Goal: Check status: Check status

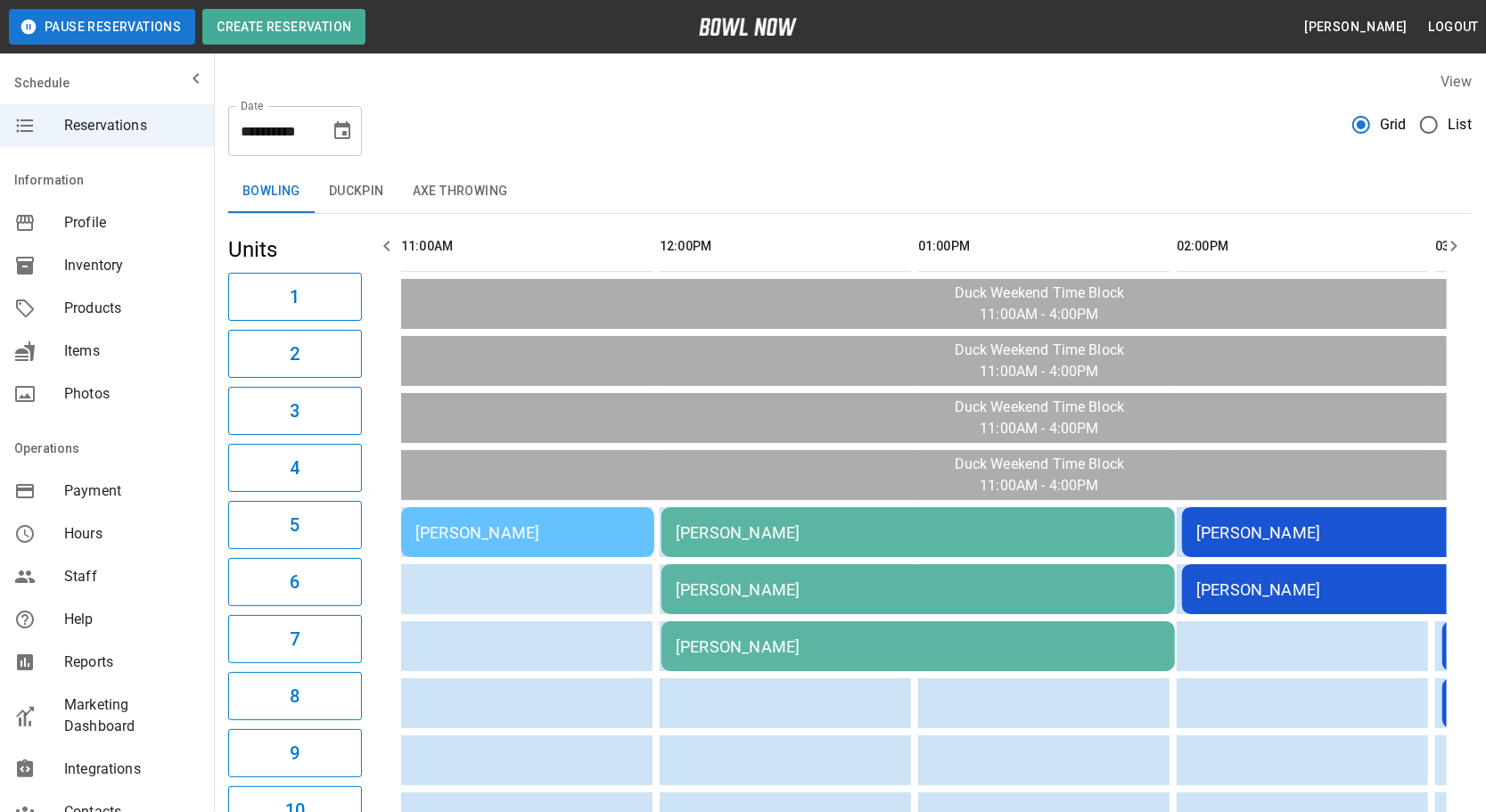
click at [460, 531] on div "[PERSON_NAME]" at bounding box center [527, 532] width 224 height 19
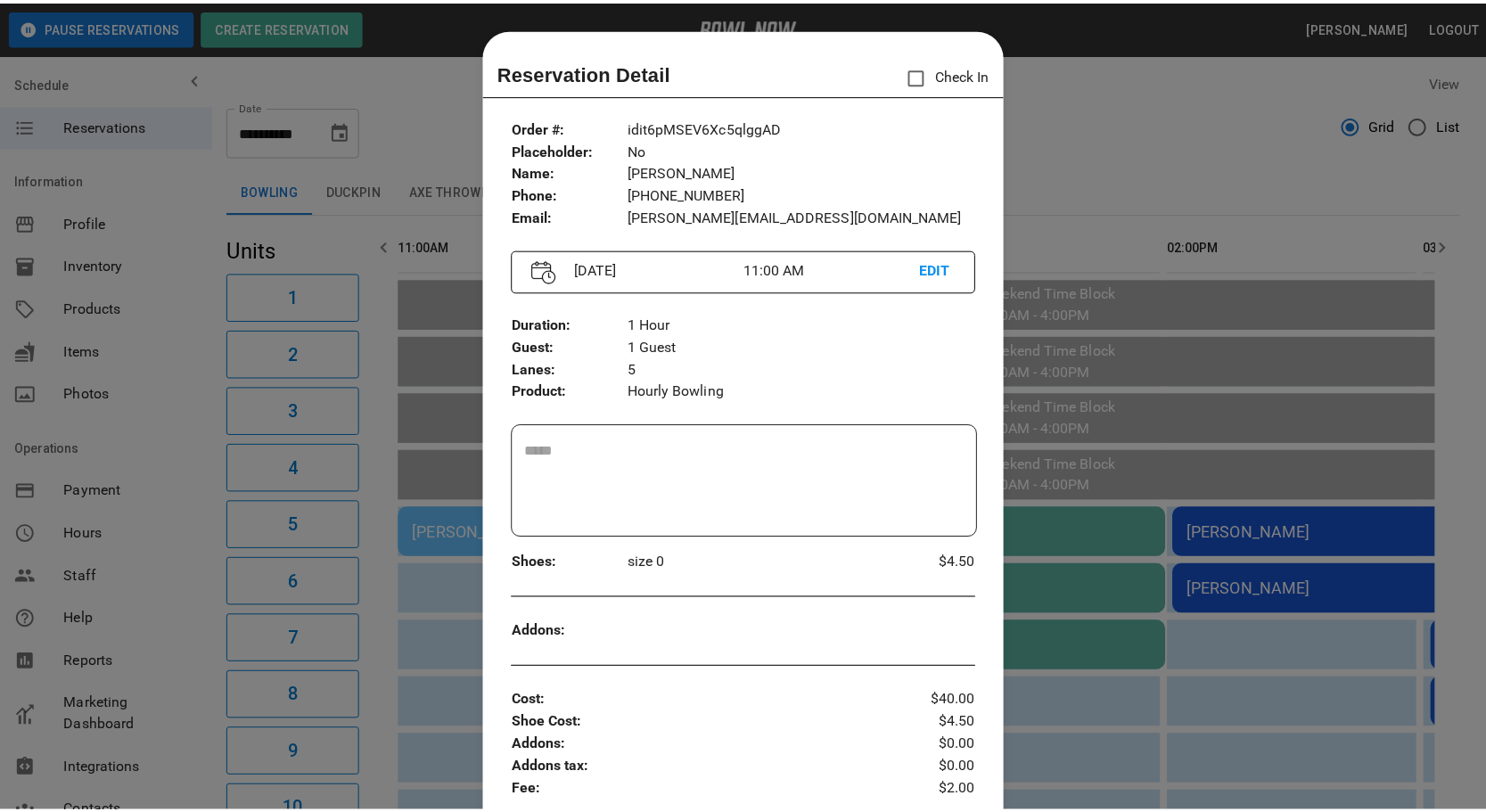
scroll to position [28, 0]
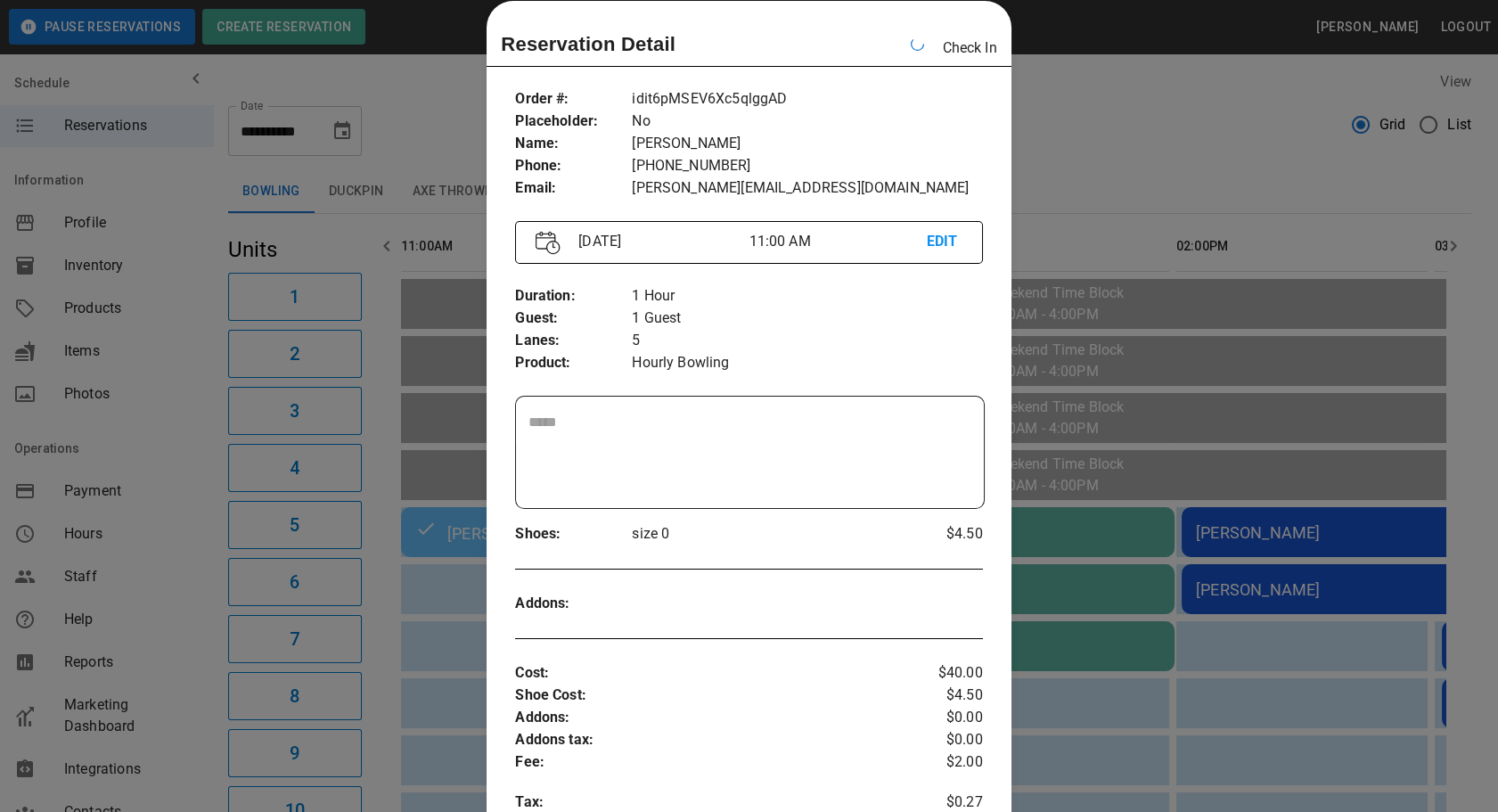
click at [1054, 118] on div at bounding box center [749, 406] width 1498 height 812
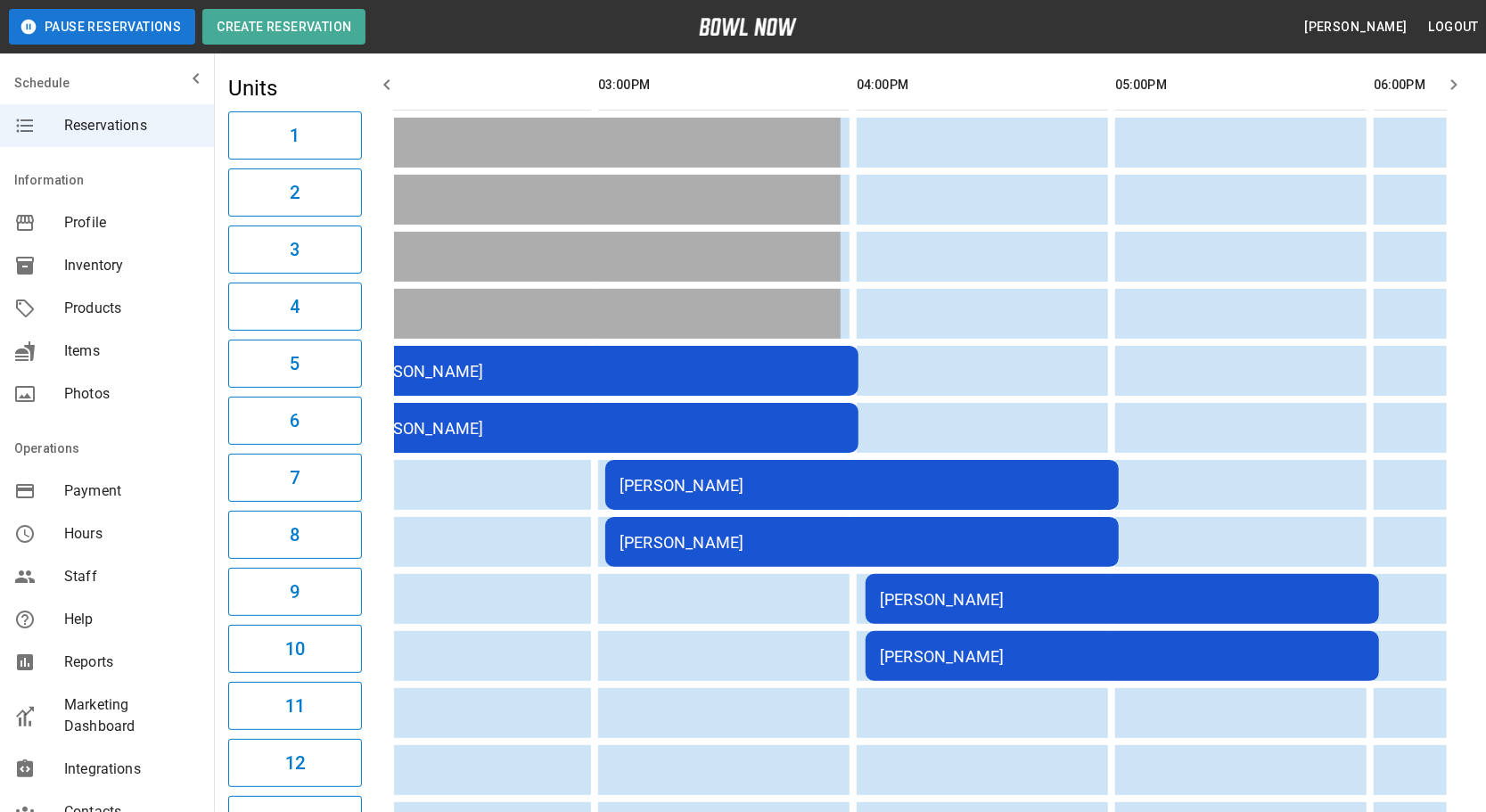
scroll to position [0, 0]
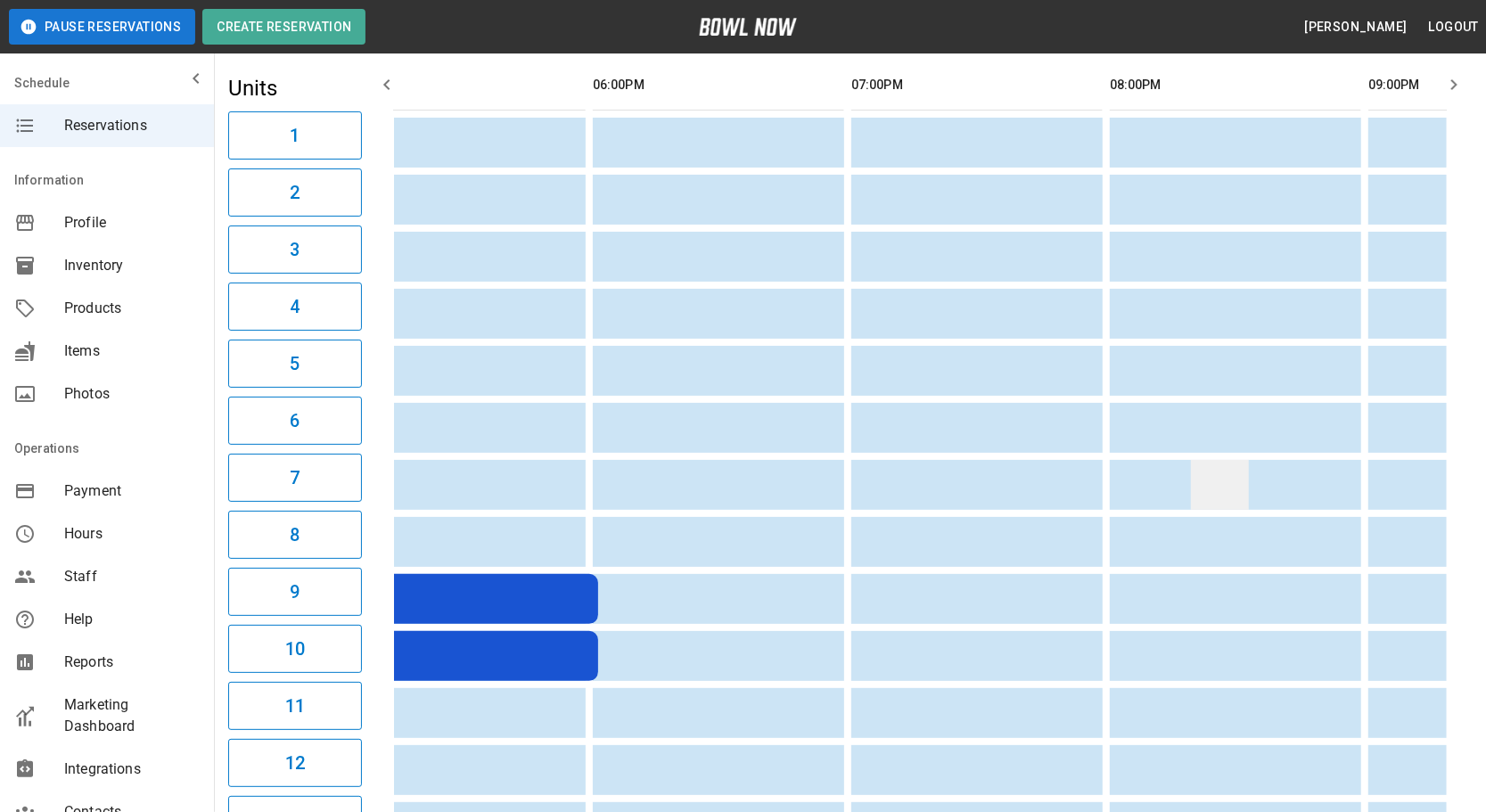
drag, startPoint x: 751, startPoint y: 478, endPoint x: 898, endPoint y: 481, distance: 147.0
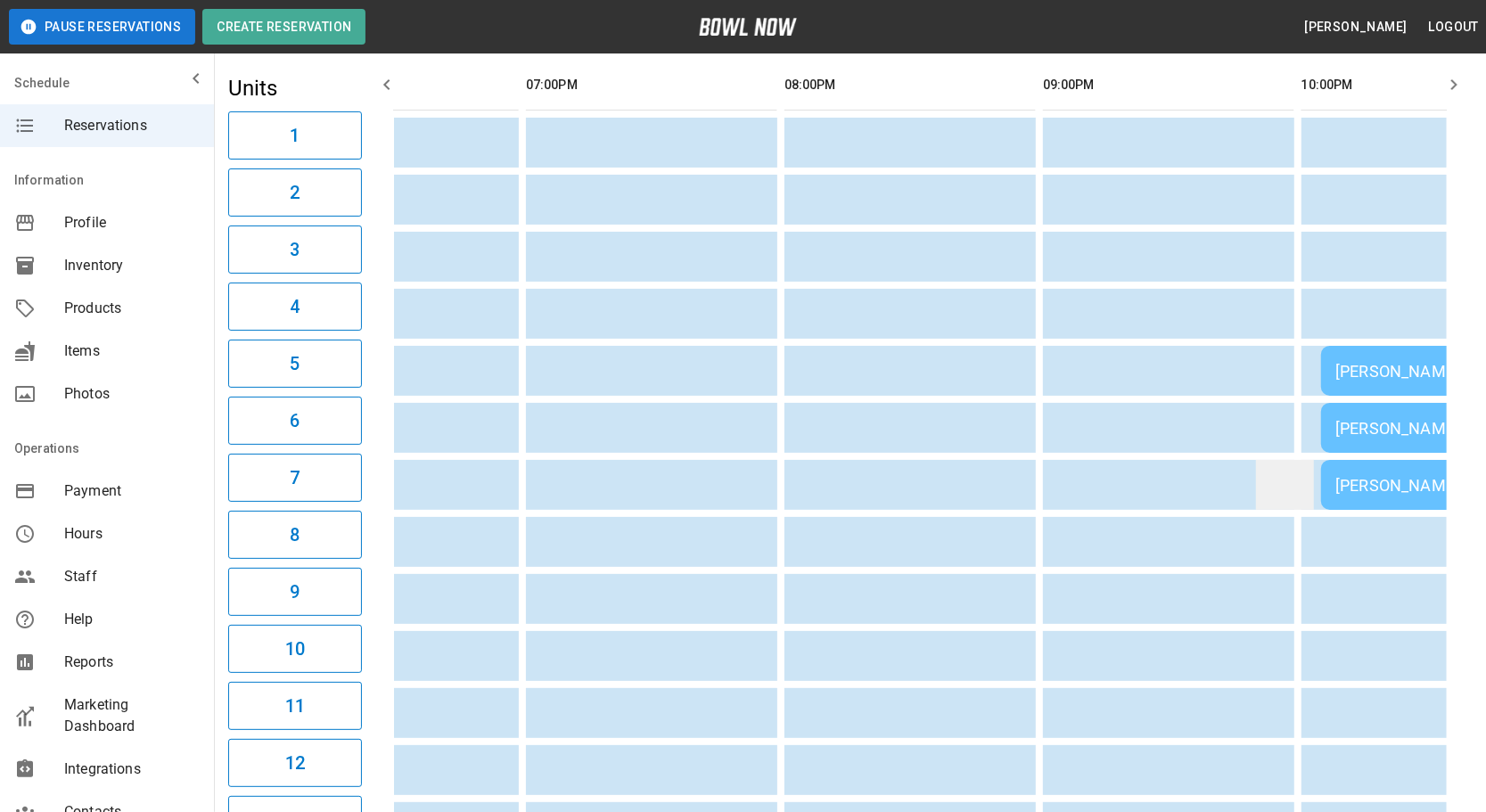
scroll to position [0, 1992]
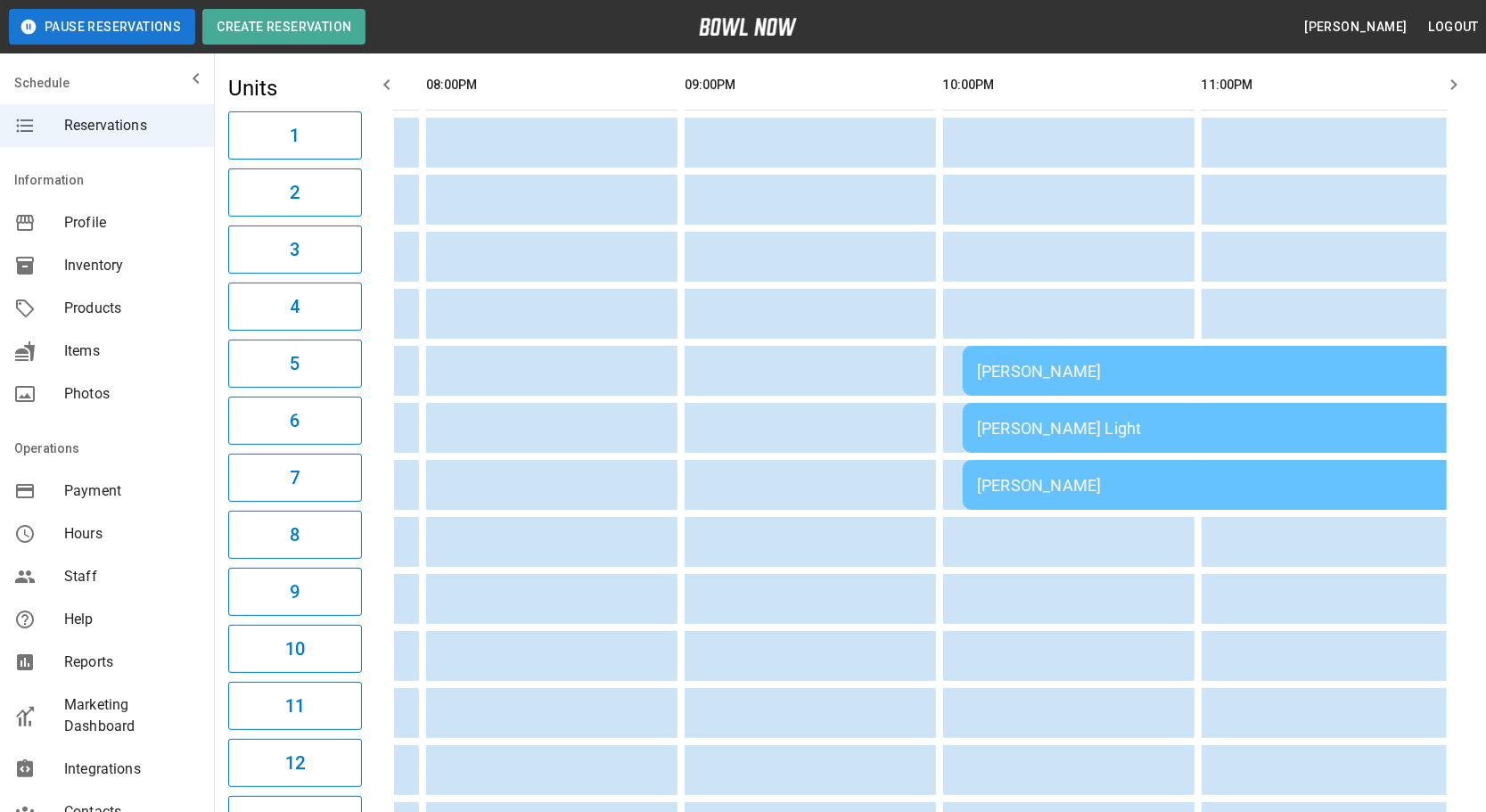
drag, startPoint x: 1107, startPoint y: 459, endPoint x: 1216, endPoint y: 456, distance: 109.0
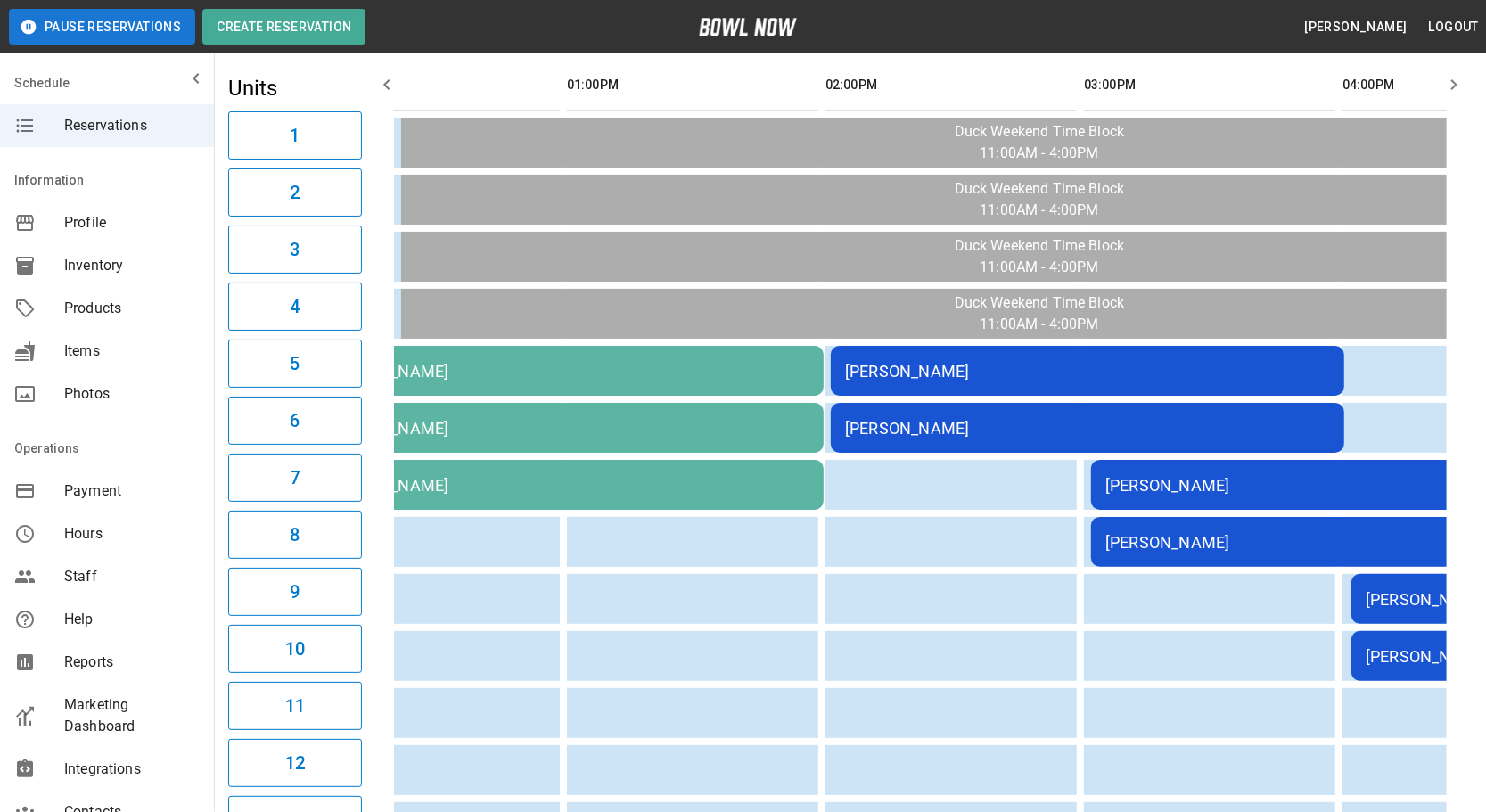
drag, startPoint x: 780, startPoint y: 636, endPoint x: 444, endPoint y: 637, distance: 336.0
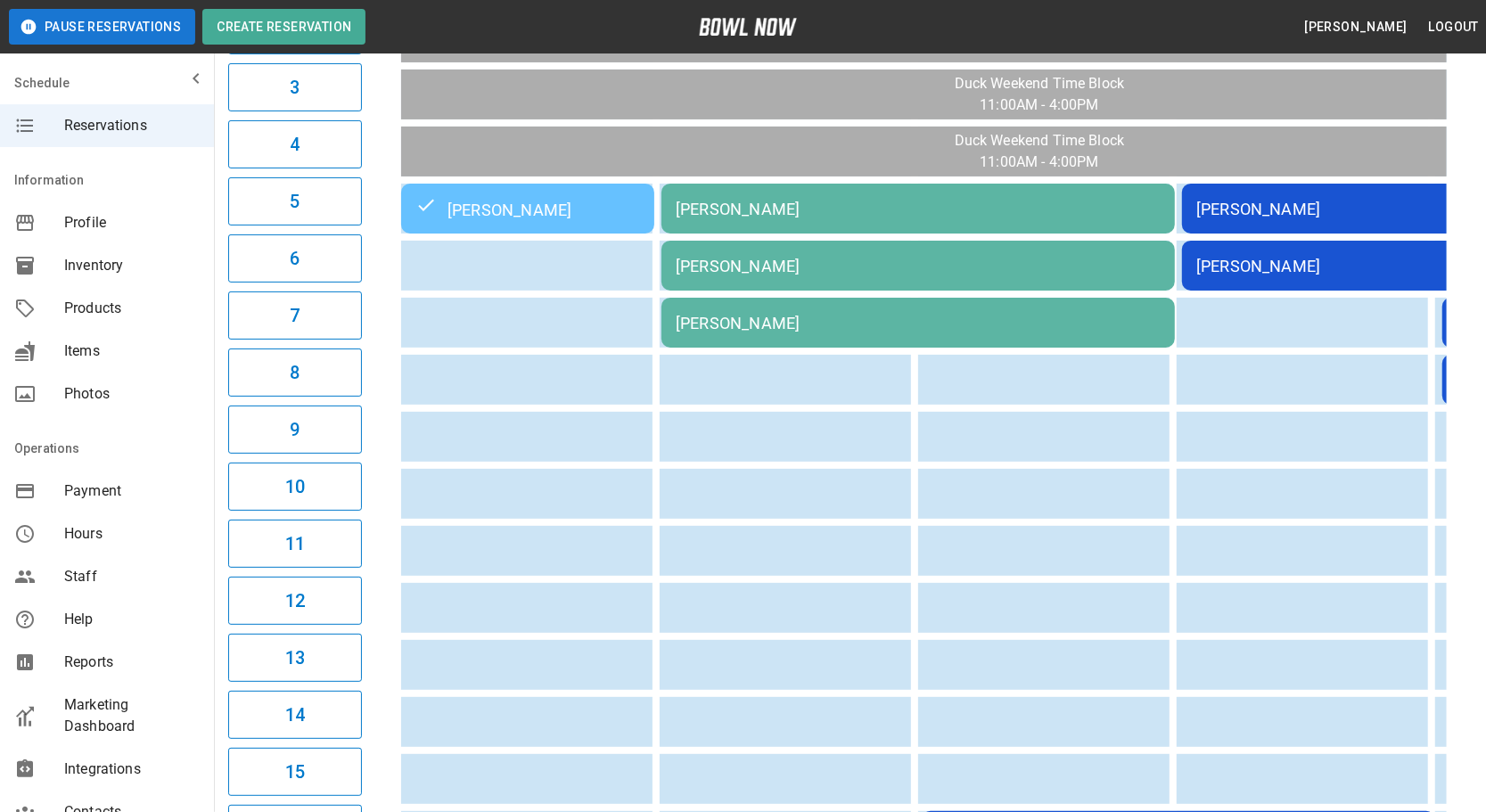
click at [1116, 298] on td "[PERSON_NAME]" at bounding box center [918, 322] width 513 height 50
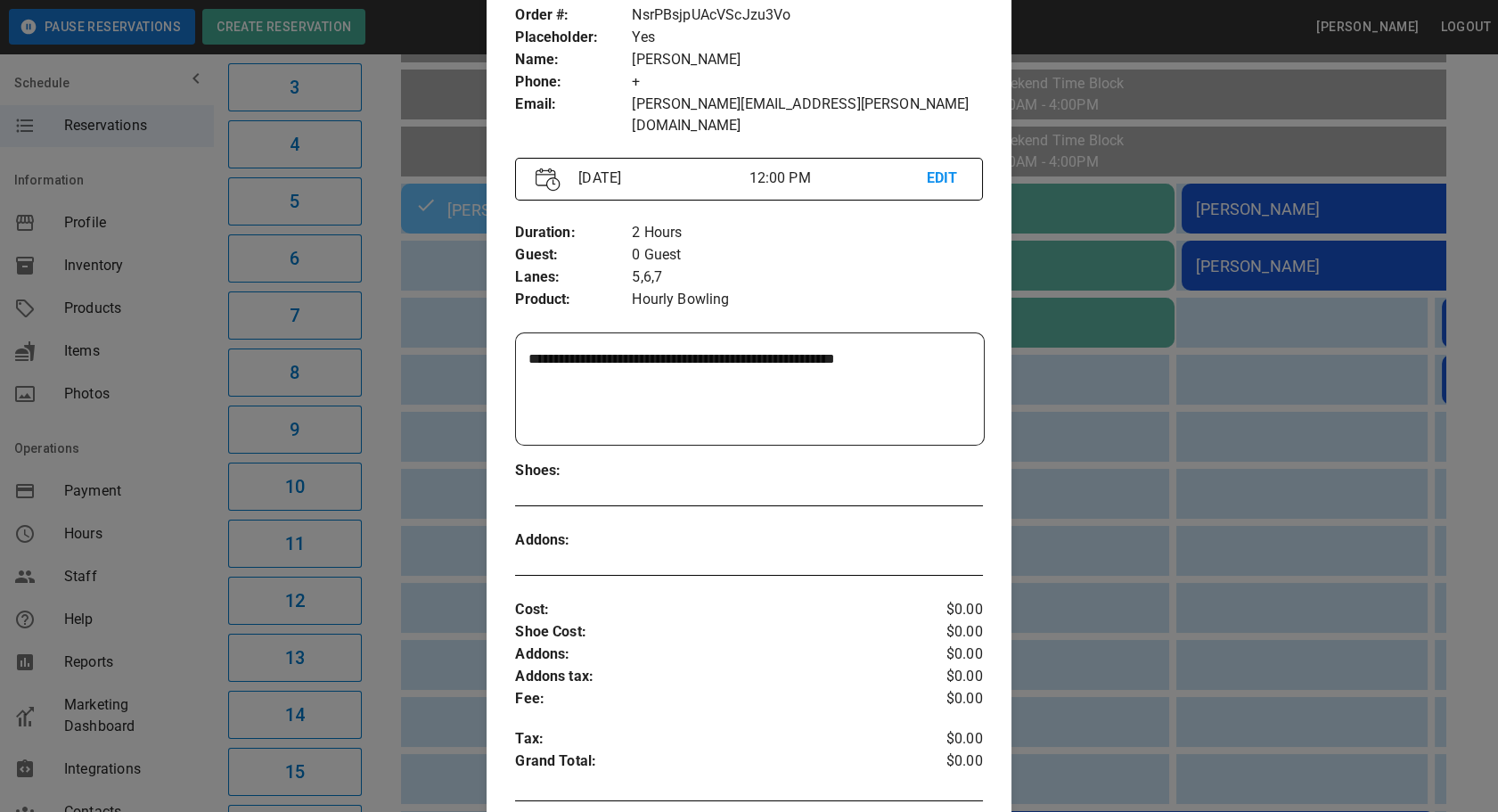
scroll to position [0, 0]
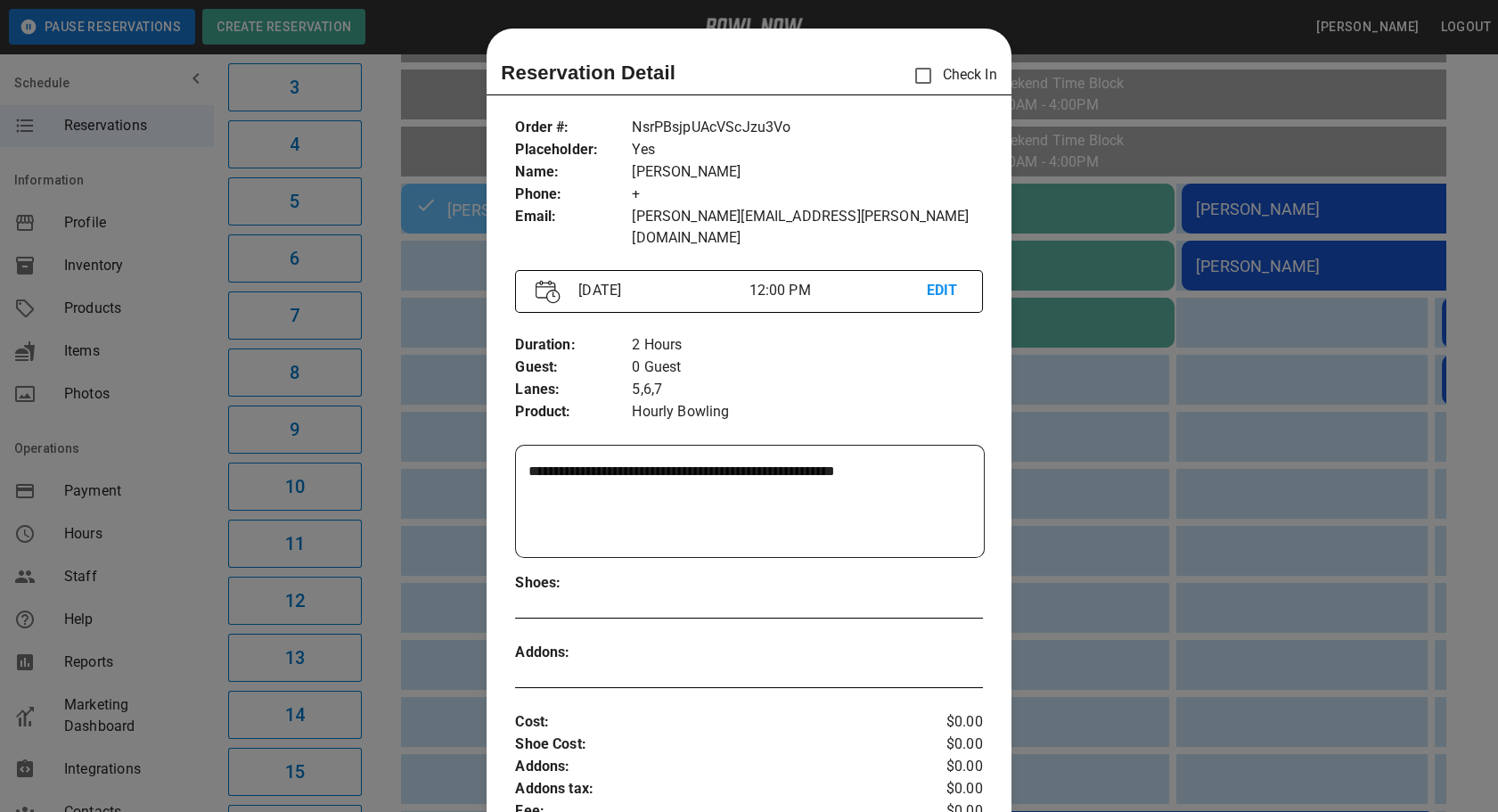
click at [1126, 419] on div at bounding box center [749, 406] width 1498 height 812
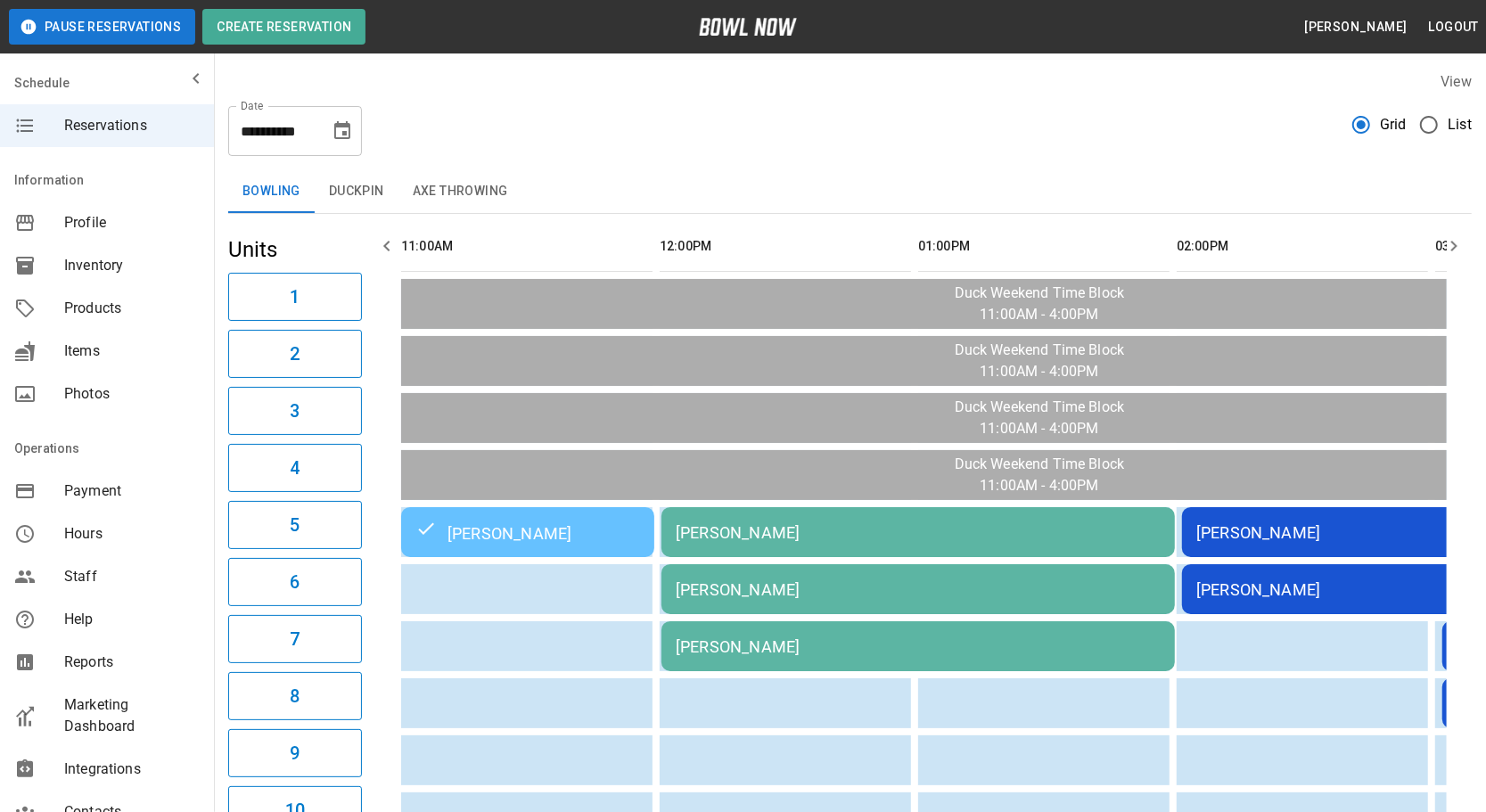
click at [1253, 547] on td "[PERSON_NAME]" at bounding box center [1439, 531] width 513 height 50
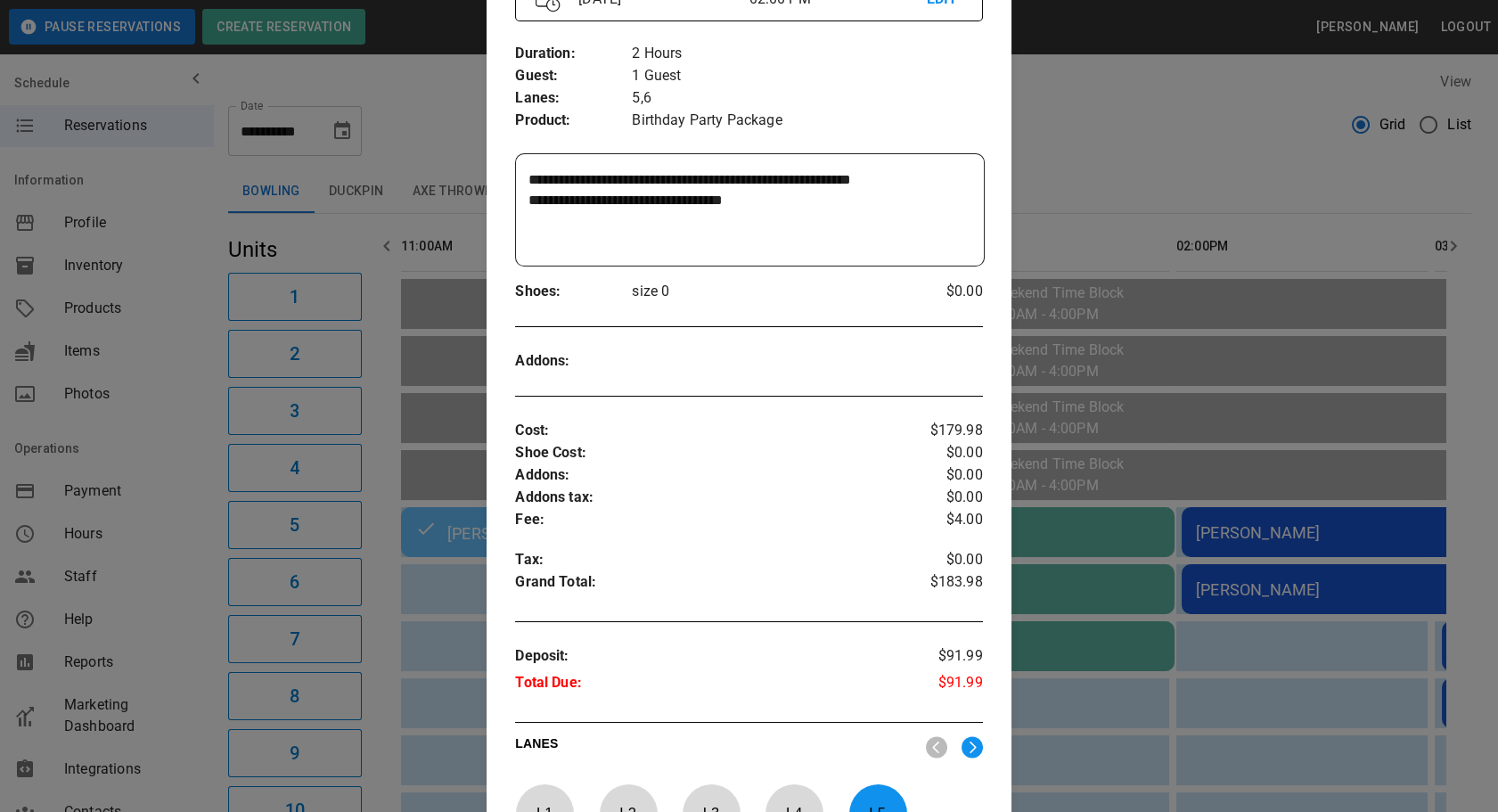
scroll to position [4, 0]
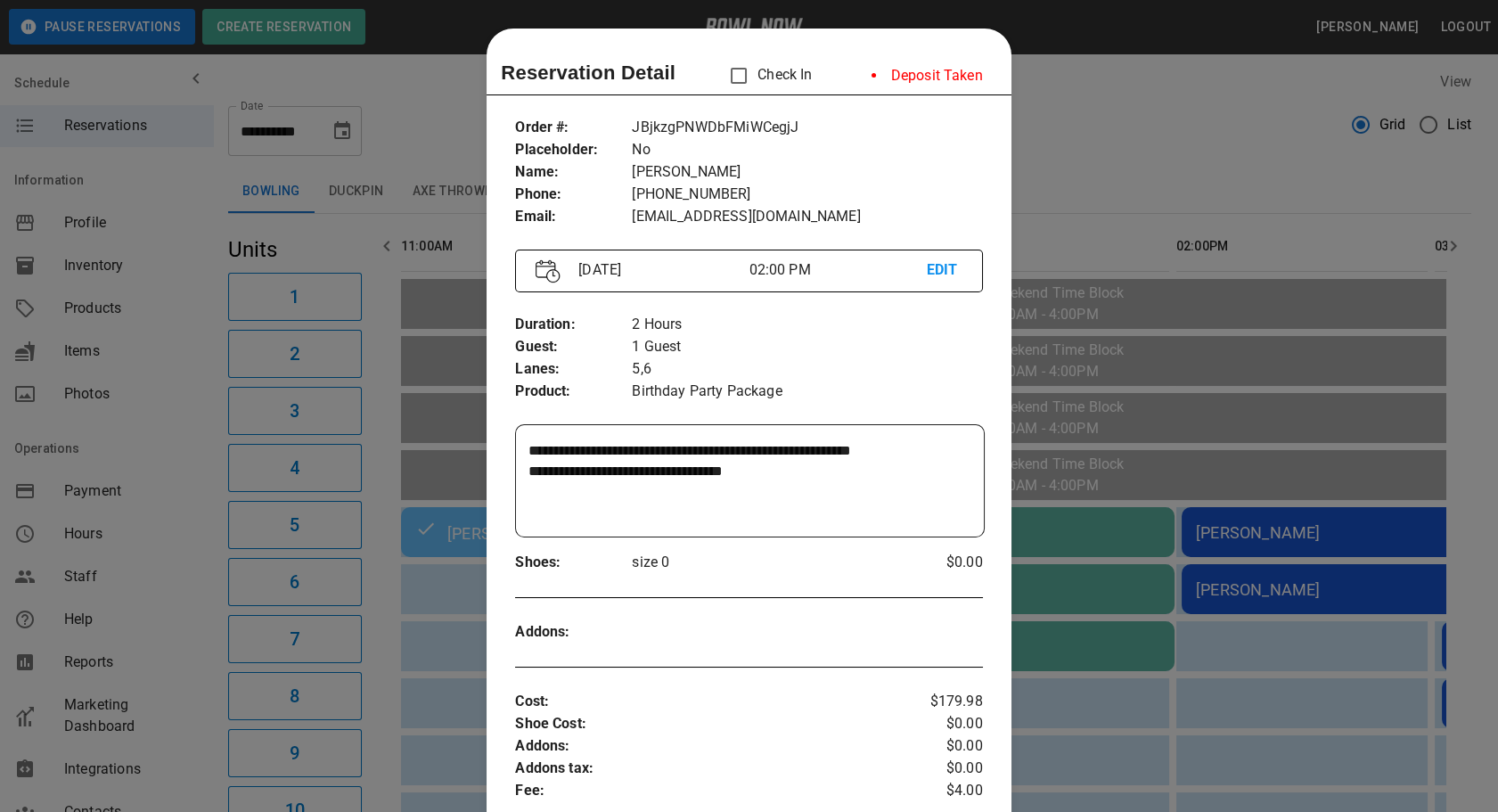
click at [1124, 131] on div at bounding box center [749, 406] width 1498 height 812
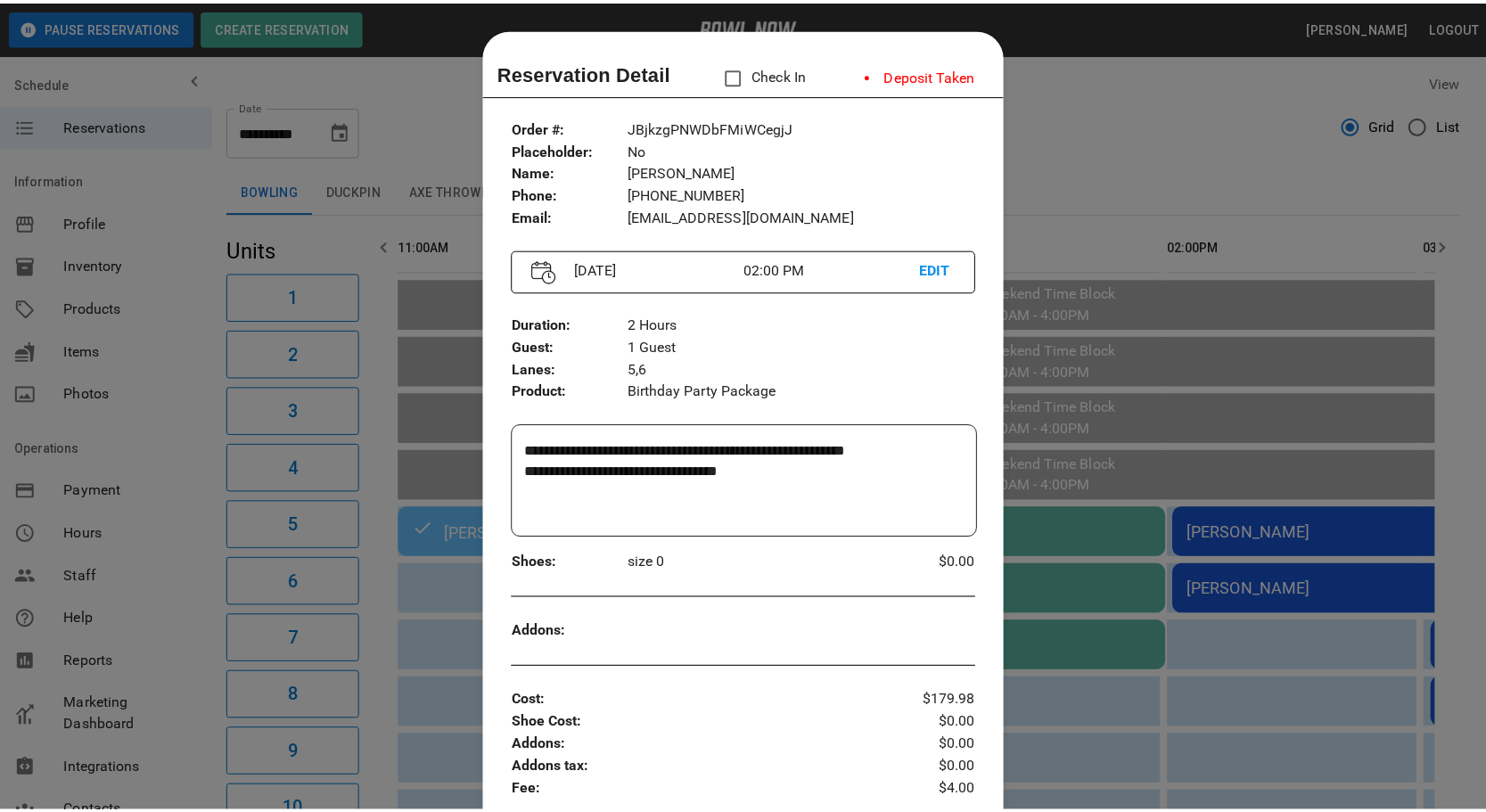
scroll to position [0, 0]
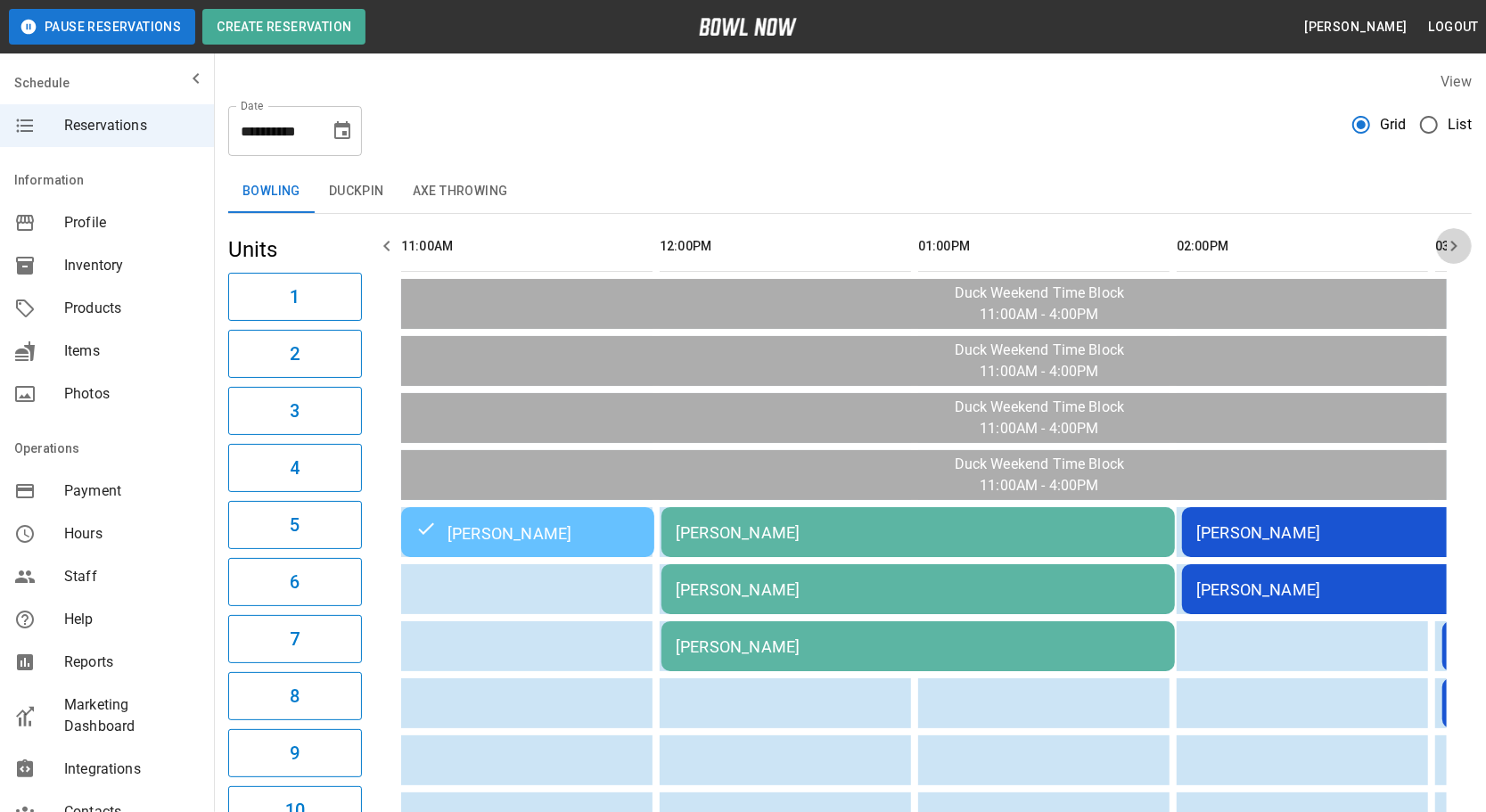
click at [1463, 244] on icon "button" at bounding box center [1454, 245] width 21 height 21
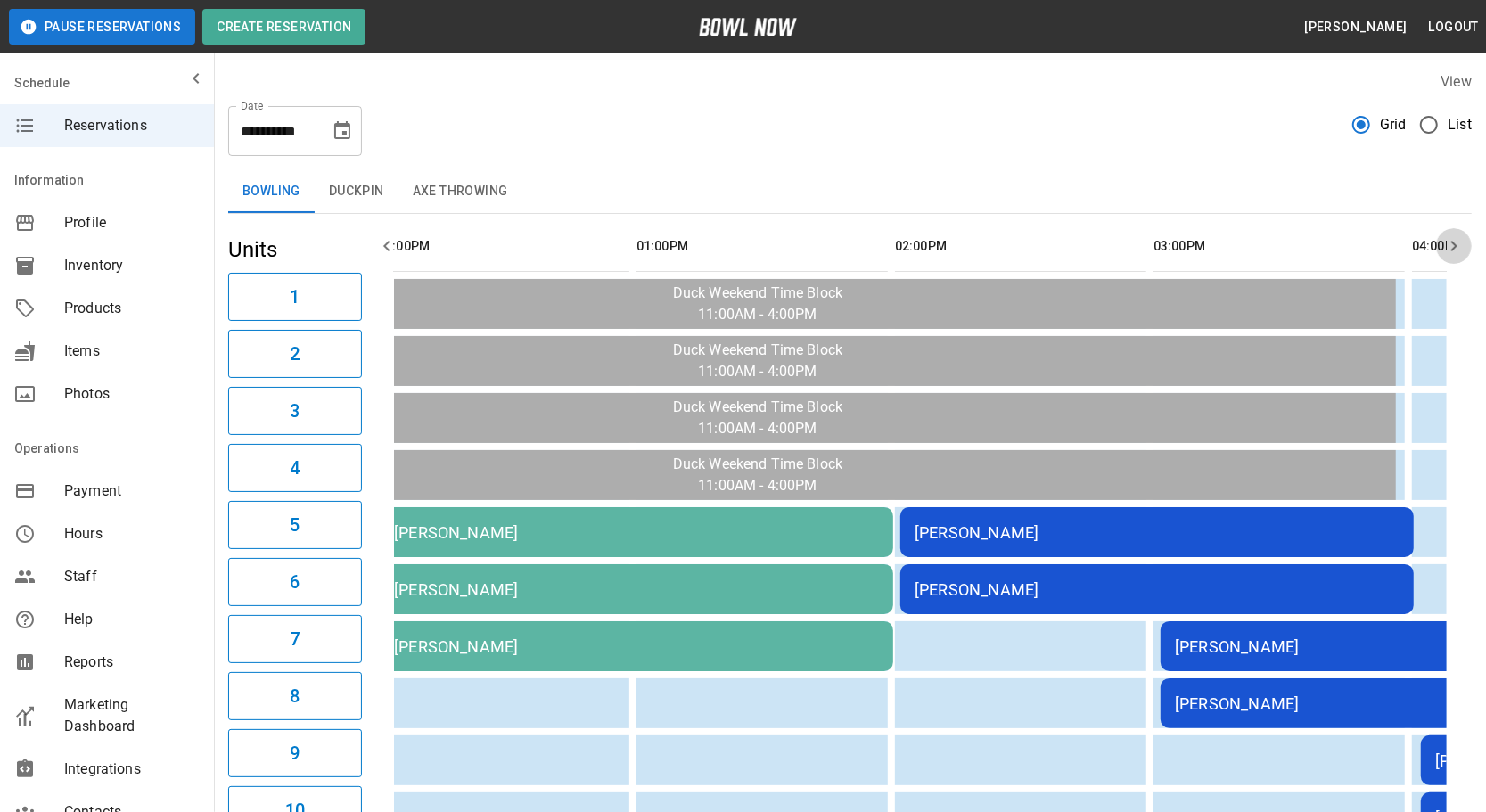
click at [1463, 244] on icon "button" at bounding box center [1454, 245] width 21 height 21
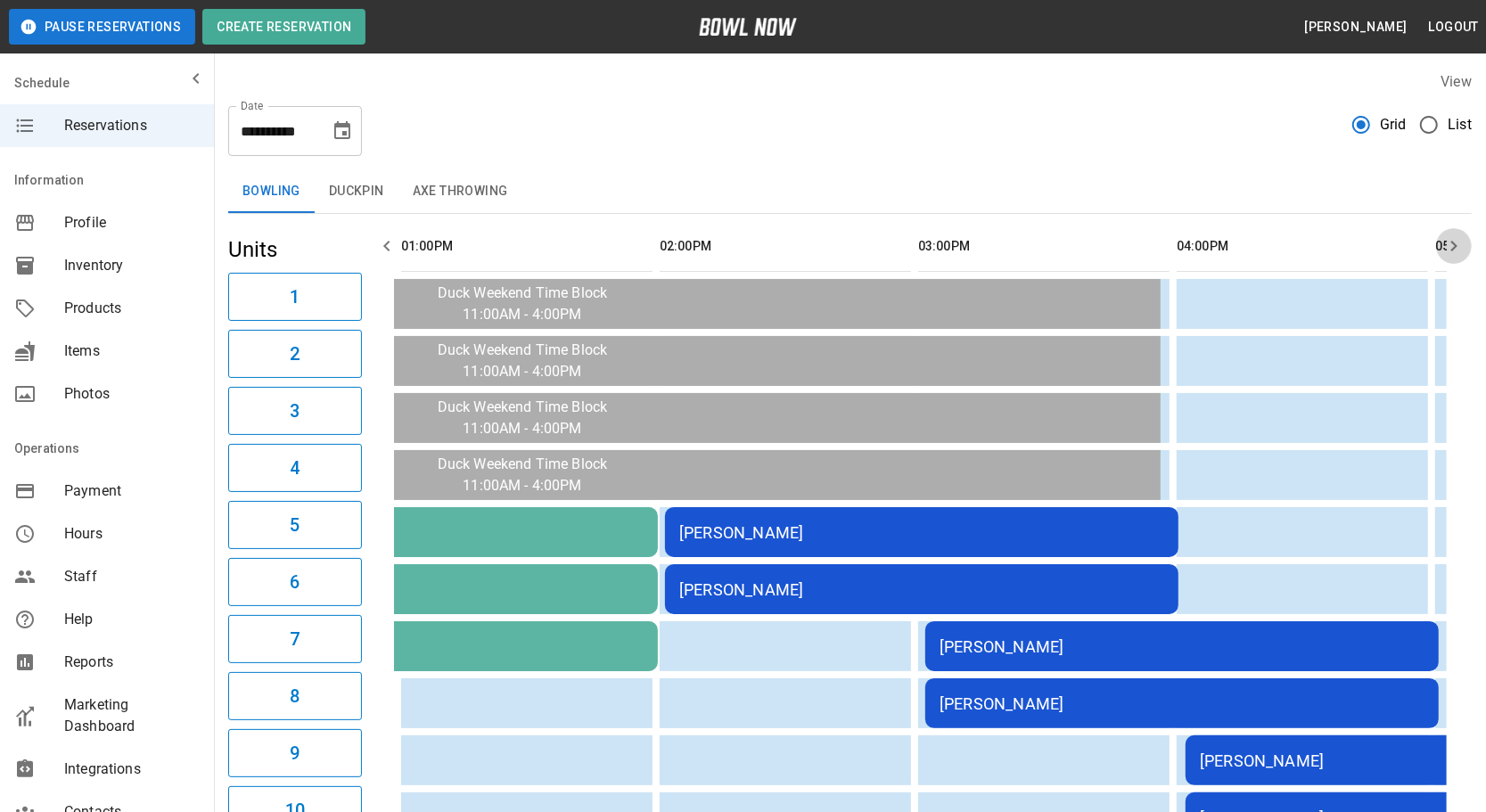
click at [1463, 244] on icon "button" at bounding box center [1454, 245] width 21 height 21
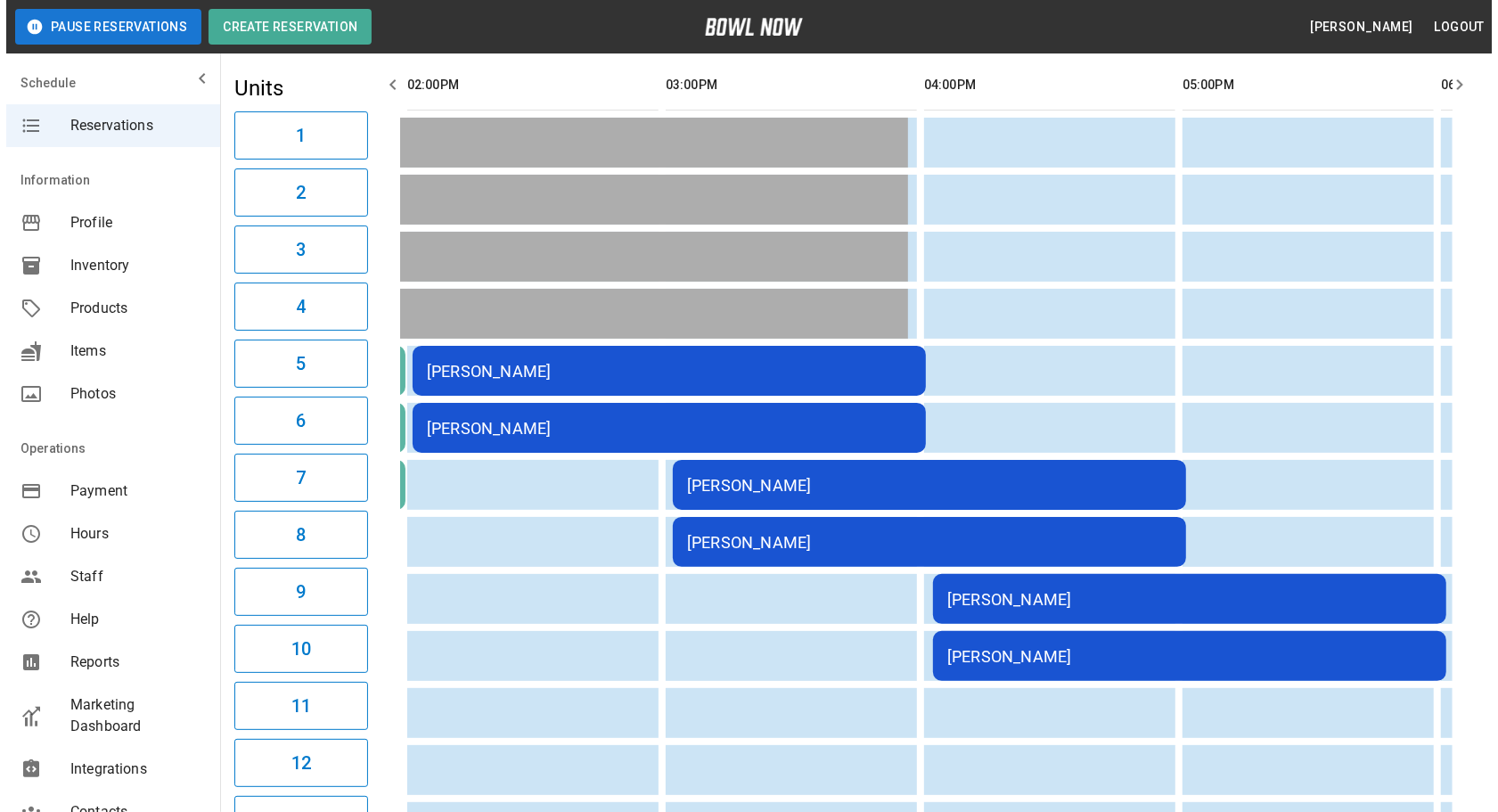
scroll to position [0, 0]
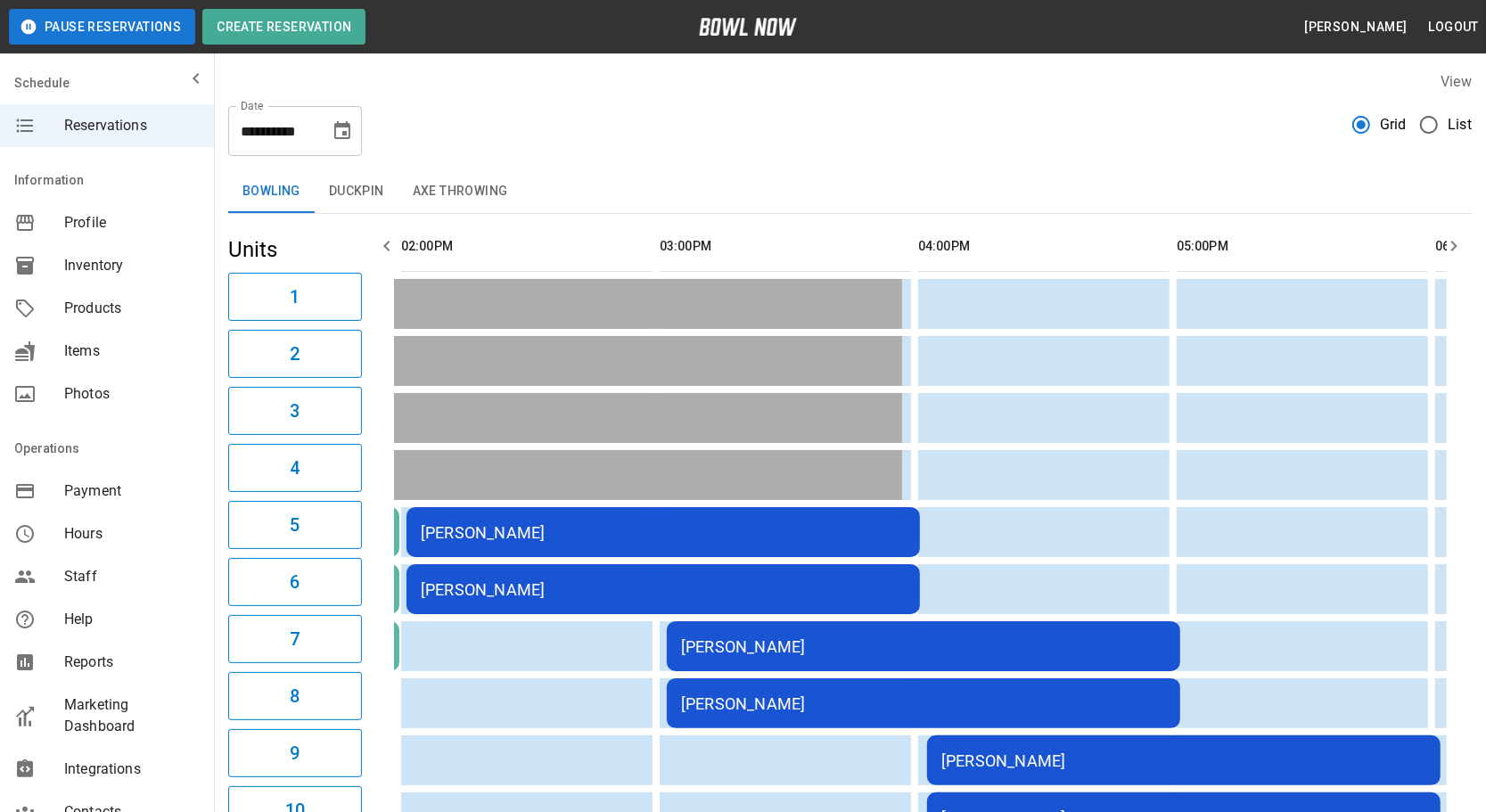
click at [894, 659] on td "[PERSON_NAME]" at bounding box center [924, 646] width 513 height 50
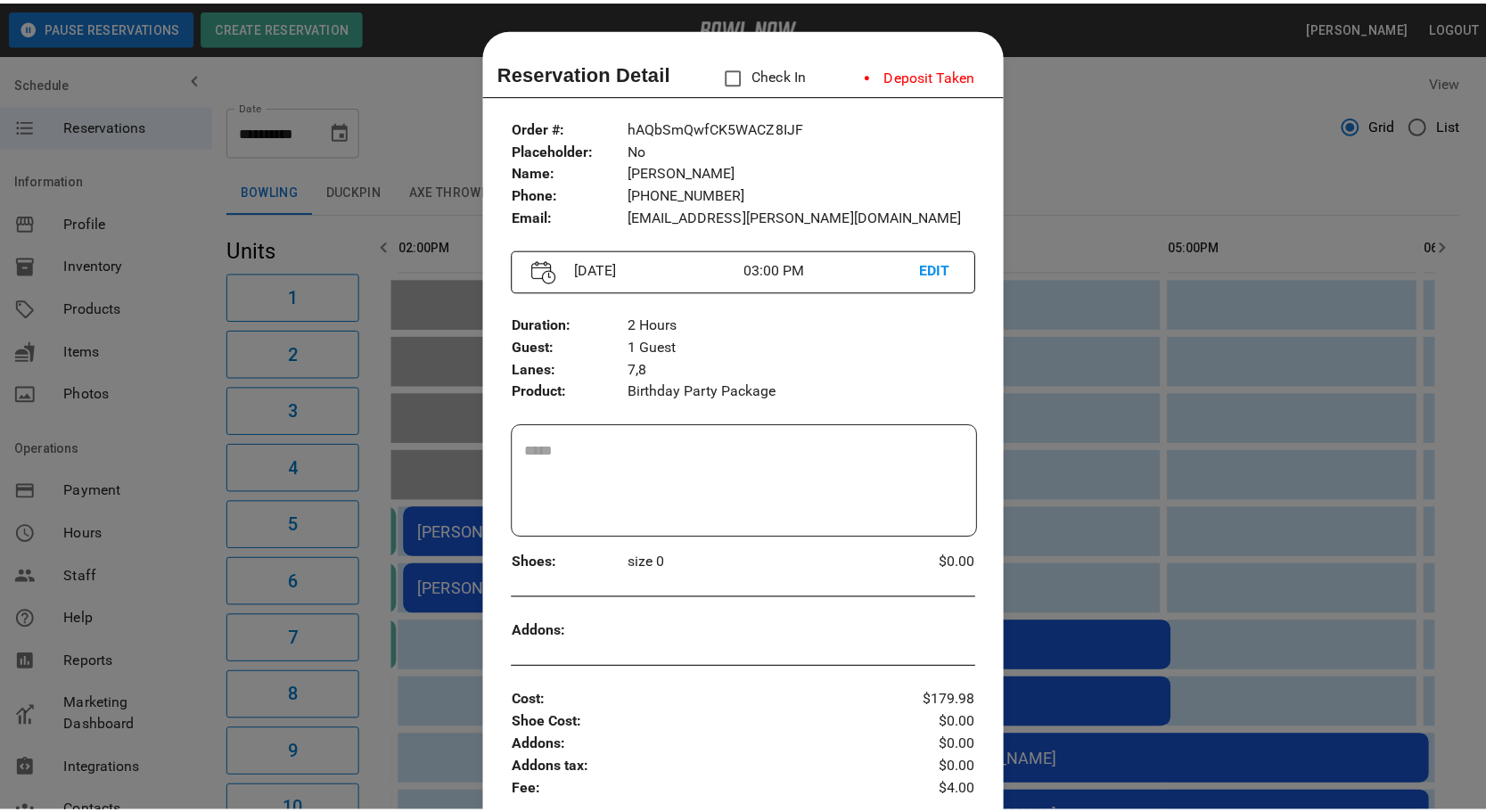
scroll to position [28, 0]
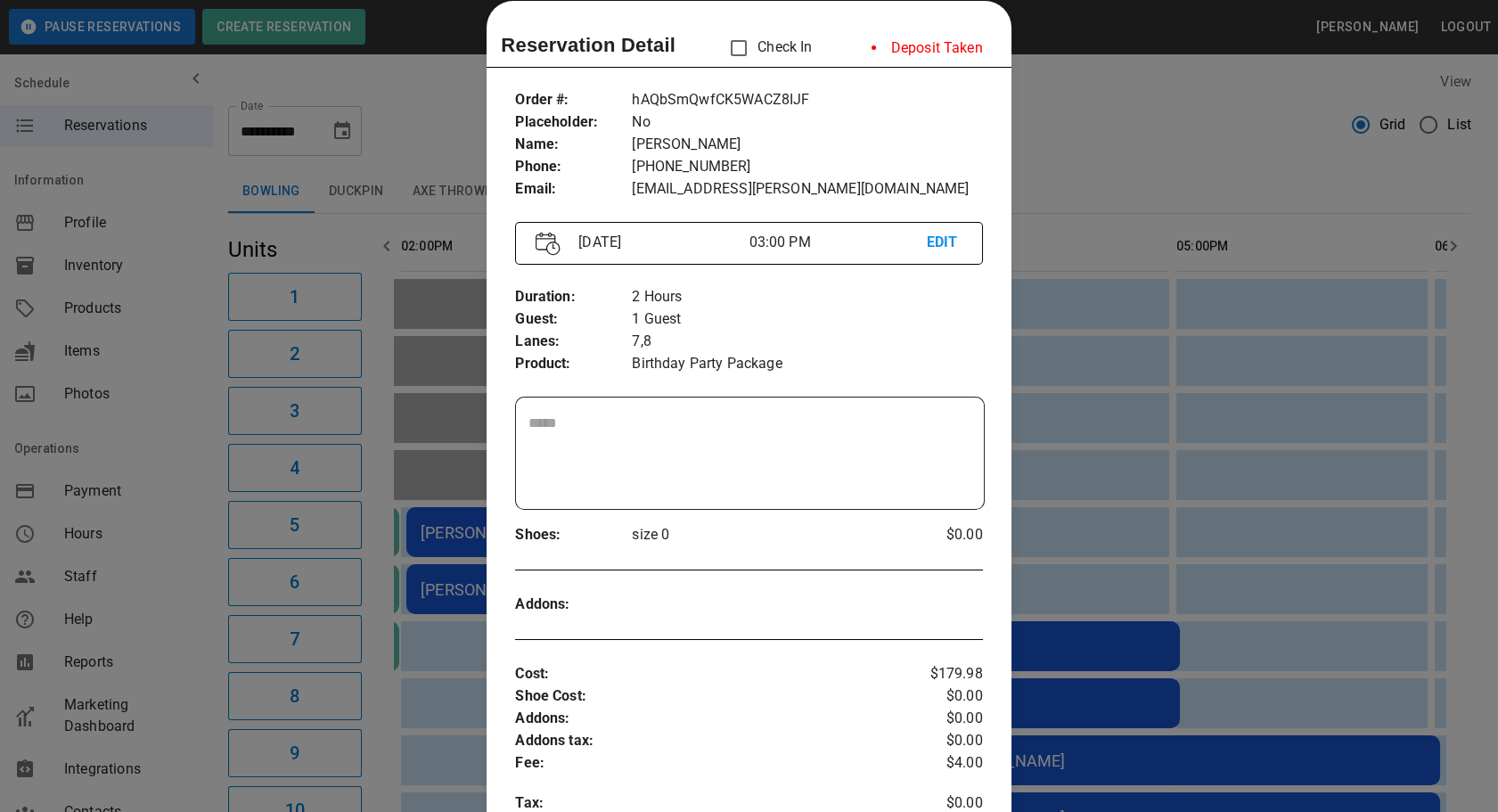
click at [1078, 311] on div at bounding box center [749, 406] width 1498 height 812
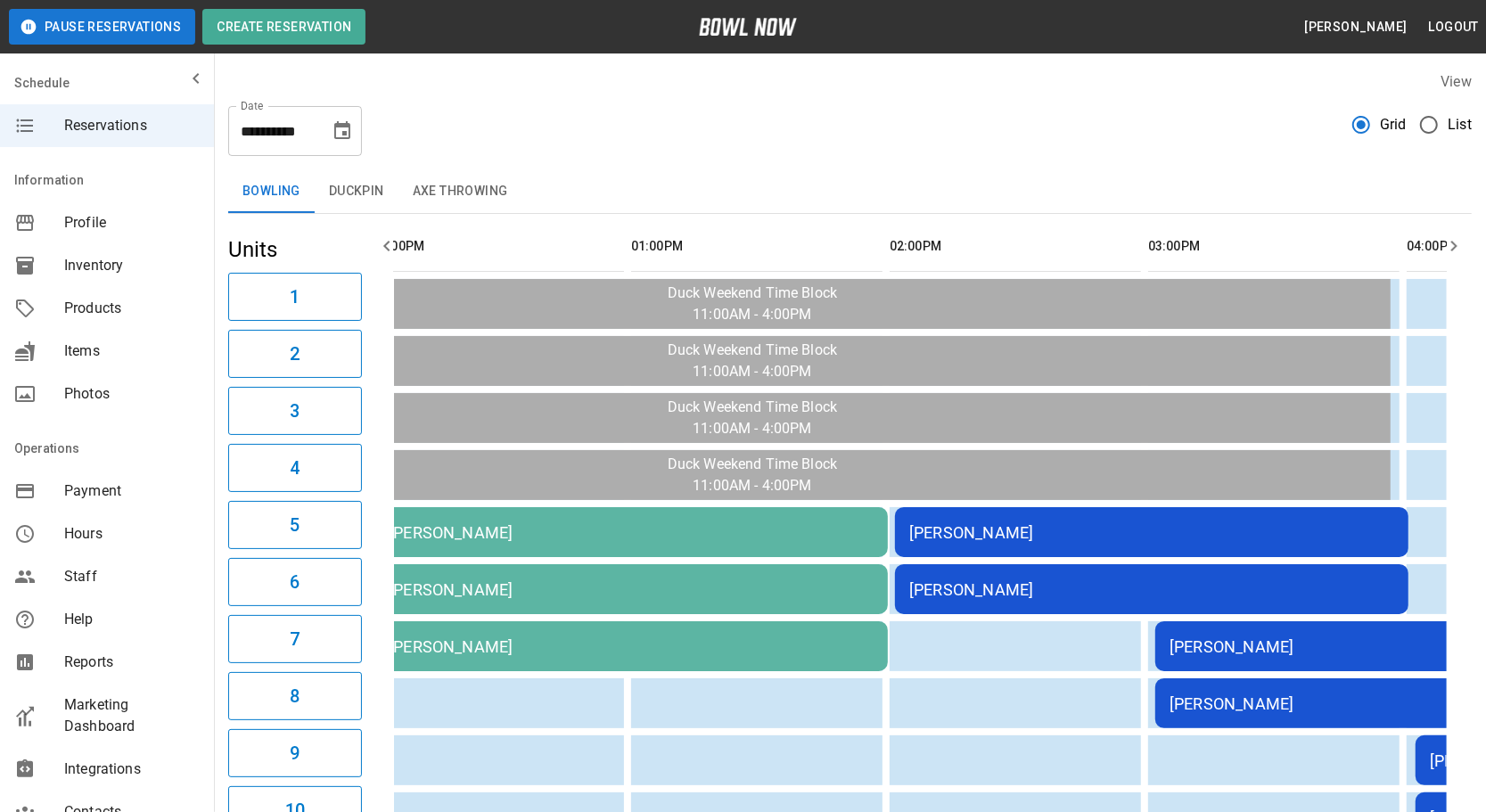
scroll to position [0, 0]
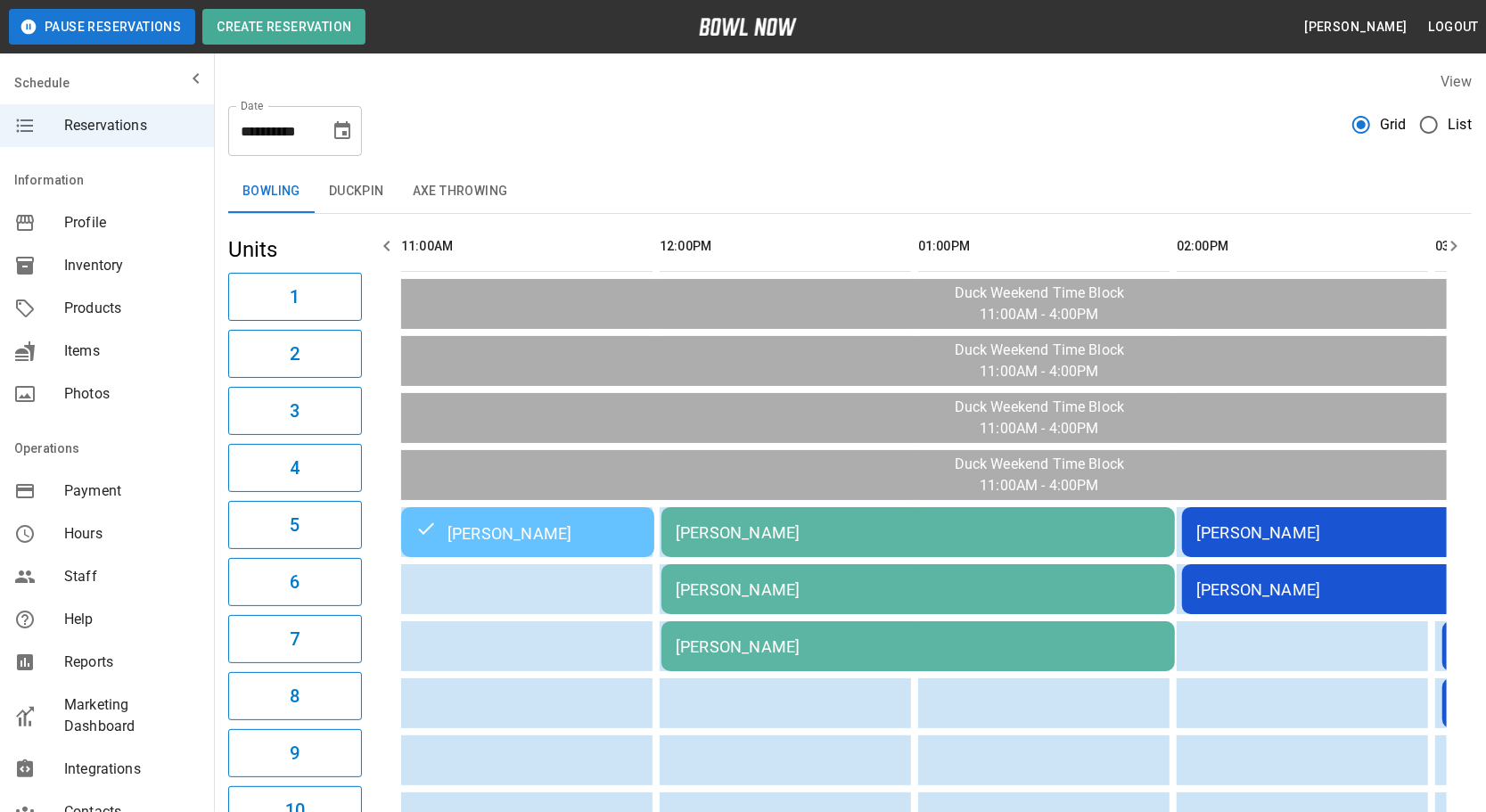
drag, startPoint x: 1114, startPoint y: 436, endPoint x: 887, endPoint y: 498, distance: 235.3
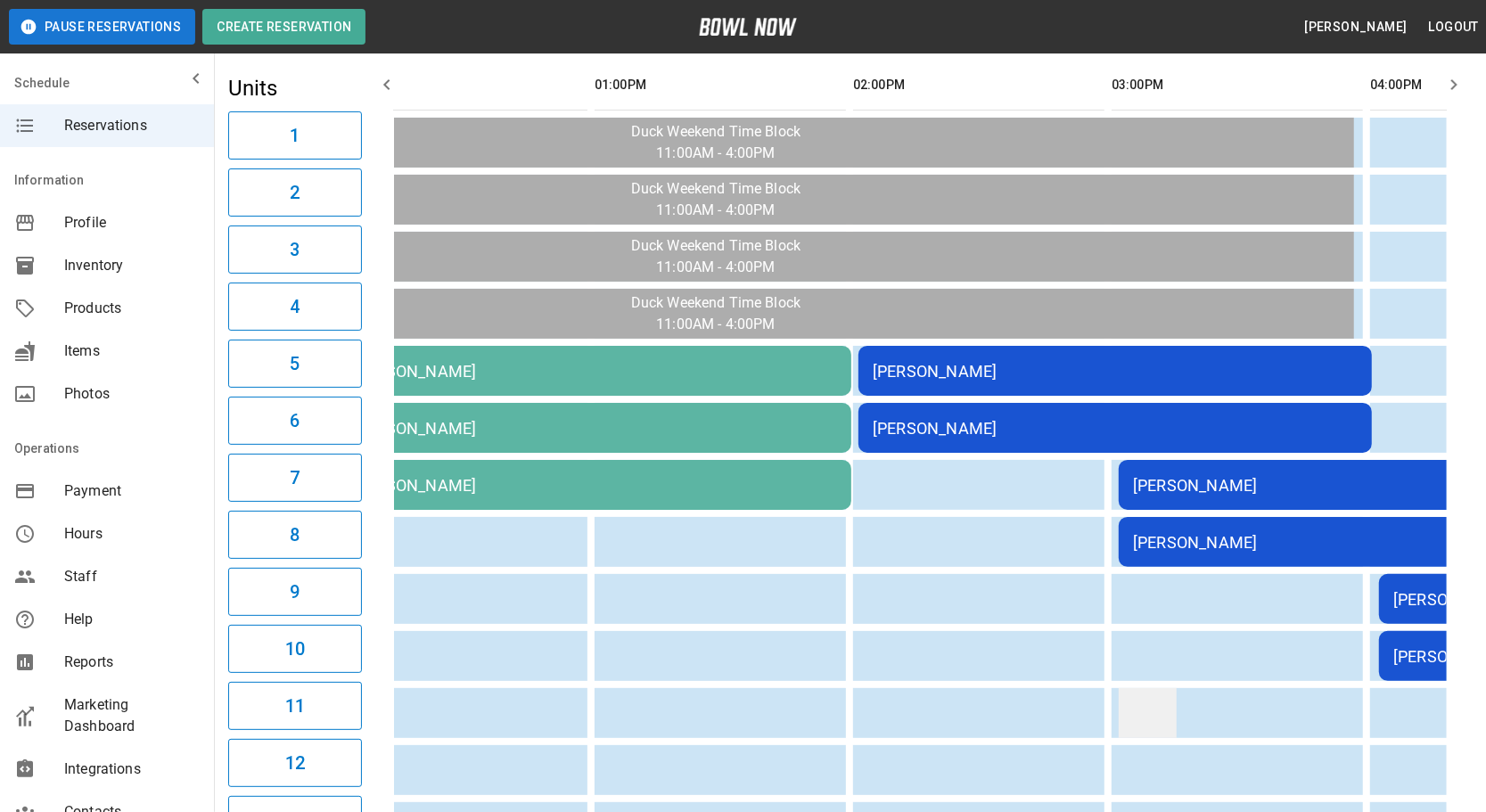
scroll to position [0, 692]
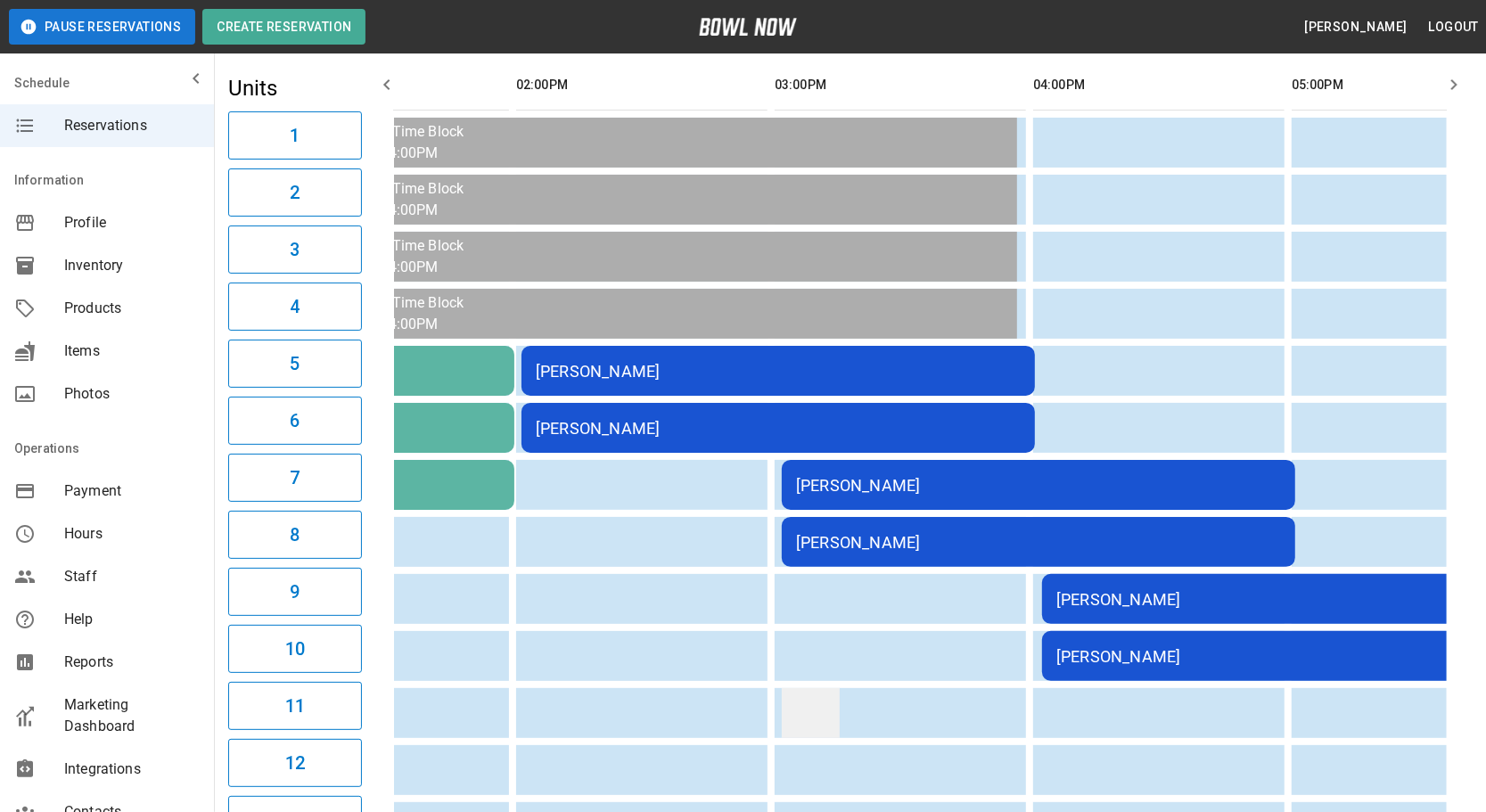
drag, startPoint x: 725, startPoint y: 667, endPoint x: 797, endPoint y: 680, distance: 73.2
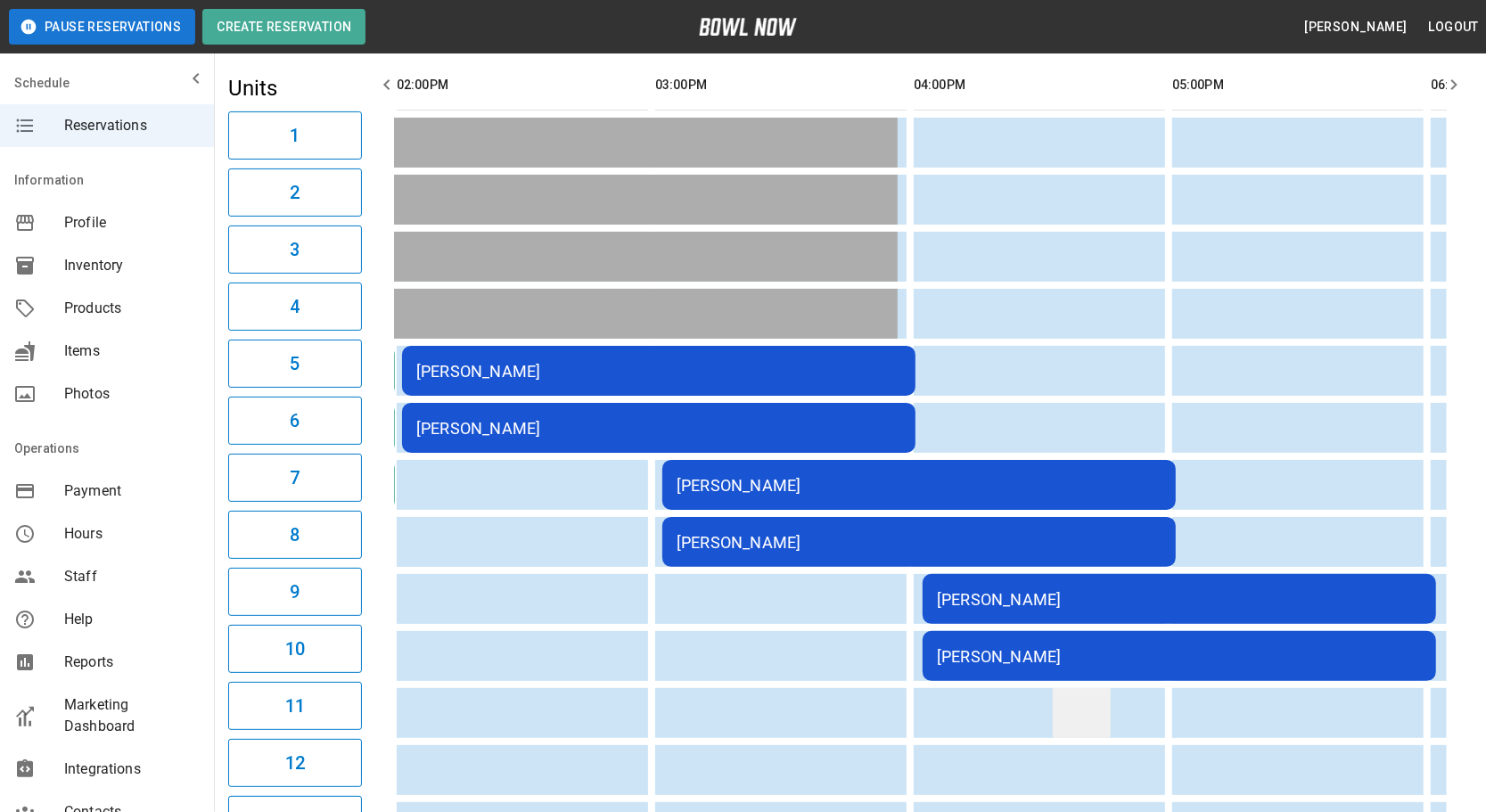
scroll to position [0, 888]
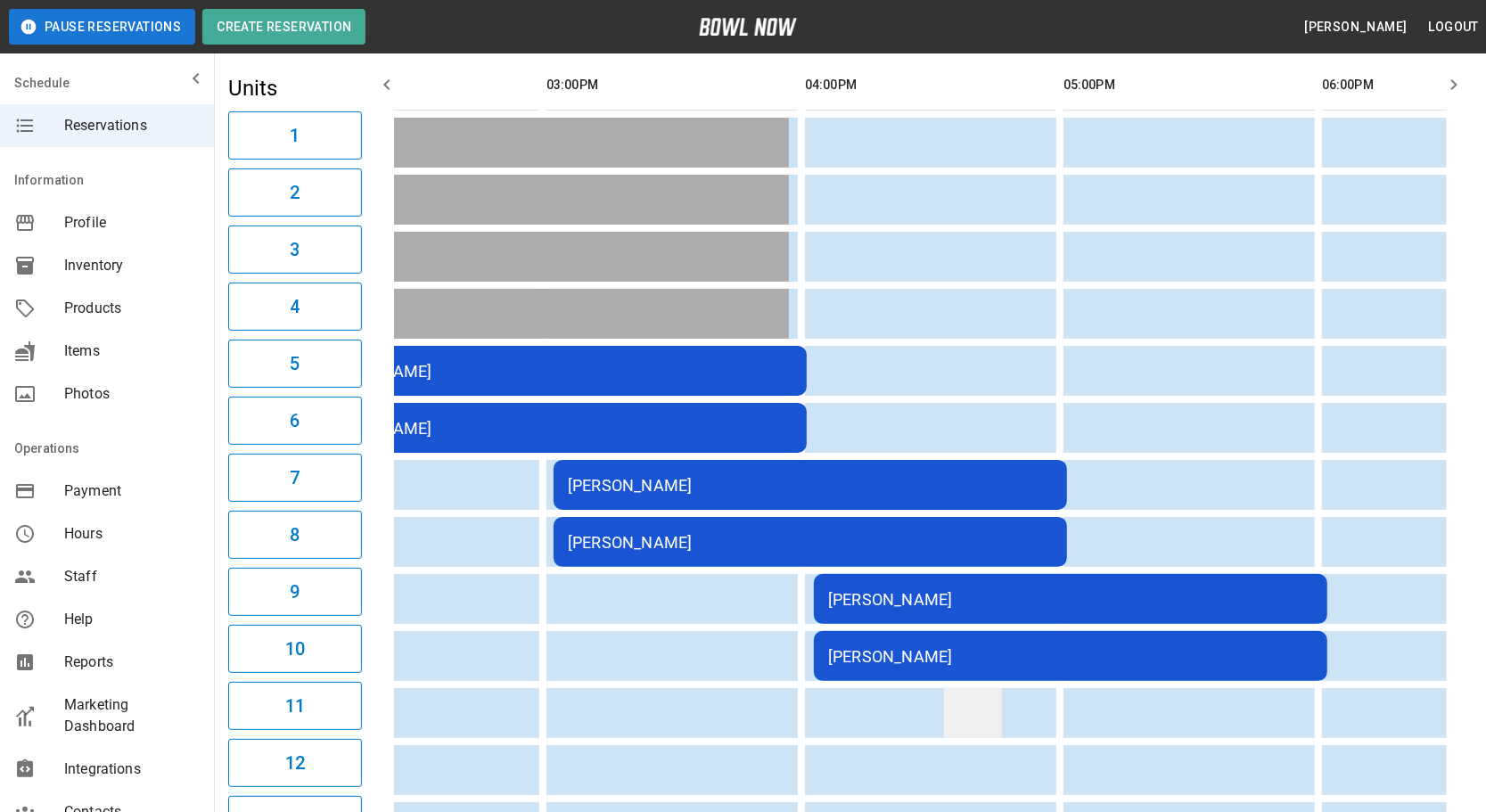
drag, startPoint x: 851, startPoint y: 680, endPoint x: 916, endPoint y: 682, distance: 65.0
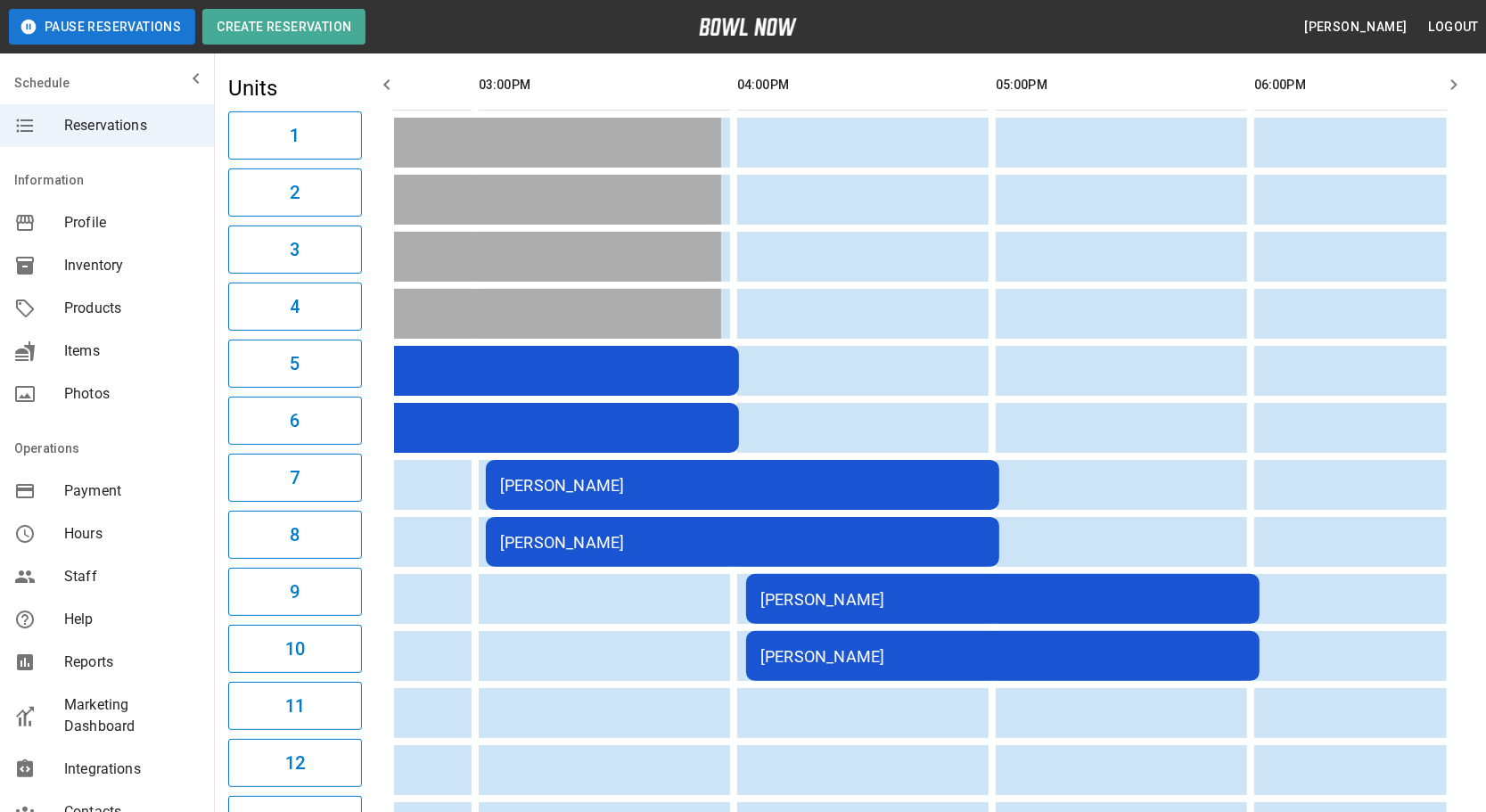
scroll to position [0, 972]
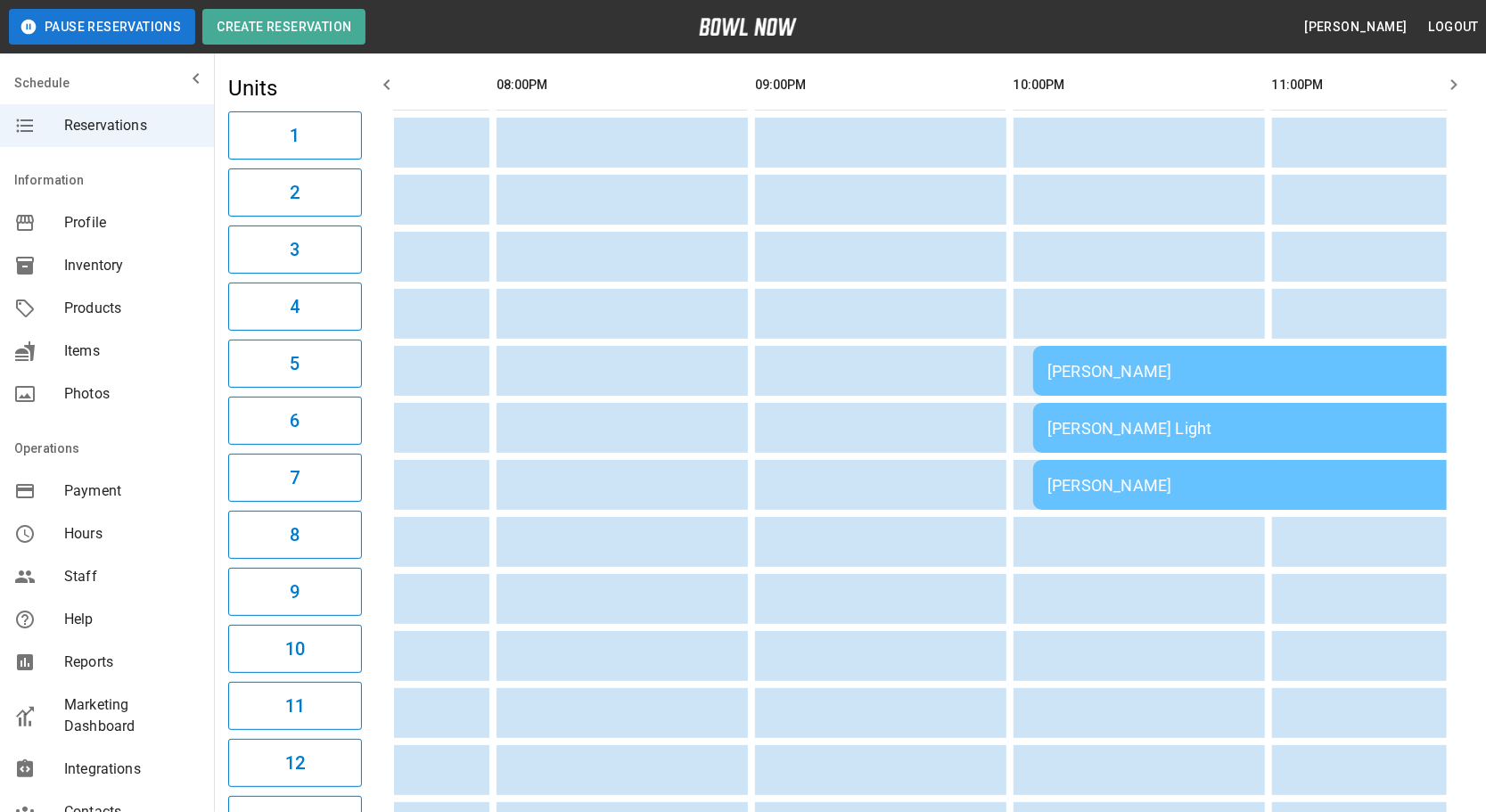
drag, startPoint x: 955, startPoint y: 695, endPoint x: 1101, endPoint y: 687, distance: 146.2
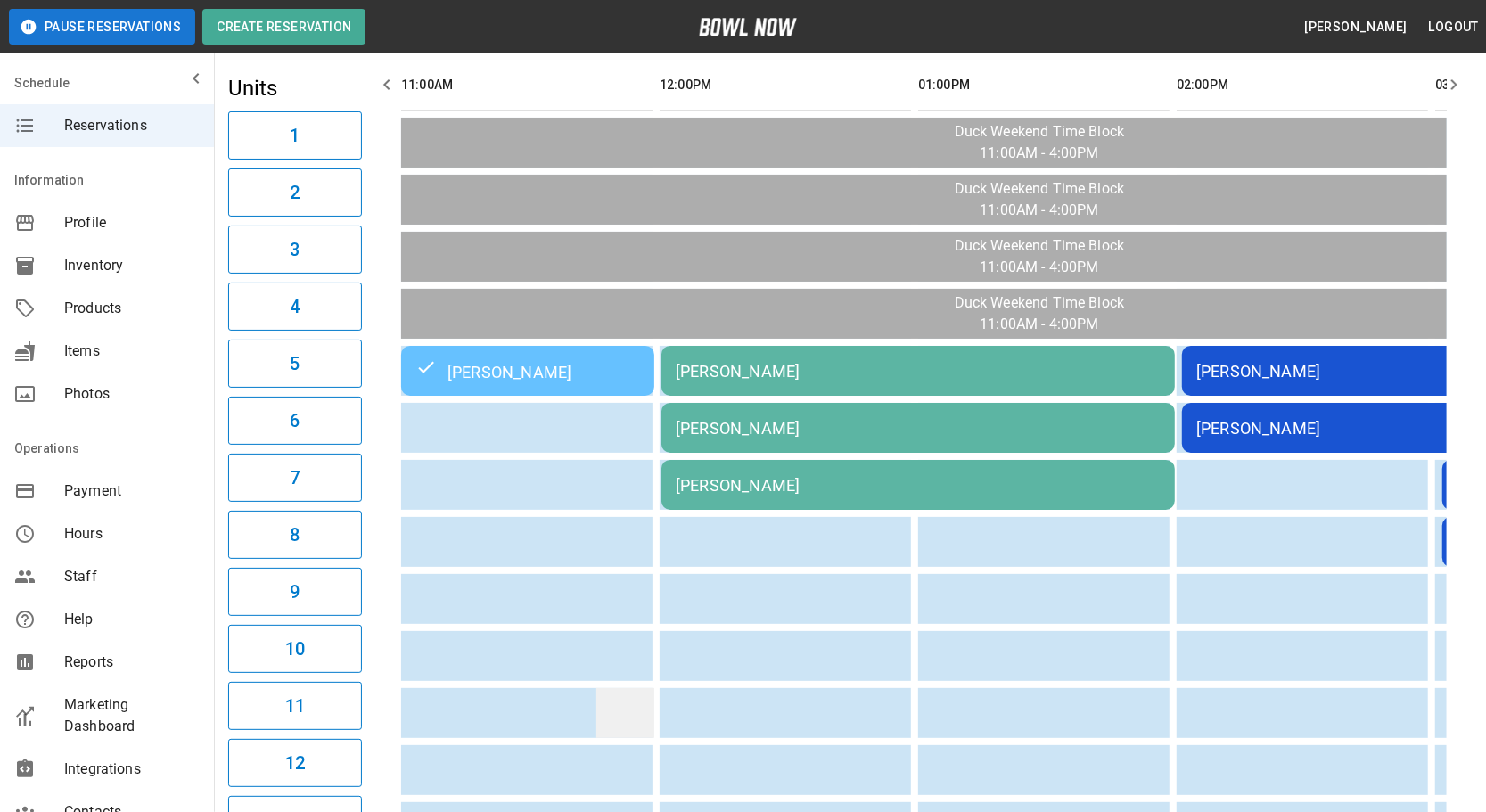
drag, startPoint x: 1100, startPoint y: 686, endPoint x: 627, endPoint y: 712, distance: 473.7
click at [781, 382] on td "[PERSON_NAME]" at bounding box center [918, 370] width 513 height 50
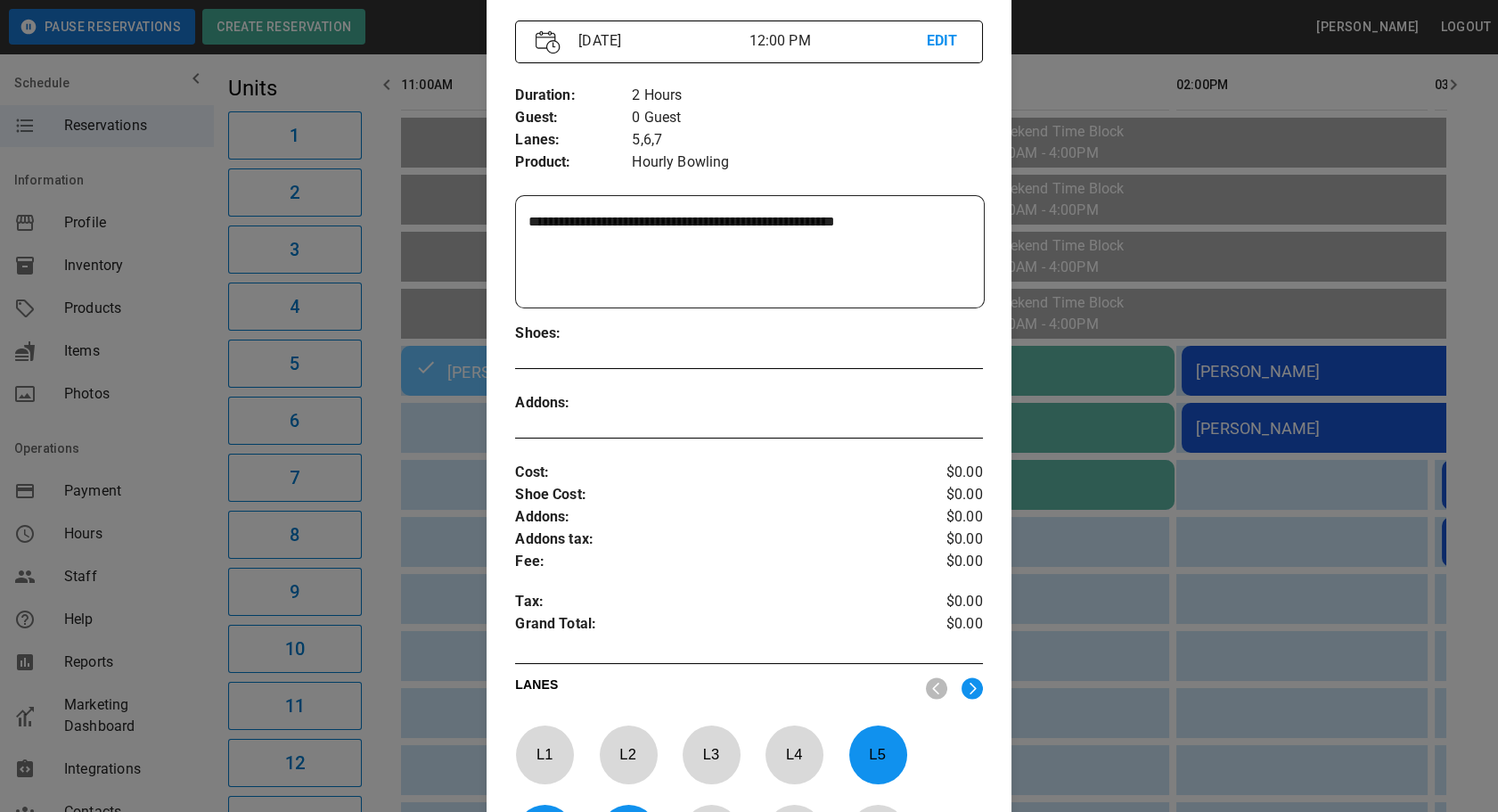
scroll to position [352, 0]
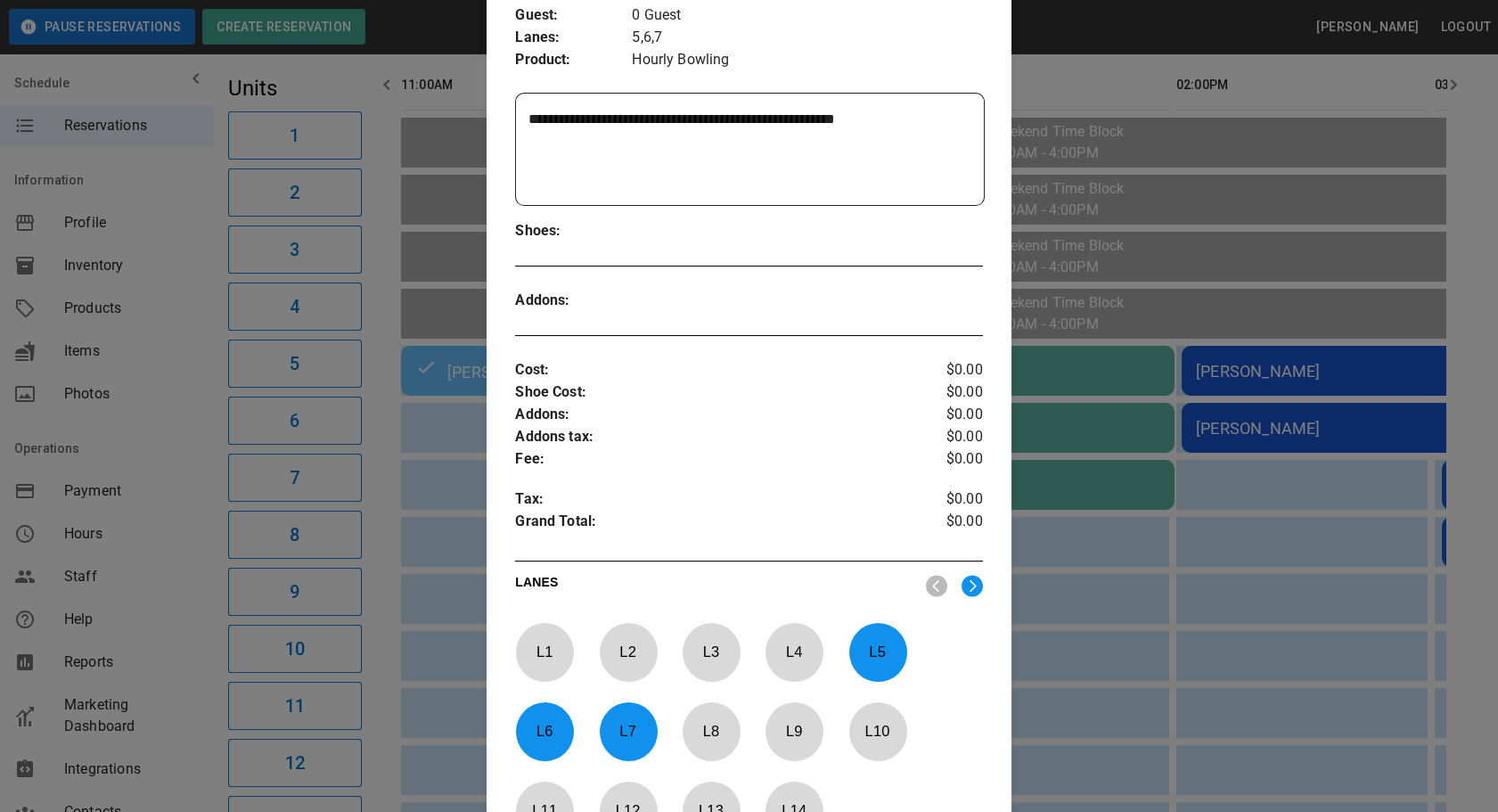
click at [1073, 565] on div at bounding box center [749, 406] width 1498 height 812
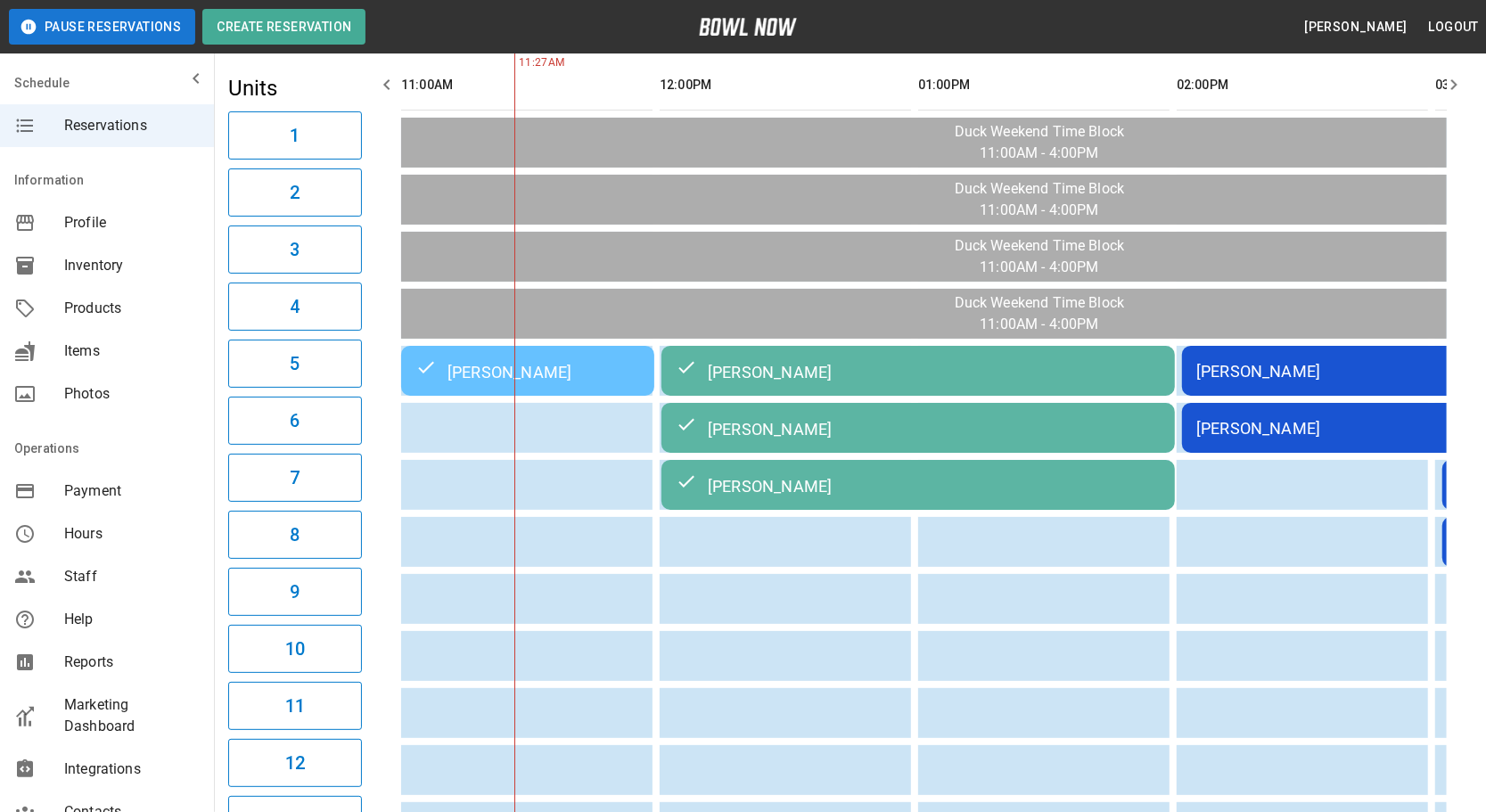
click at [936, 417] on div "[PERSON_NAME]" at bounding box center [917, 427] width 485 height 21
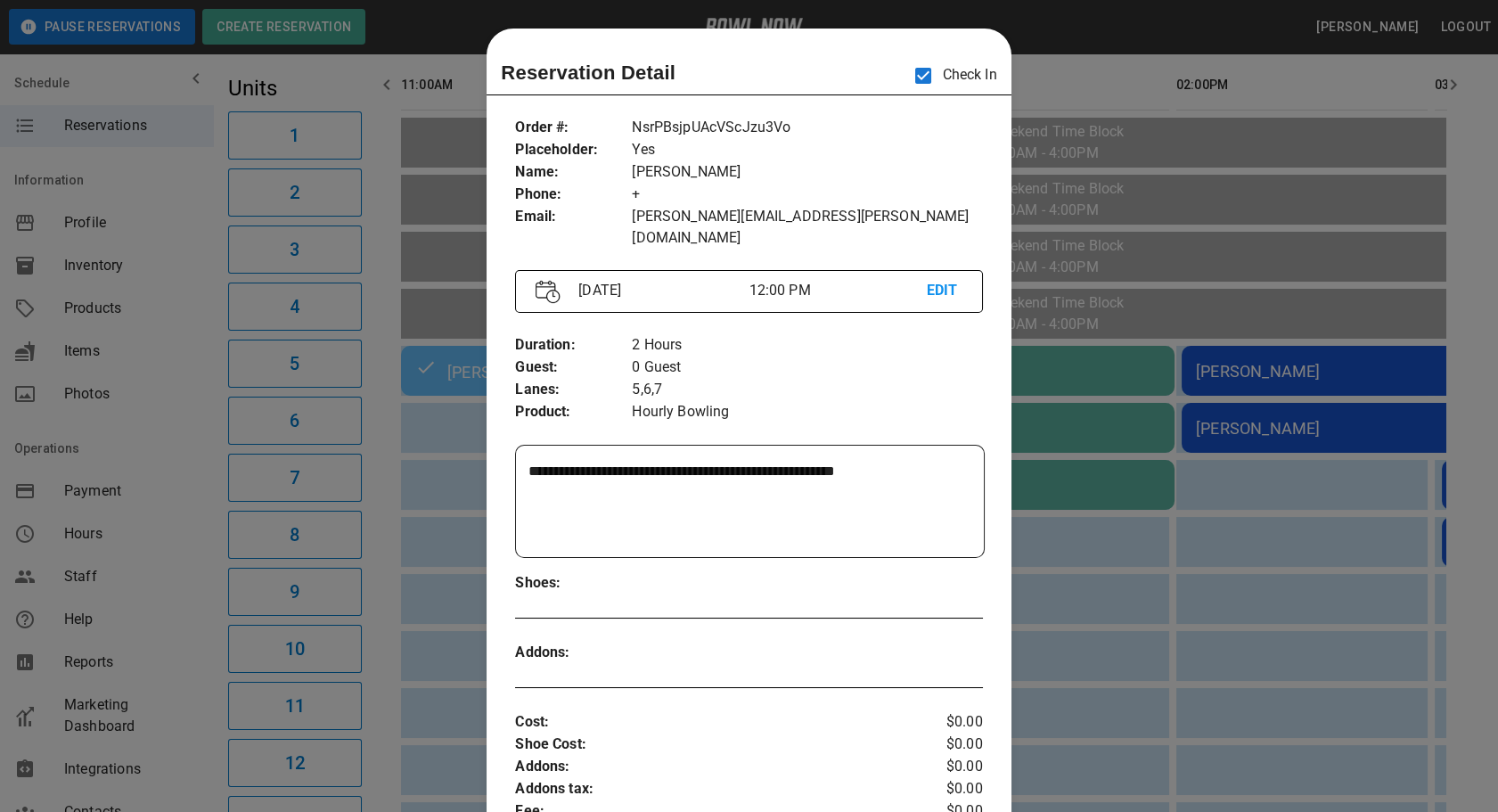
scroll to position [28, 0]
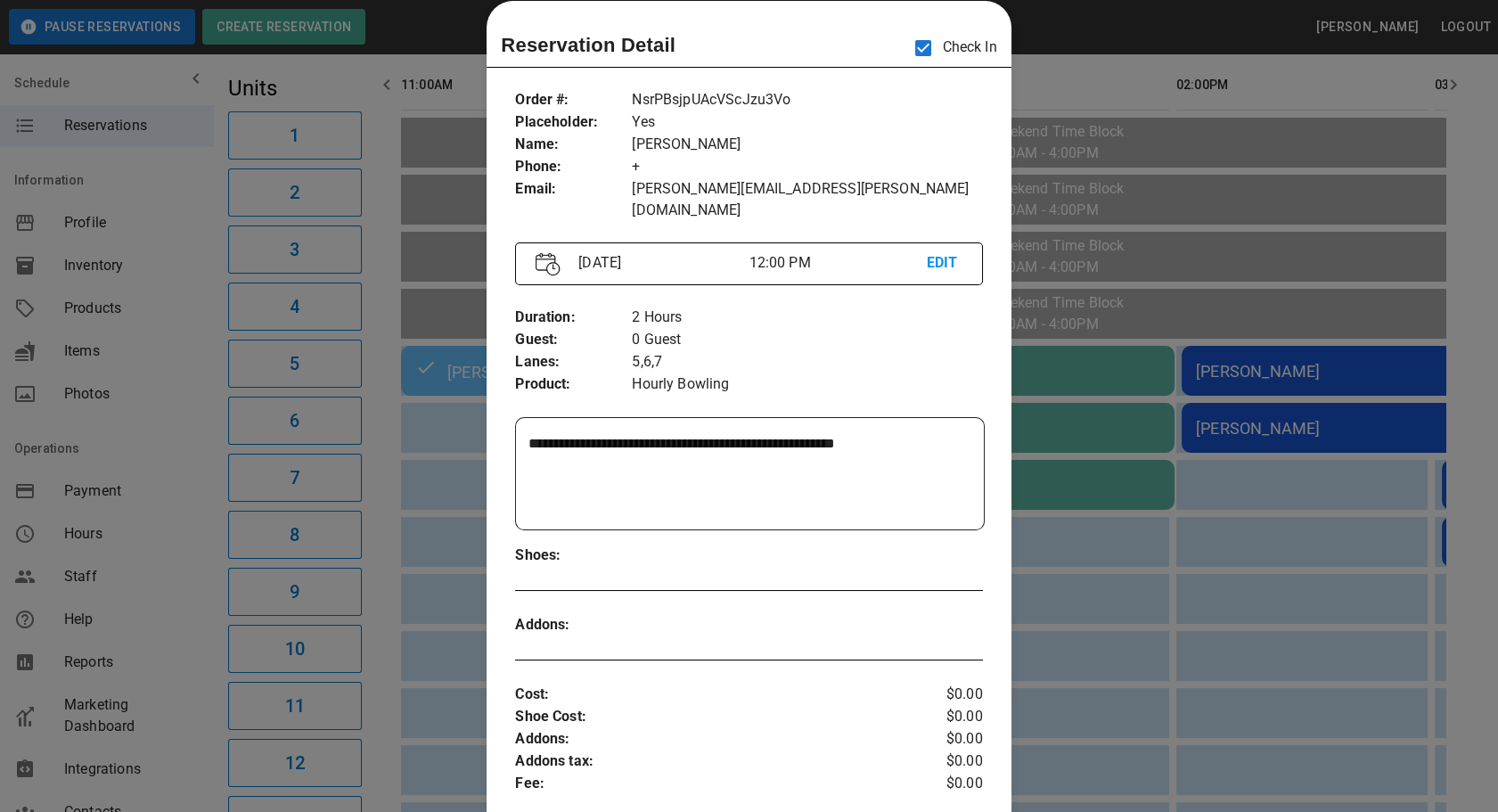
click at [1051, 584] on div at bounding box center [749, 406] width 1498 height 812
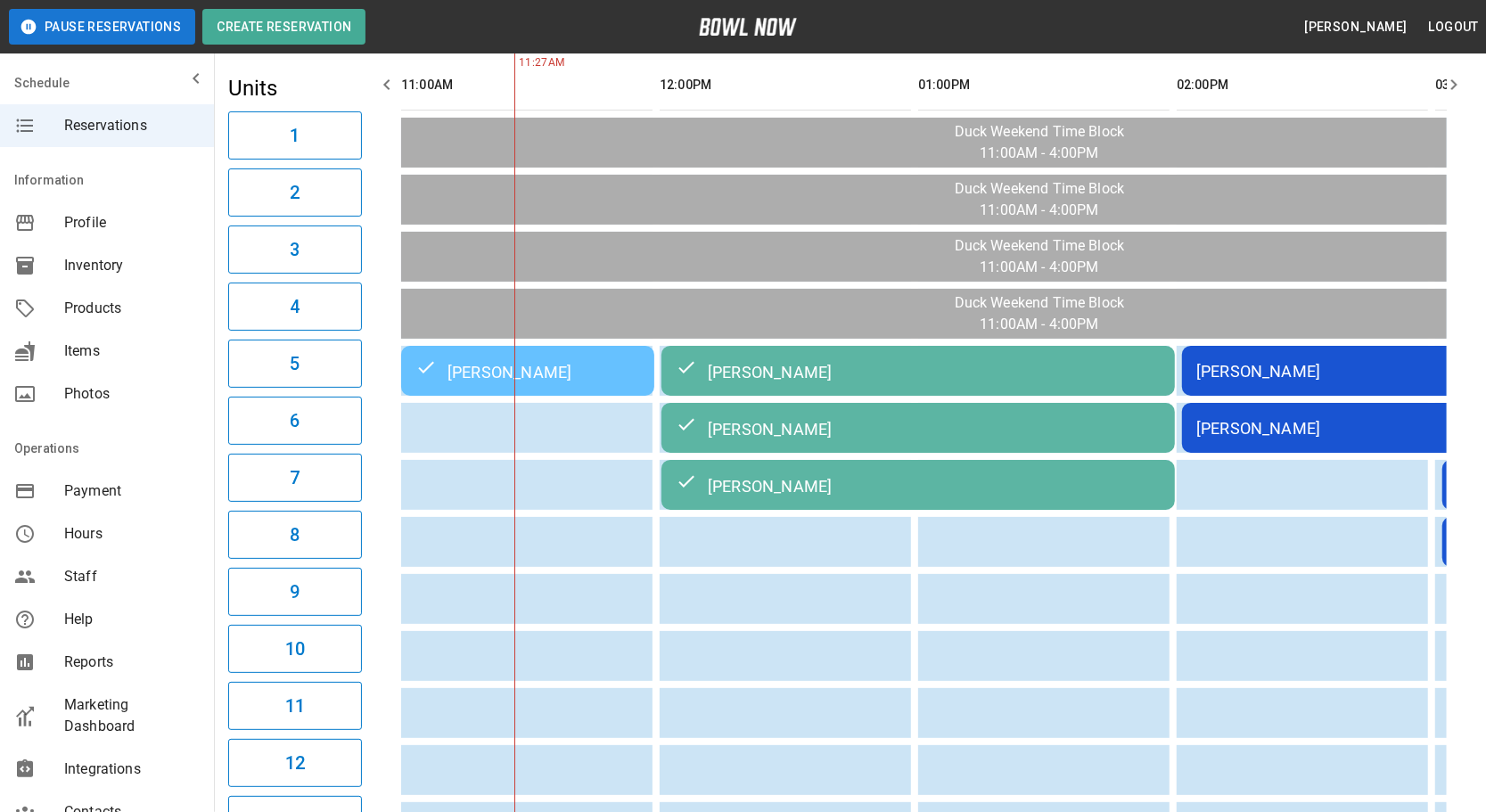
click at [742, 417] on div "[PERSON_NAME]" at bounding box center [917, 427] width 485 height 21
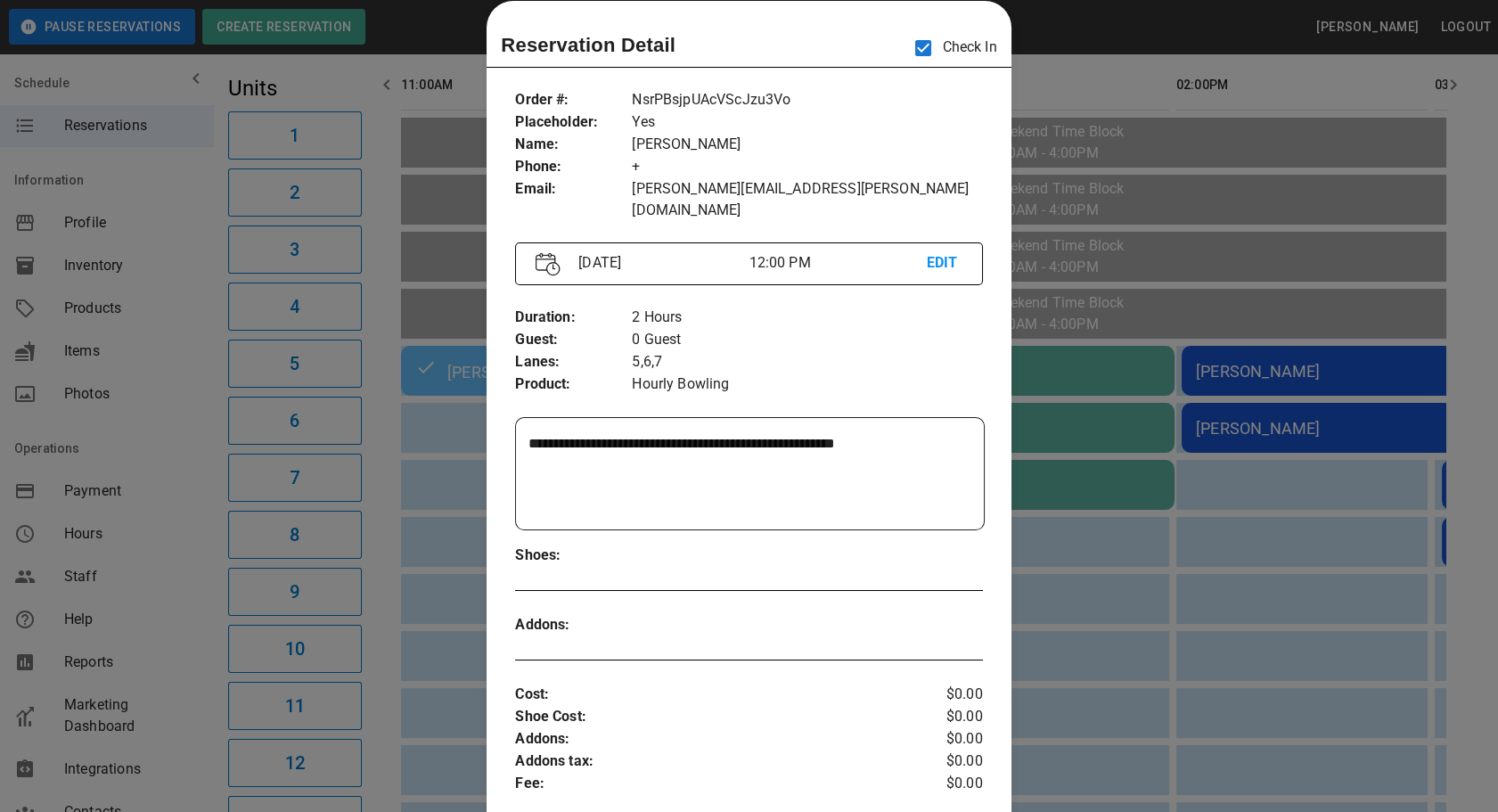
click at [1072, 588] on div at bounding box center [749, 406] width 1498 height 812
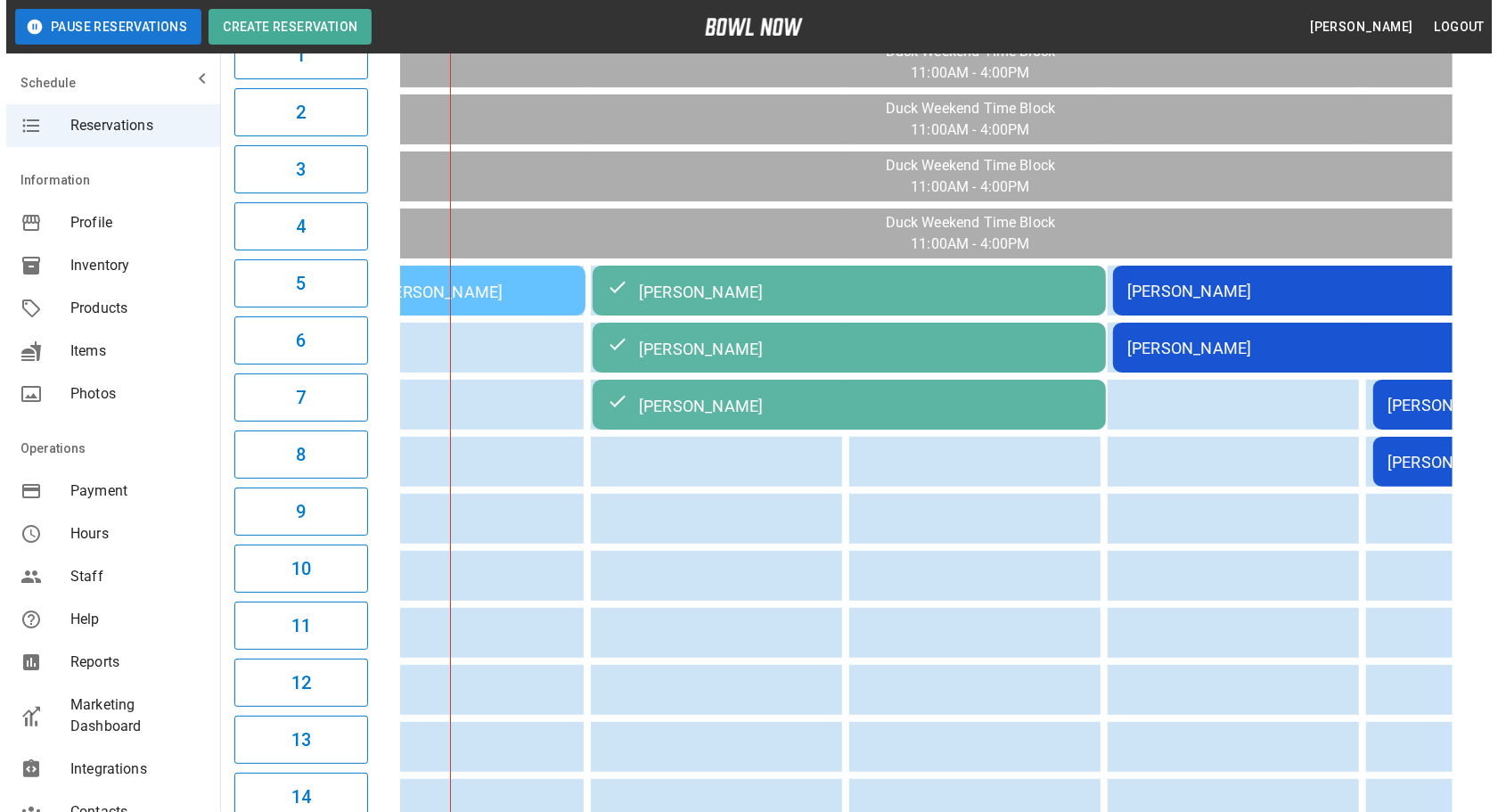
scroll to position [243, 0]
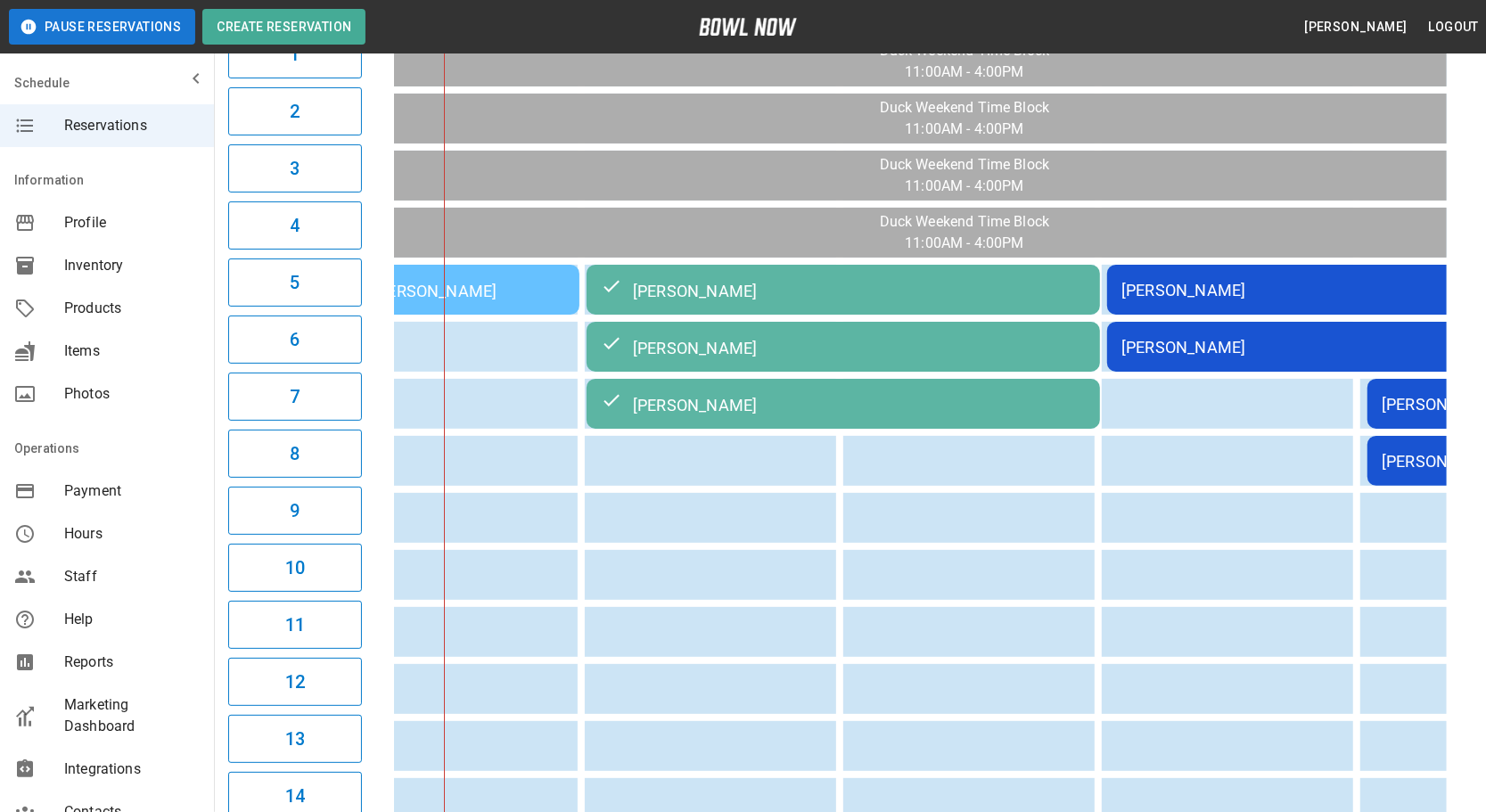
click at [1301, 268] on td "[PERSON_NAME]" at bounding box center [1364, 290] width 513 height 50
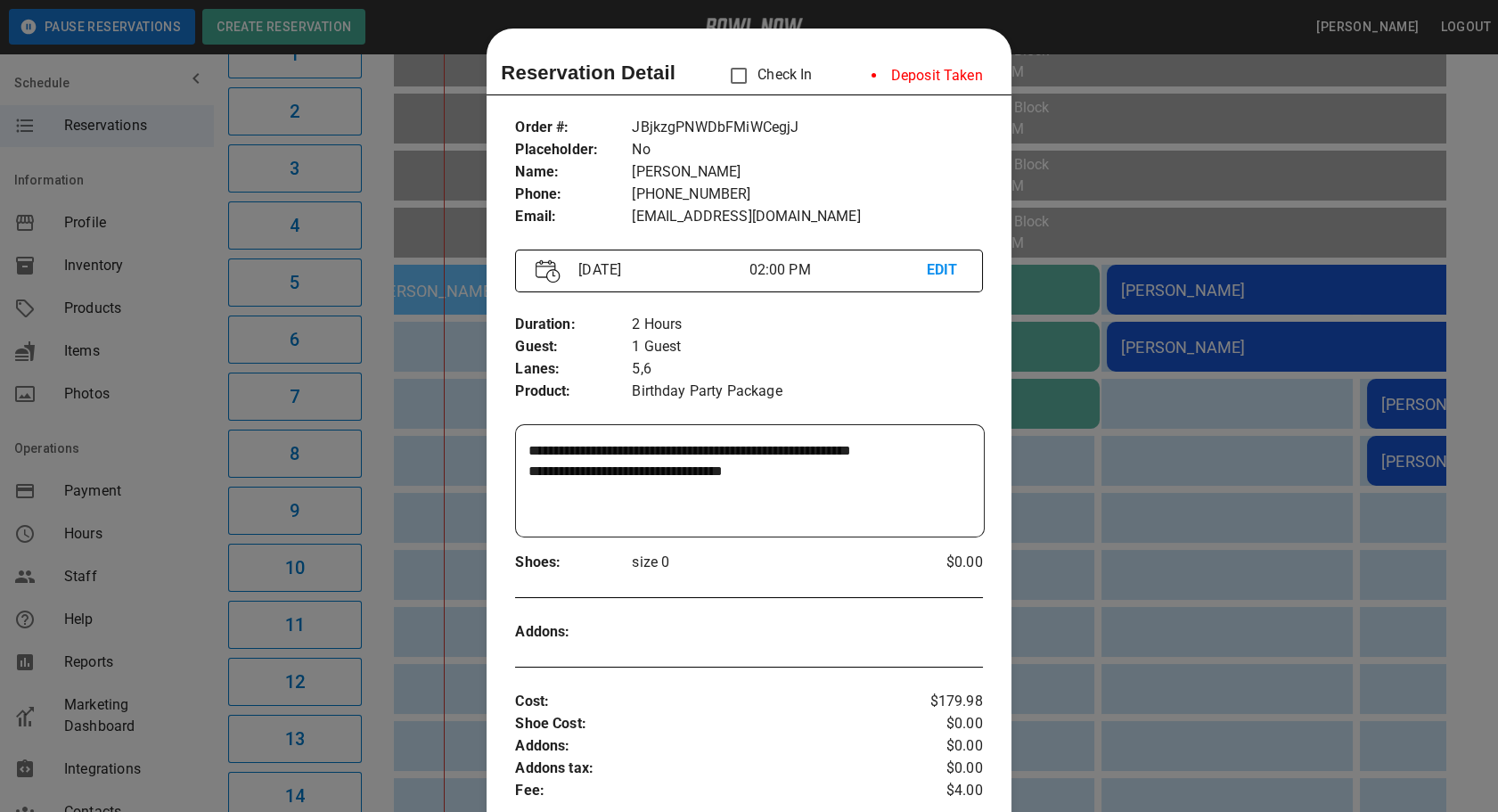
scroll to position [28, 0]
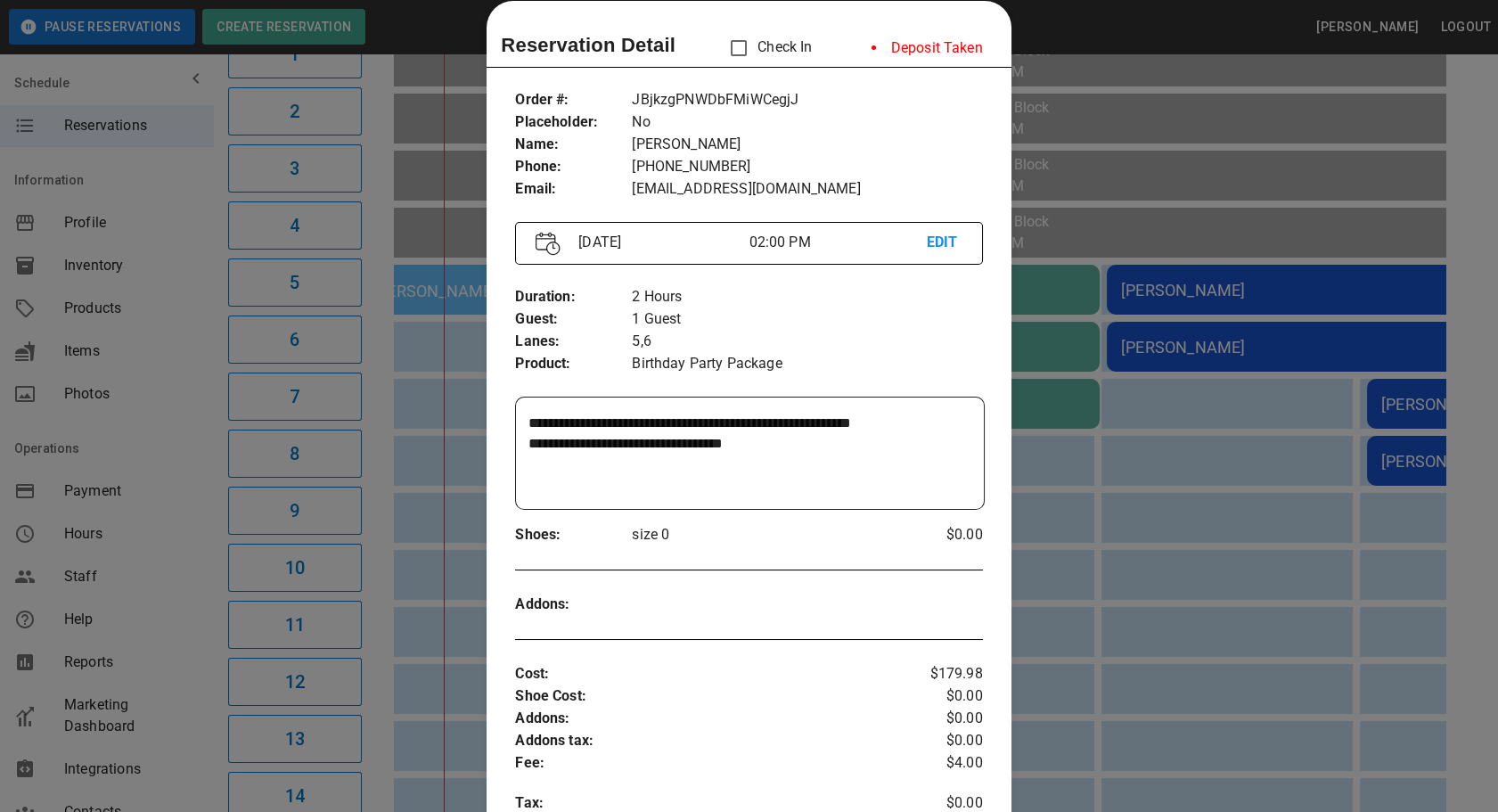
click at [1461, 537] on div at bounding box center [749, 406] width 1498 height 812
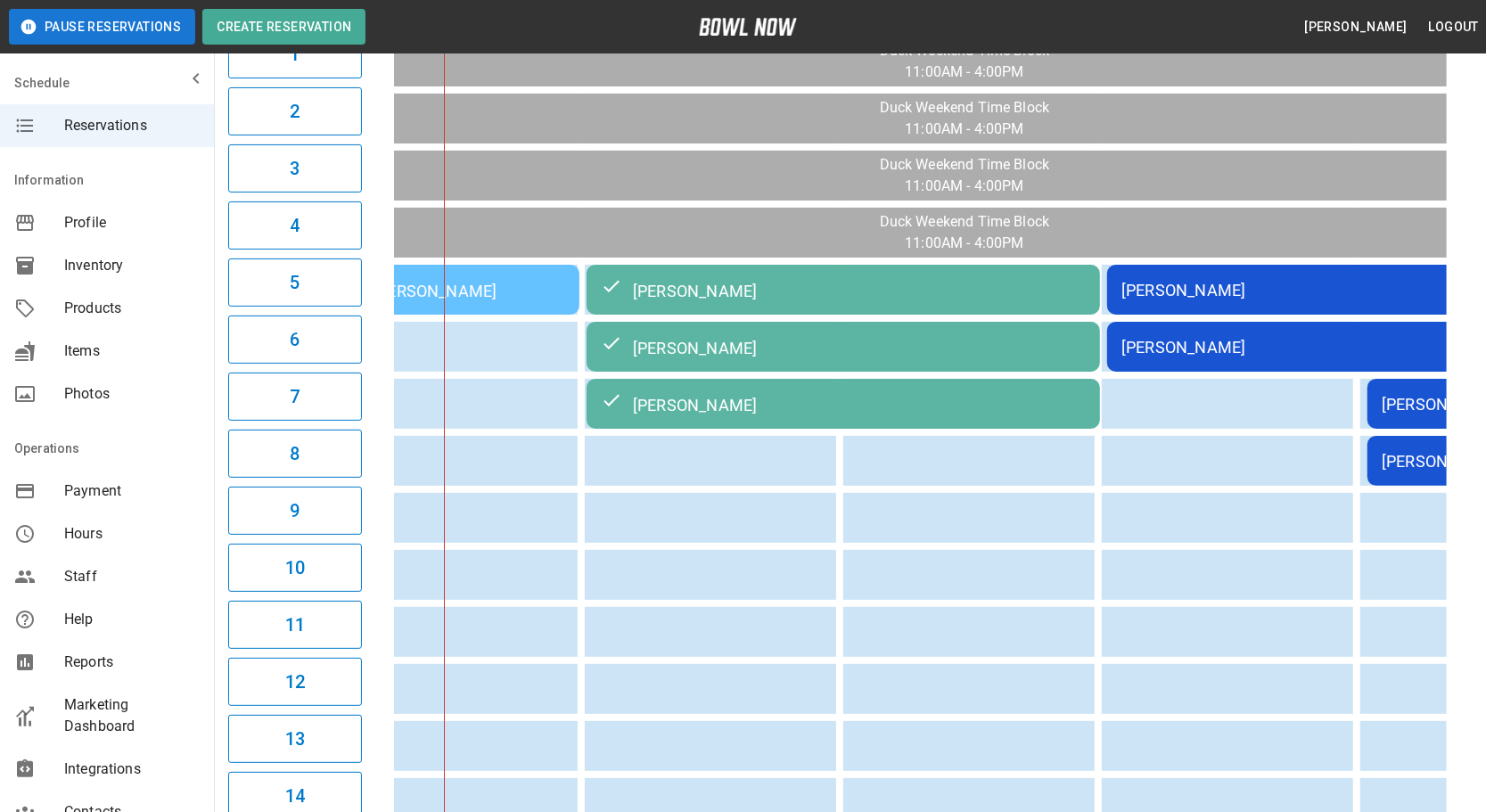
click at [1310, 338] on div "[PERSON_NAME]" at bounding box center [1363, 347] width 485 height 19
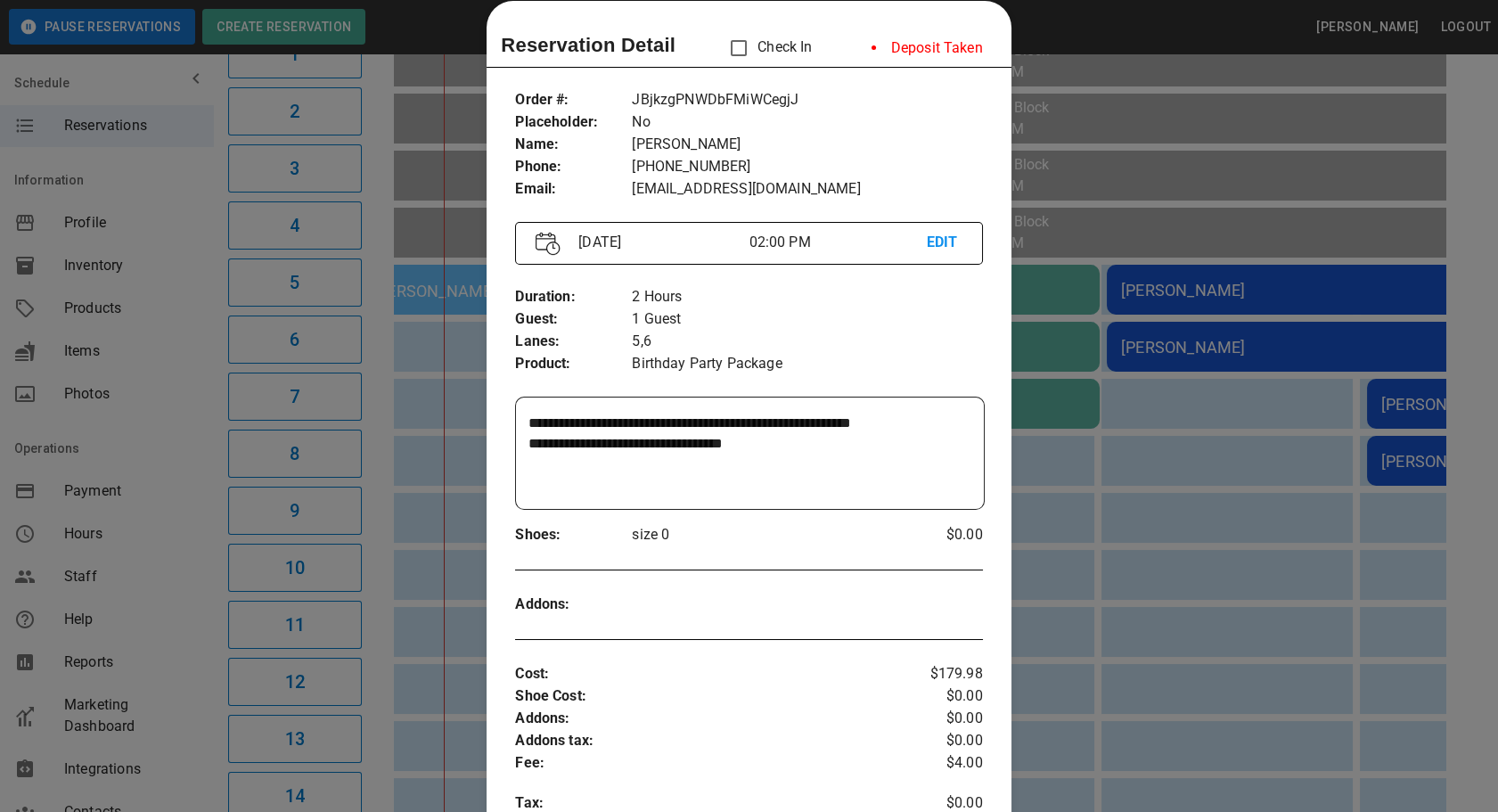
click at [1137, 430] on div at bounding box center [749, 406] width 1498 height 812
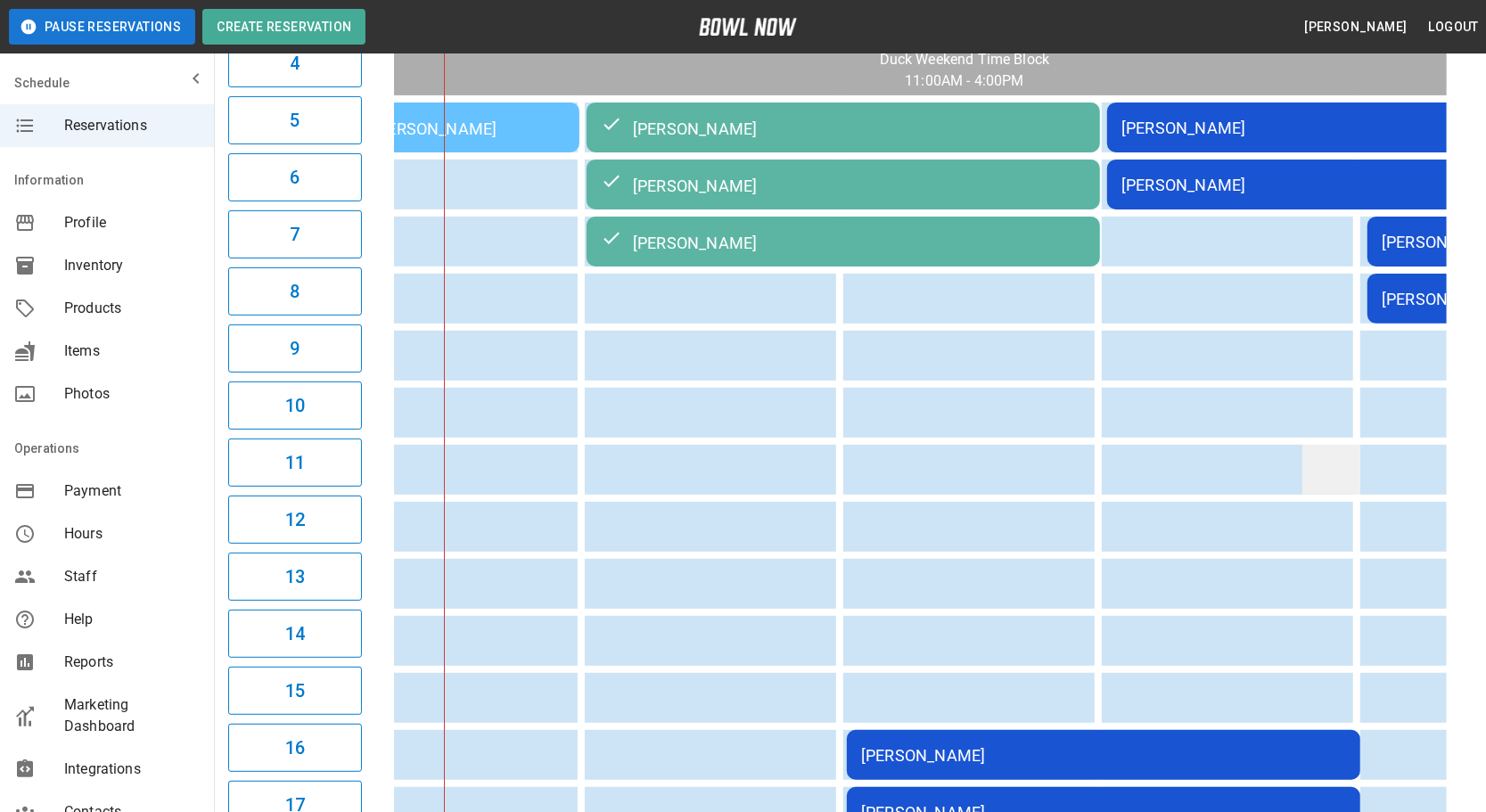
scroll to position [0, 132]
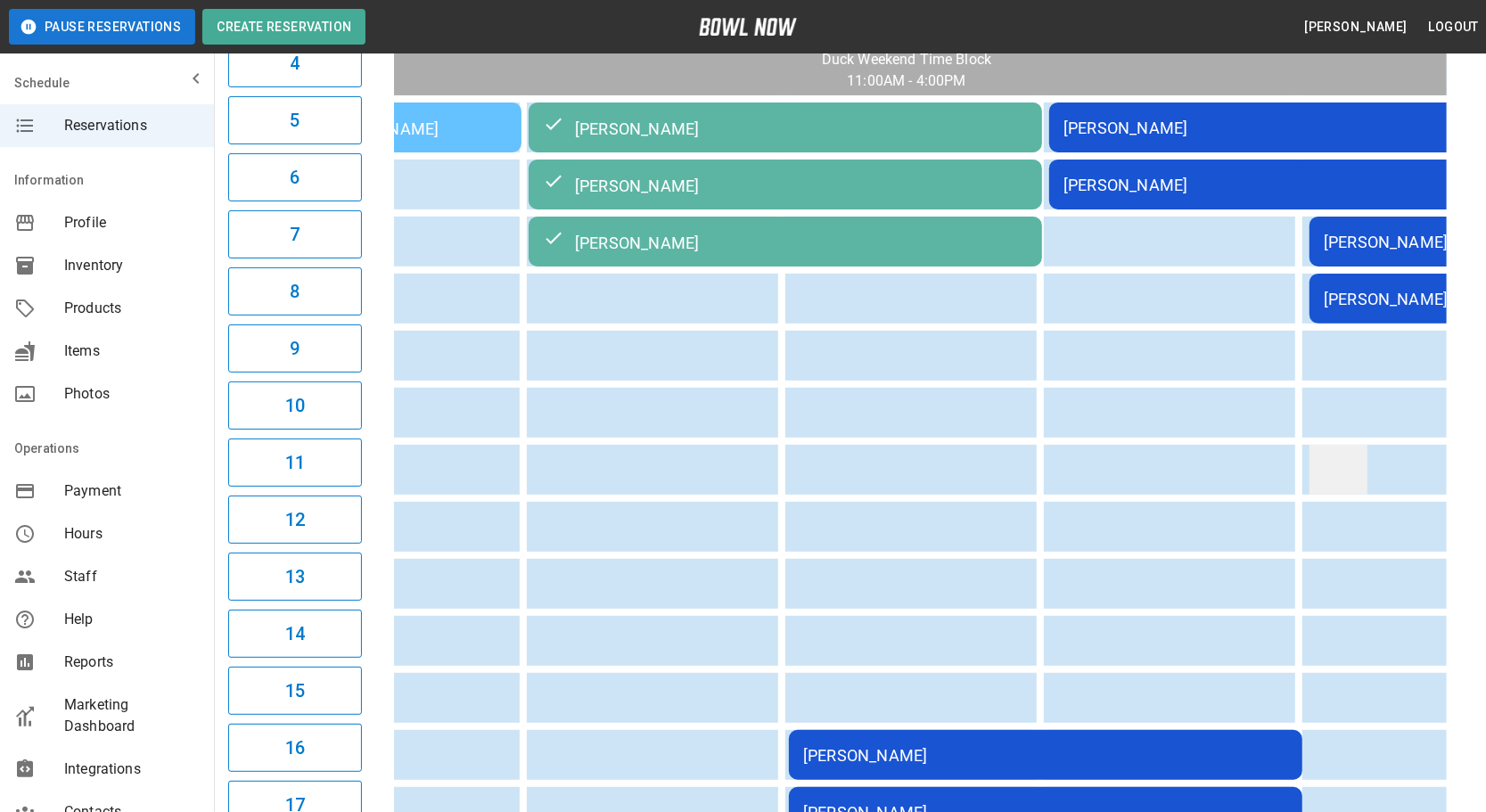
drag, startPoint x: 1074, startPoint y: 498, endPoint x: 1175, endPoint y: 482, distance: 102.3
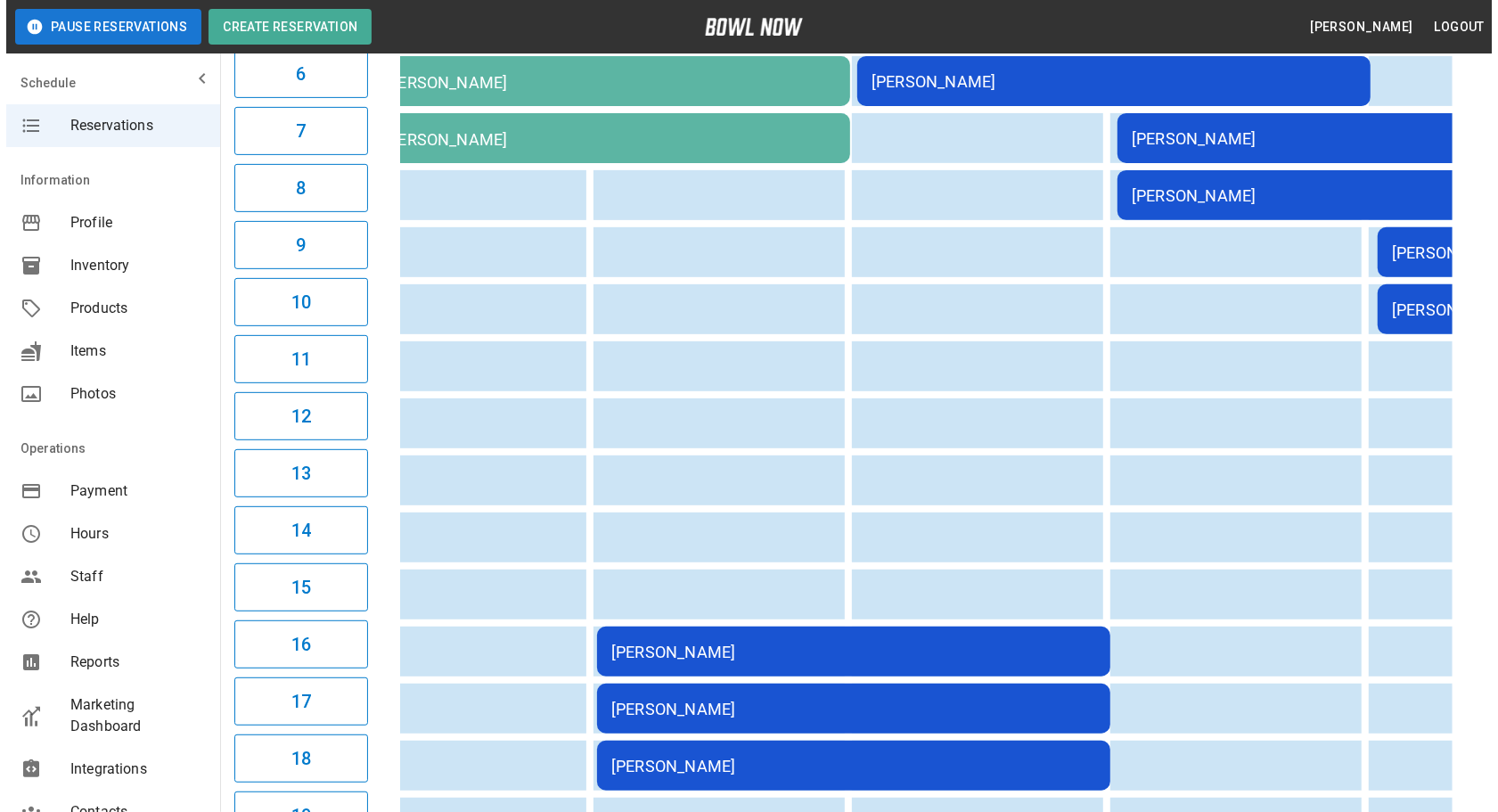
scroll to position [567, 0]
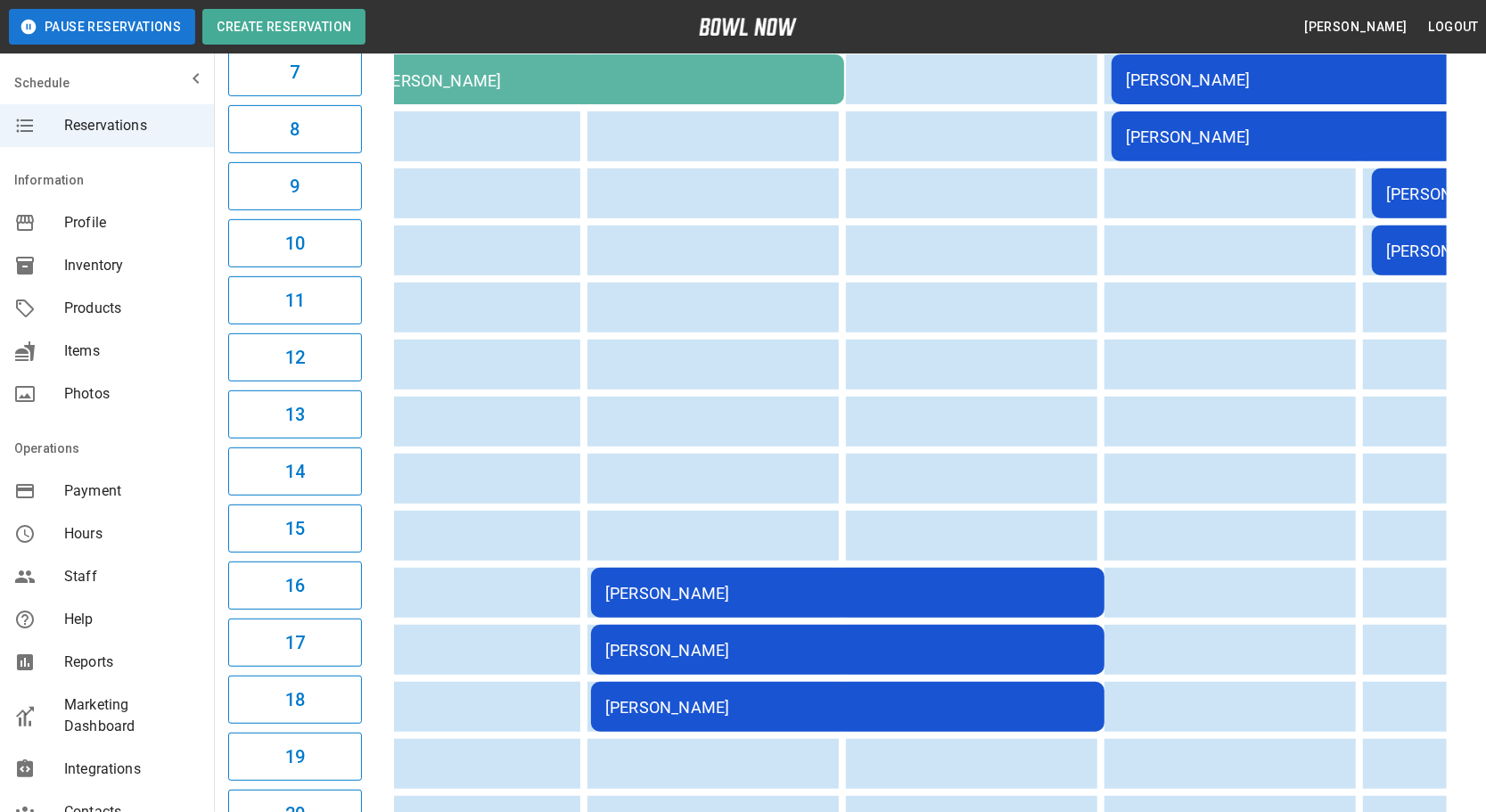
click at [908, 598] on td "[PERSON_NAME]" at bounding box center [848, 593] width 513 height 50
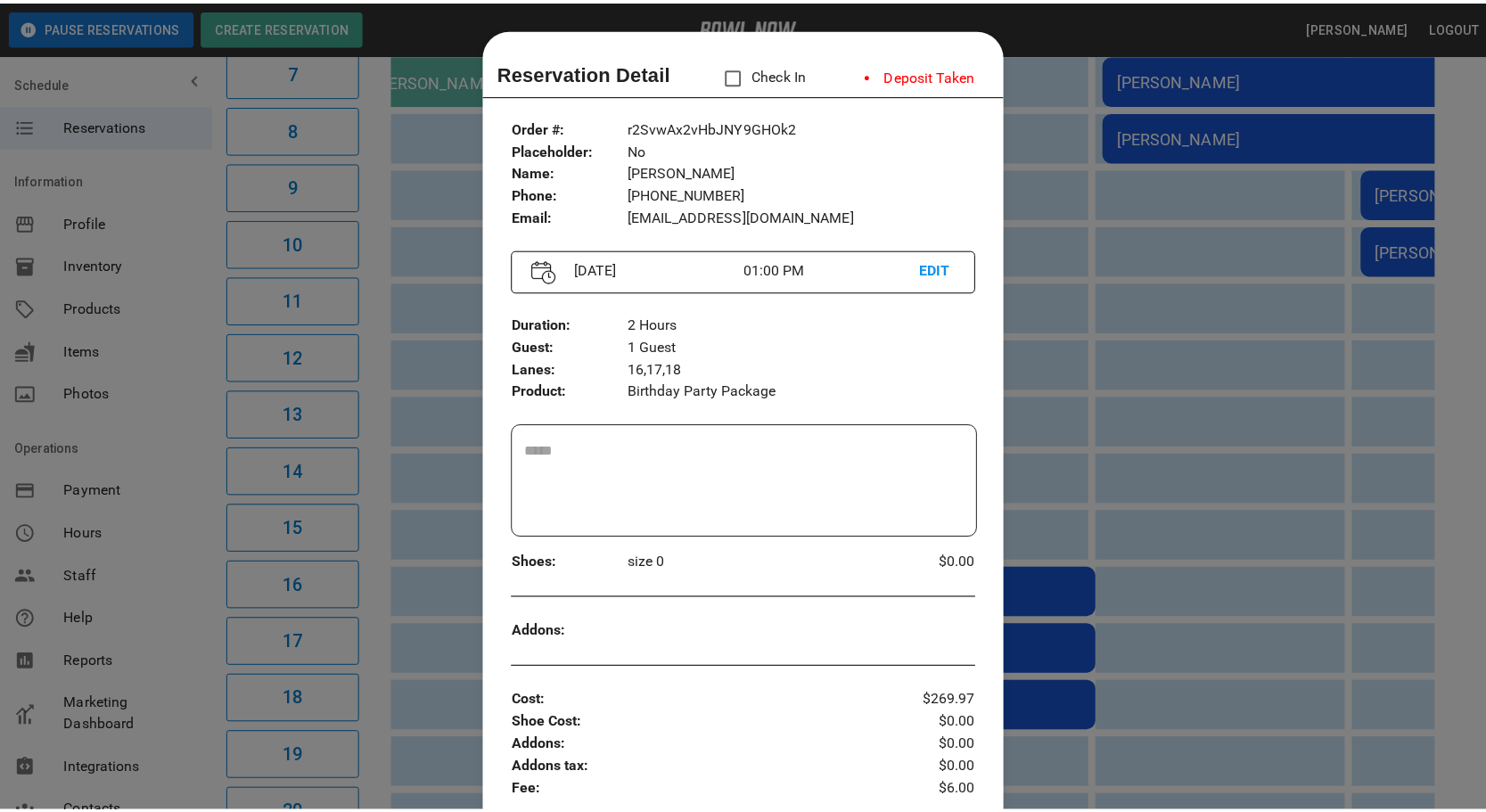
scroll to position [28, 0]
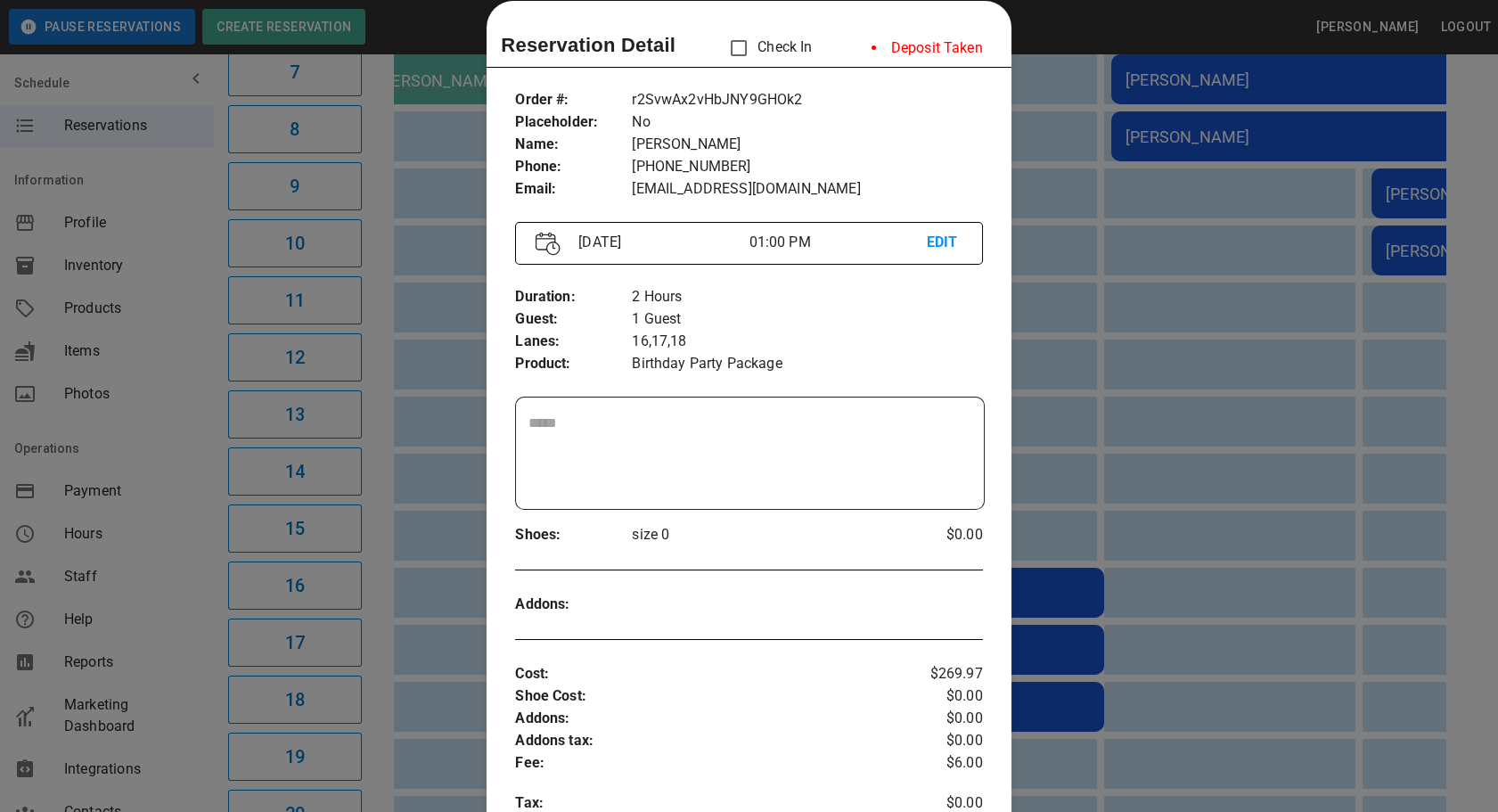
click at [1056, 420] on div at bounding box center [749, 406] width 1498 height 812
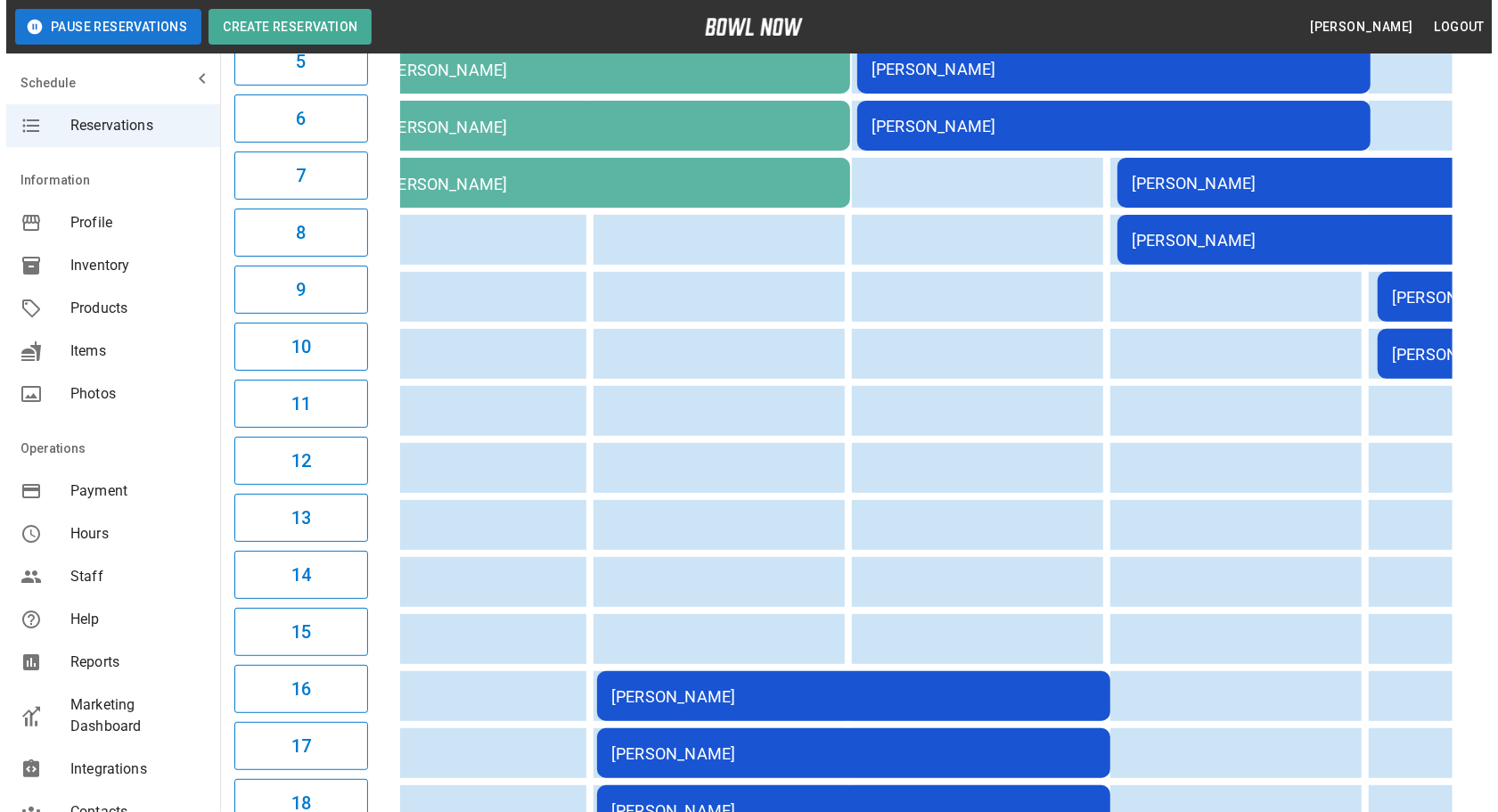
scroll to position [323, 0]
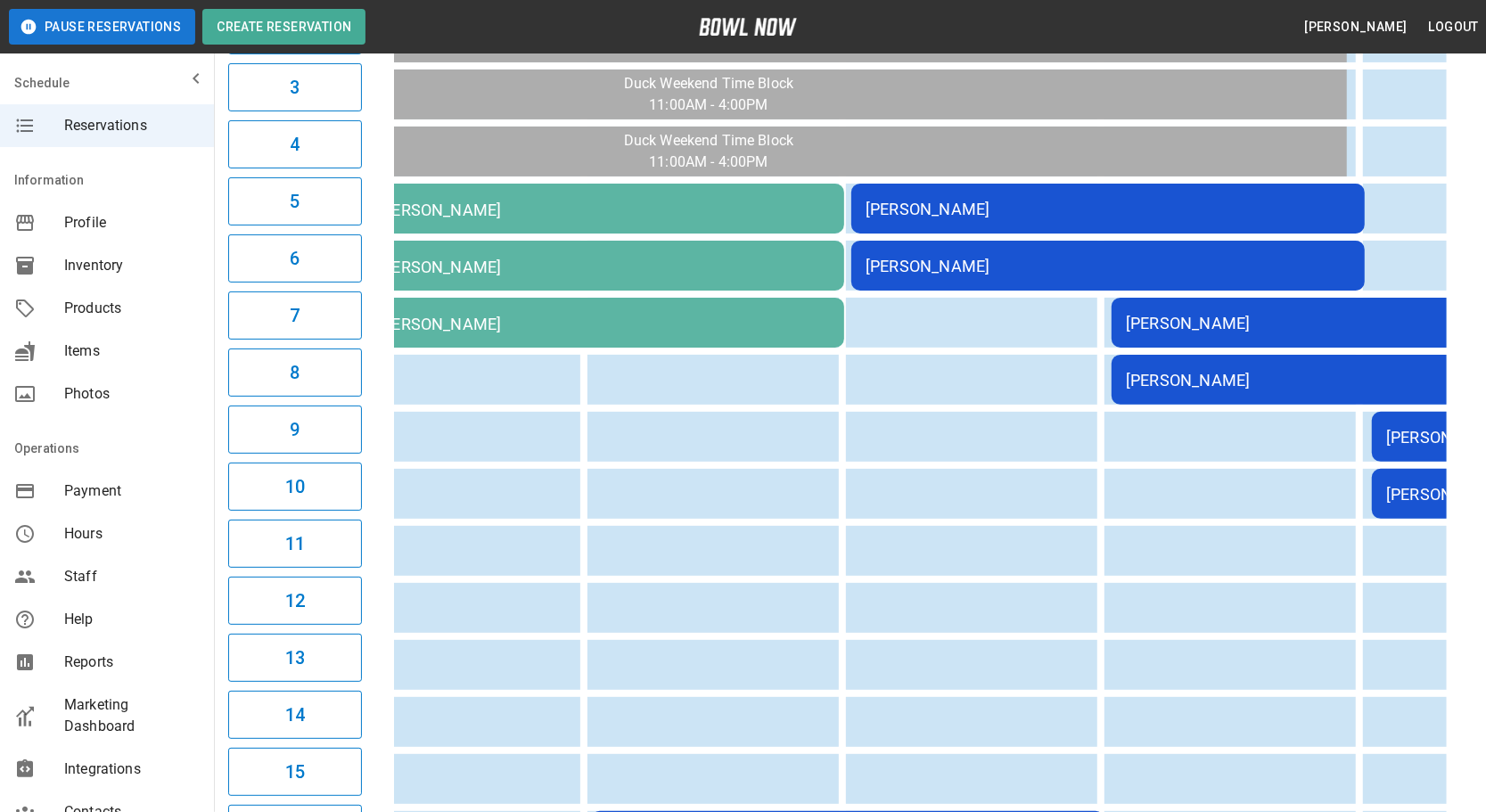
click at [1229, 314] on div "[PERSON_NAME]" at bounding box center [1367, 323] width 485 height 19
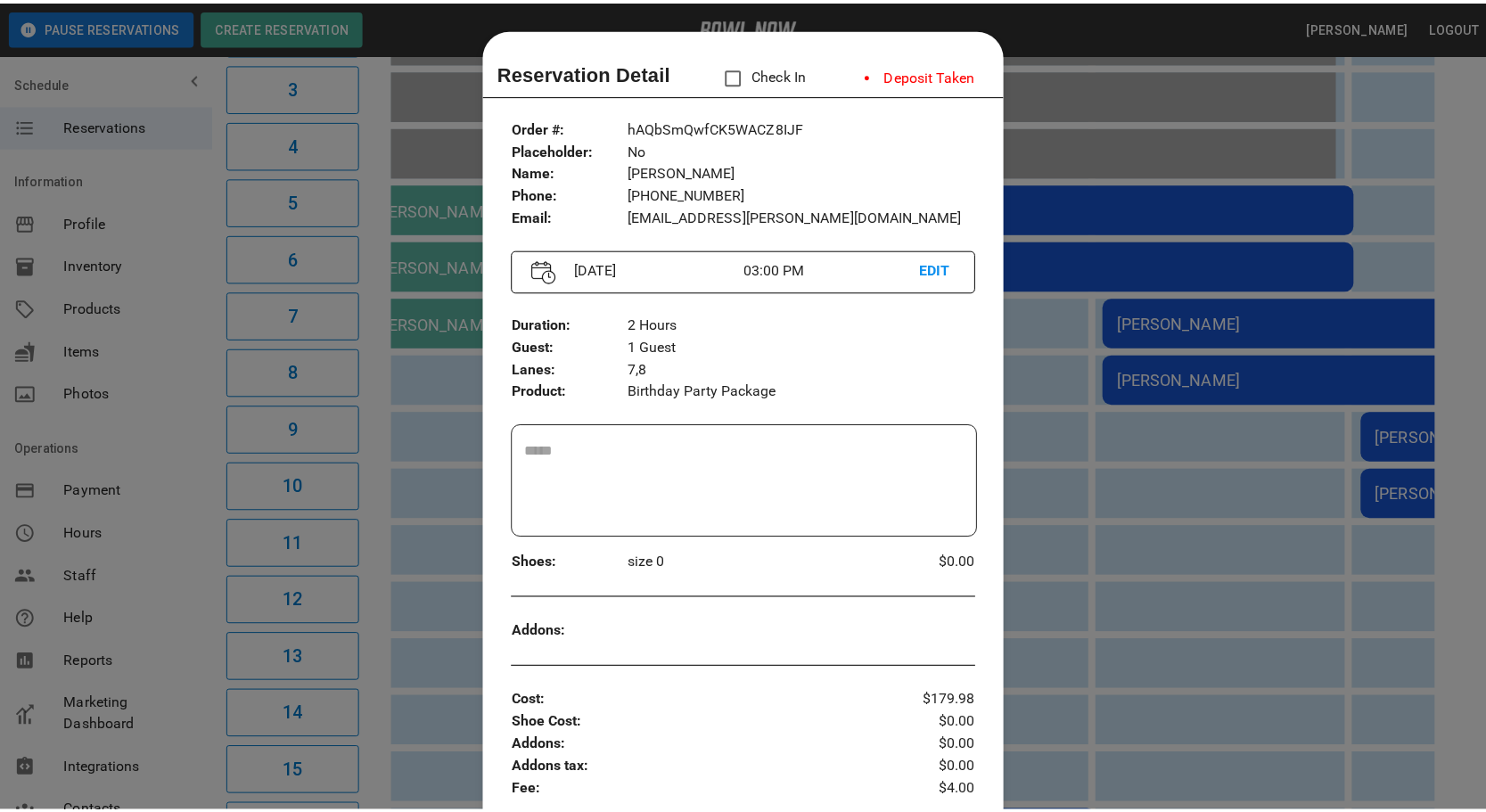
scroll to position [28, 0]
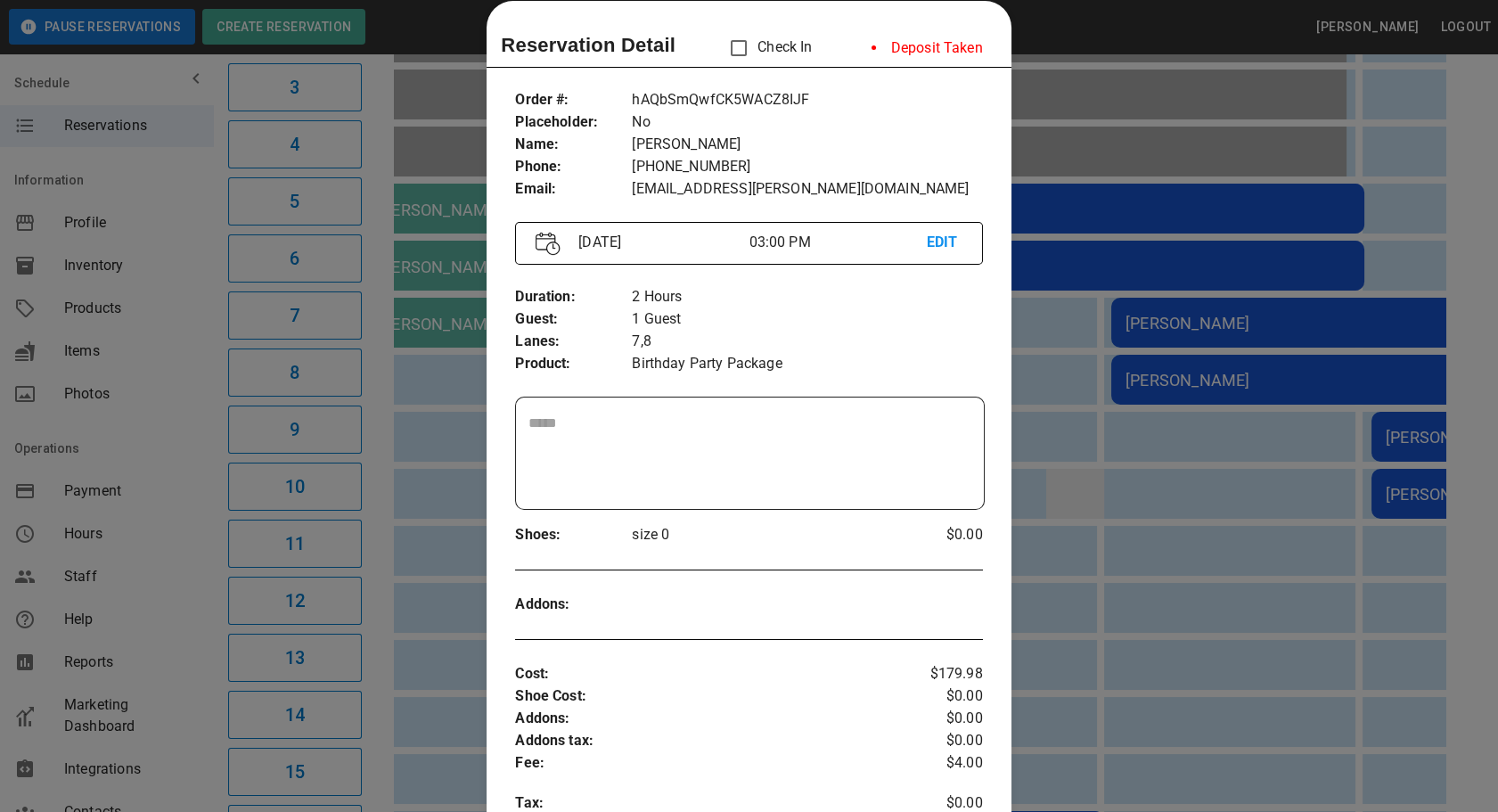
click at [1227, 456] on div at bounding box center [749, 406] width 1498 height 812
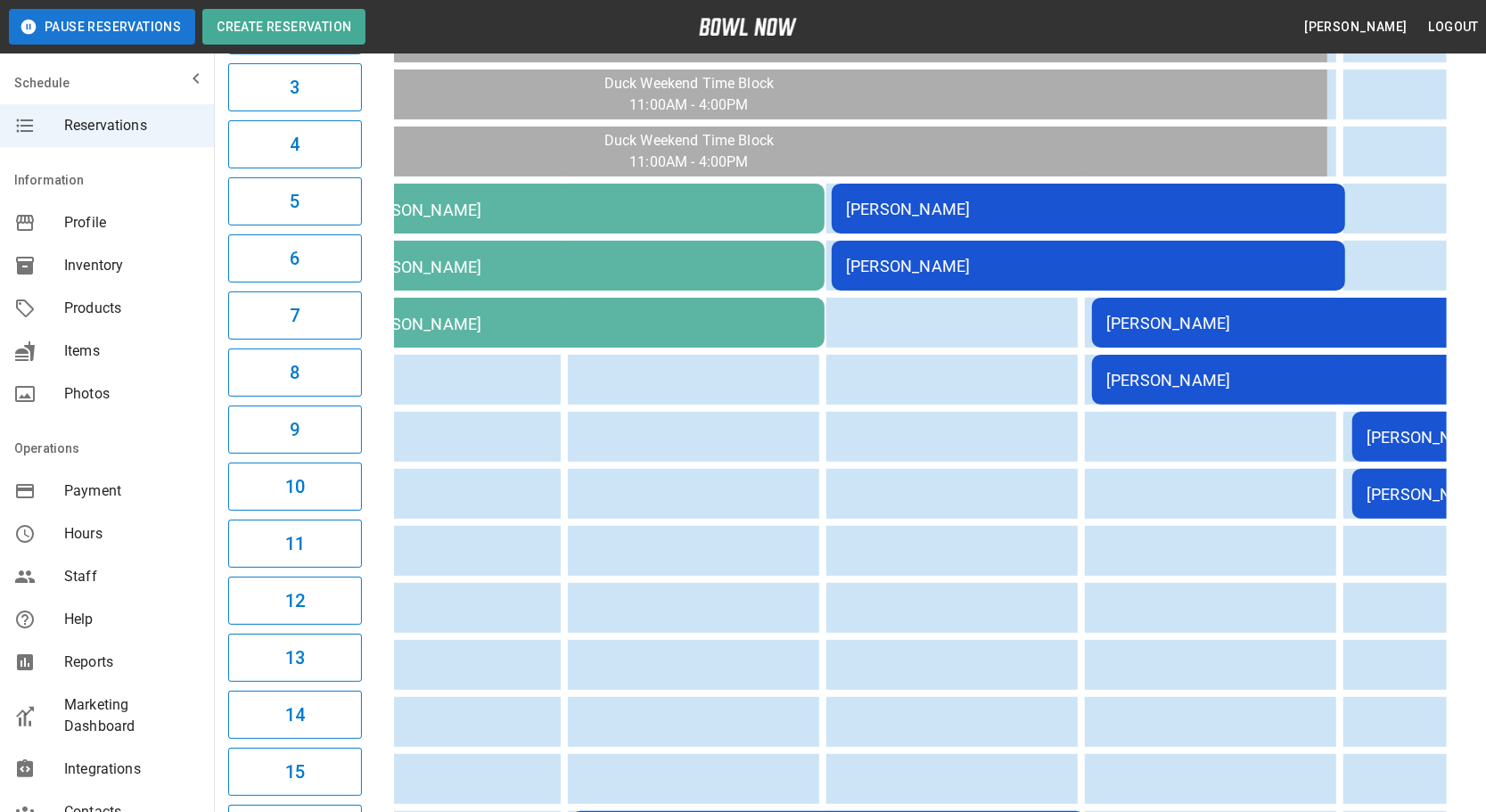
scroll to position [0, 542]
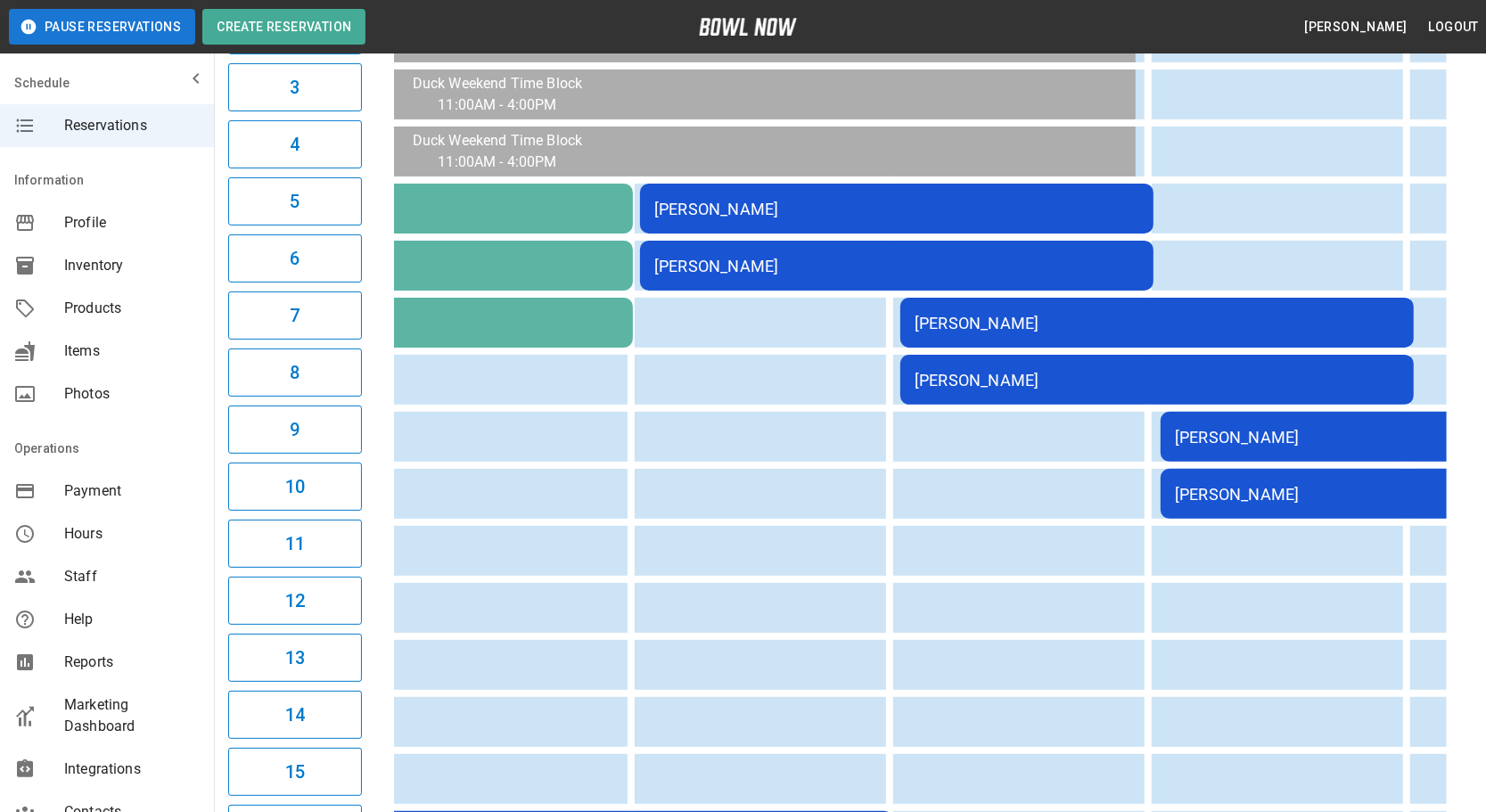
drag, startPoint x: 1051, startPoint y: 491, endPoint x: 1228, endPoint y: 496, distance: 177.1
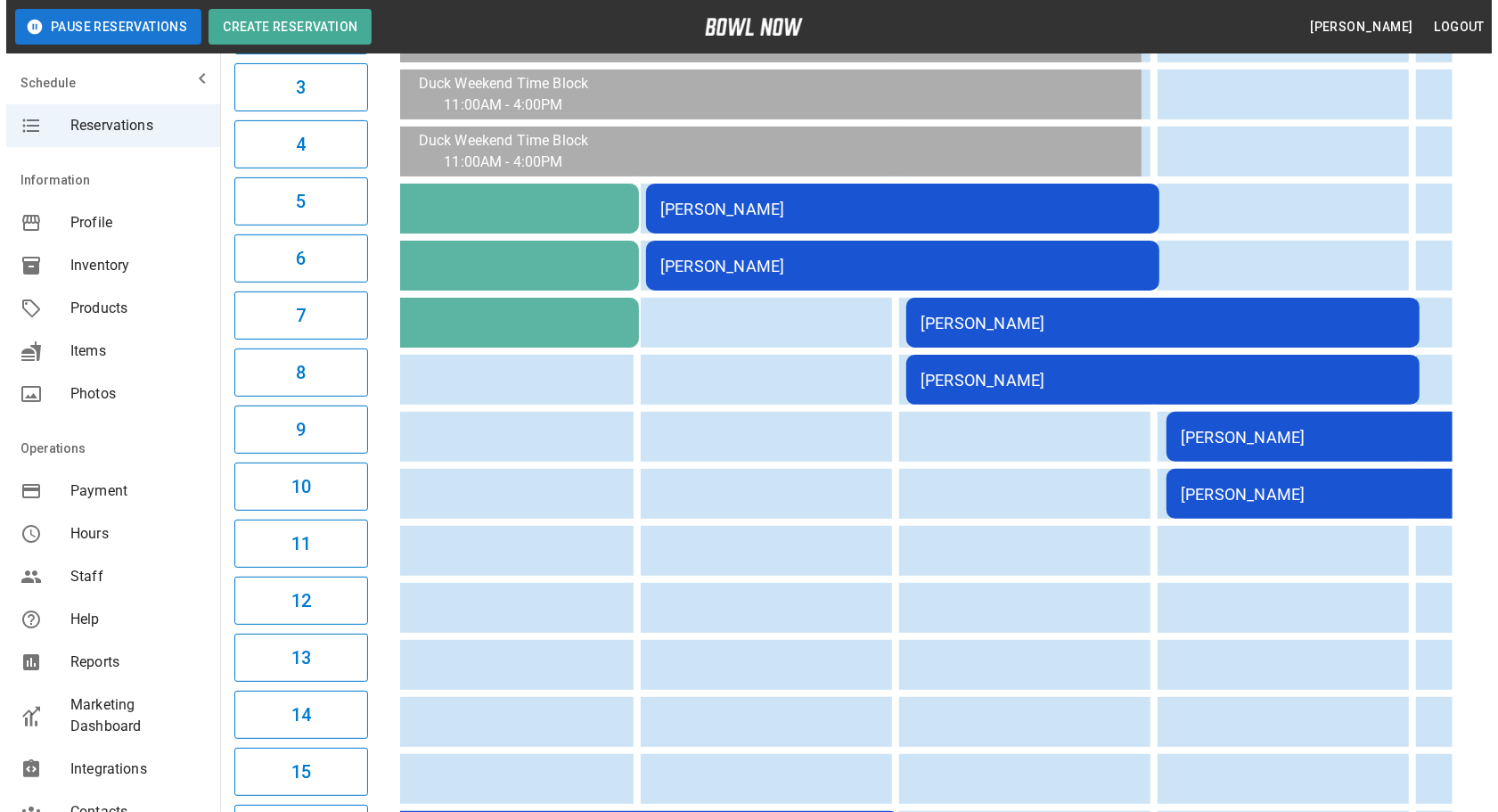
scroll to position [0, 733]
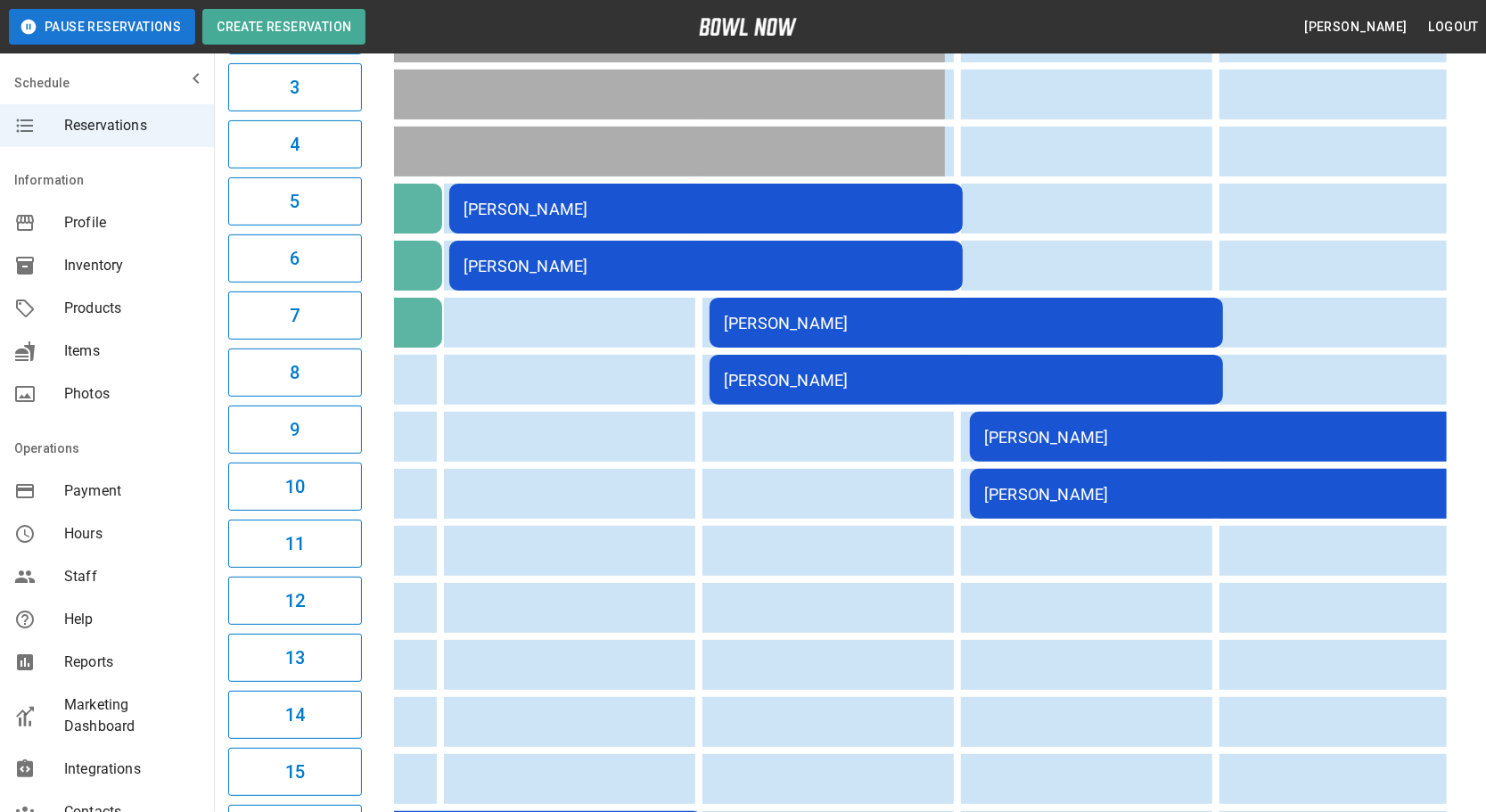
click at [1196, 436] on div "[PERSON_NAME]" at bounding box center [1226, 437] width 485 height 19
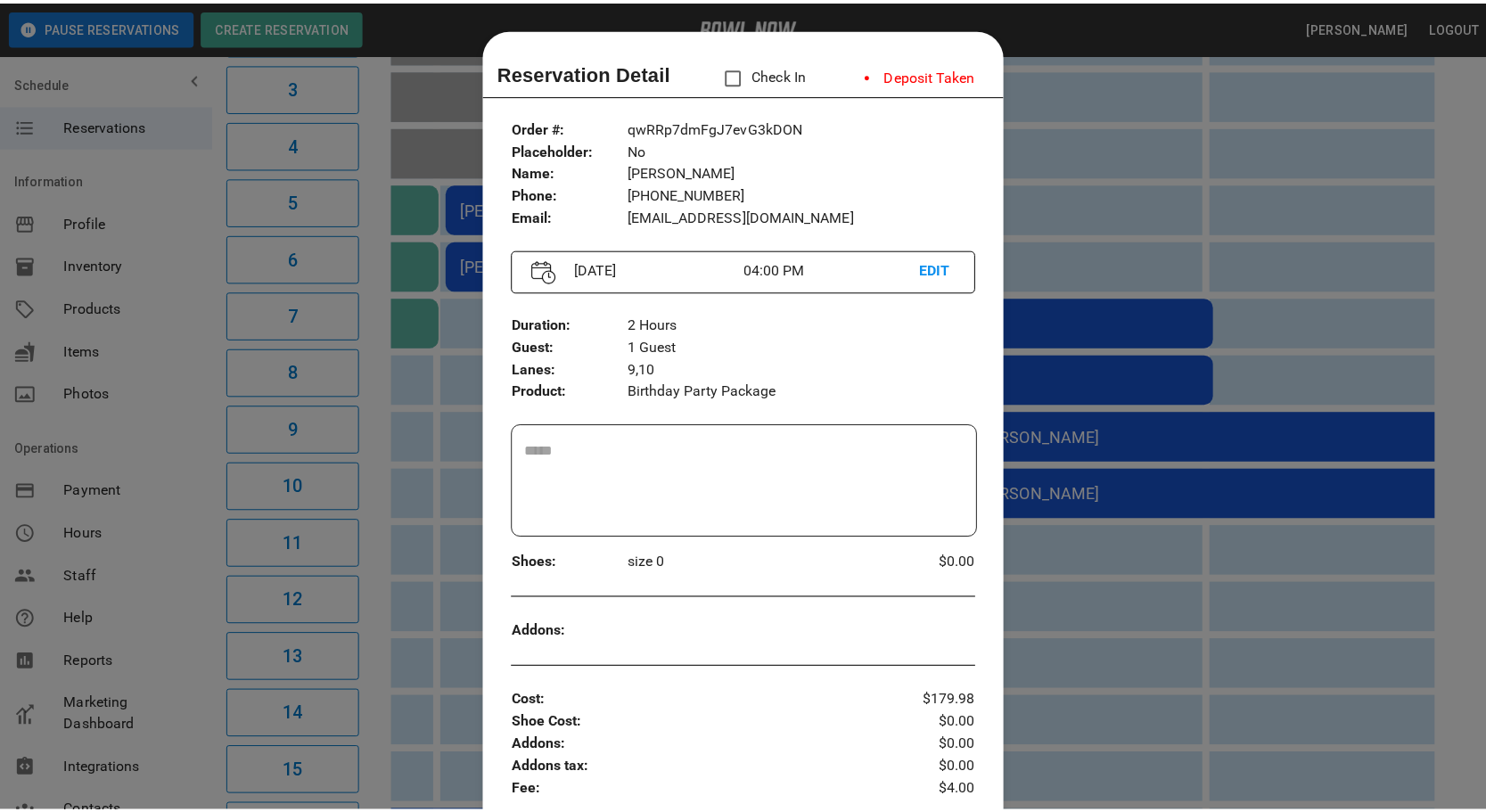
scroll to position [28, 0]
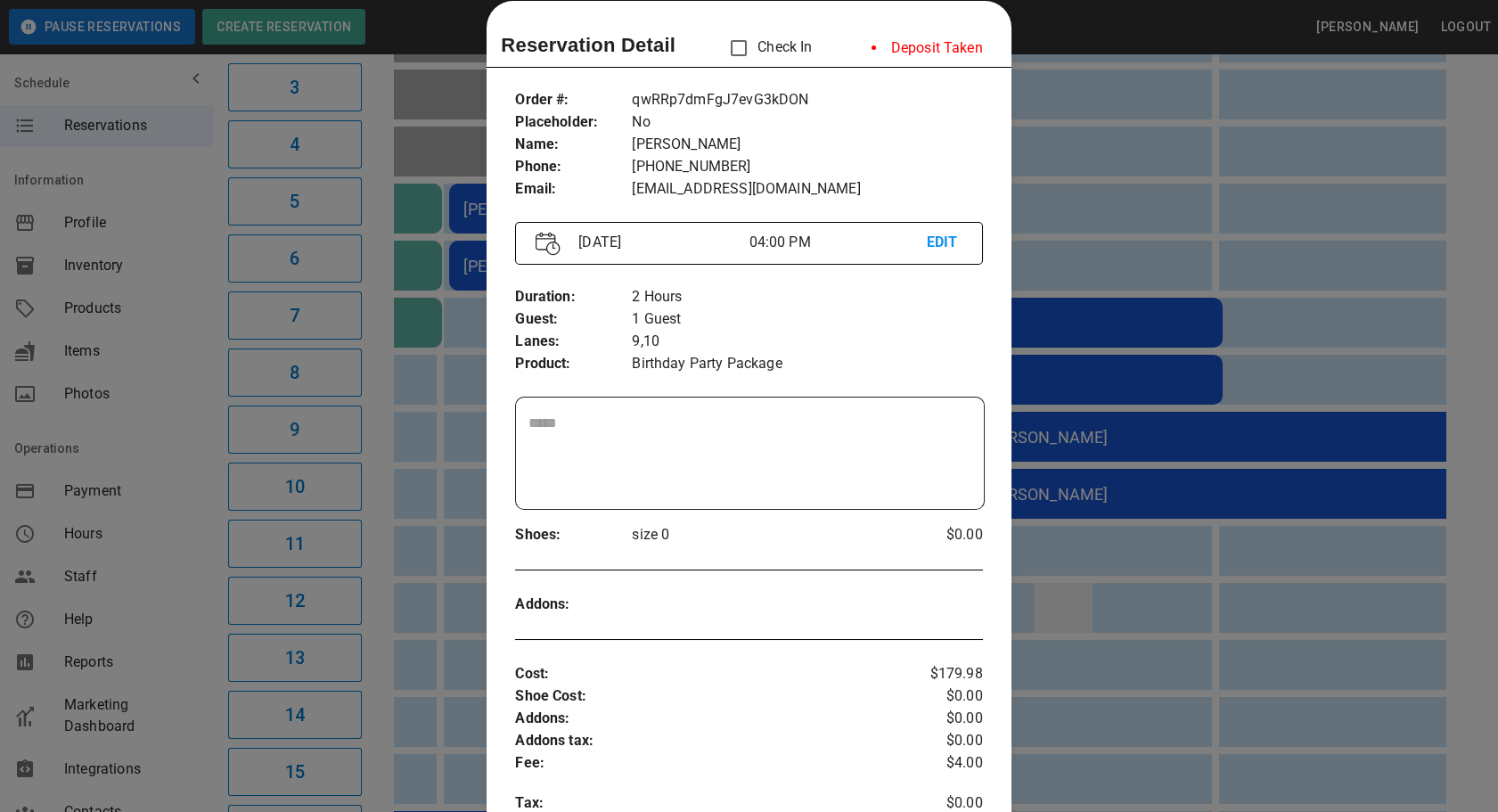
click at [1143, 544] on div at bounding box center [749, 406] width 1498 height 812
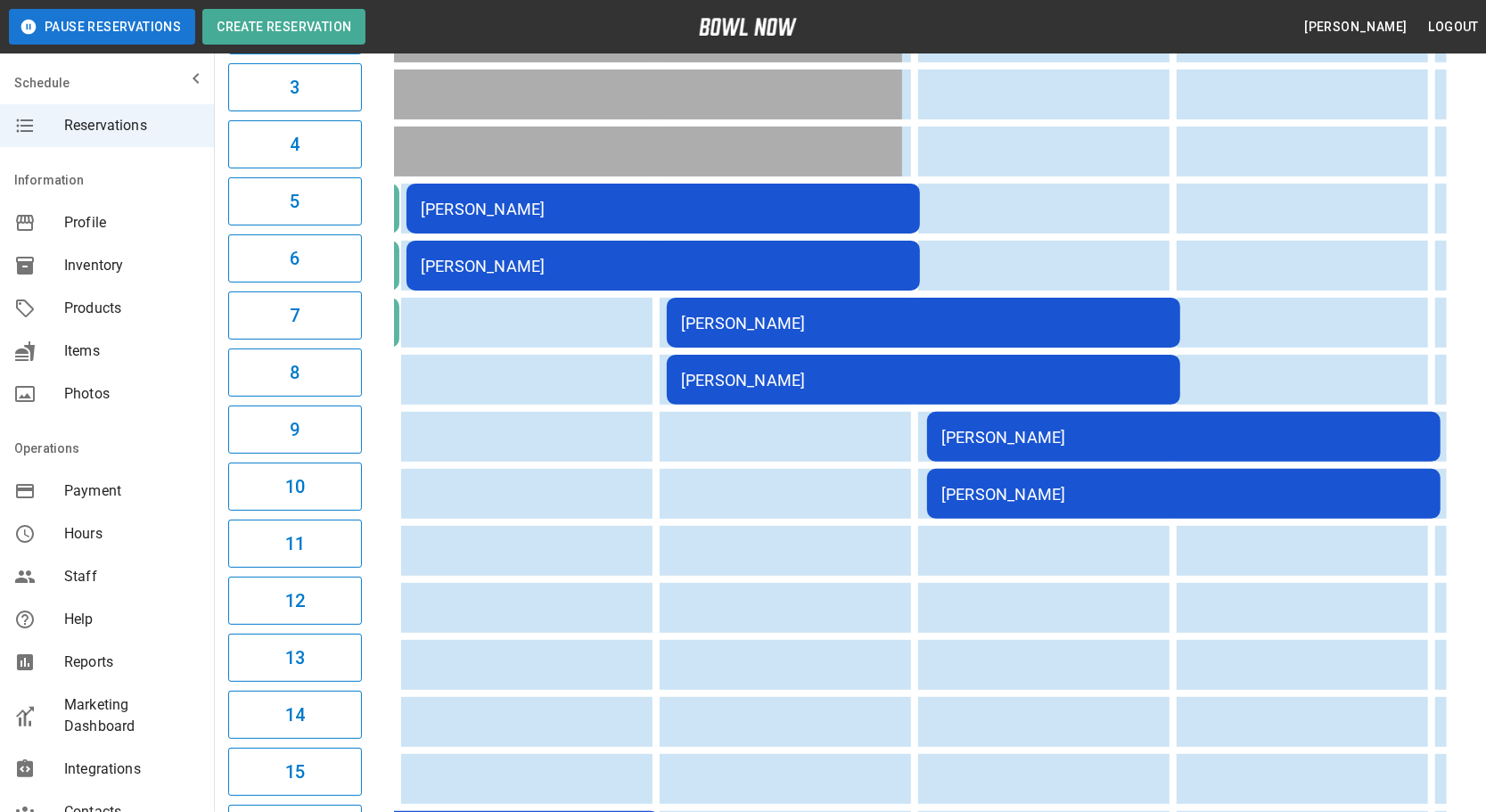
scroll to position [0, 1816]
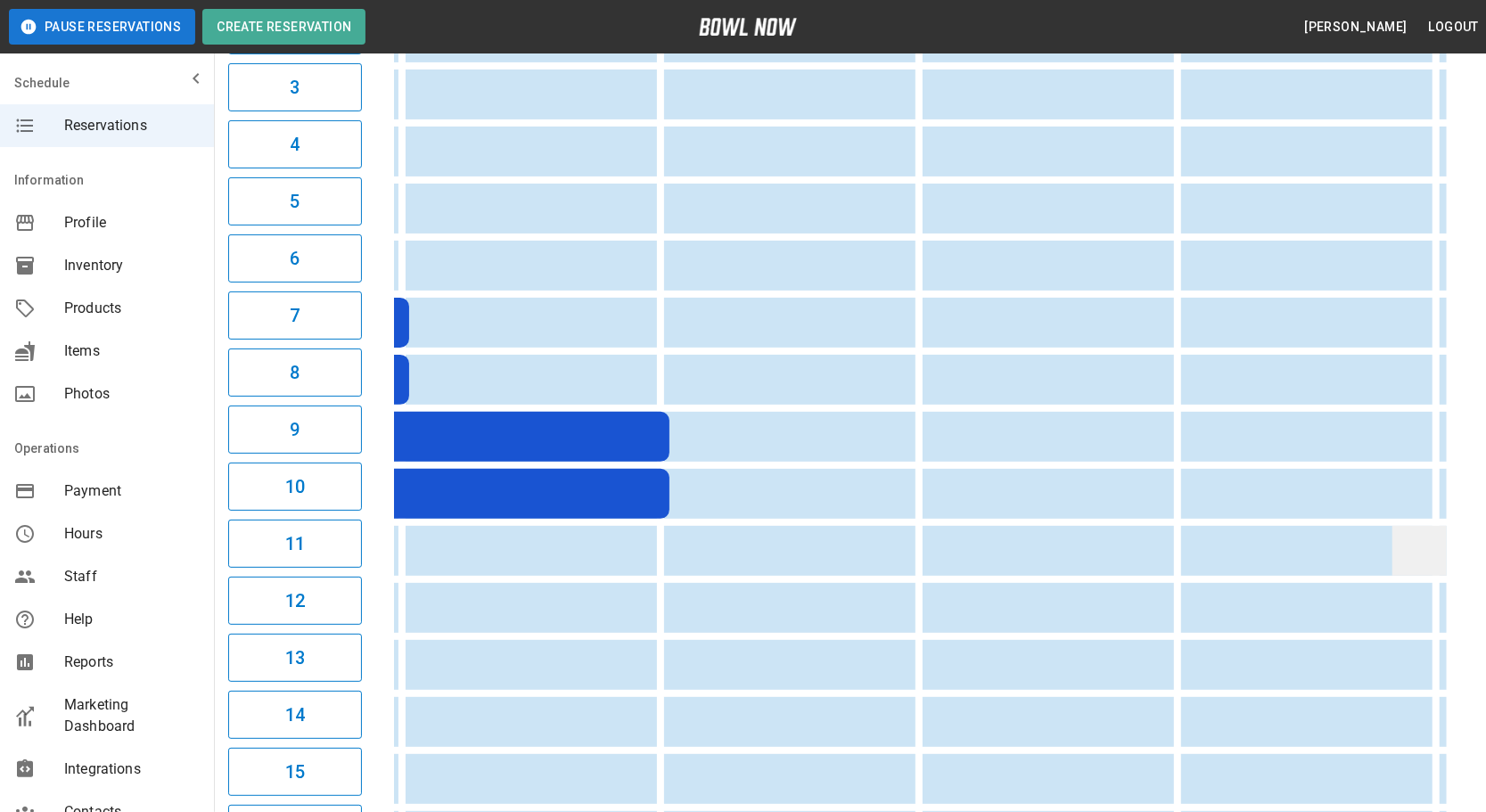
drag, startPoint x: 869, startPoint y: 590, endPoint x: 1141, endPoint y: 562, distance: 273.4
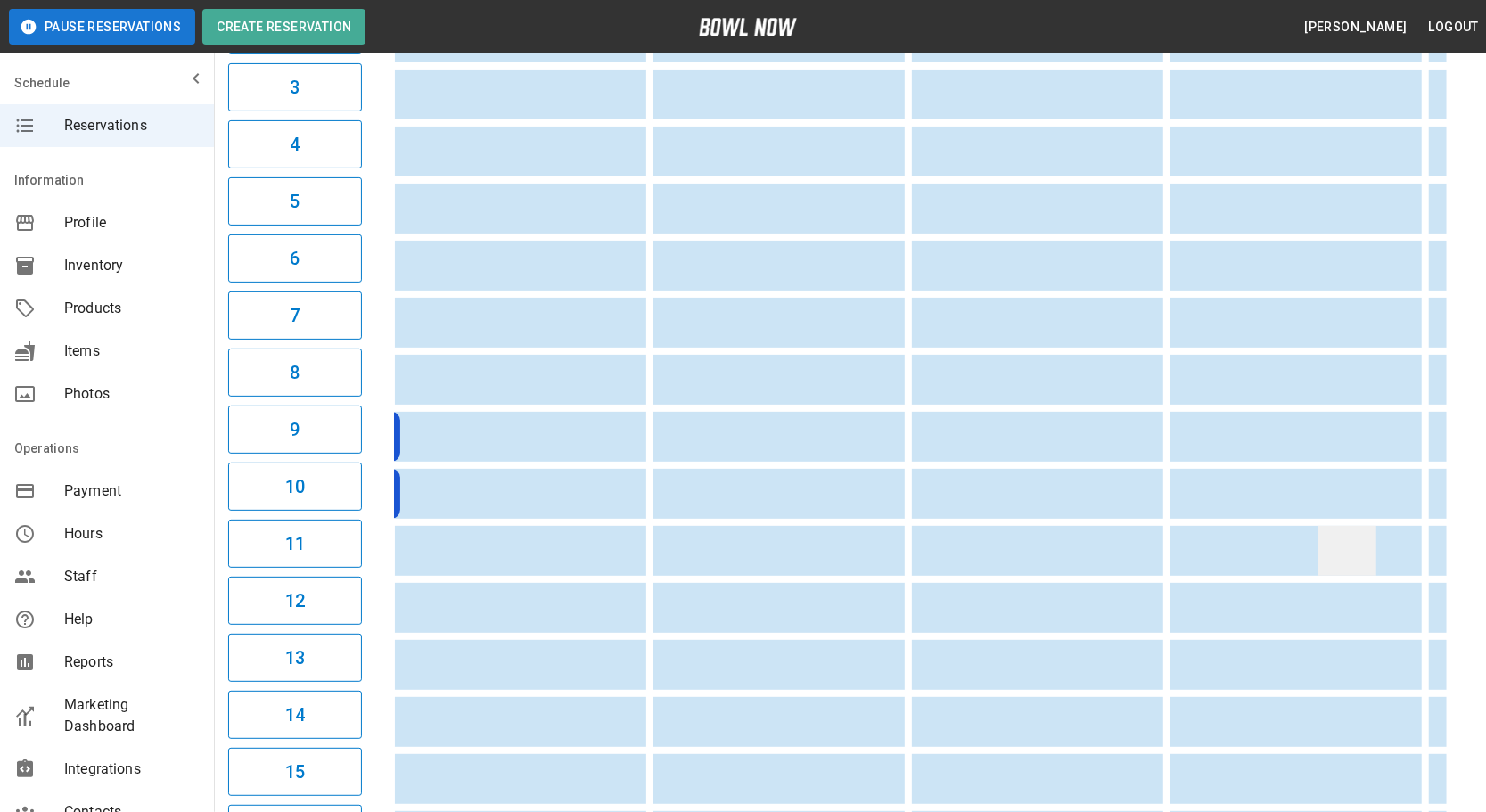
scroll to position [0, 1874]
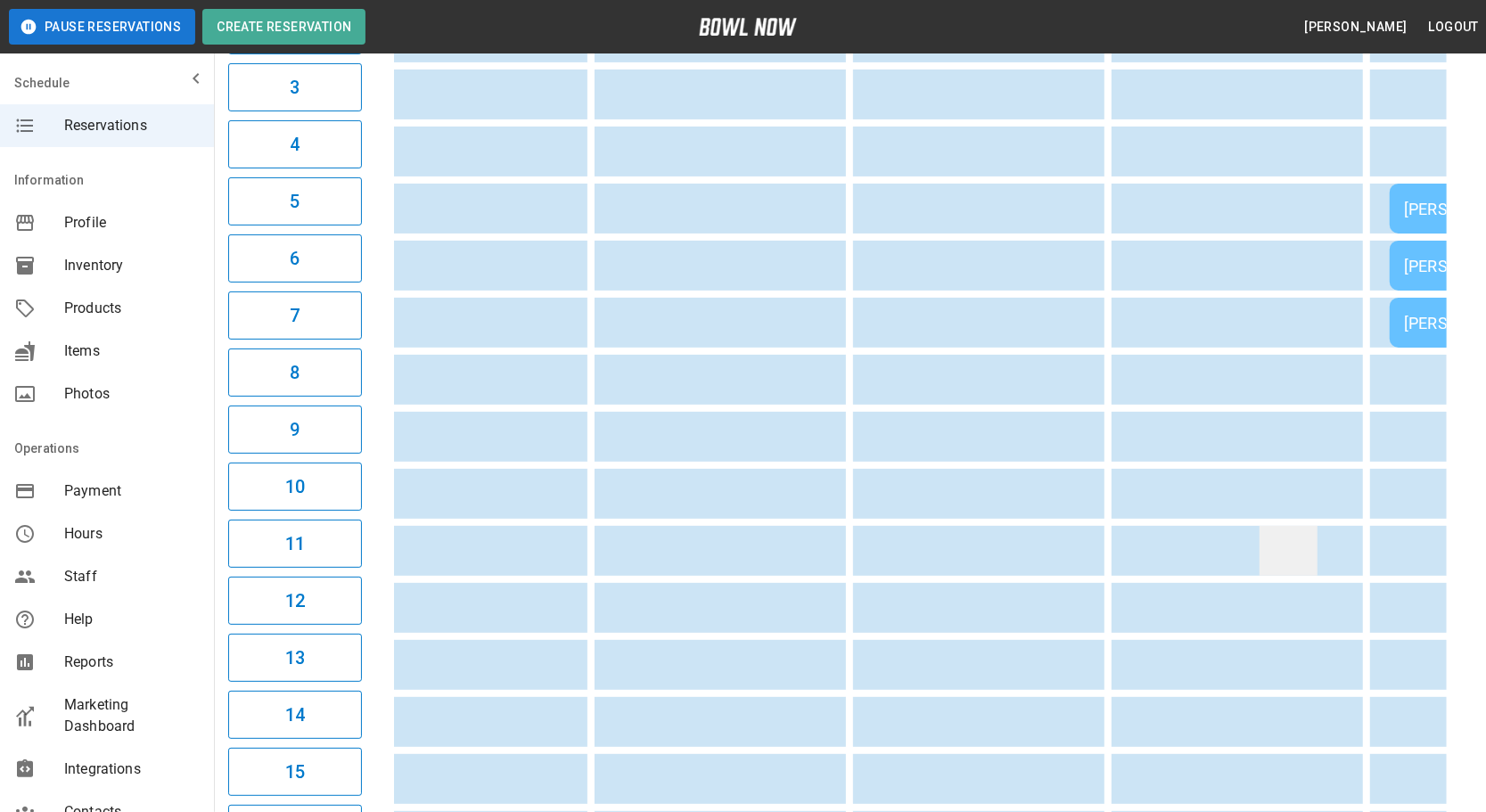
drag, startPoint x: 1165, startPoint y: 560, endPoint x: 1256, endPoint y: 539, distance: 93.4
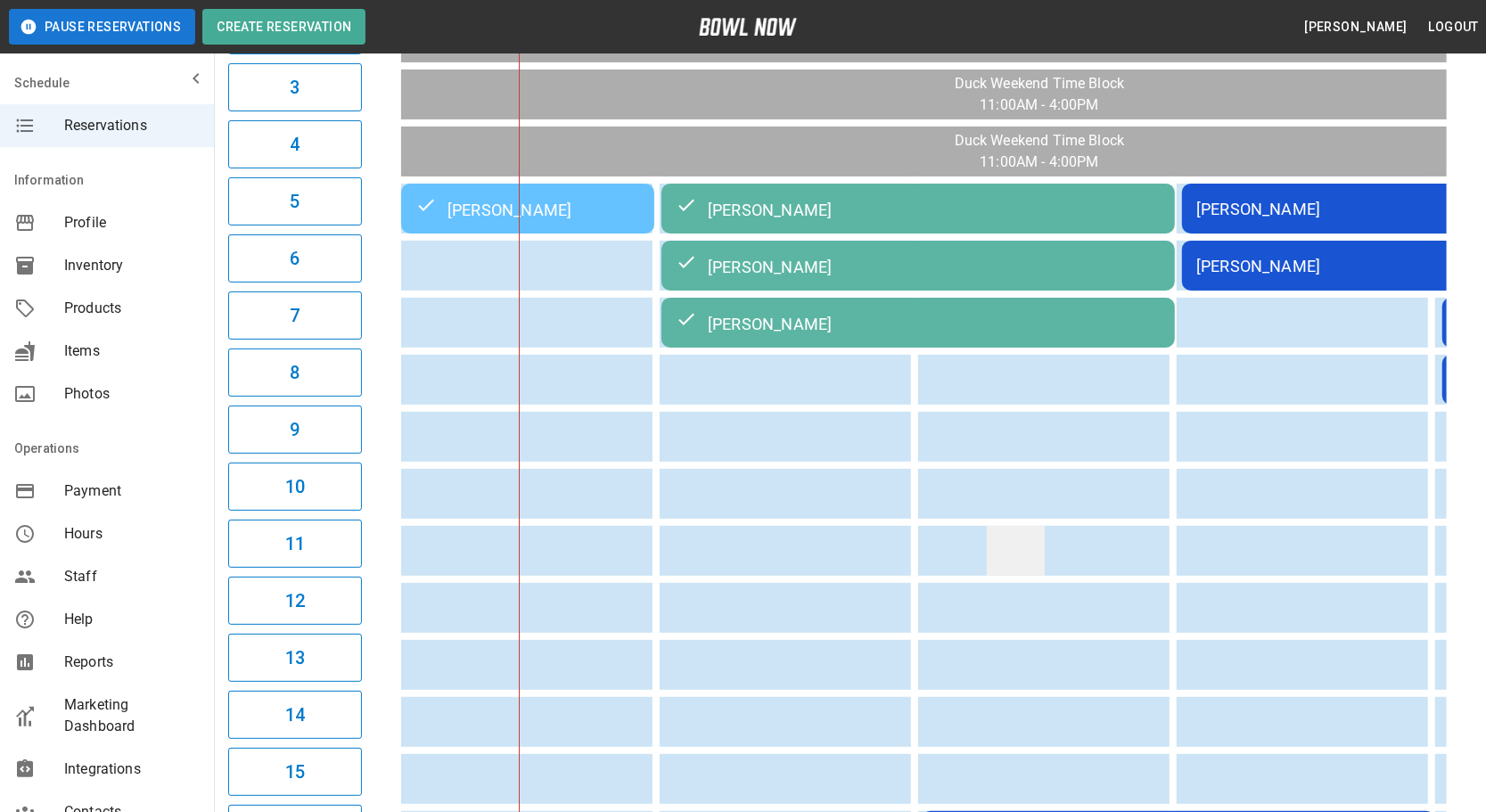
drag, startPoint x: 1354, startPoint y: 516, endPoint x: 1000, endPoint y: 561, distance: 356.8
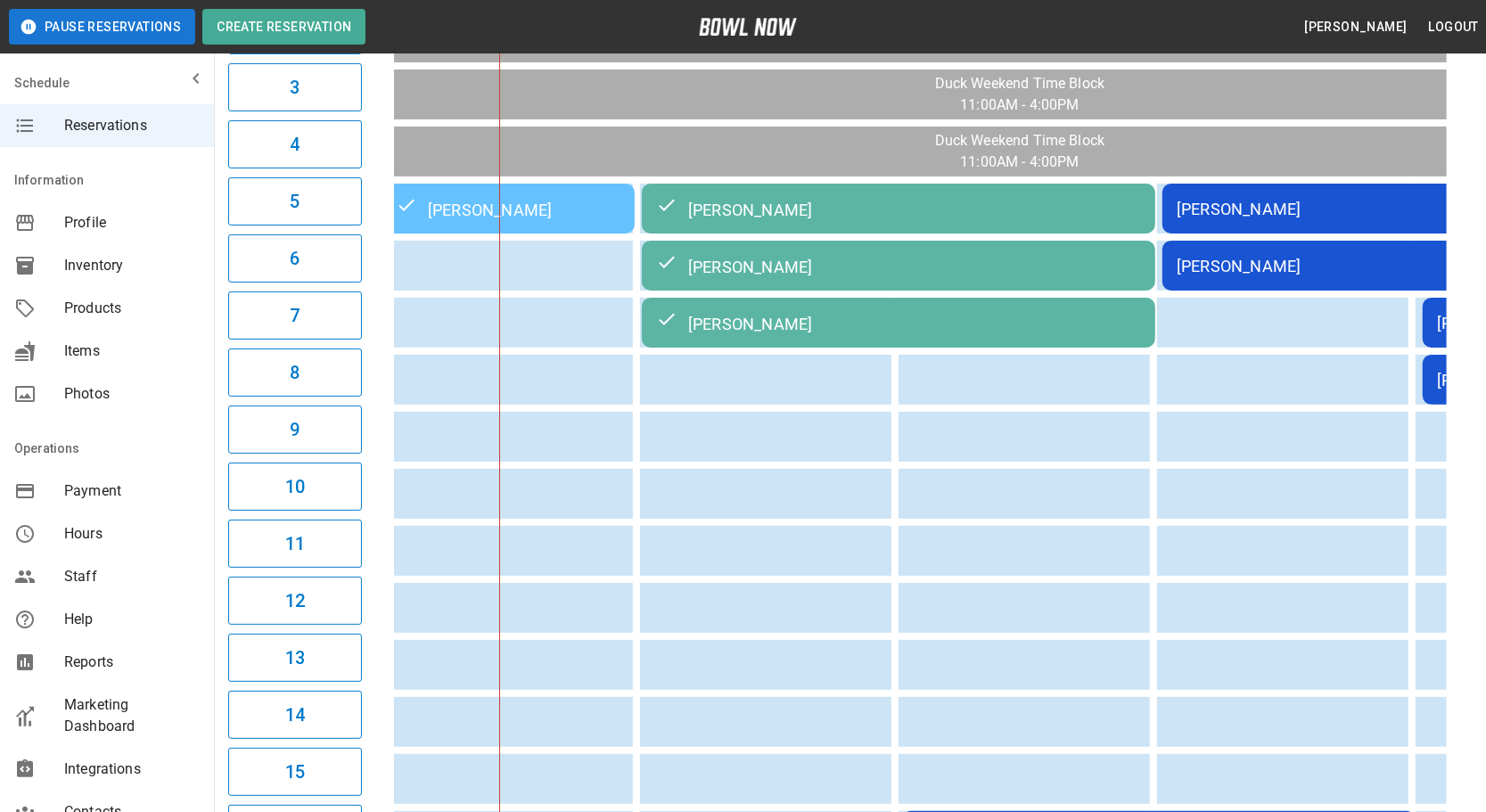
click at [1268, 258] on div "[PERSON_NAME]" at bounding box center [1418, 266] width 485 height 19
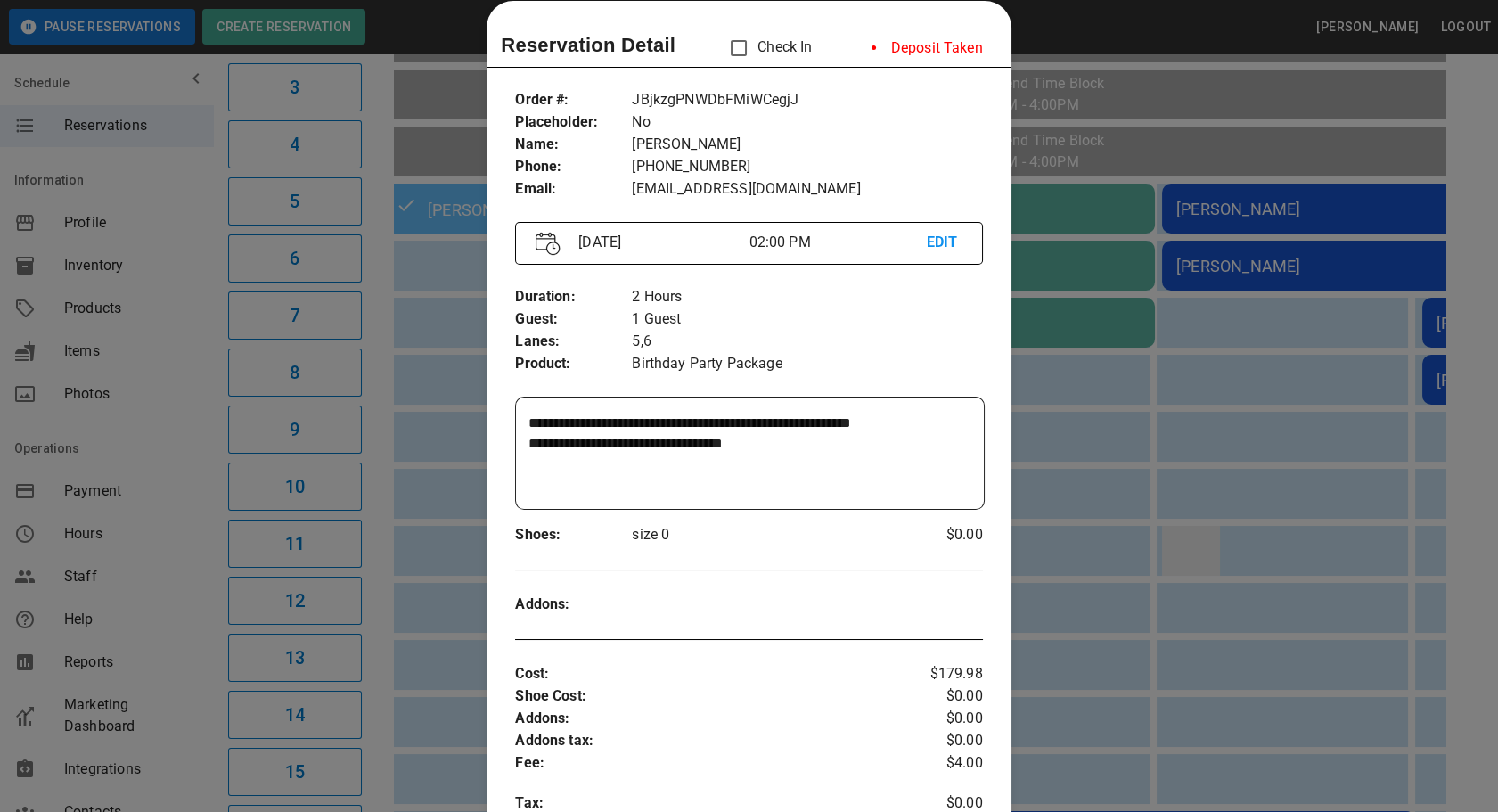
drag, startPoint x: 1083, startPoint y: 507, endPoint x: 1180, endPoint y: 545, distance: 104.2
click at [1130, 530] on div at bounding box center [749, 406] width 1498 height 812
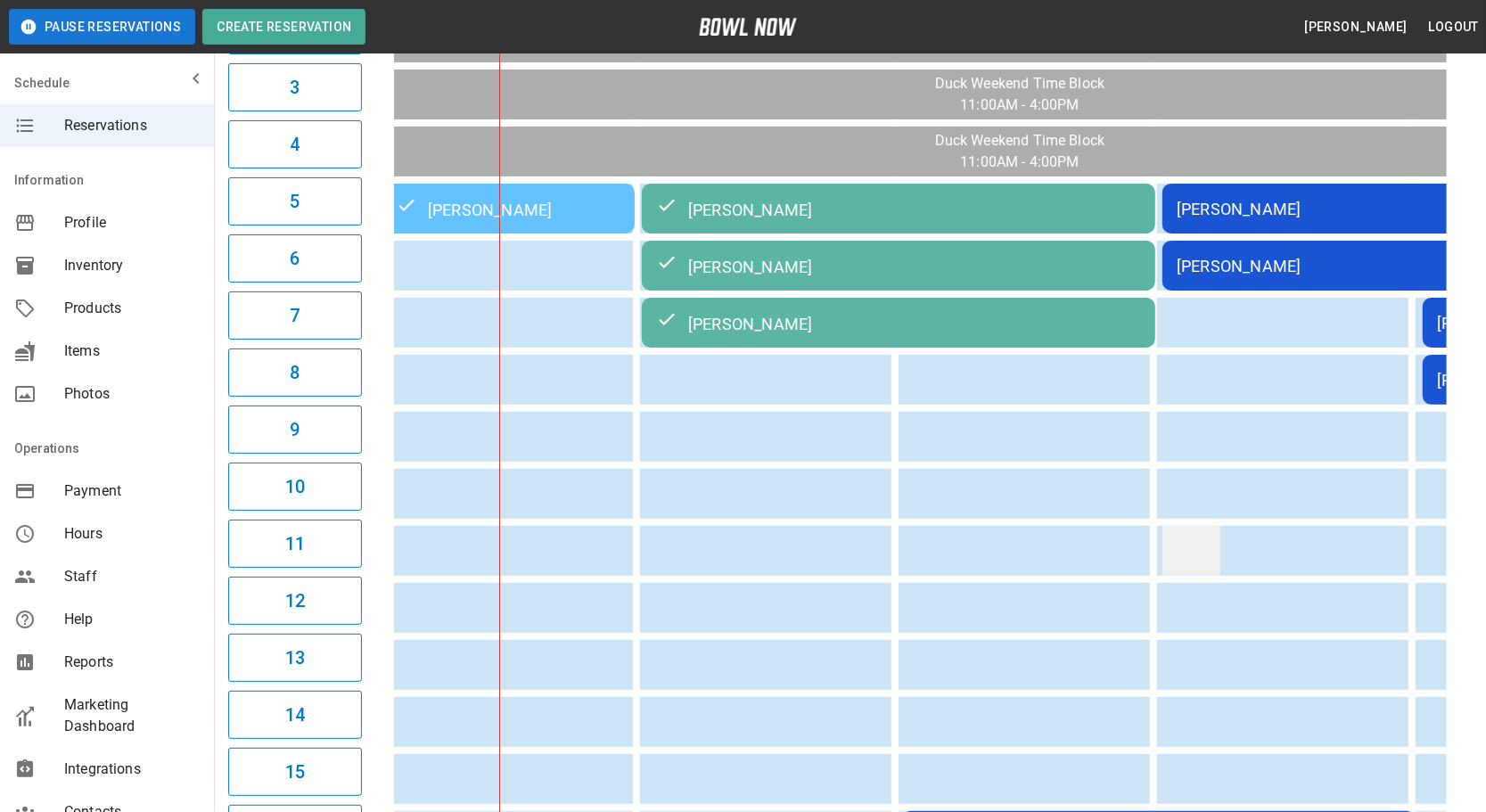
click at [1180, 545] on td "sticky table" at bounding box center [1191, 551] width 58 height 50
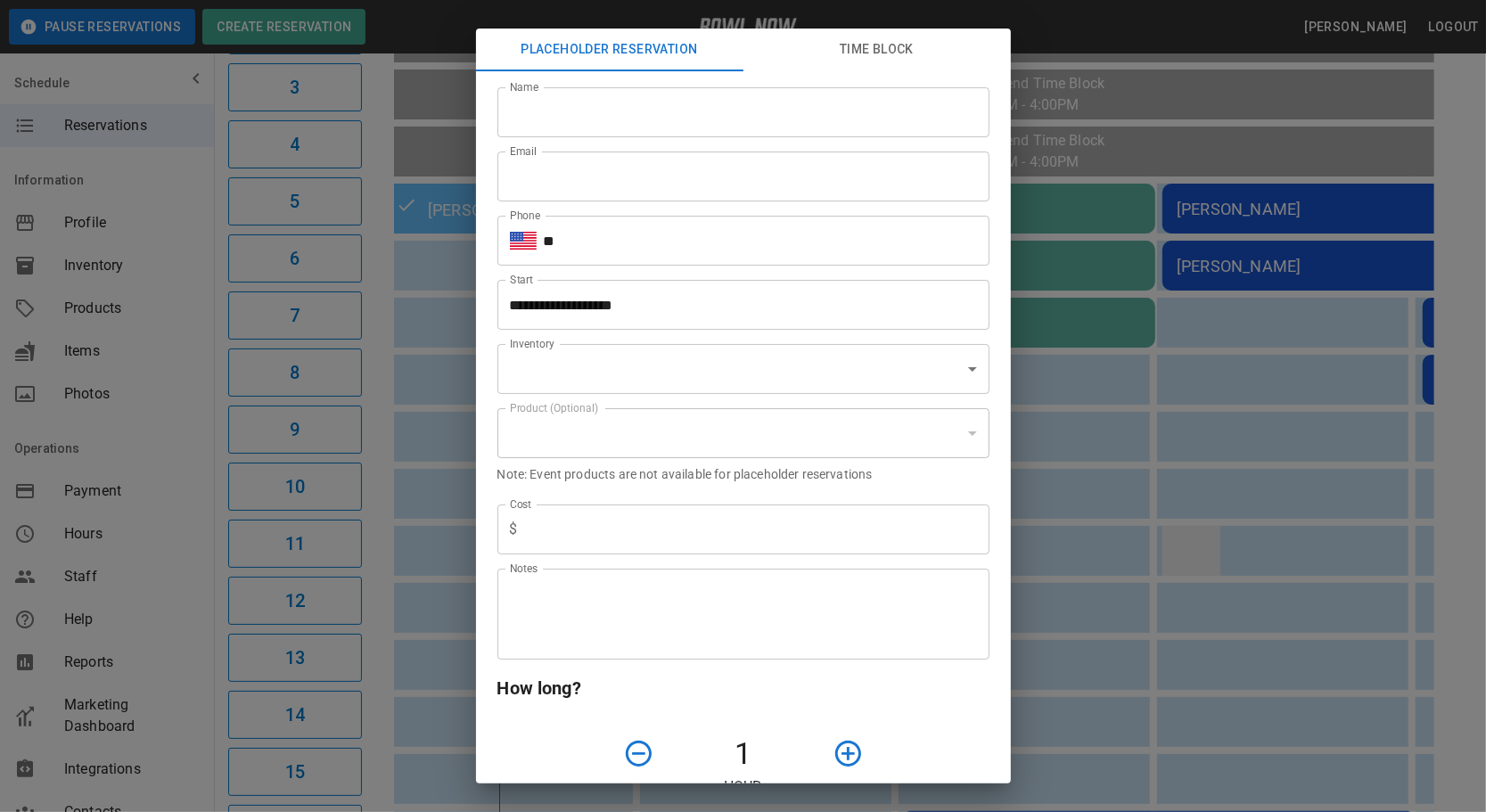
type input "**********"
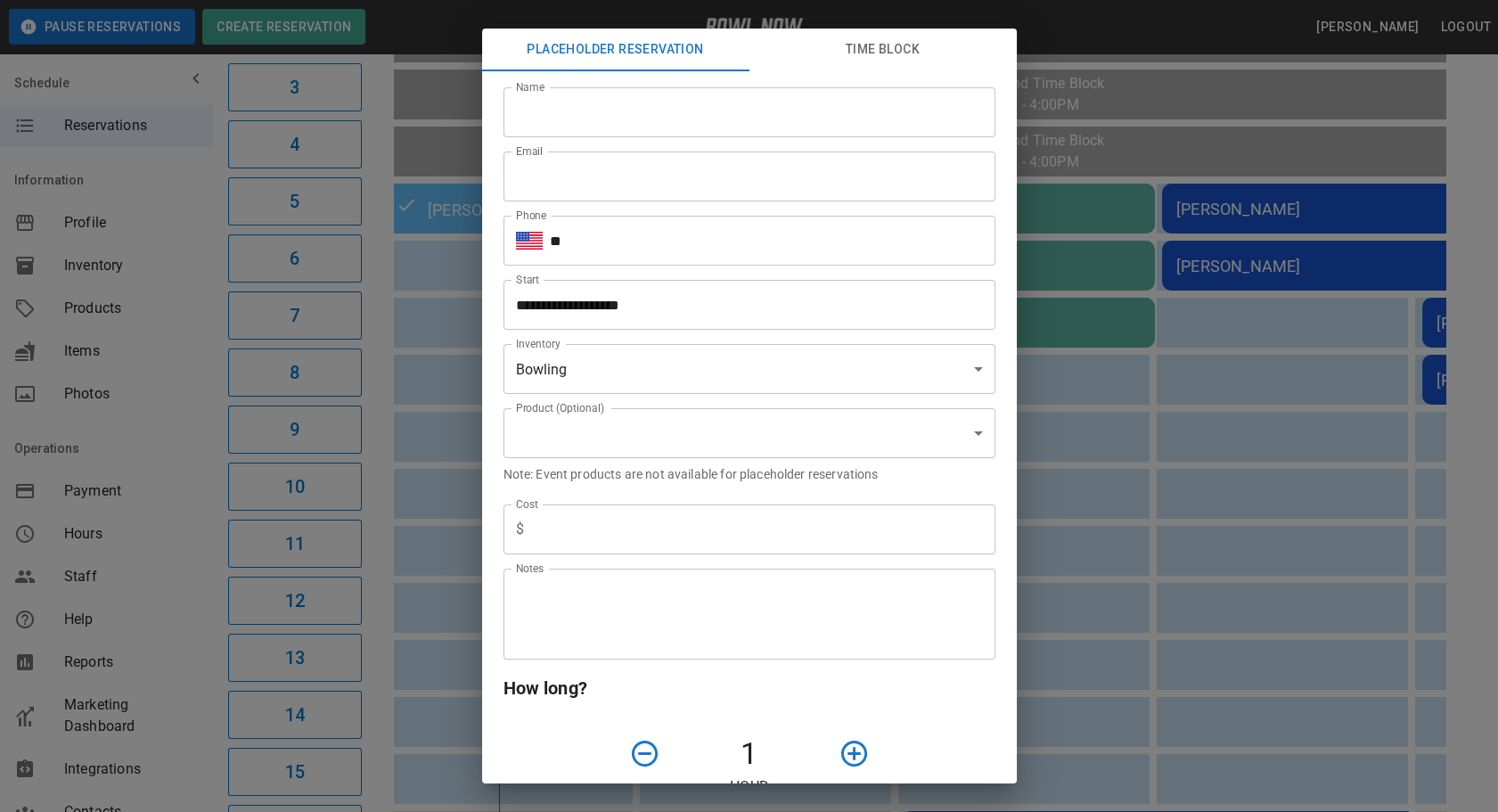
click at [1234, 535] on div "**********" at bounding box center [749, 406] width 1498 height 812
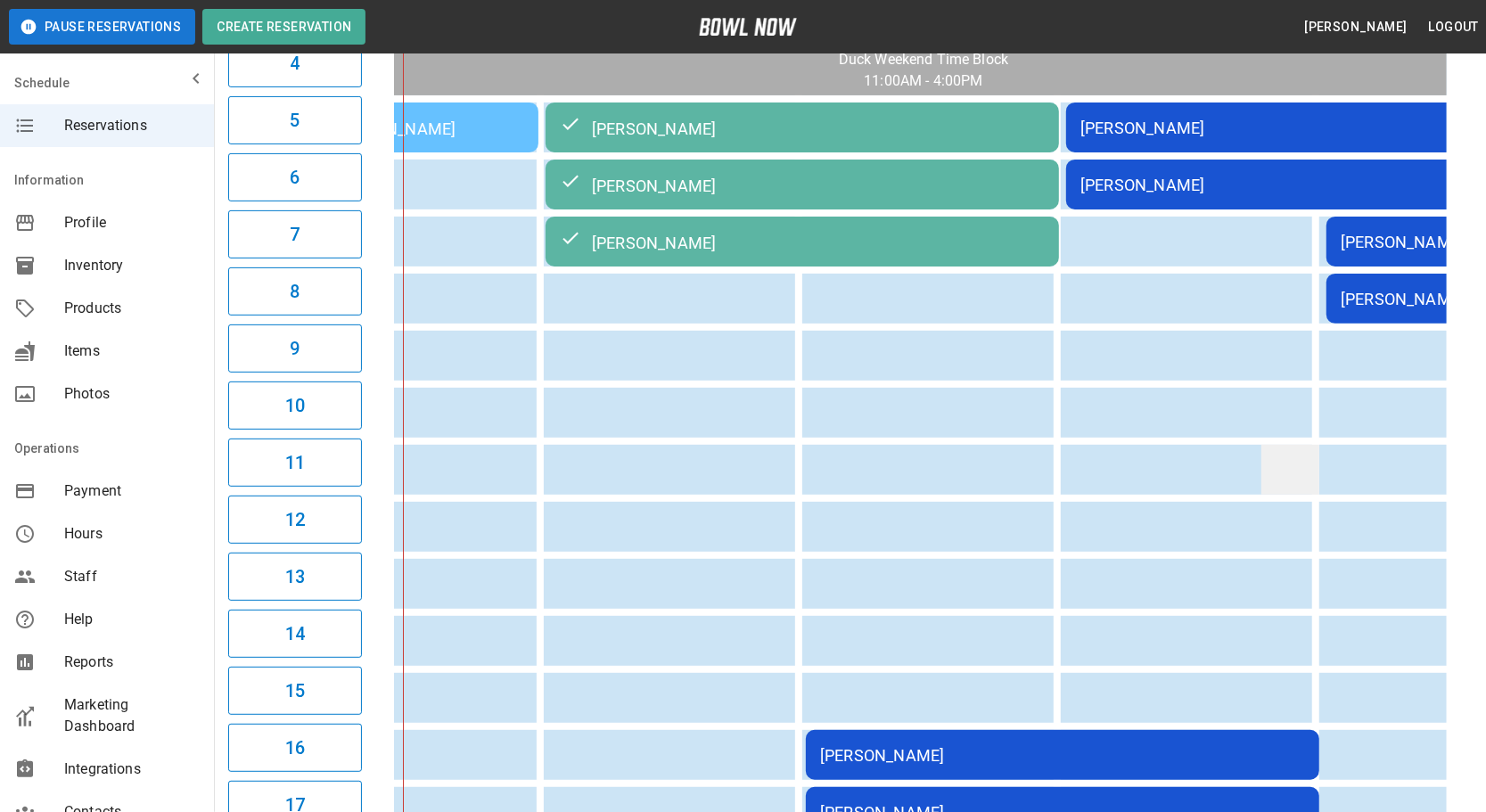
scroll to position [0, 175]
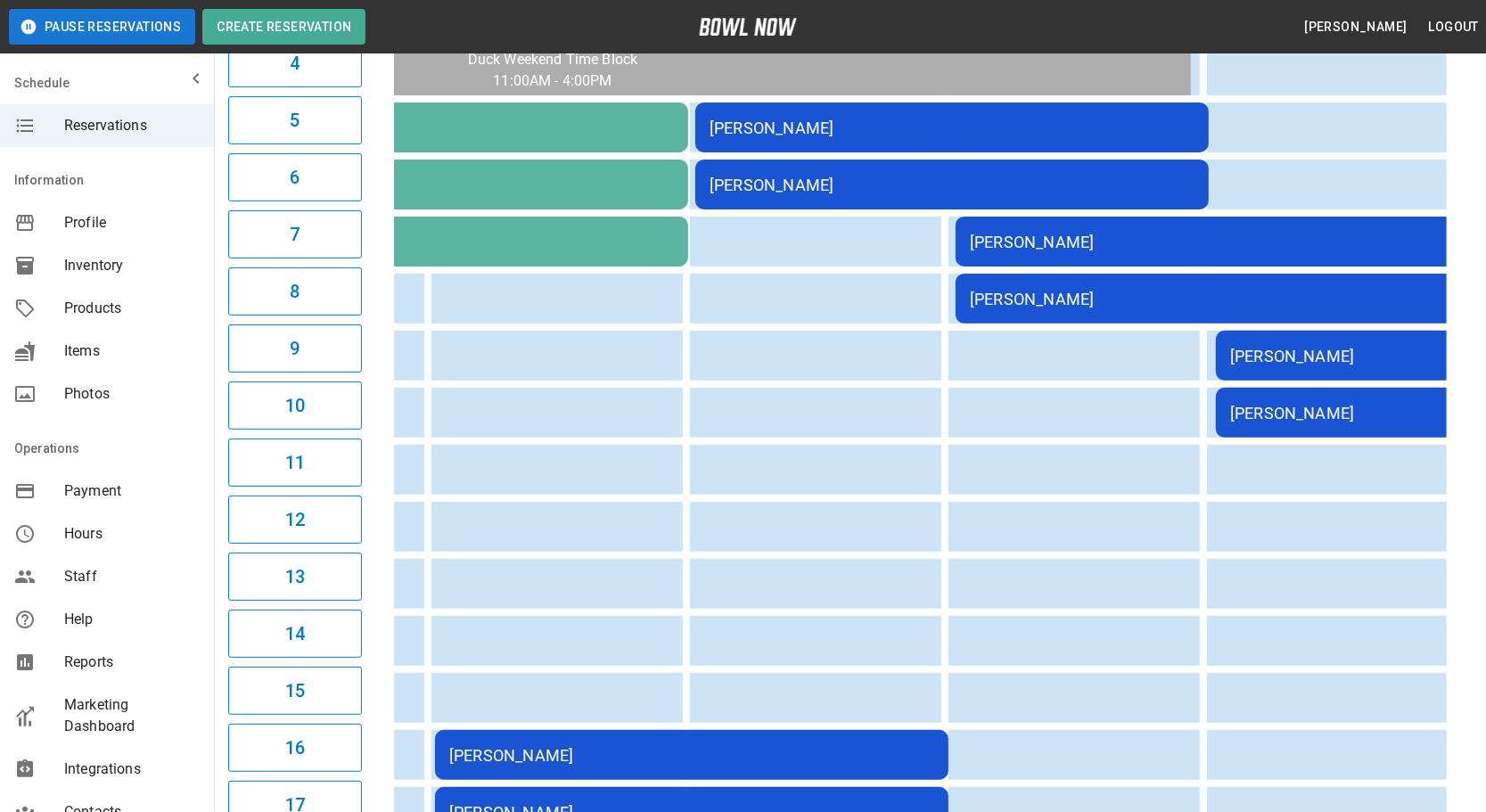
drag, startPoint x: 1127, startPoint y: 454, endPoint x: 1200, endPoint y: 453, distance: 73.0
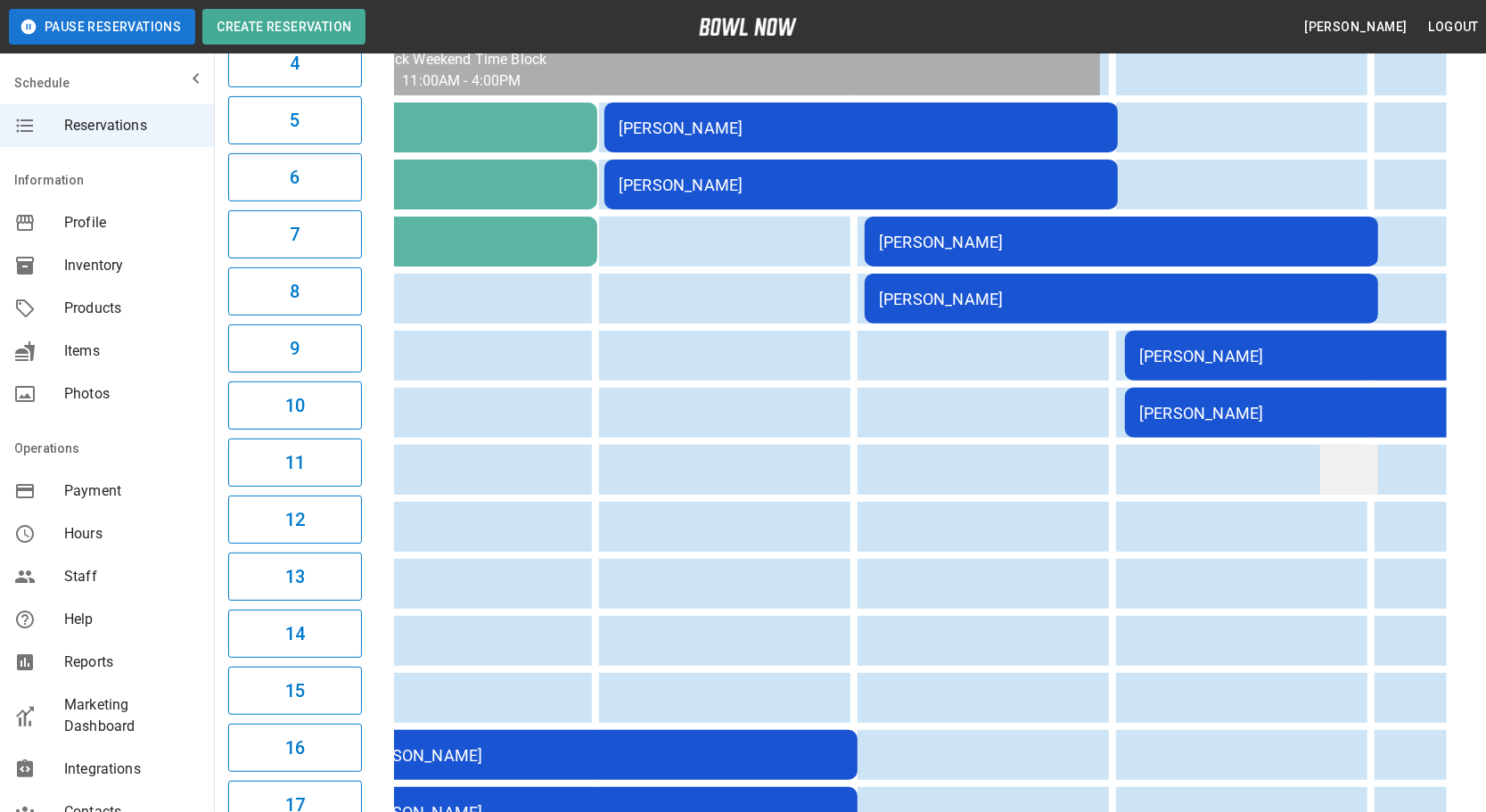
drag, startPoint x: 1241, startPoint y: 453, endPoint x: 1301, endPoint y: 463, distance: 60.8
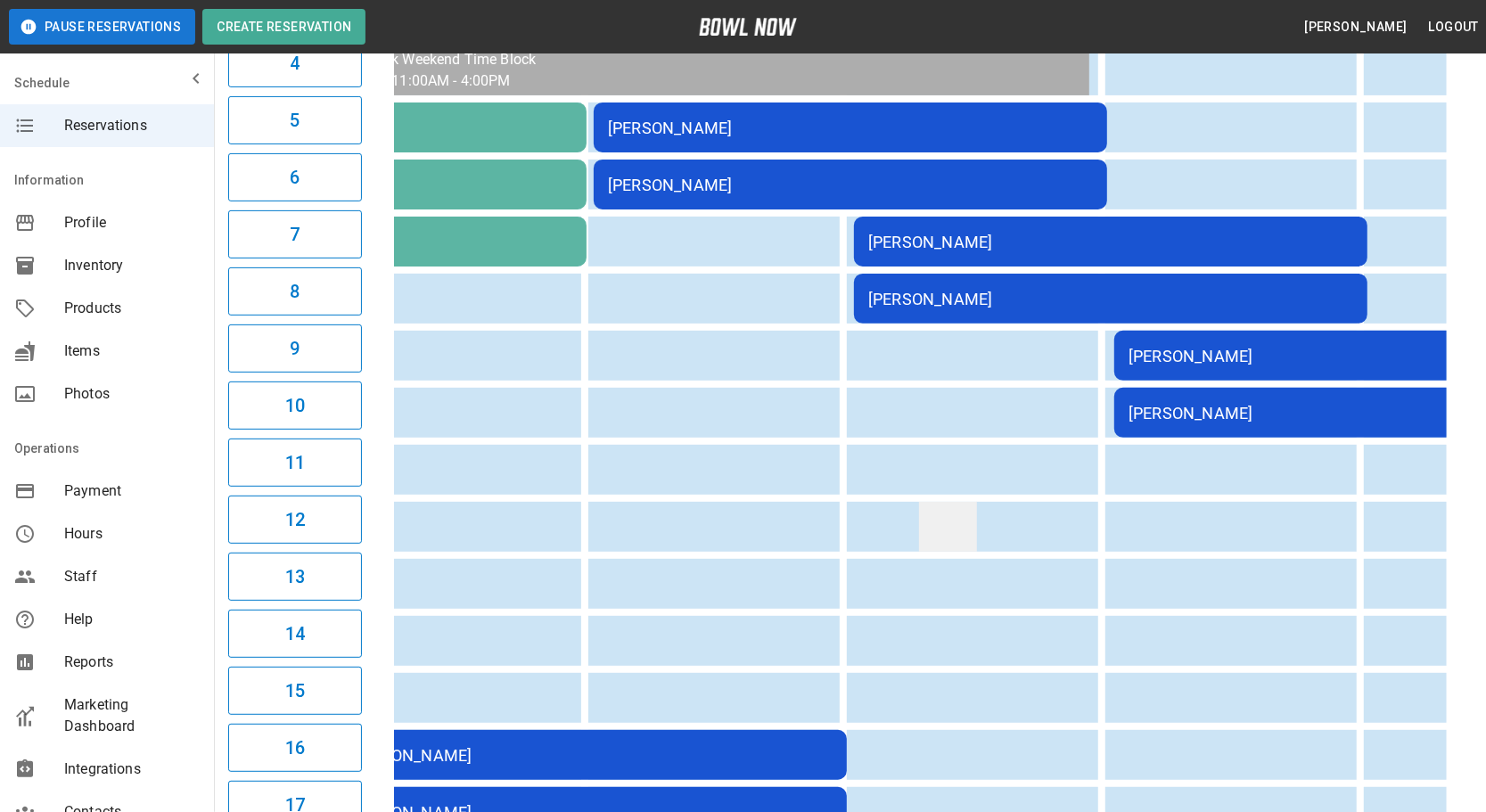
scroll to position [0, 414]
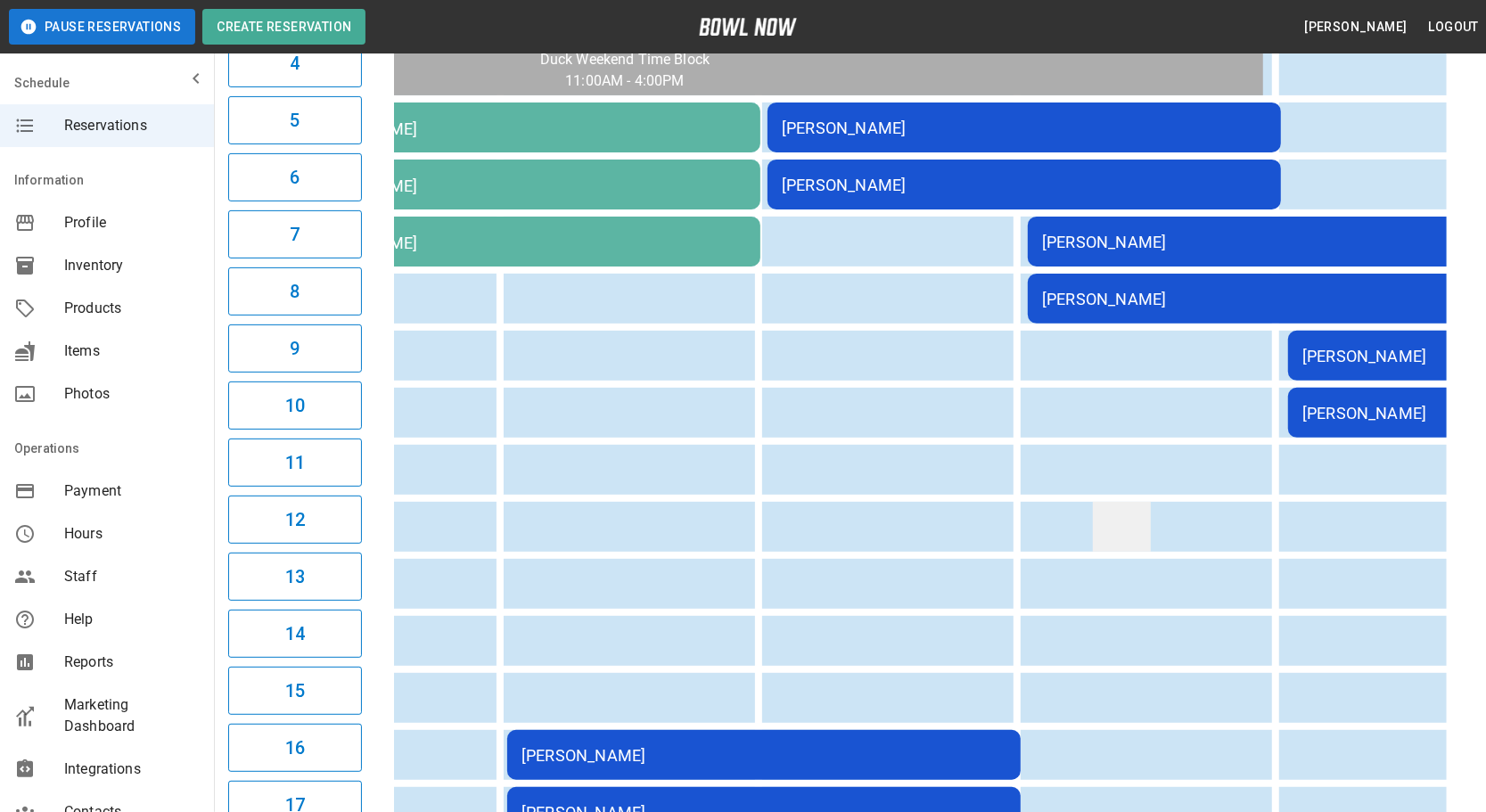
drag, startPoint x: 1278, startPoint y: 473, endPoint x: 1149, endPoint y: 508, distance: 133.7
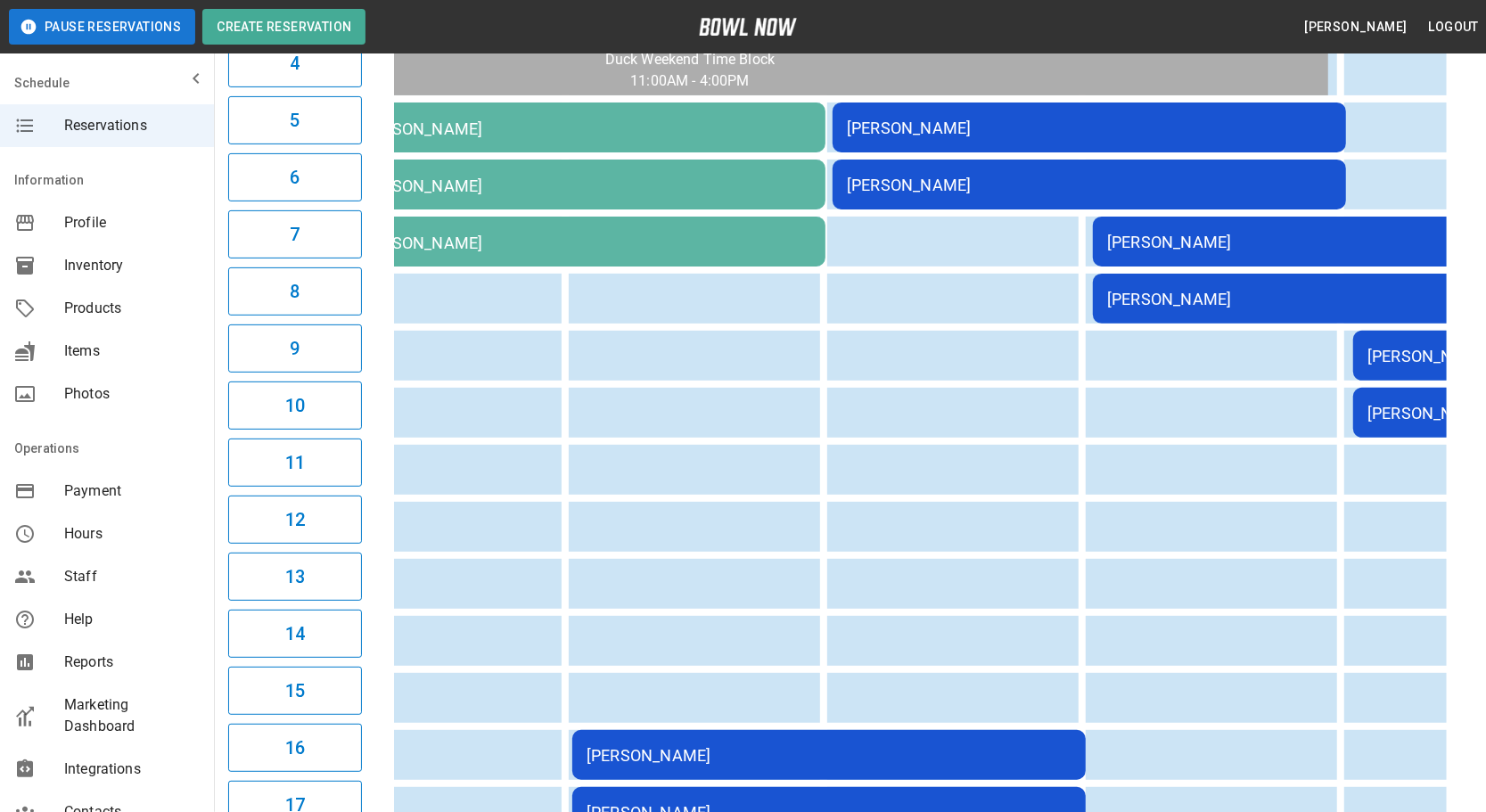
click at [915, 745] on div "[PERSON_NAME]" at bounding box center [828, 755] width 485 height 19
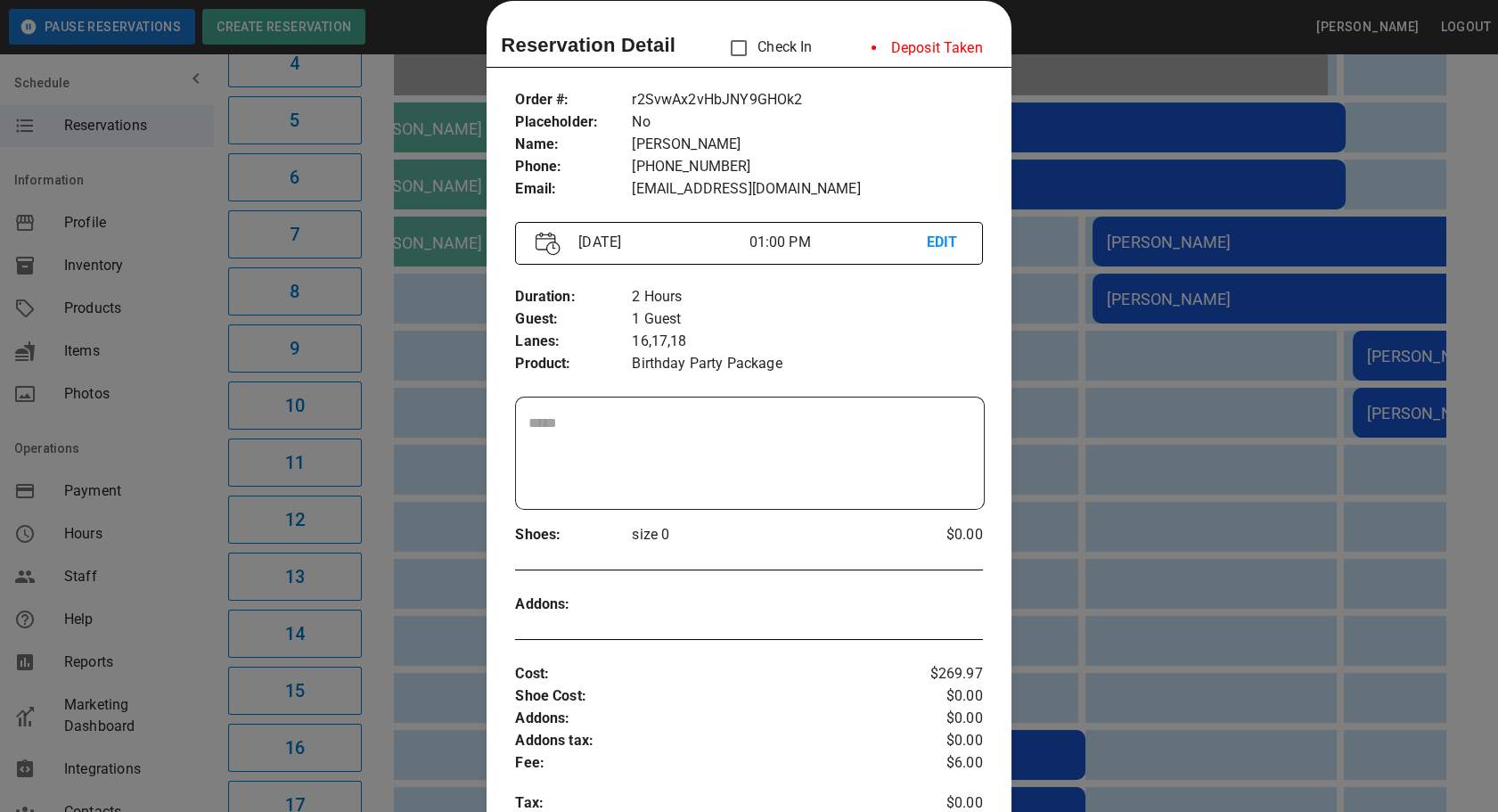
click at [1089, 121] on div at bounding box center [749, 406] width 1498 height 812
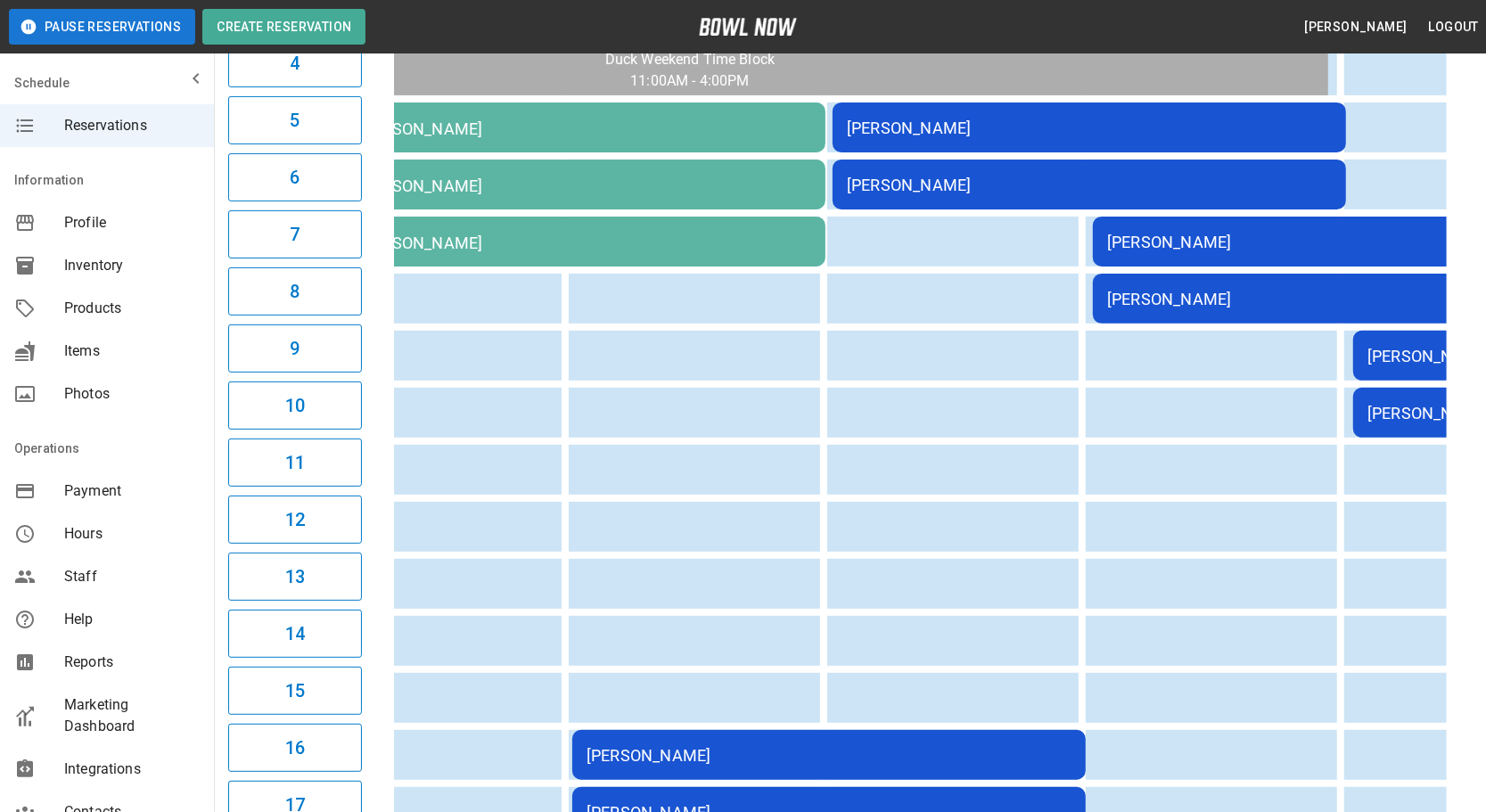
click at [1147, 238] on div "[PERSON_NAME]" at bounding box center [1349, 242] width 485 height 19
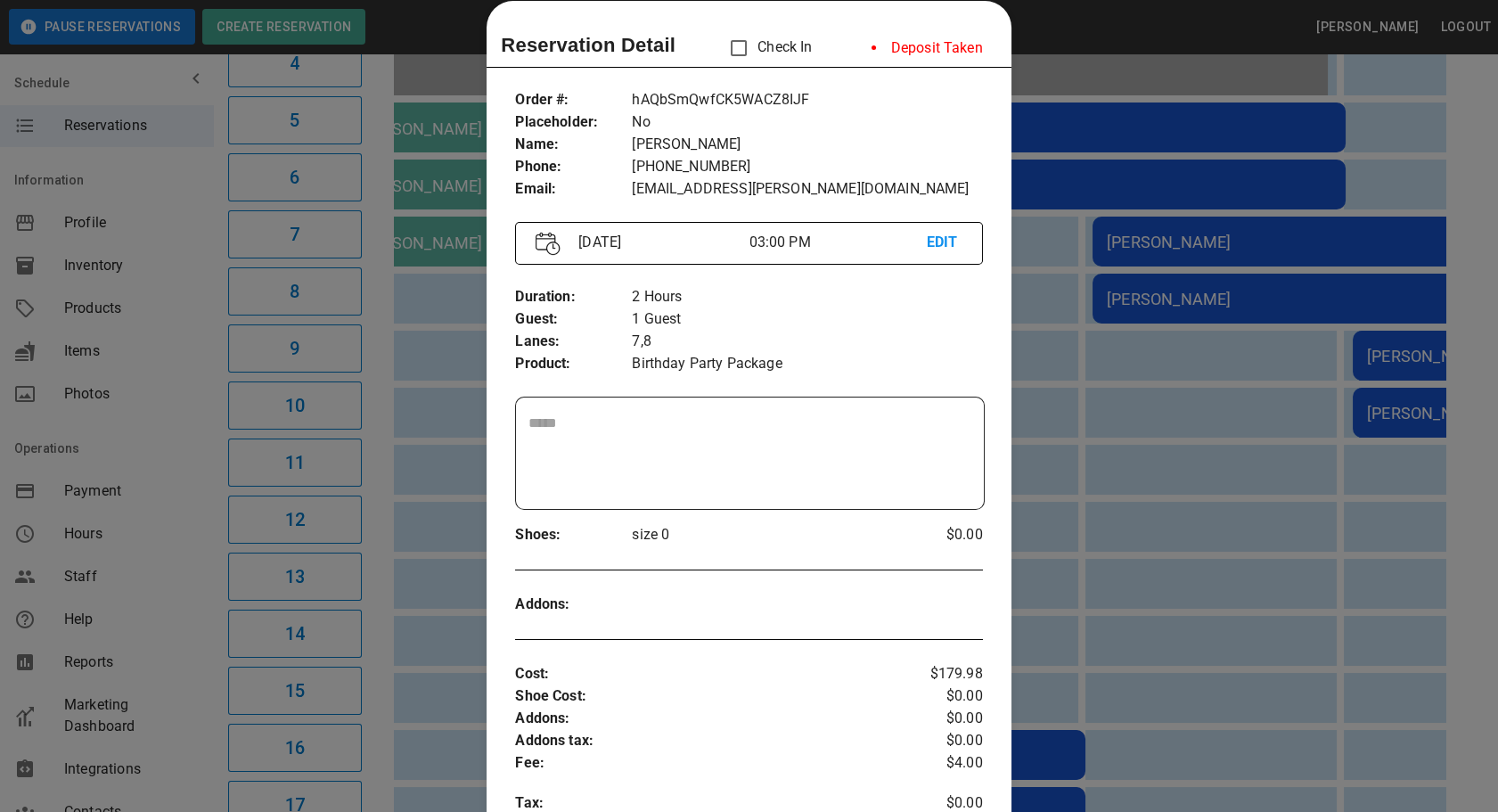
click at [1078, 454] on div at bounding box center [749, 406] width 1498 height 812
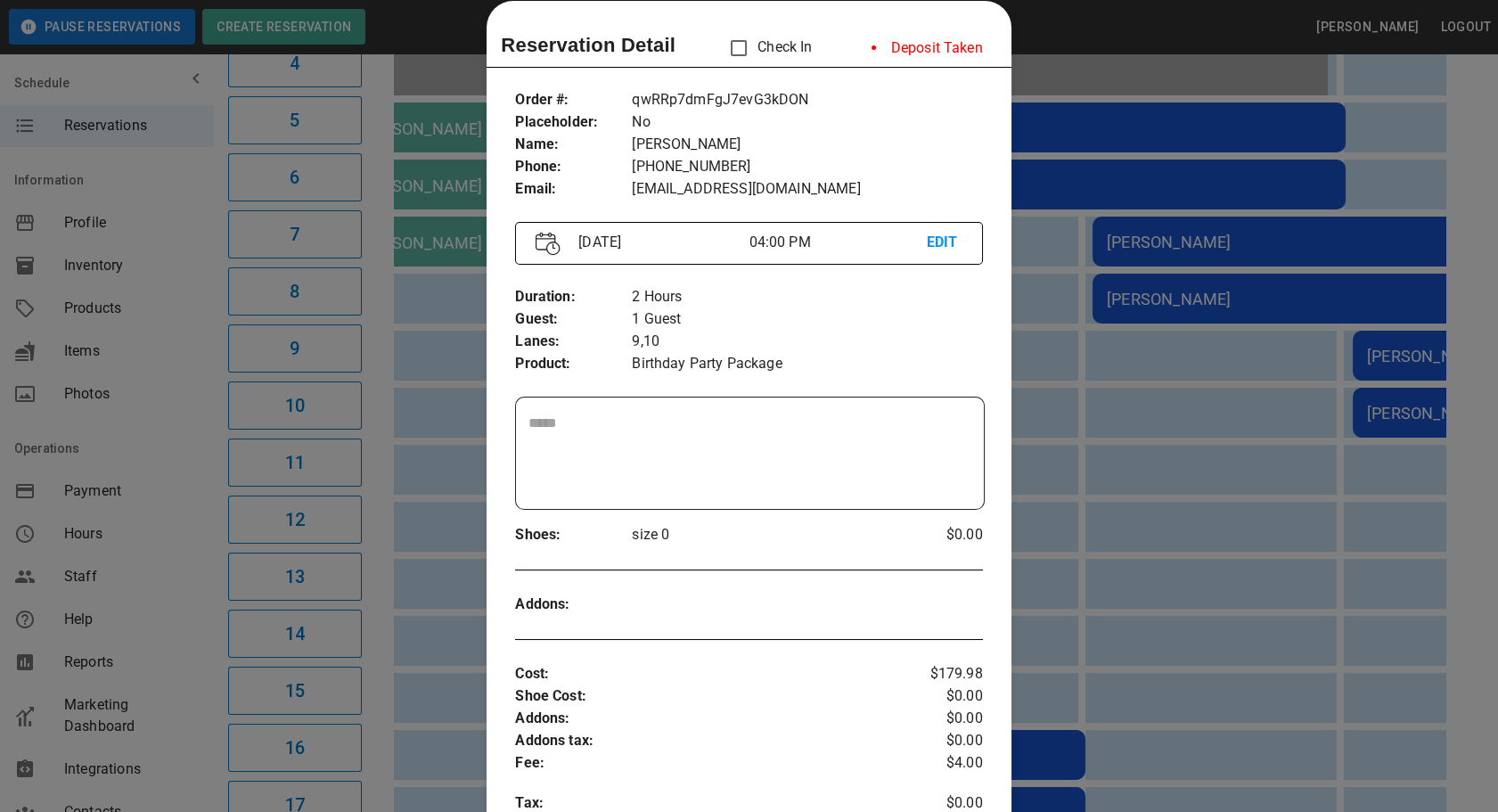
click at [1289, 446] on div at bounding box center [749, 406] width 1498 height 812
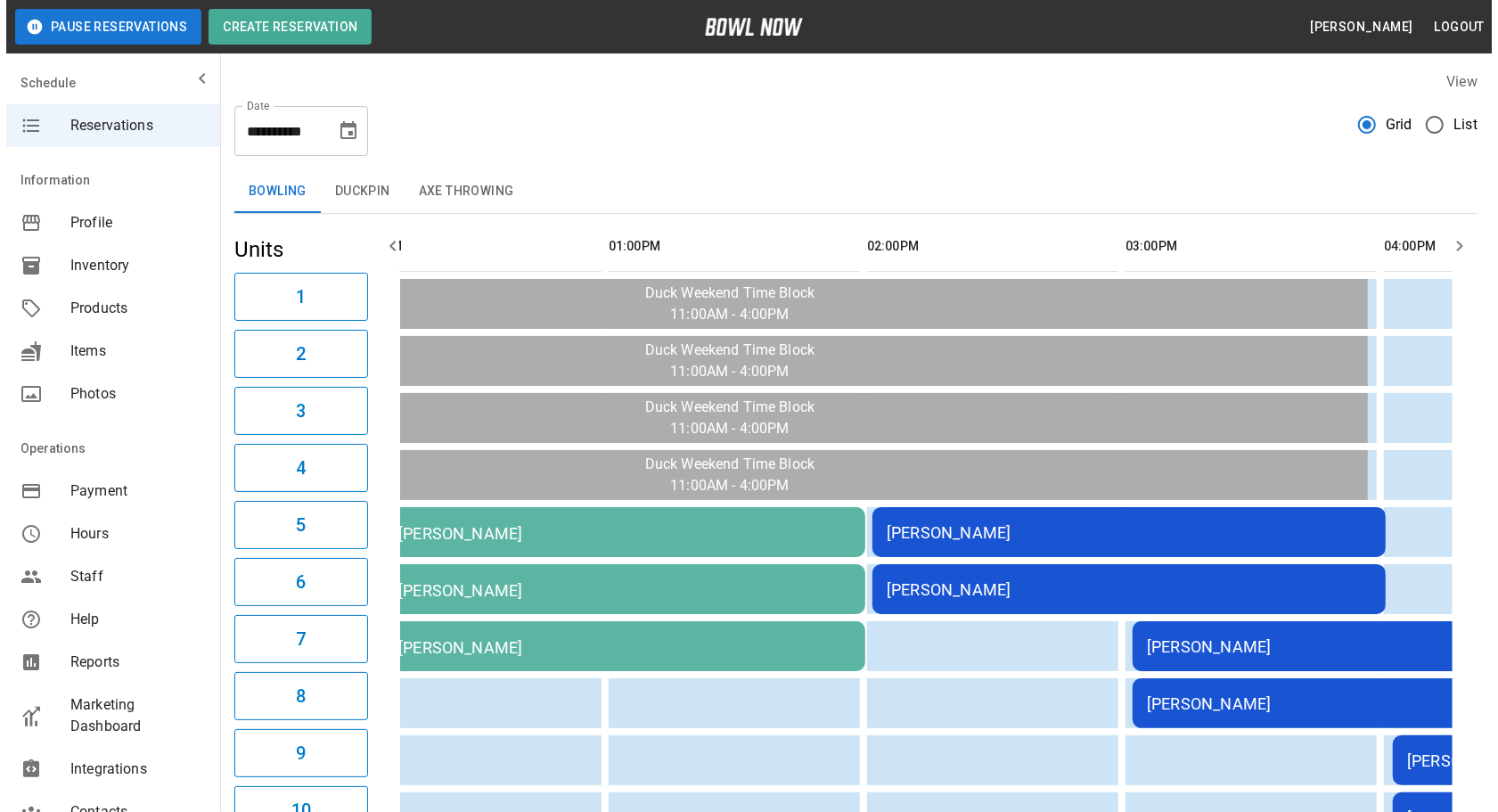
scroll to position [0, 56]
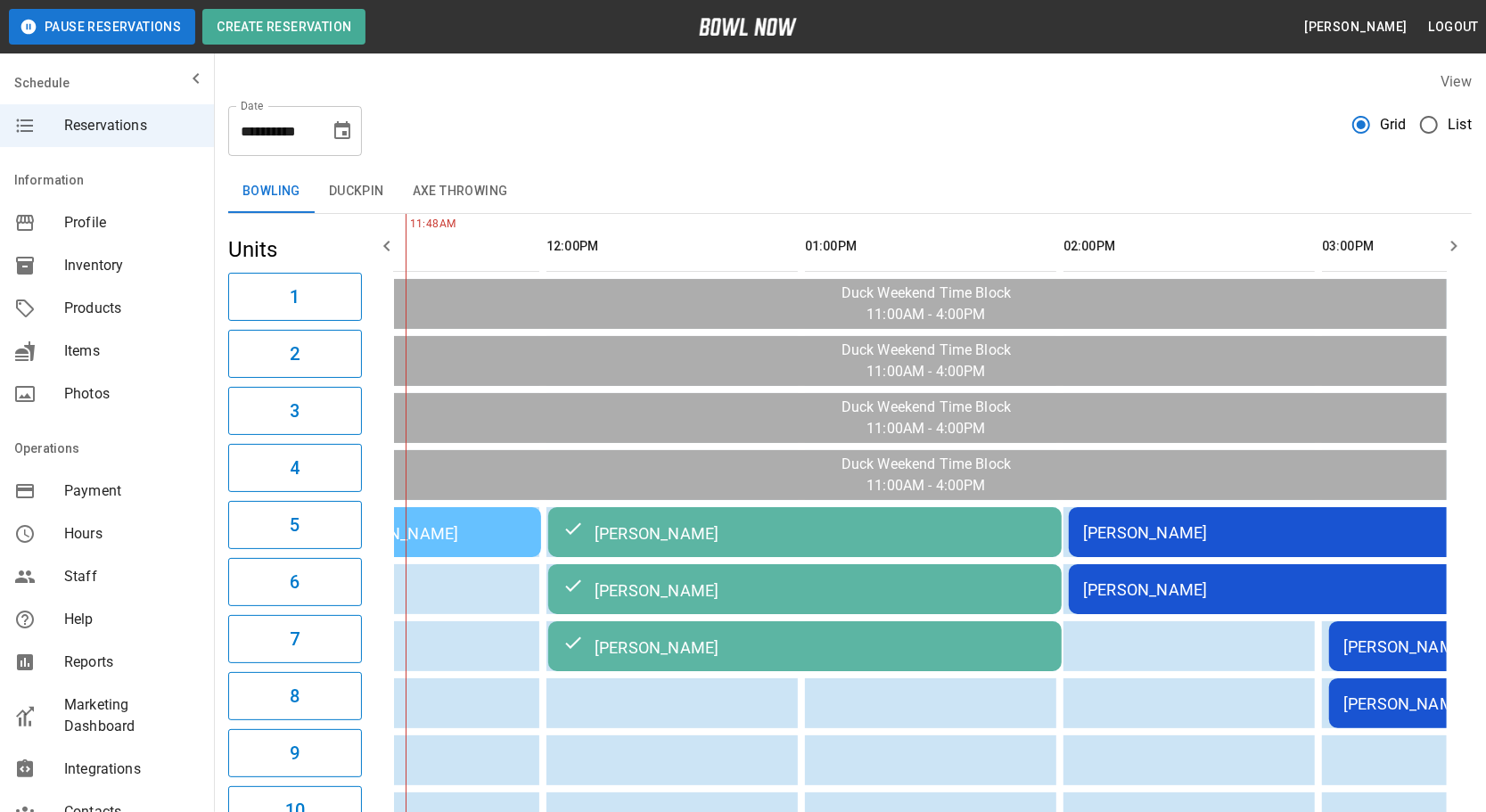
drag, startPoint x: 921, startPoint y: 640, endPoint x: 803, endPoint y: 663, distance: 120.2
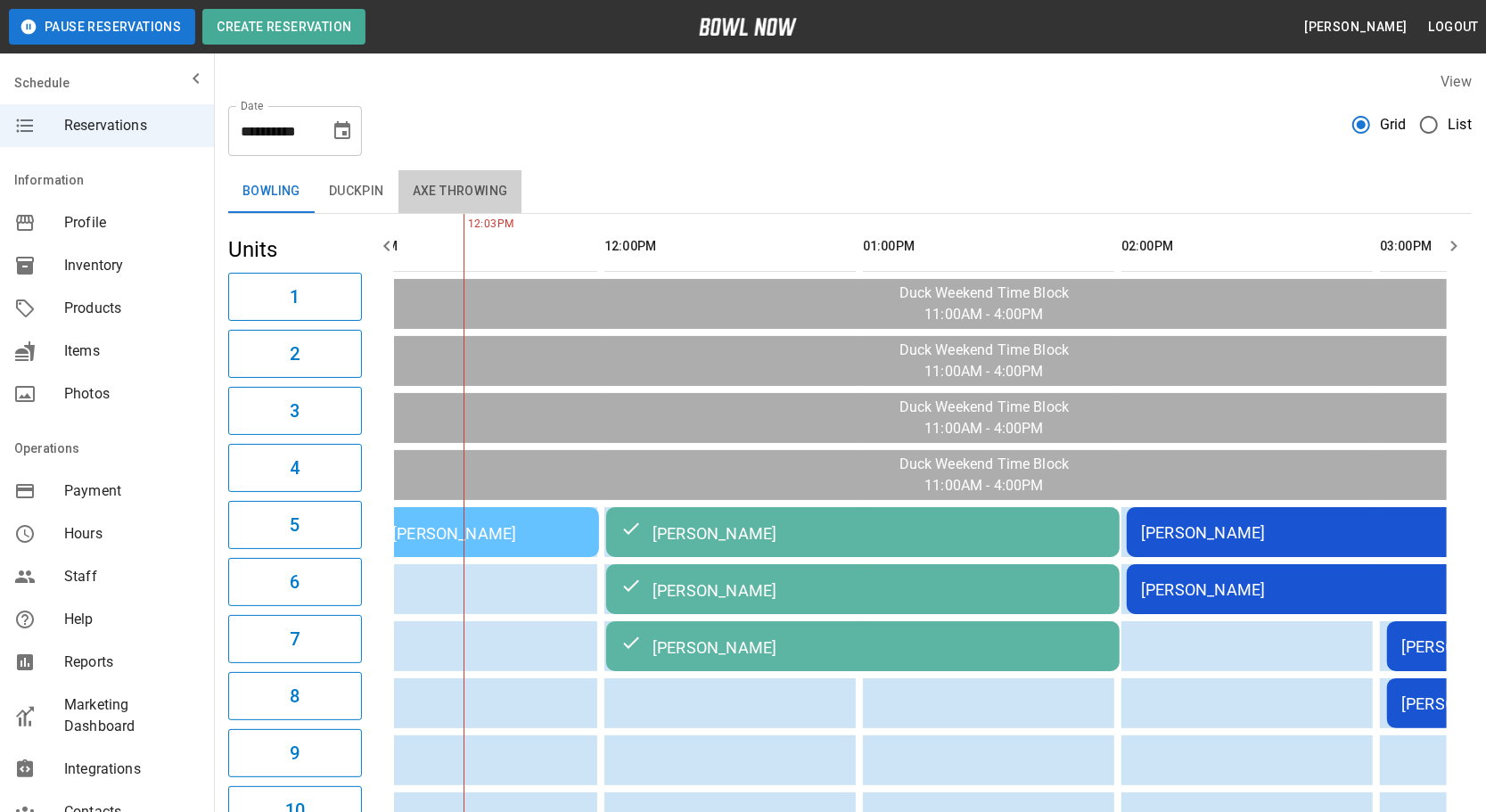
click at [437, 187] on button "Axe Throwing" at bounding box center [460, 192] width 124 height 43
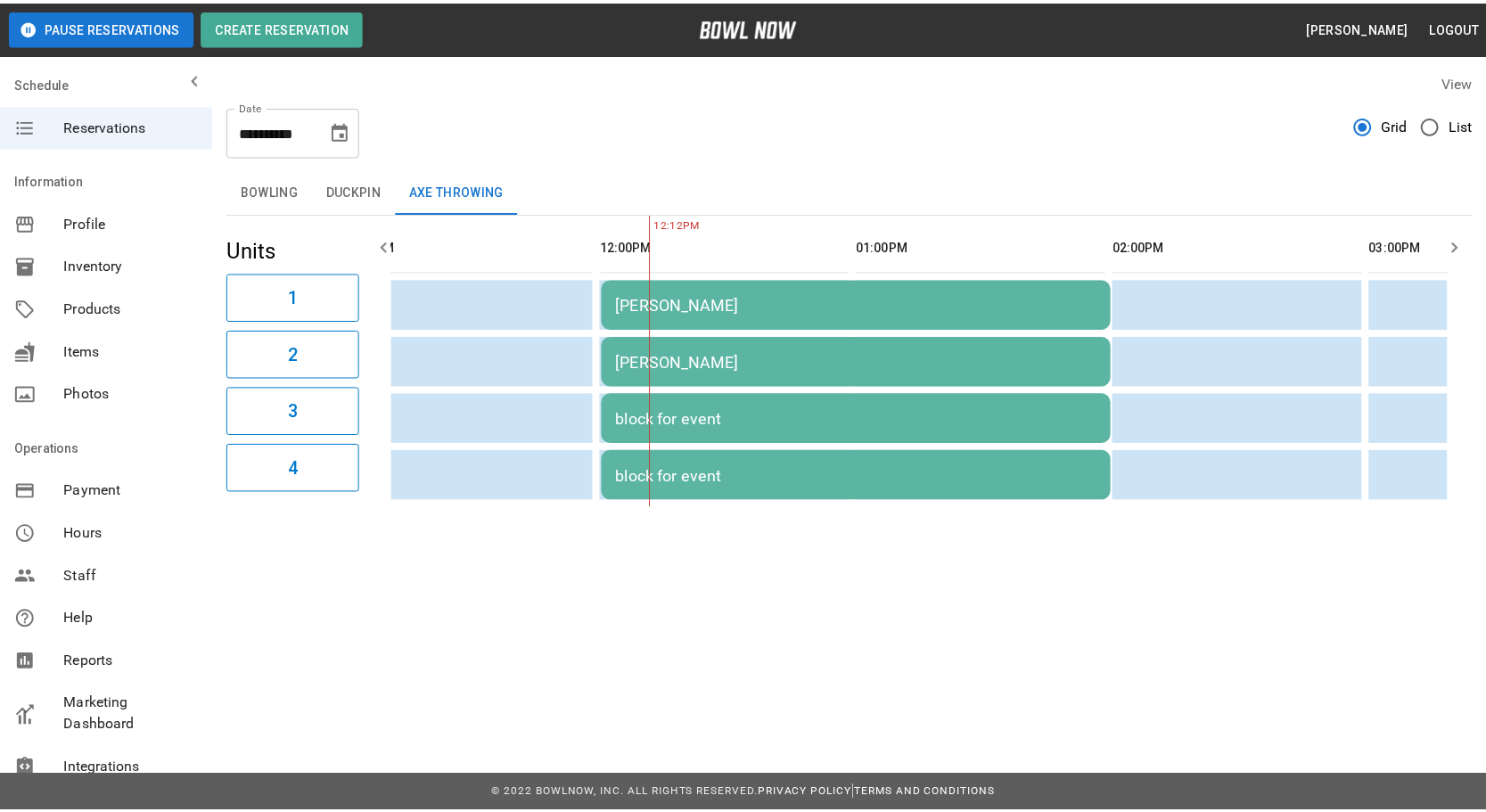
scroll to position [0, 258]
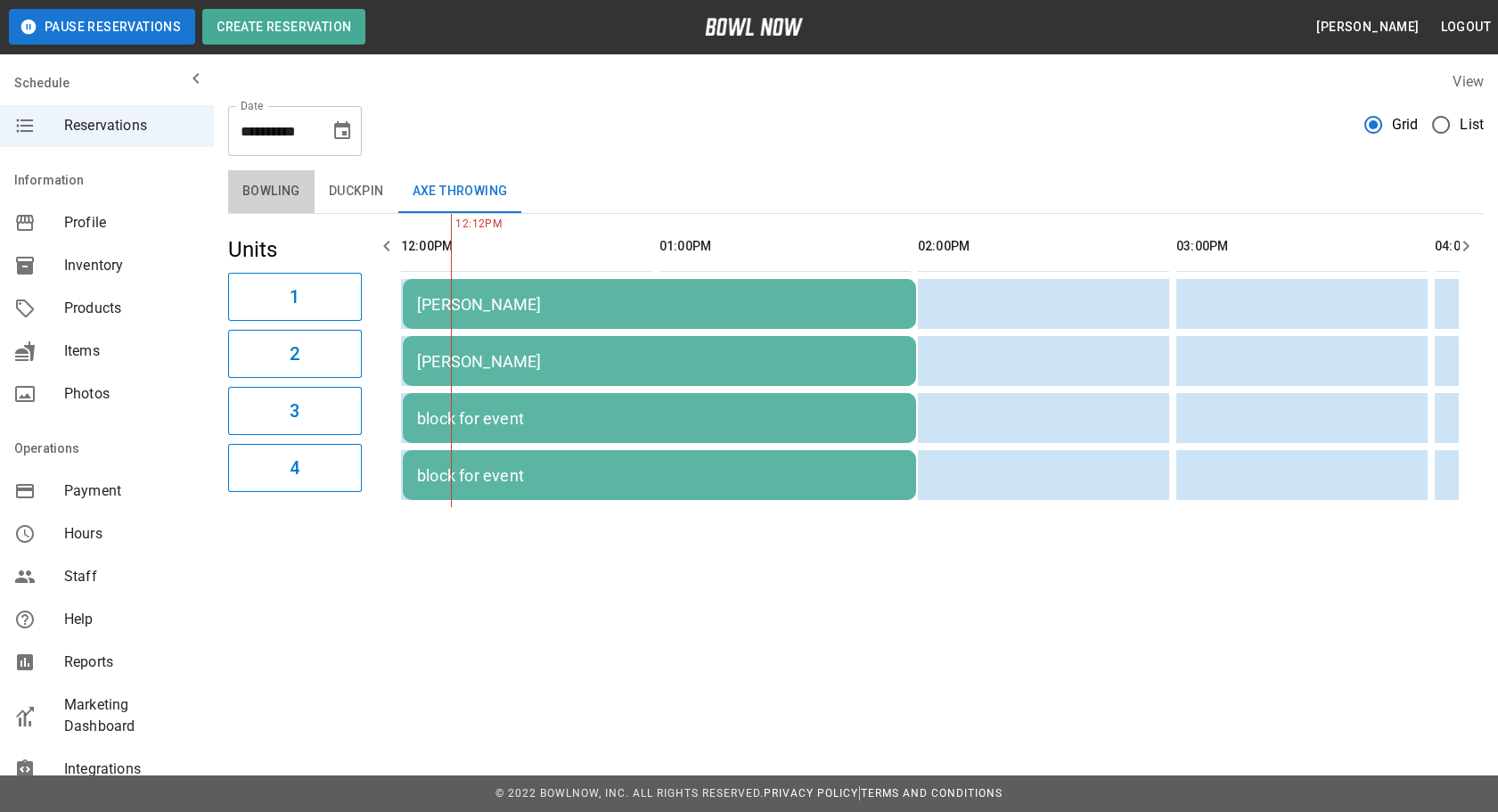
click at [291, 195] on button "Bowling" at bounding box center [271, 192] width 86 height 43
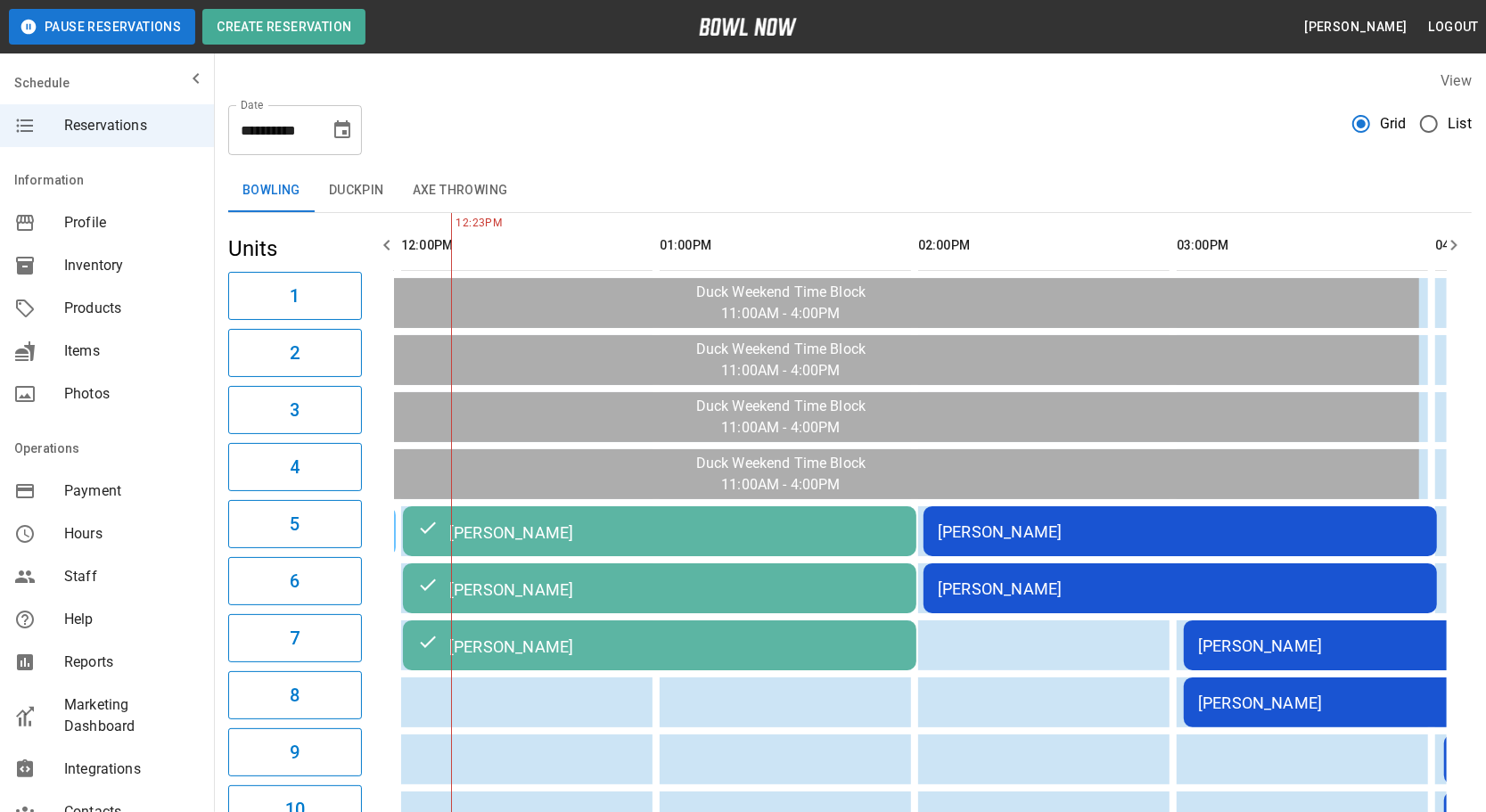
scroll to position [0, 0]
click at [1448, 245] on icon "button" at bounding box center [1454, 245] width 21 height 21
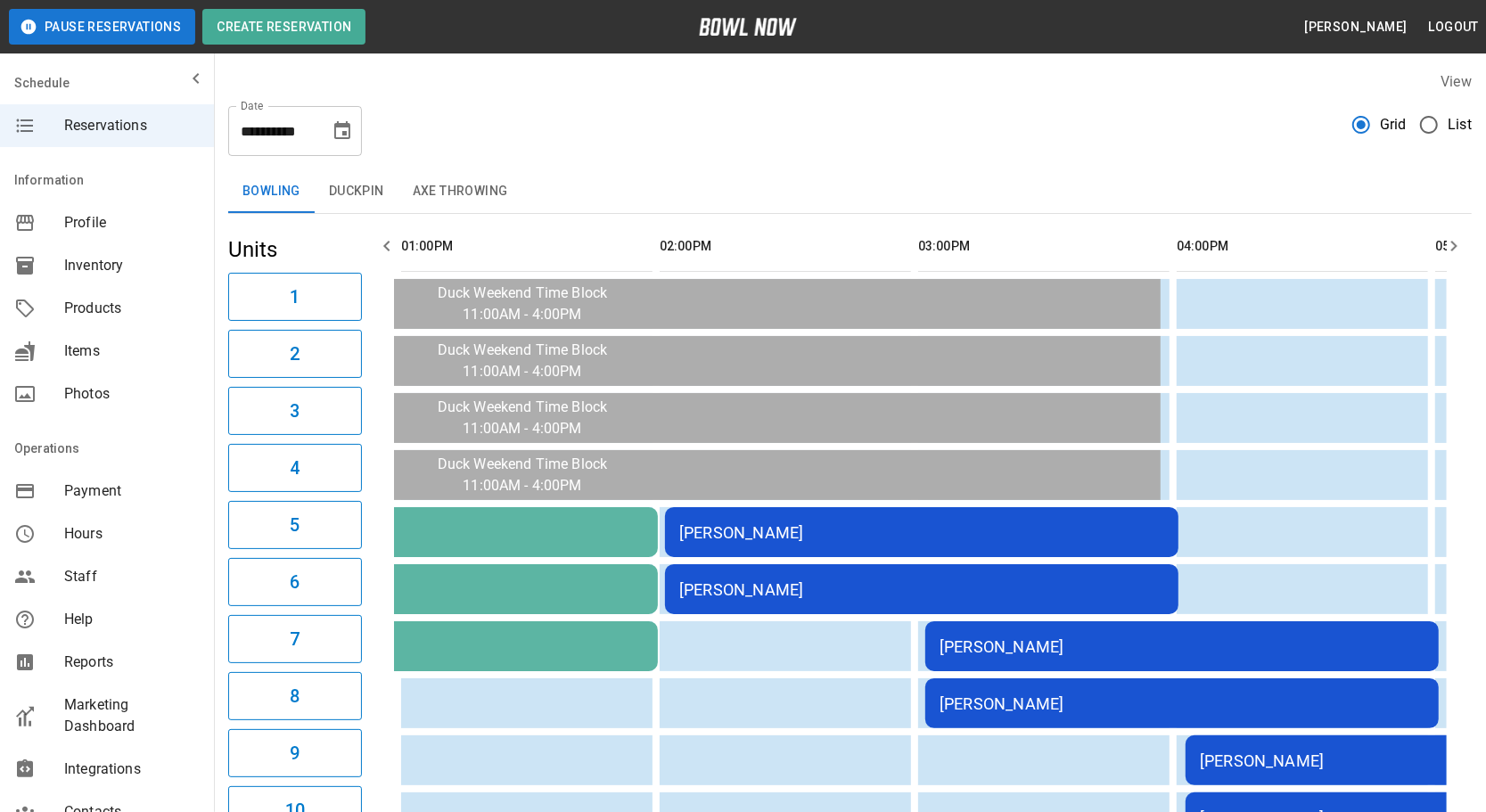
click at [1448, 245] on icon "button" at bounding box center [1454, 245] width 21 height 21
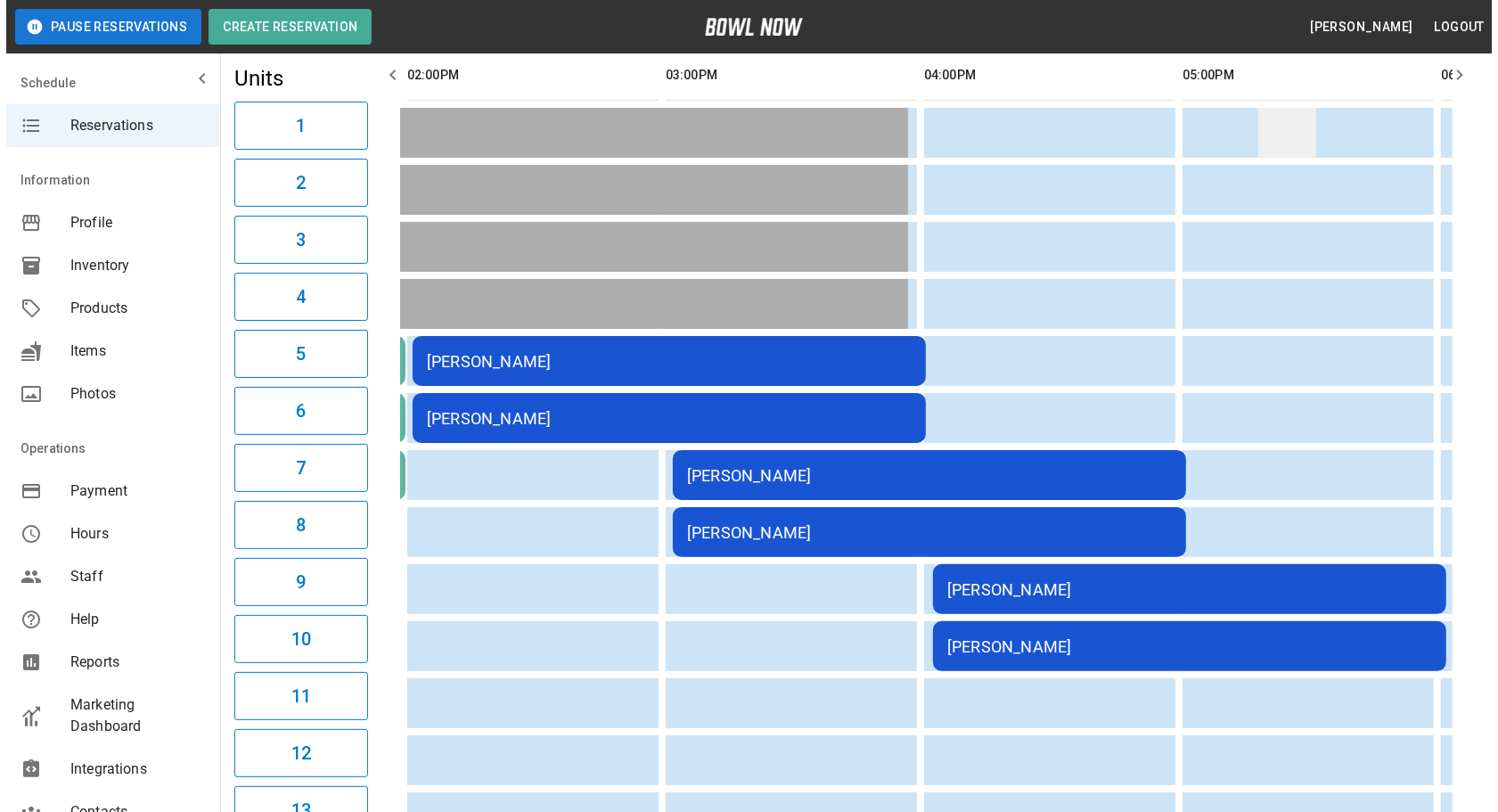
scroll to position [81, 0]
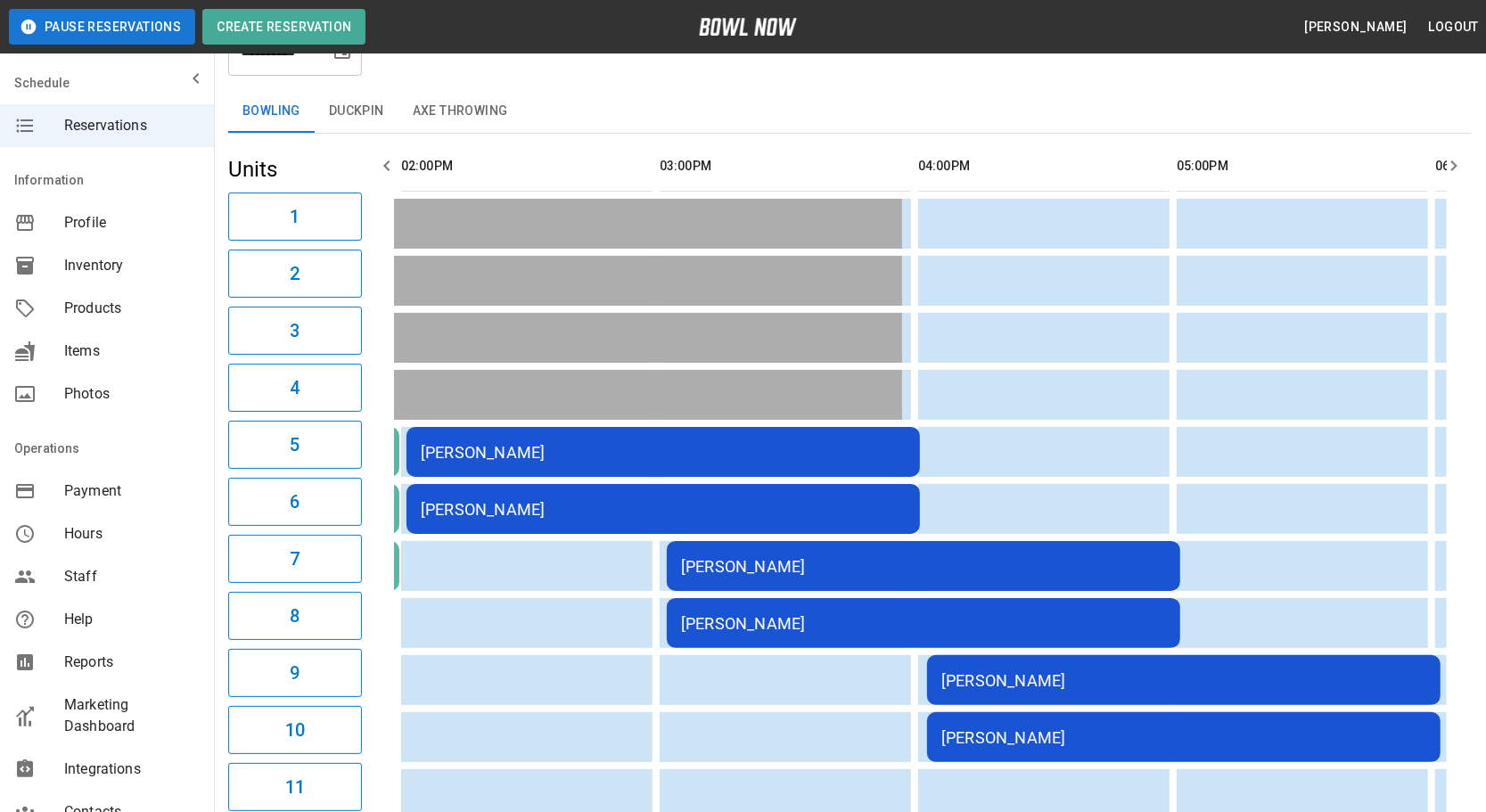
click at [1201, 671] on div "[PERSON_NAME]" at bounding box center [1183, 681] width 485 height 19
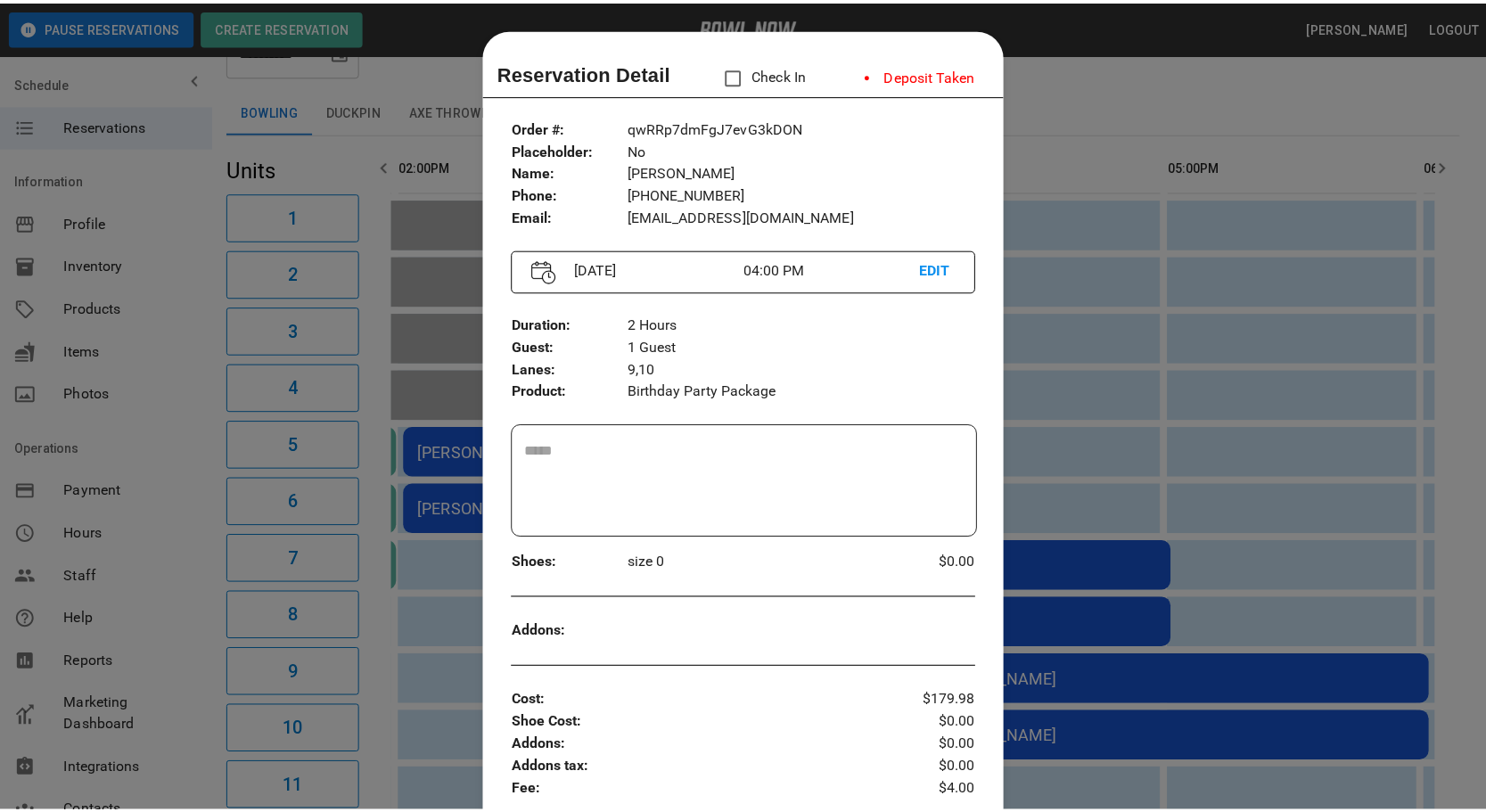
scroll to position [28, 0]
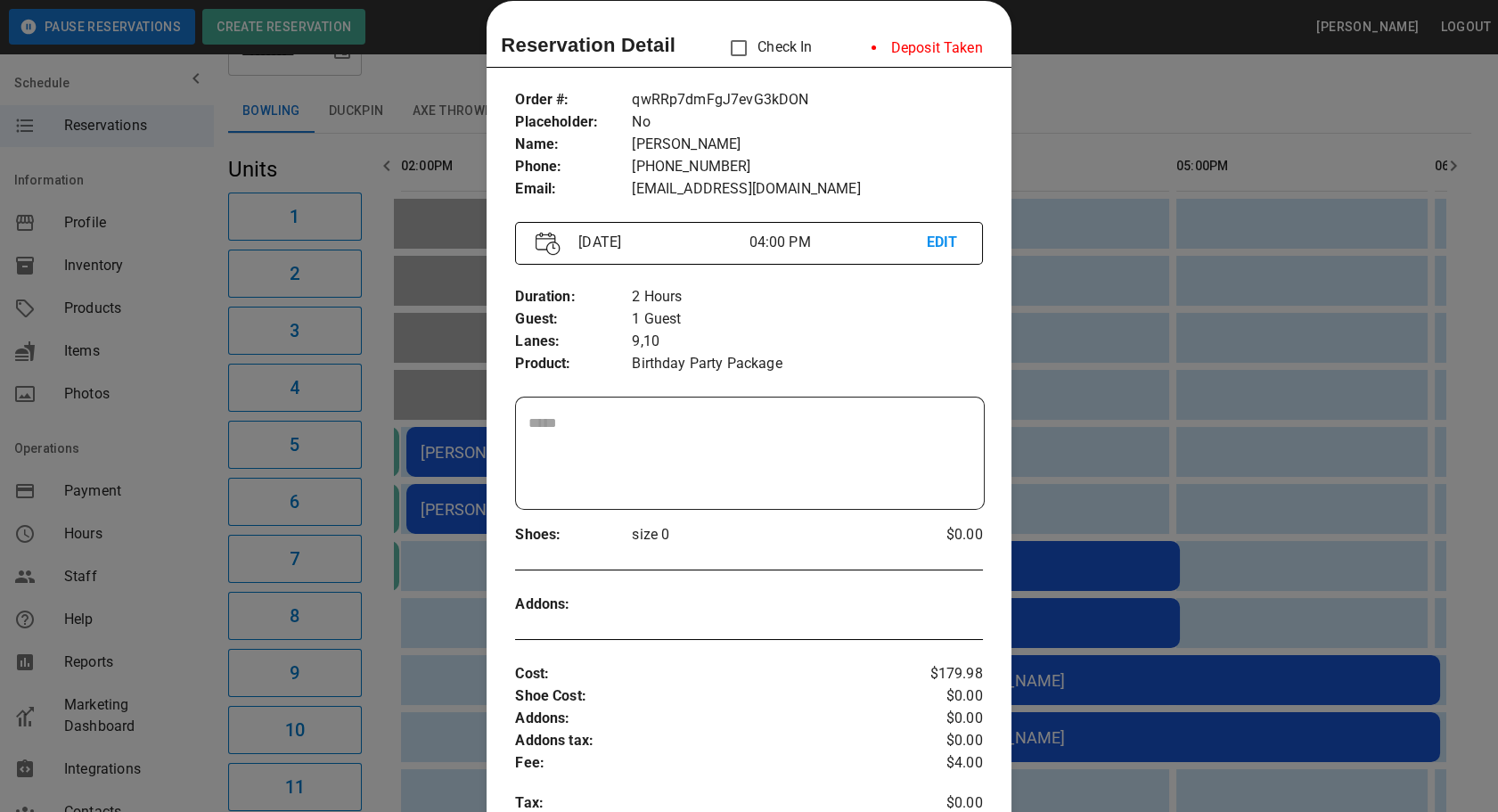
click at [1114, 113] on div at bounding box center [749, 406] width 1498 height 812
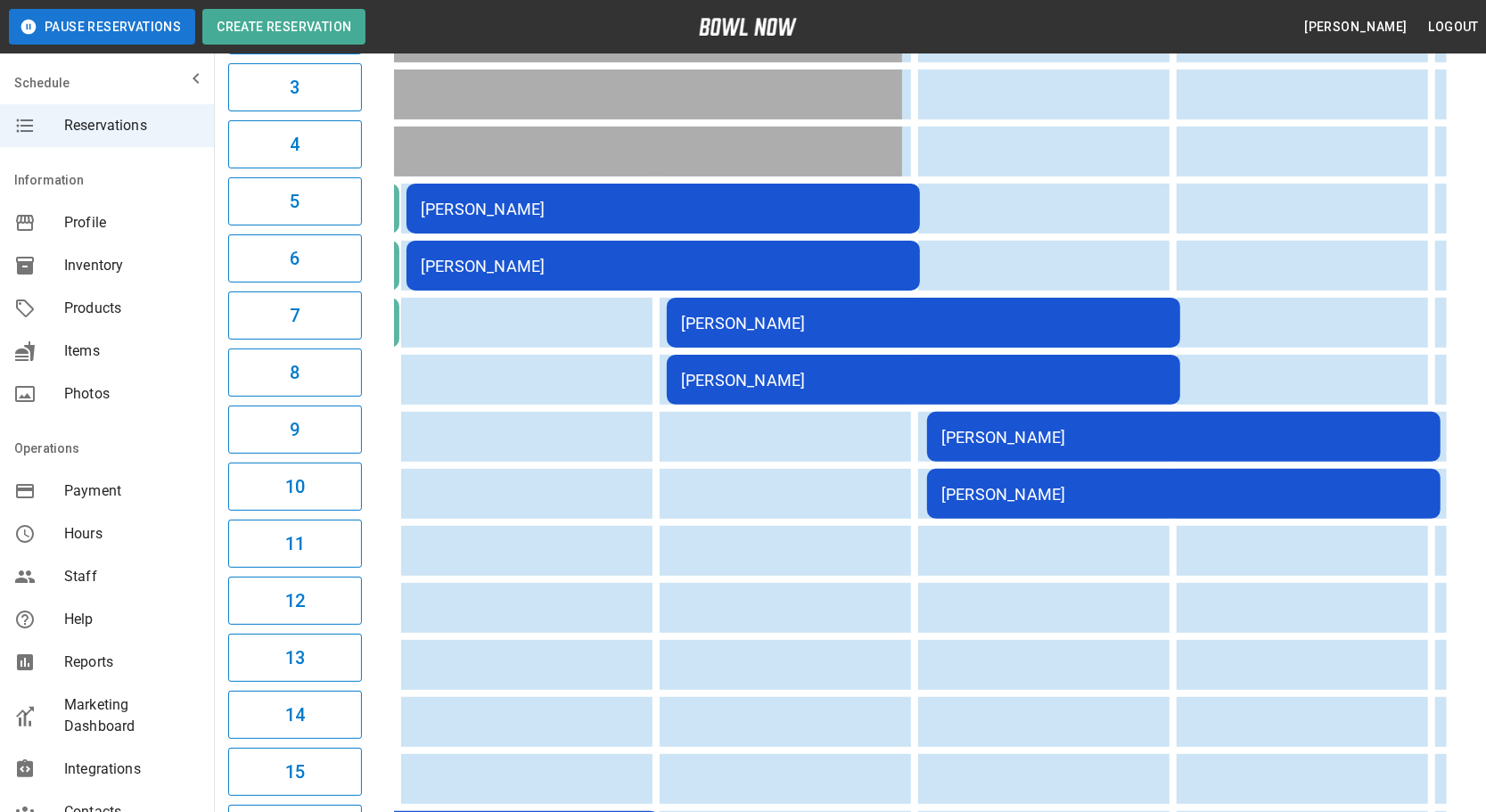
scroll to position [0, 0]
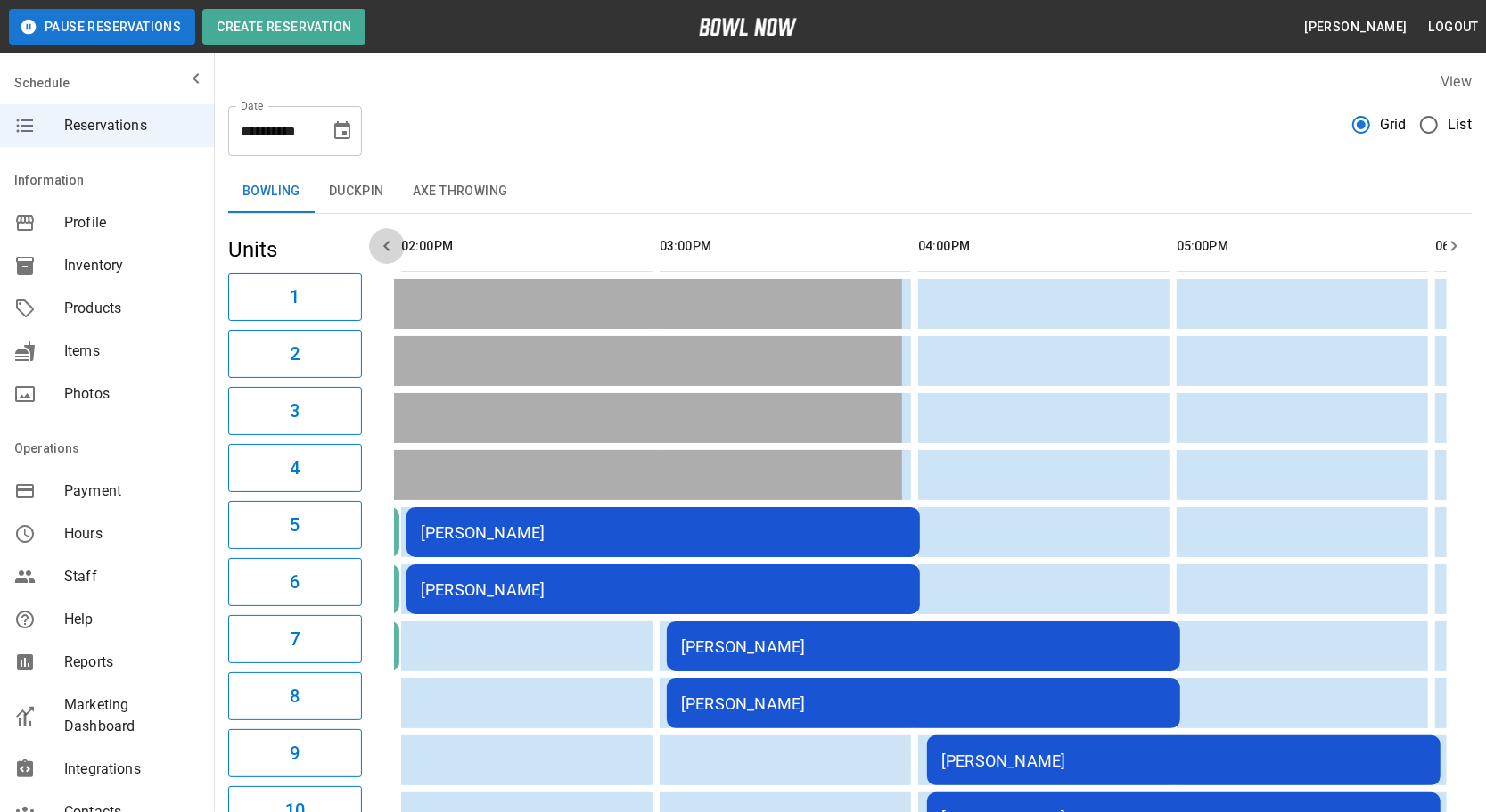
click at [384, 245] on icon "button" at bounding box center [386, 246] width 6 height 11
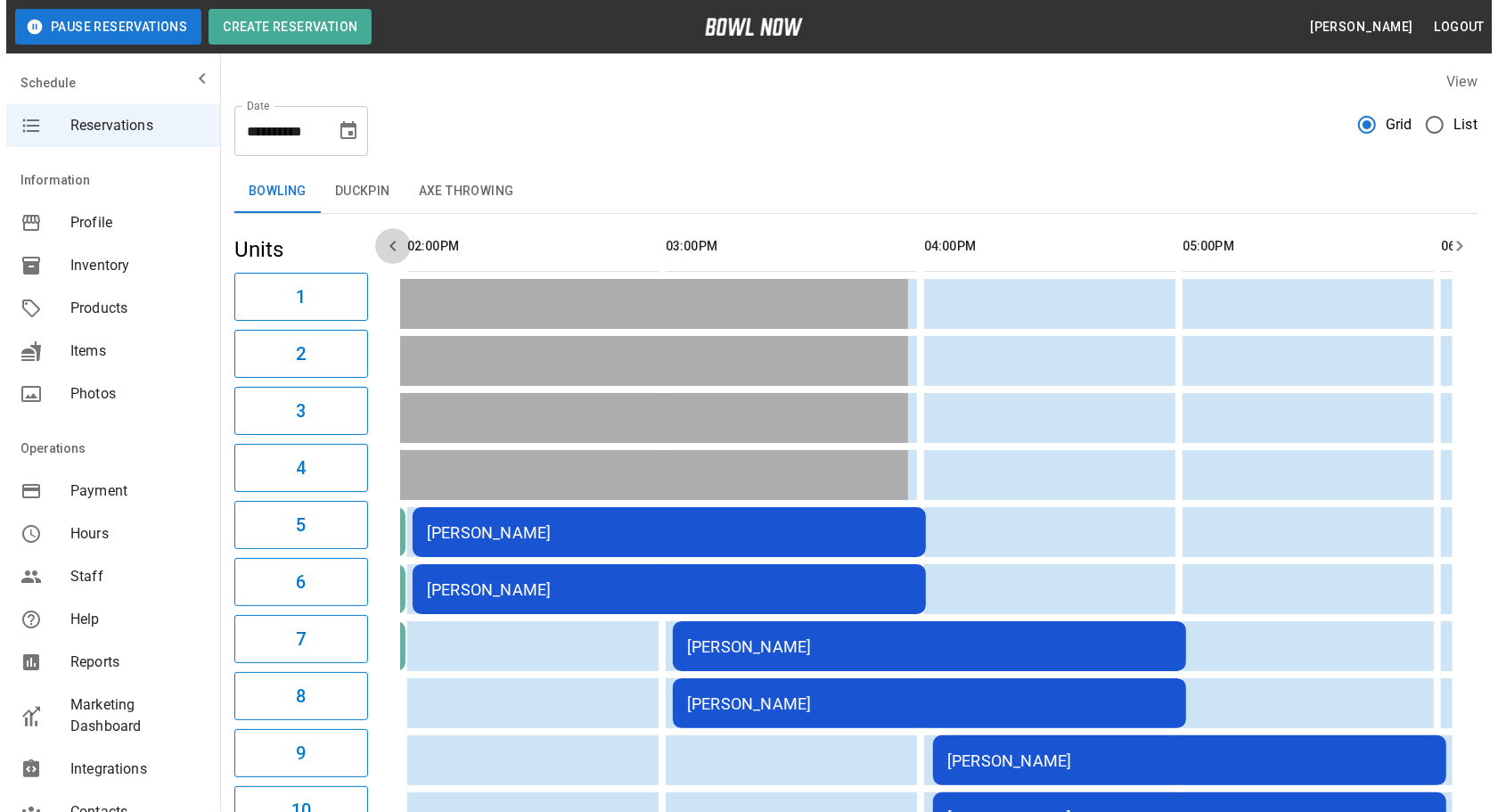
scroll to position [0, 517]
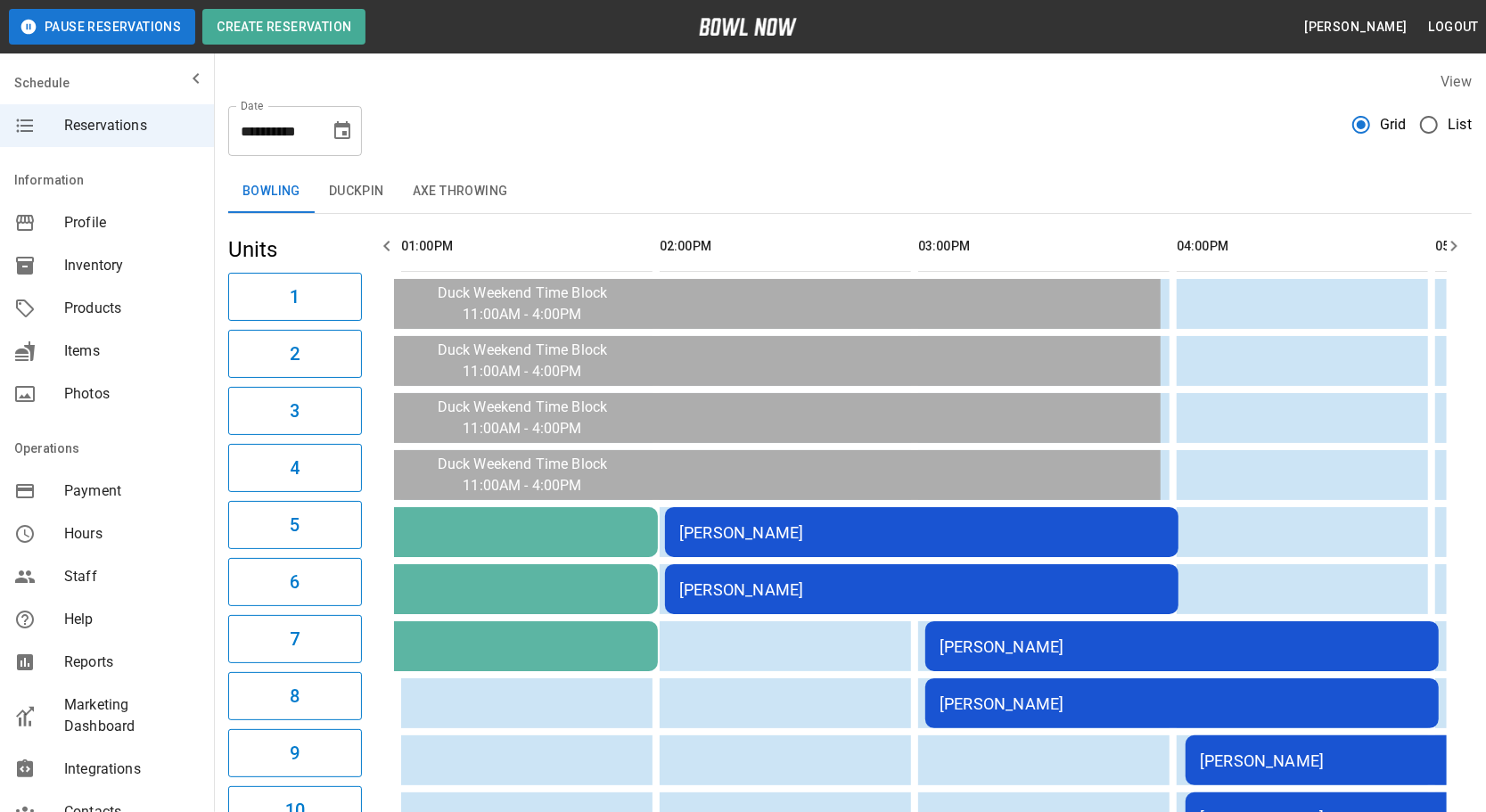
click at [1331, 751] on div "[PERSON_NAME]" at bounding box center [1442, 760] width 485 height 19
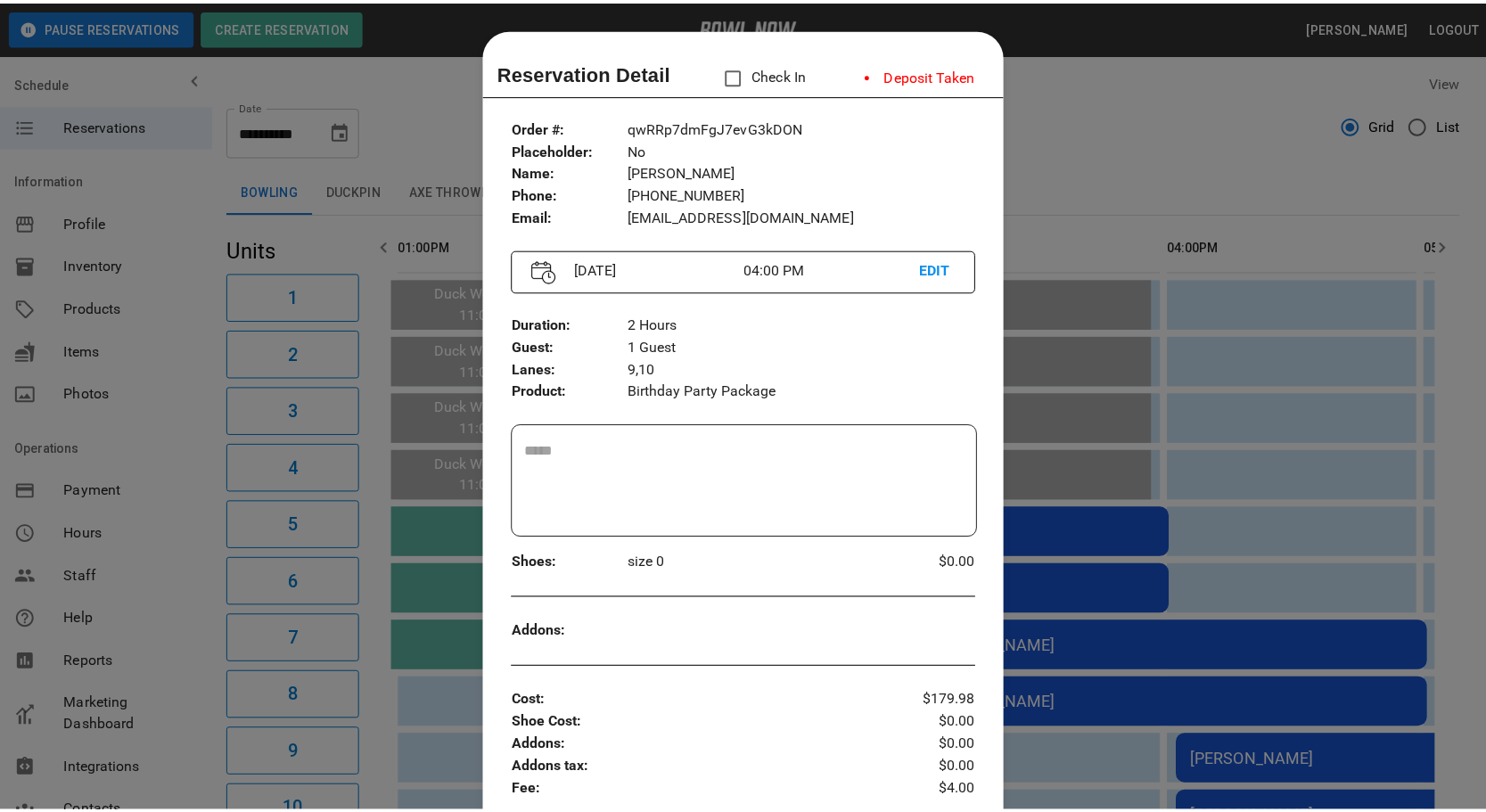
scroll to position [28, 0]
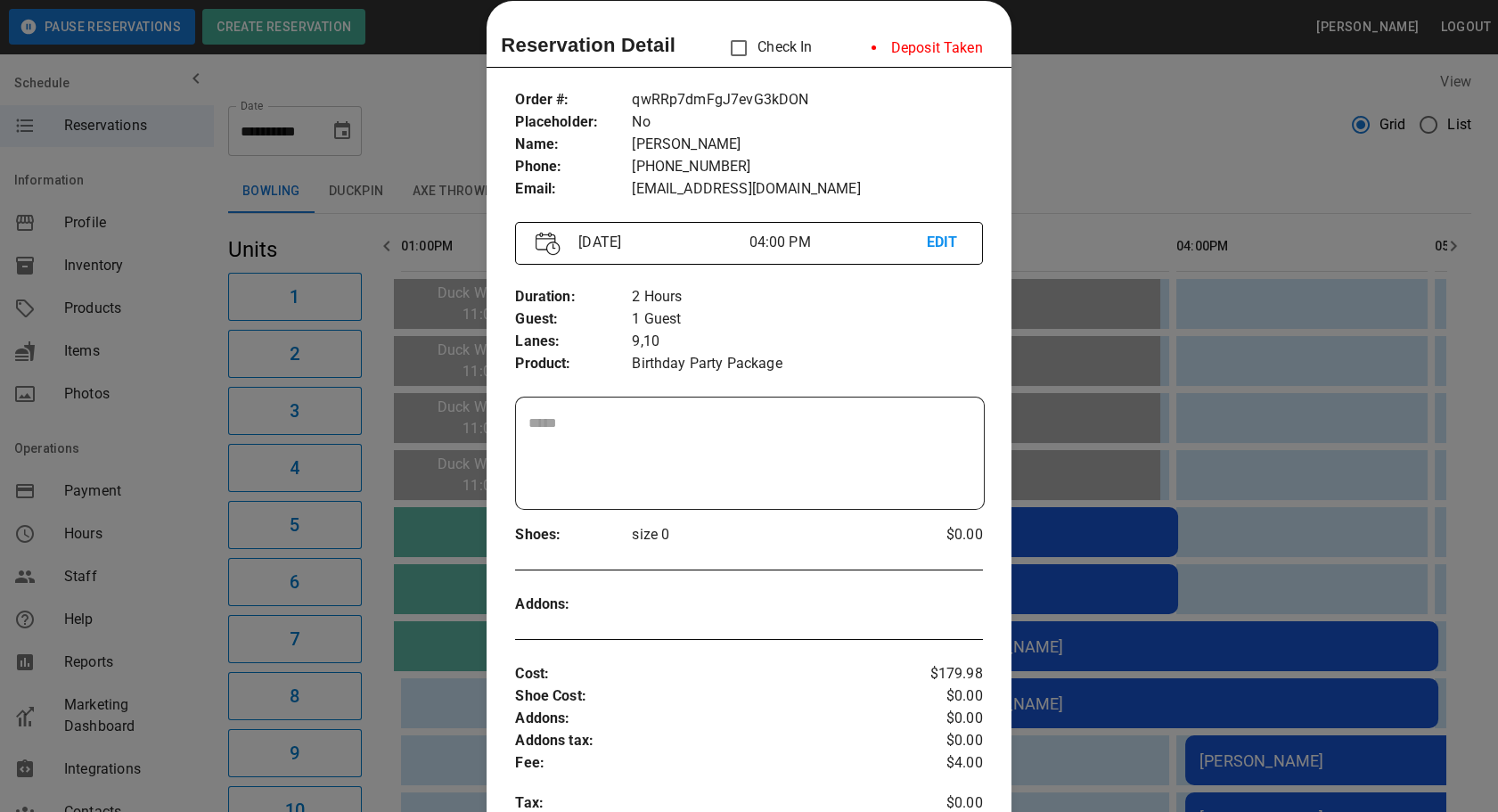
click at [1093, 167] on div at bounding box center [749, 406] width 1498 height 812
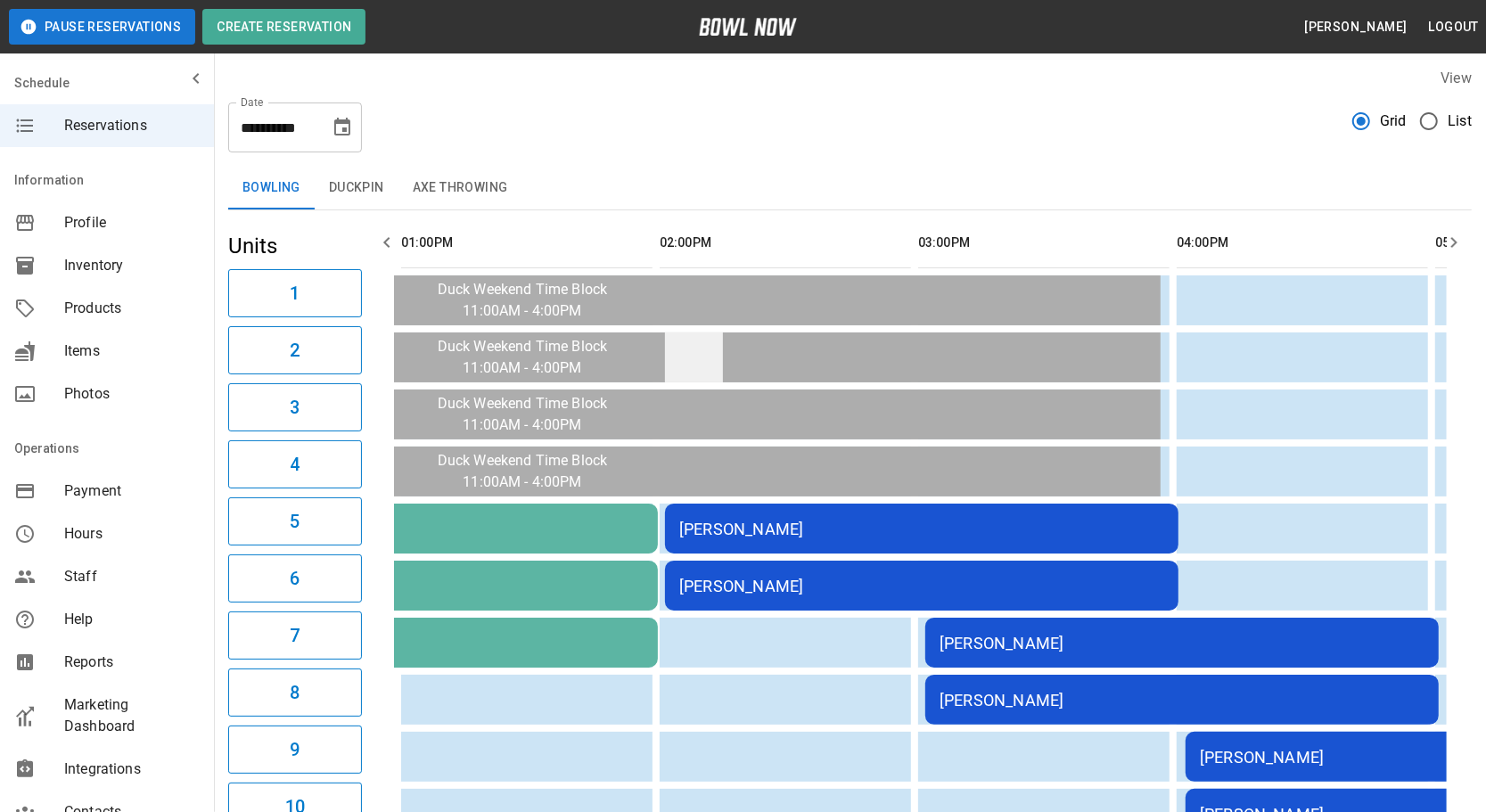
scroll to position [0, 0]
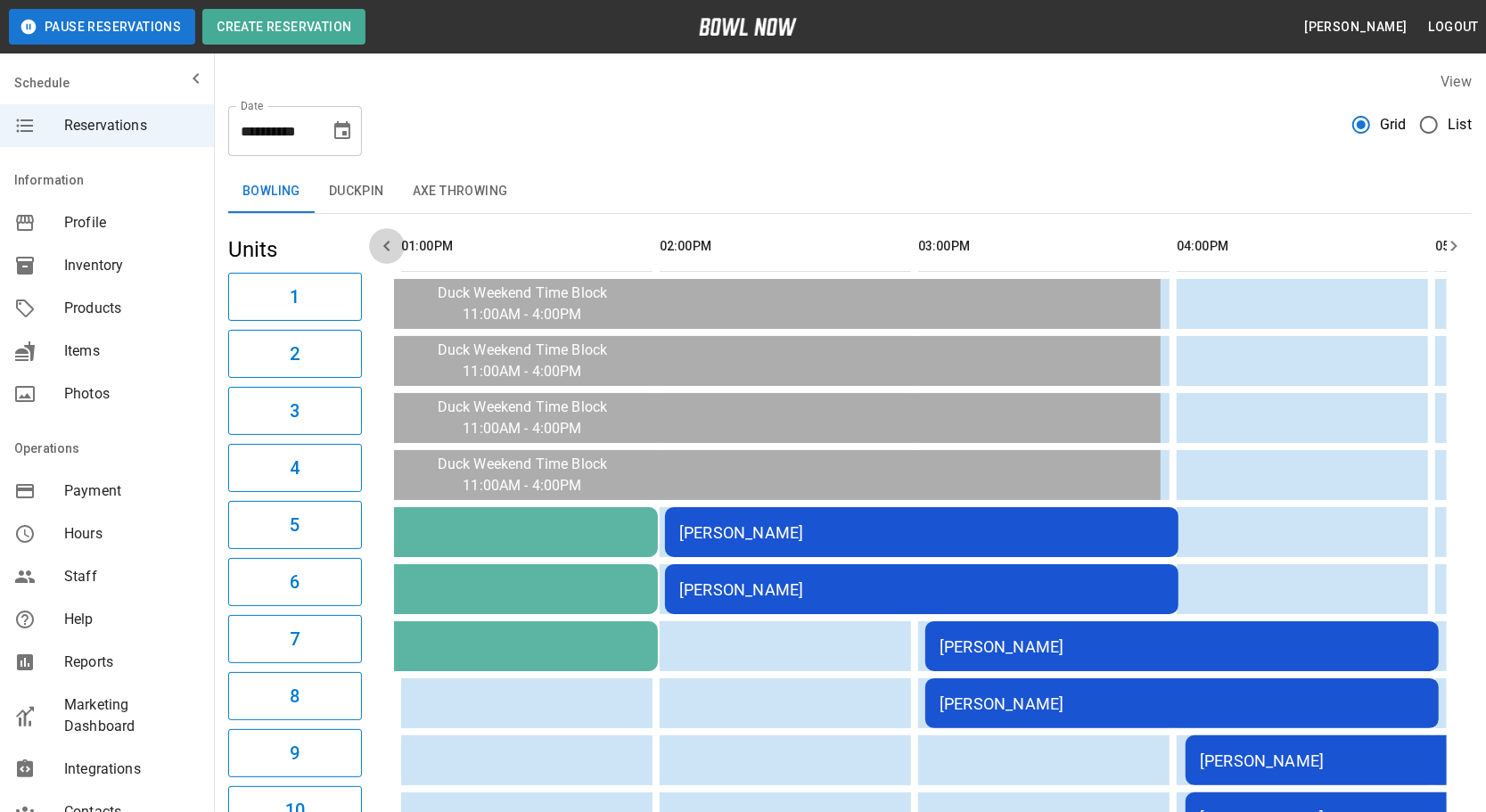
click at [397, 240] on button "button" at bounding box center [386, 245] width 35 height 35
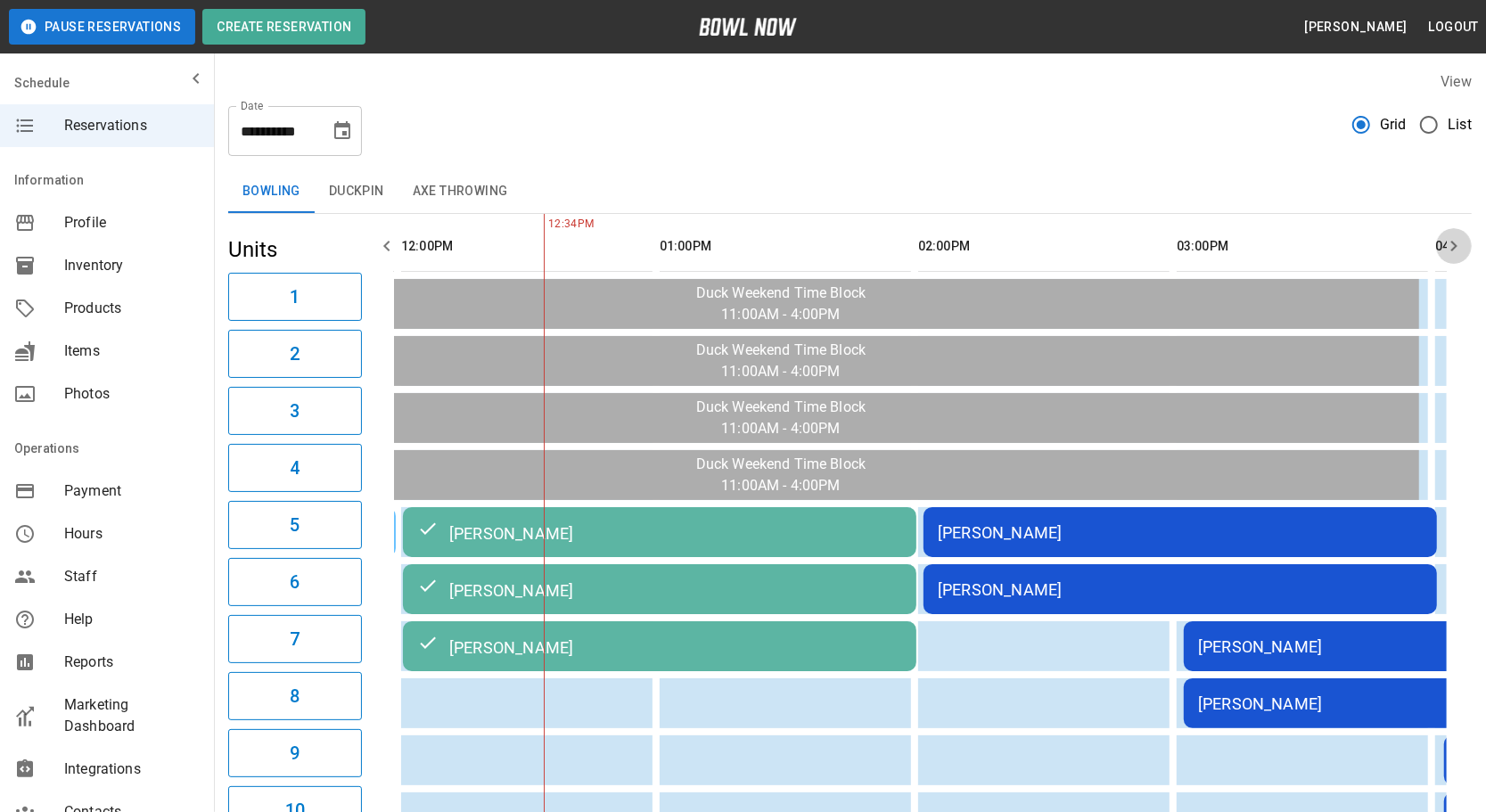
click at [1450, 241] on icon "button" at bounding box center [1454, 245] width 21 height 21
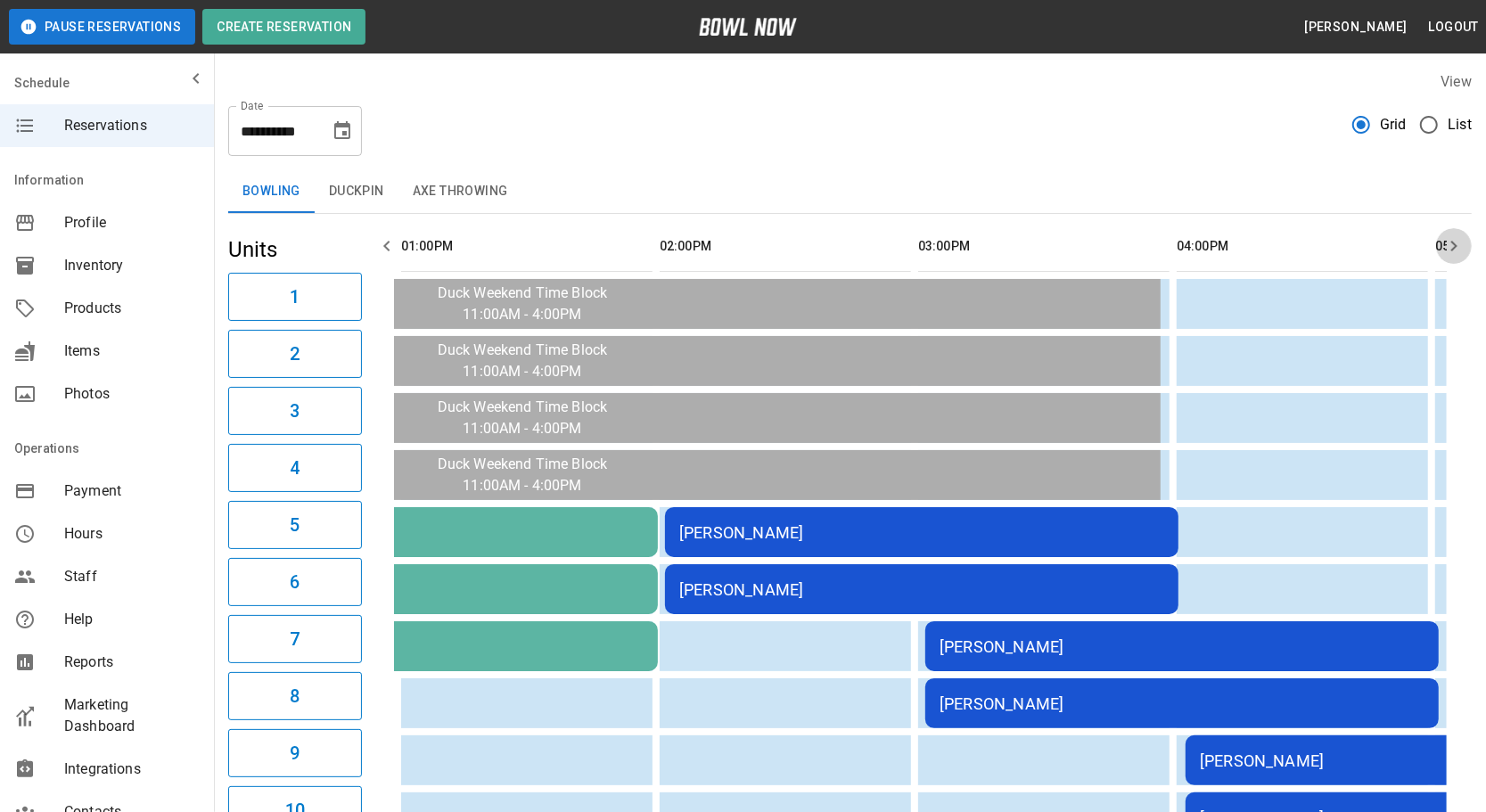
click at [1450, 241] on icon "button" at bounding box center [1454, 245] width 21 height 21
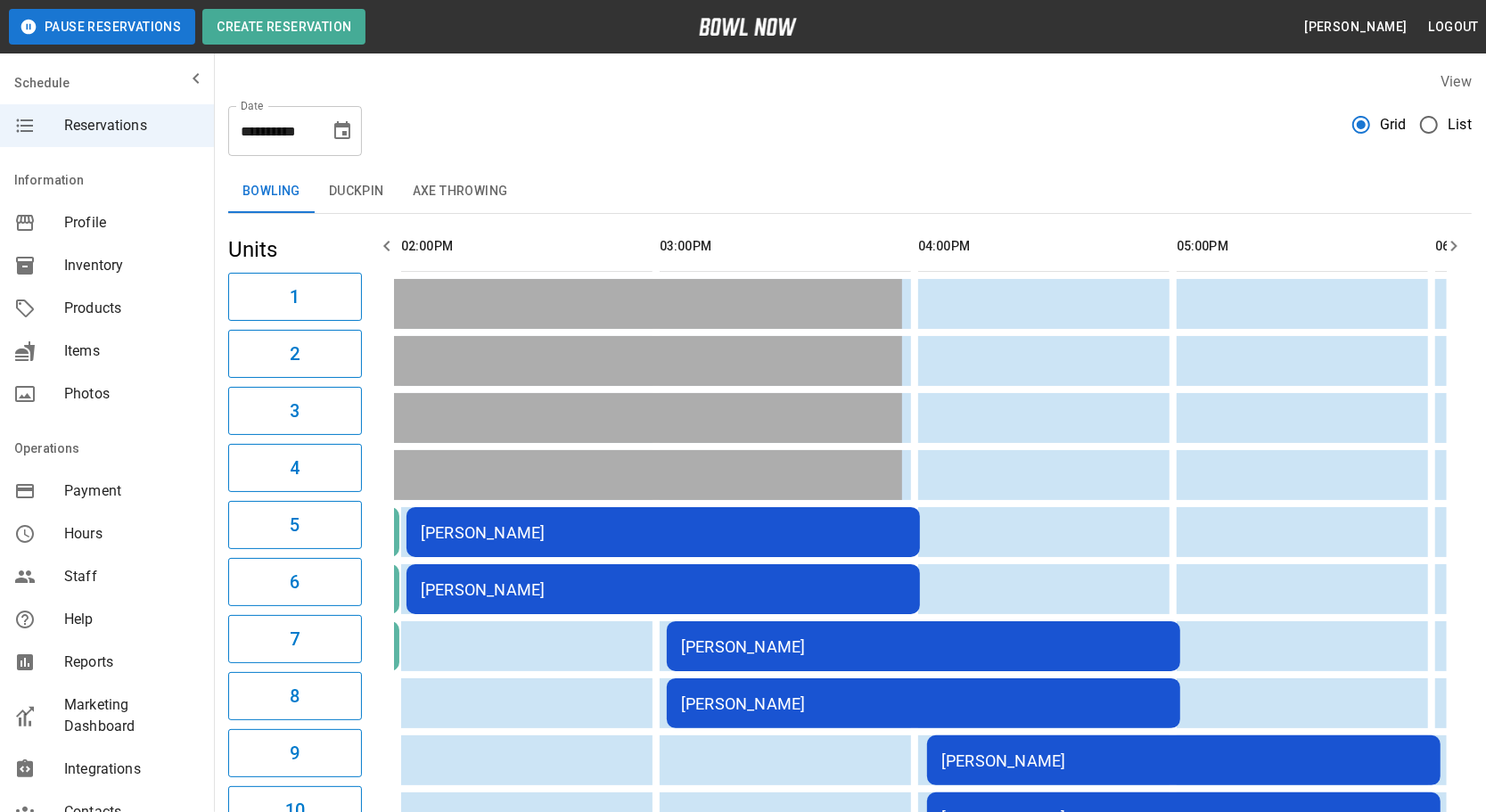
click at [1450, 241] on icon "button" at bounding box center [1454, 245] width 21 height 21
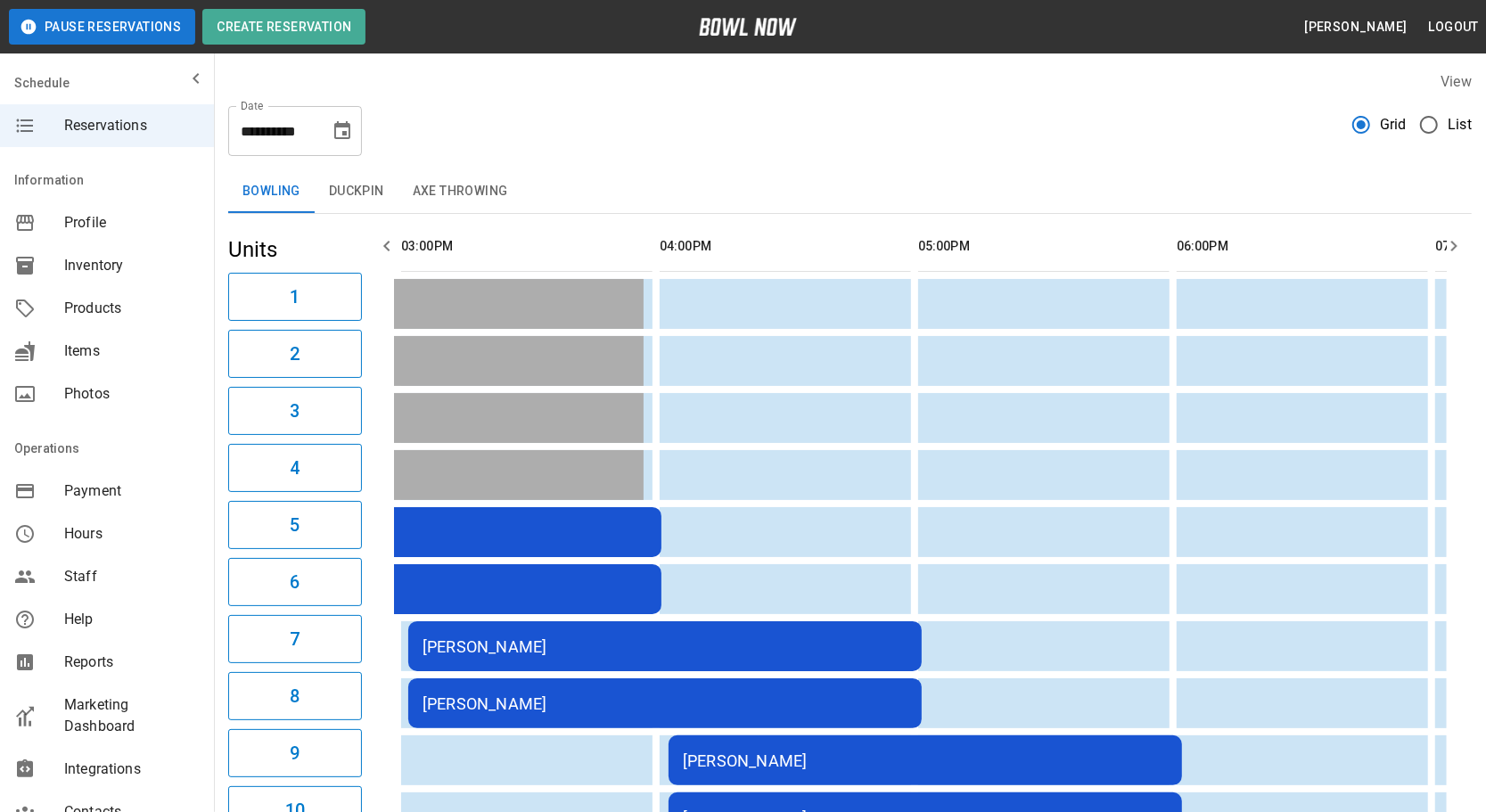
click at [395, 239] on icon "button" at bounding box center [386, 245] width 21 height 21
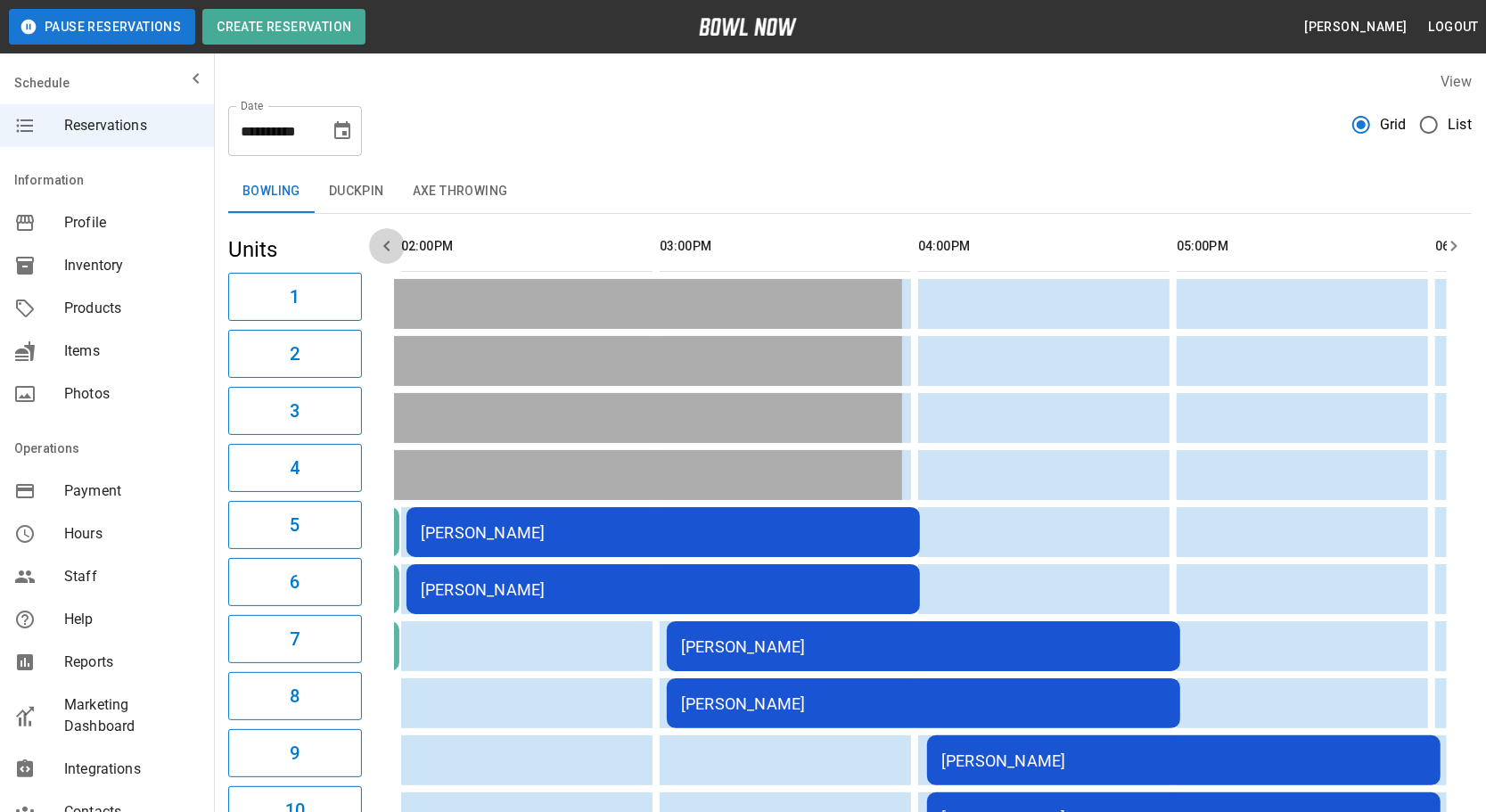
click at [395, 239] on icon "button" at bounding box center [386, 245] width 21 height 21
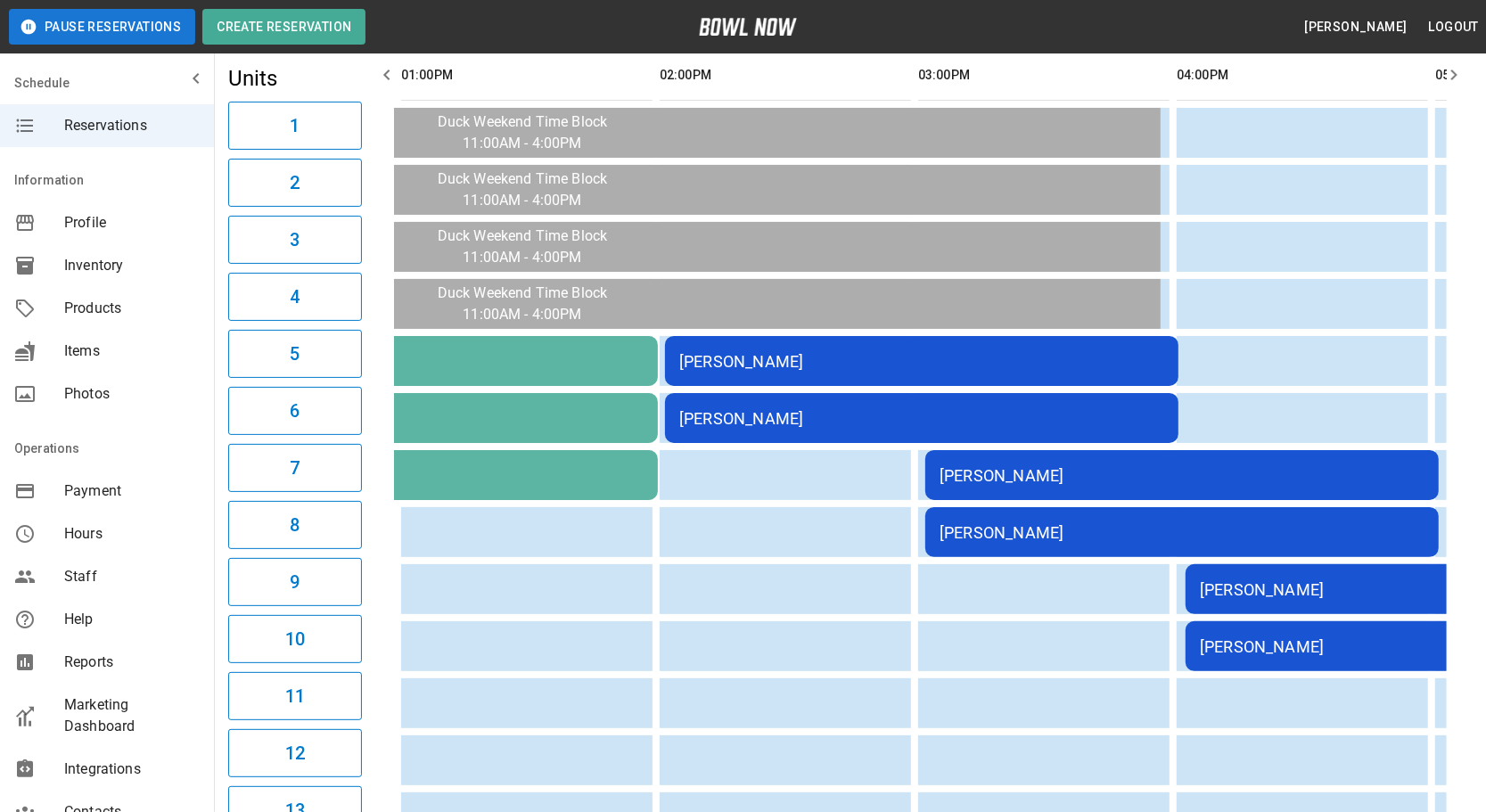
scroll to position [161, 0]
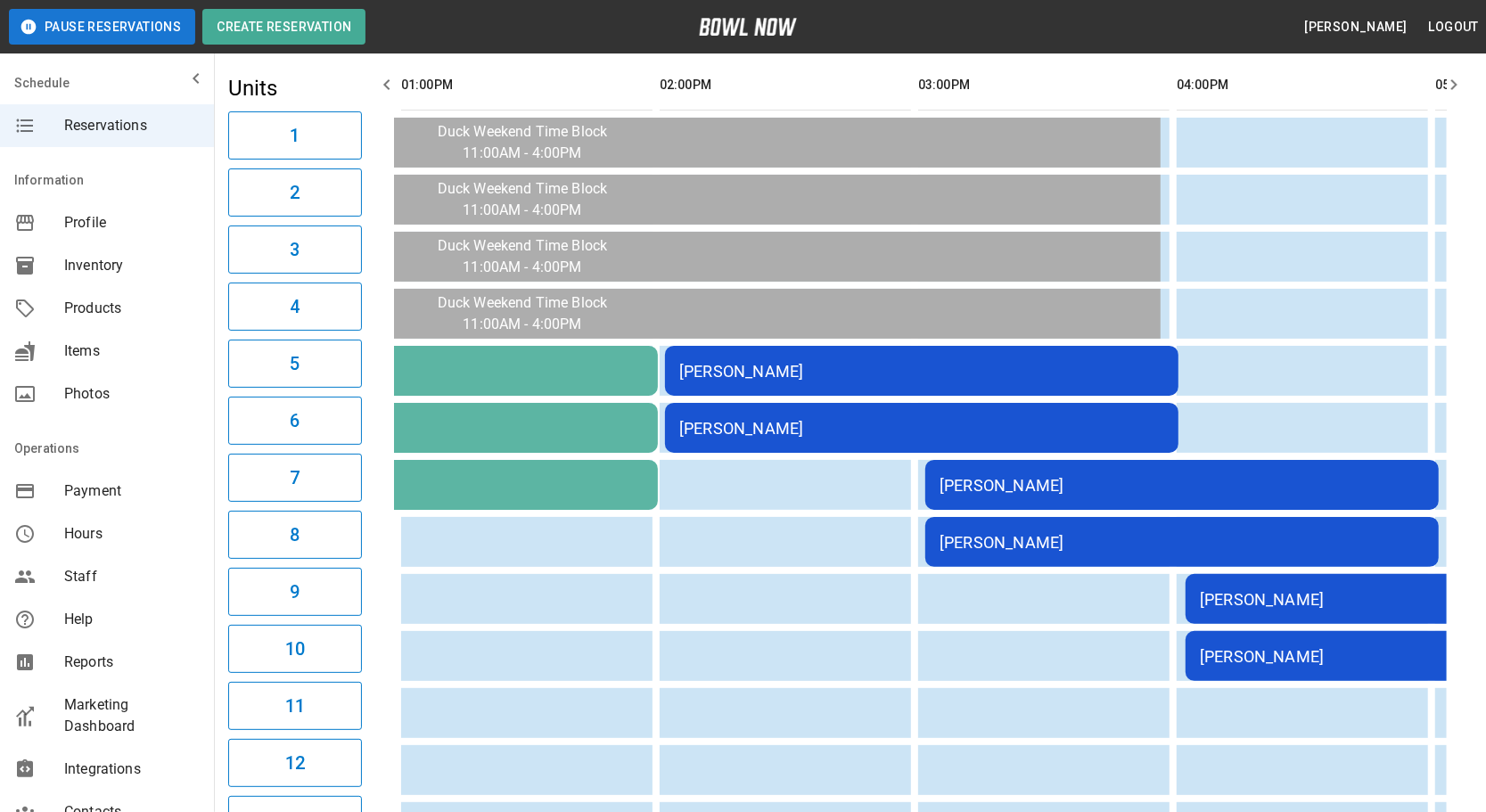
click at [389, 84] on icon "button" at bounding box center [386, 84] width 21 height 21
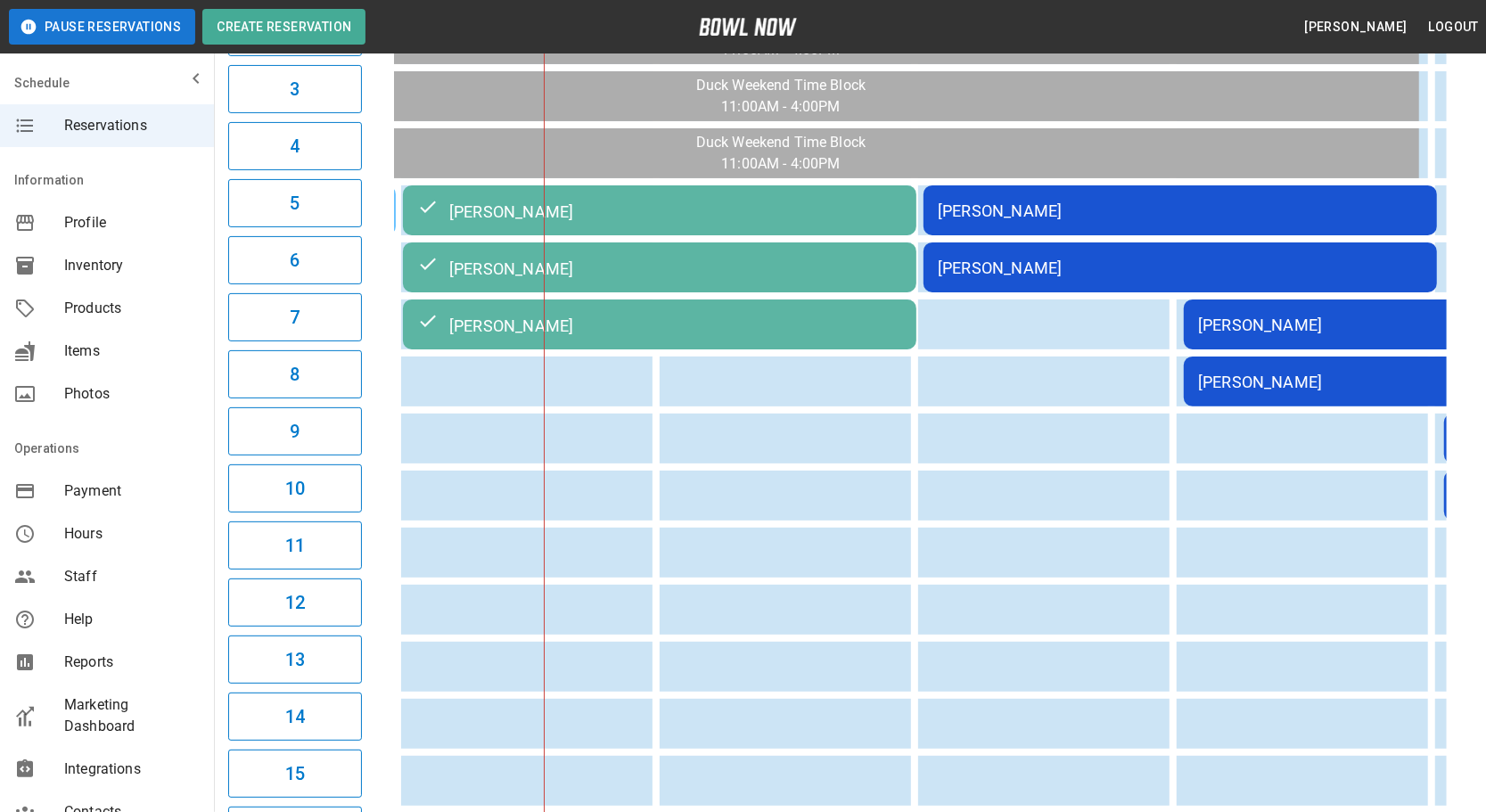
scroll to position [0, 0]
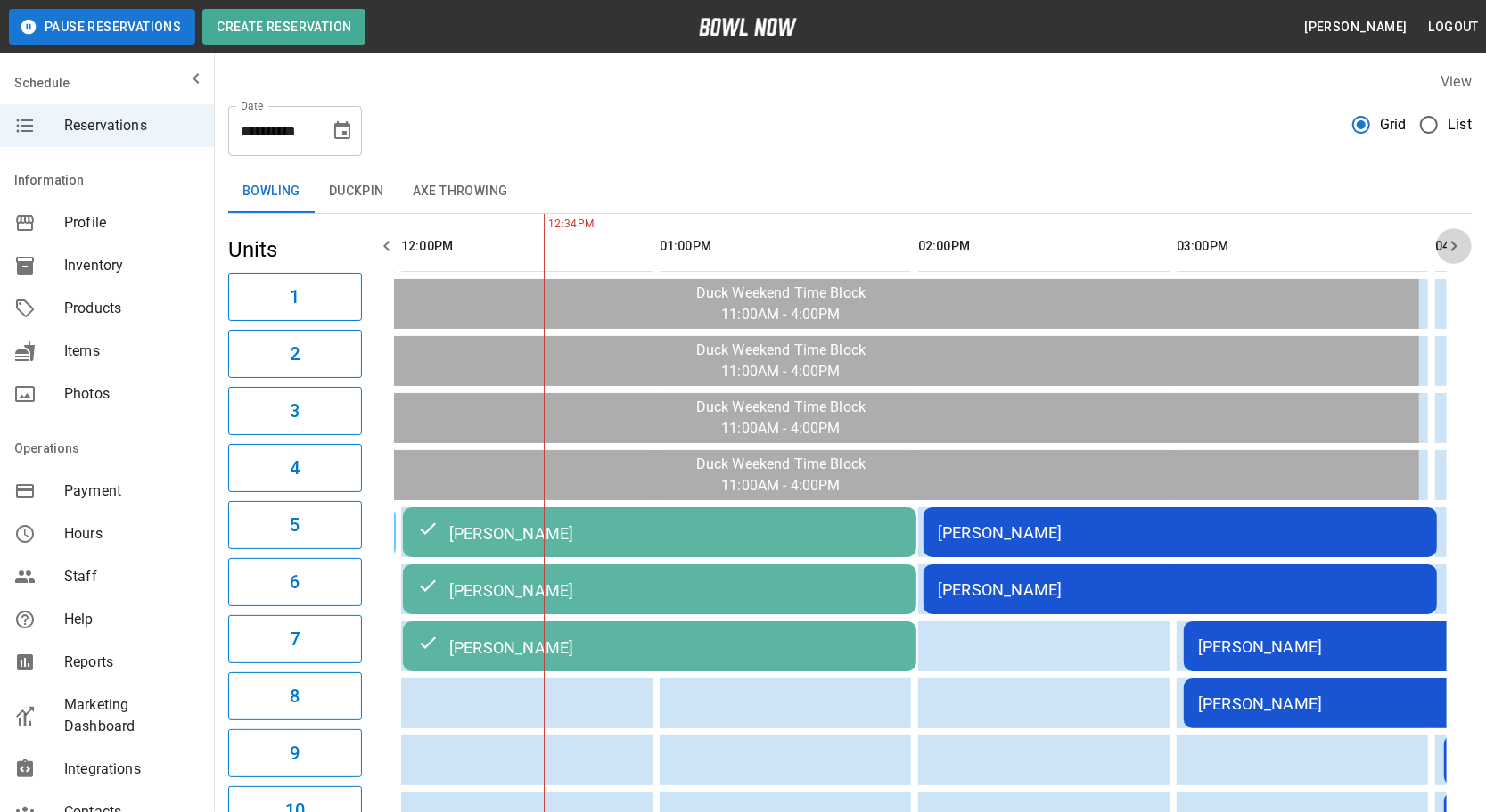
click at [1453, 242] on icon "button" at bounding box center [1454, 246] width 6 height 11
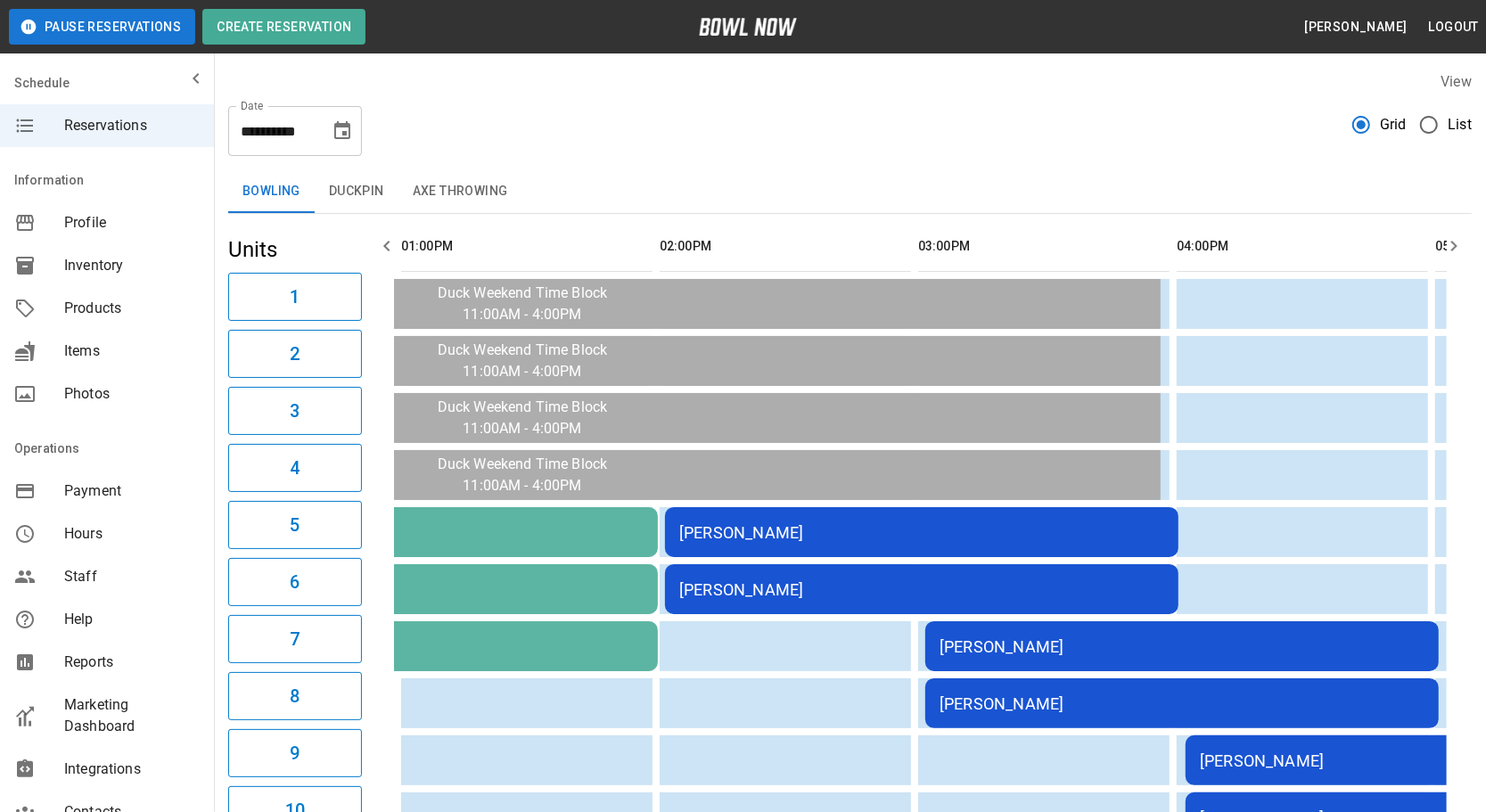
click at [1453, 242] on icon "button" at bounding box center [1454, 246] width 6 height 11
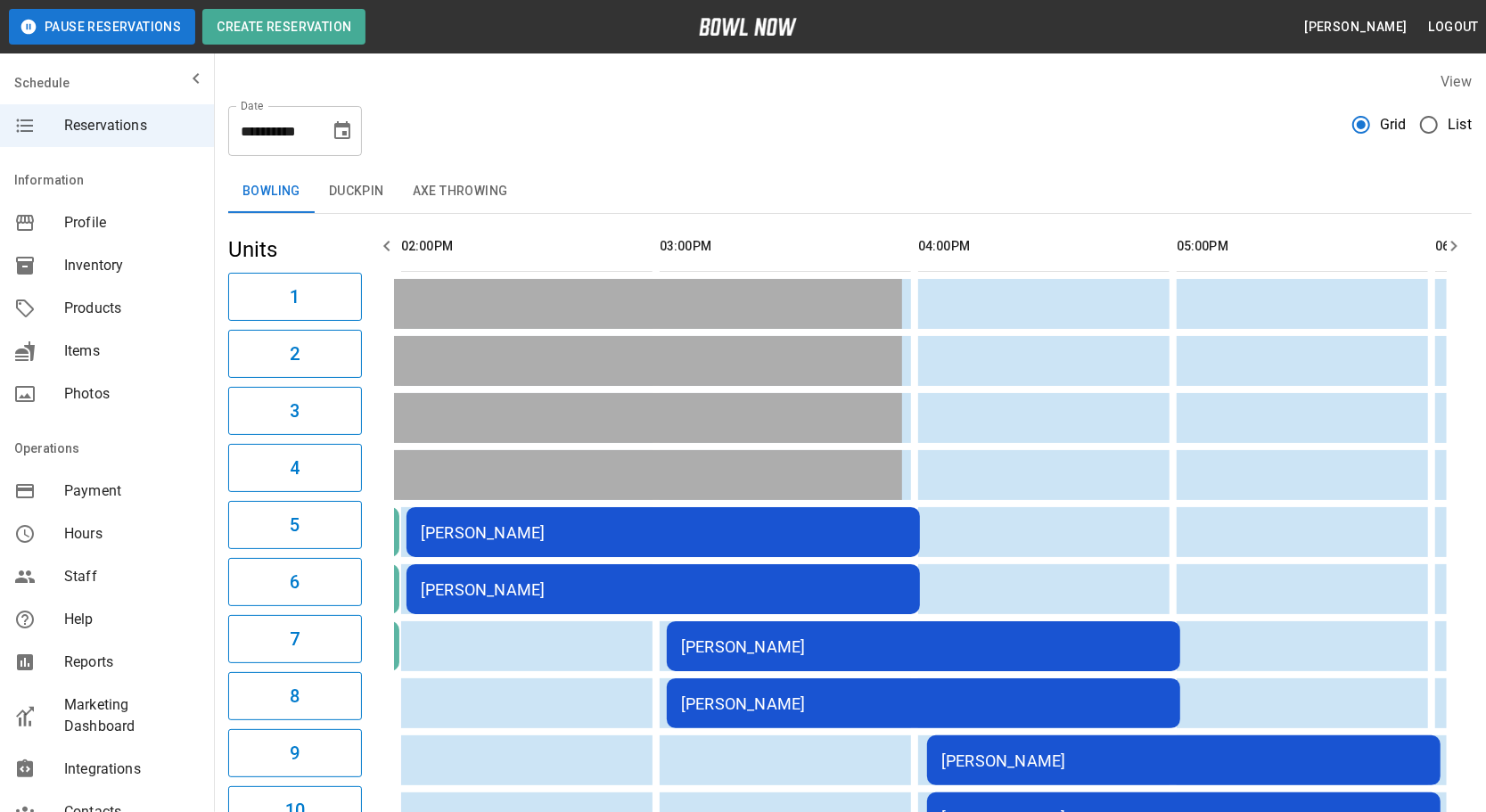
click at [389, 248] on icon "button" at bounding box center [386, 245] width 21 height 21
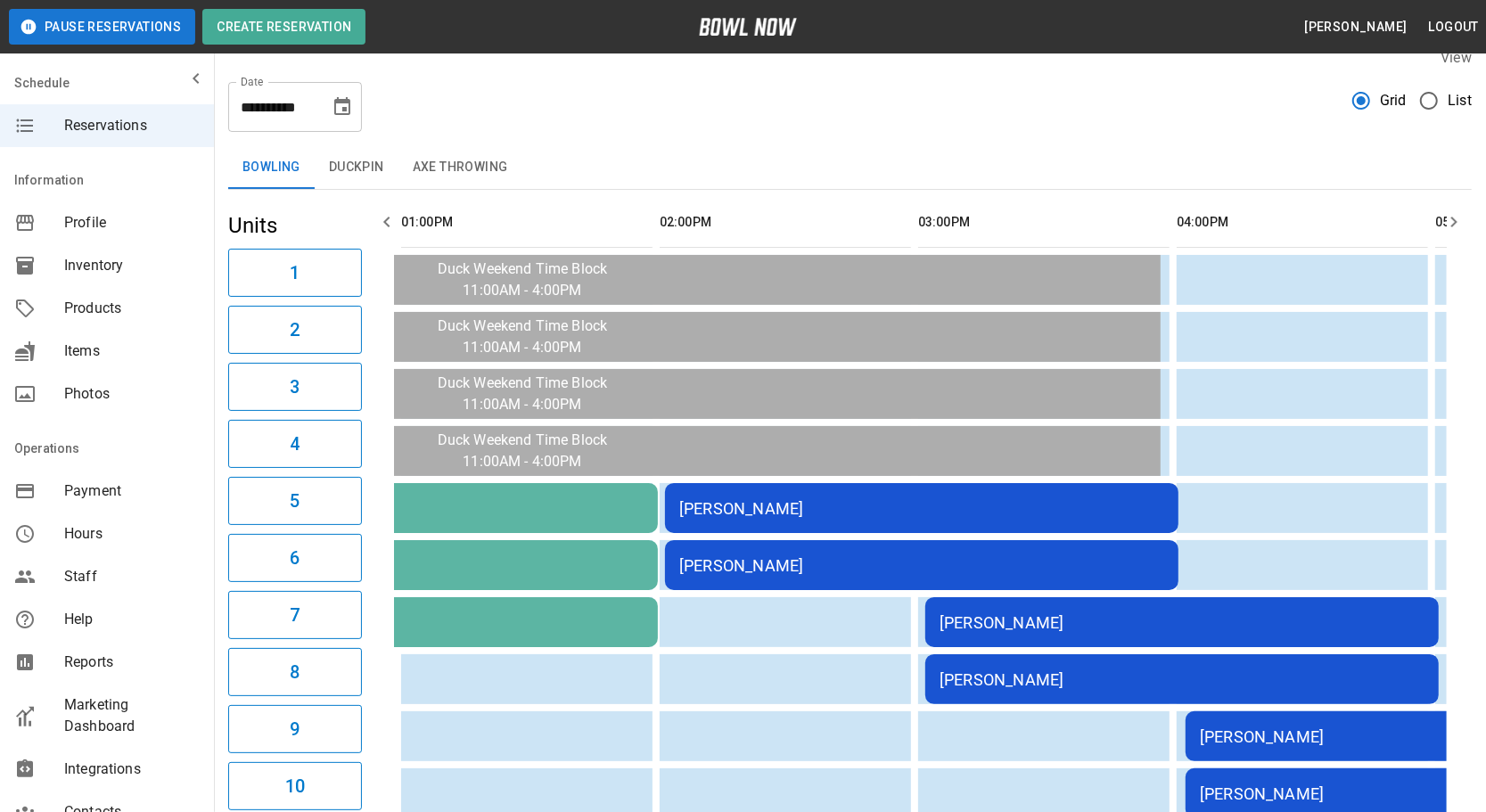
scroll to position [0, 0]
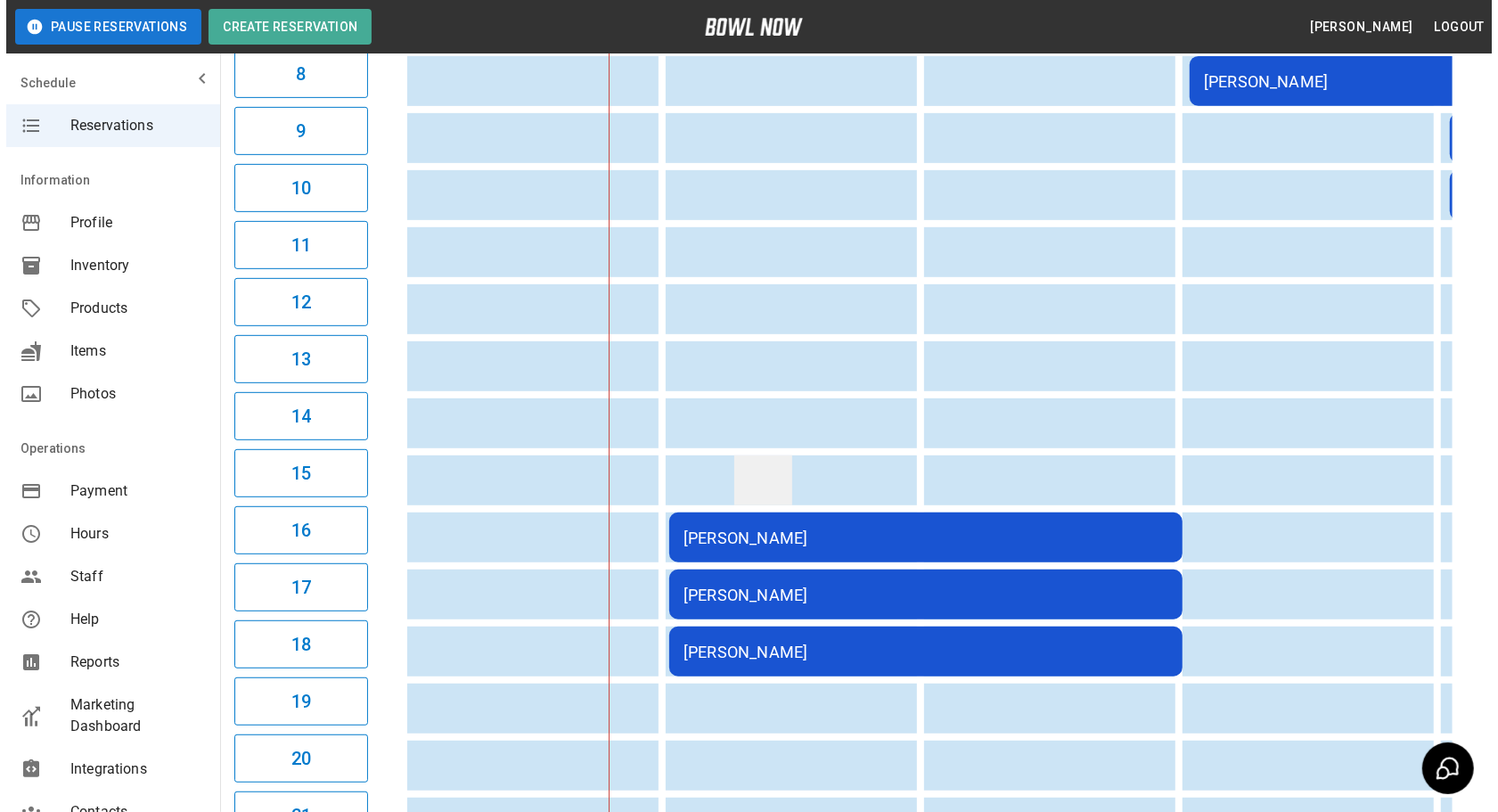
scroll to position [648, 0]
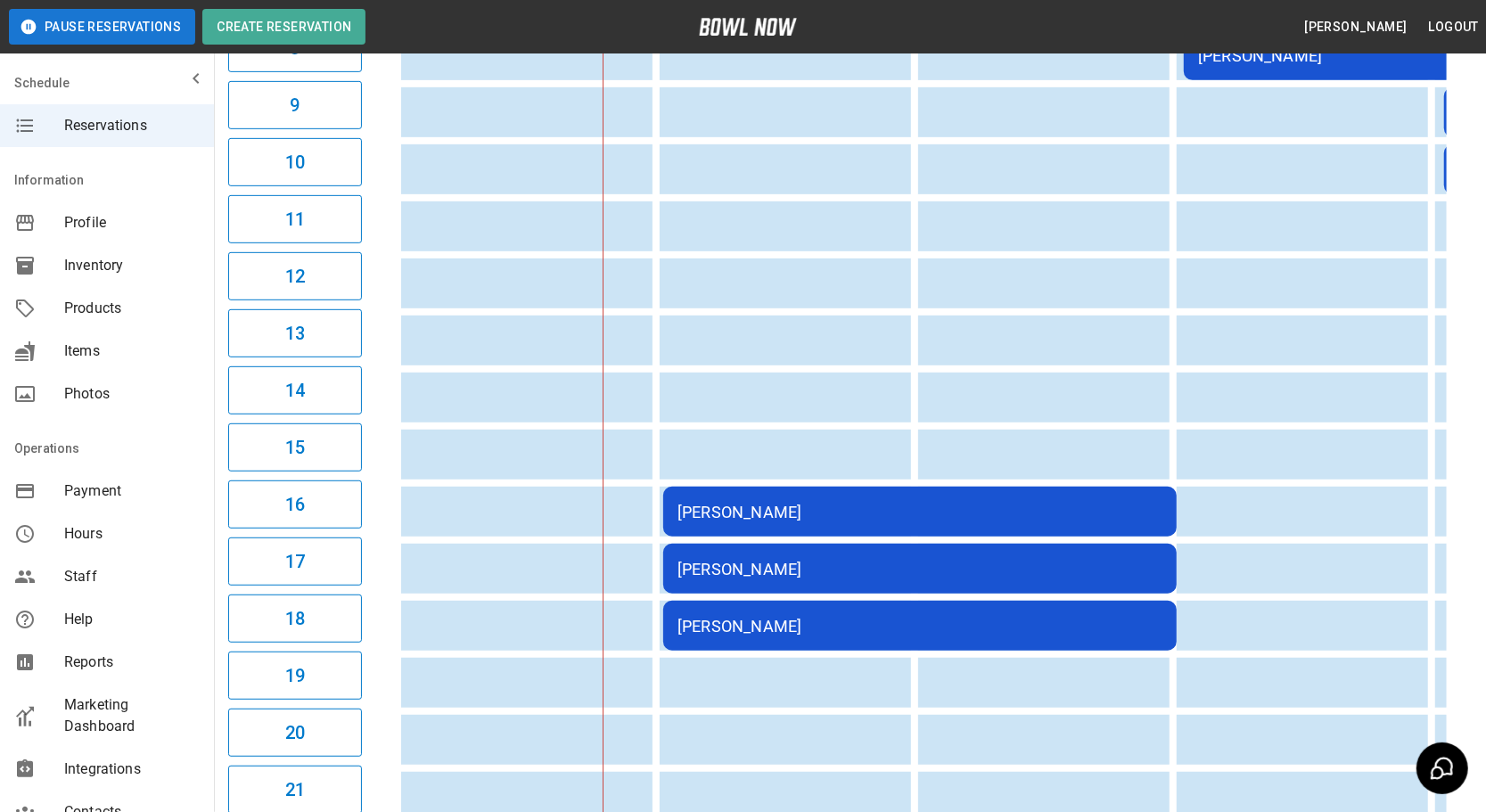
click at [745, 504] on div "[PERSON_NAME]" at bounding box center [919, 512] width 485 height 19
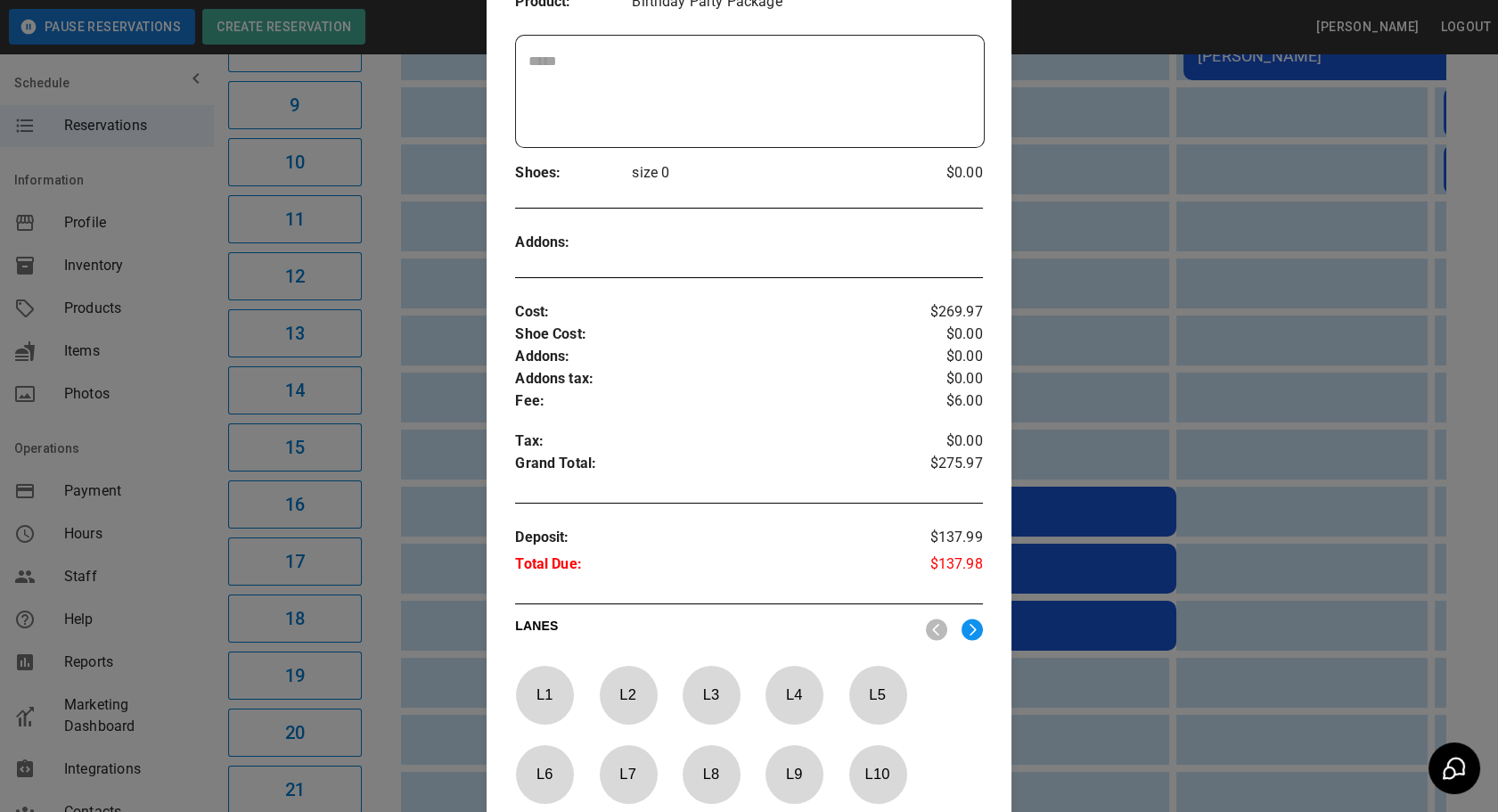
scroll to position [352, 0]
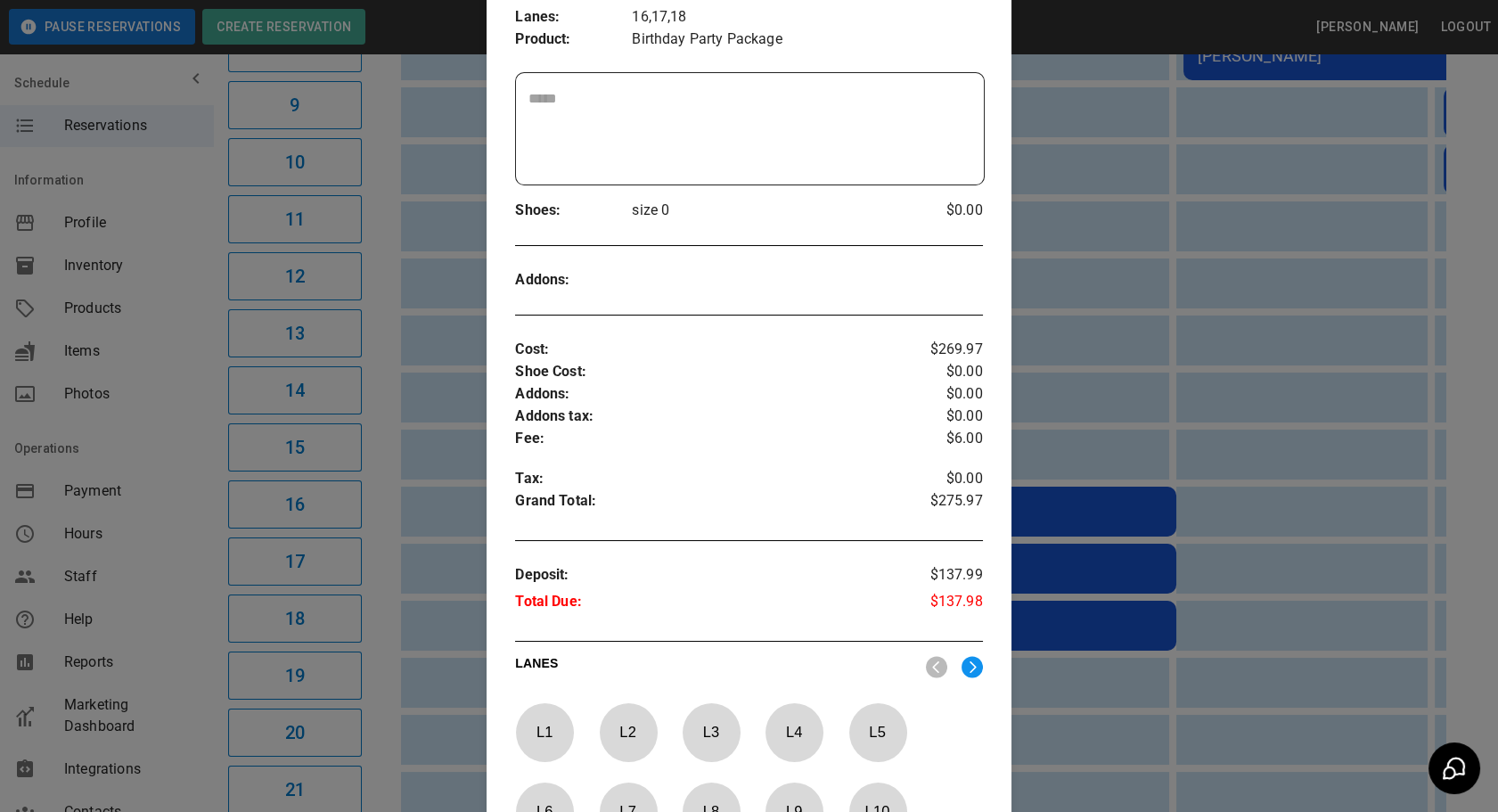
click at [1102, 410] on div at bounding box center [749, 406] width 1498 height 812
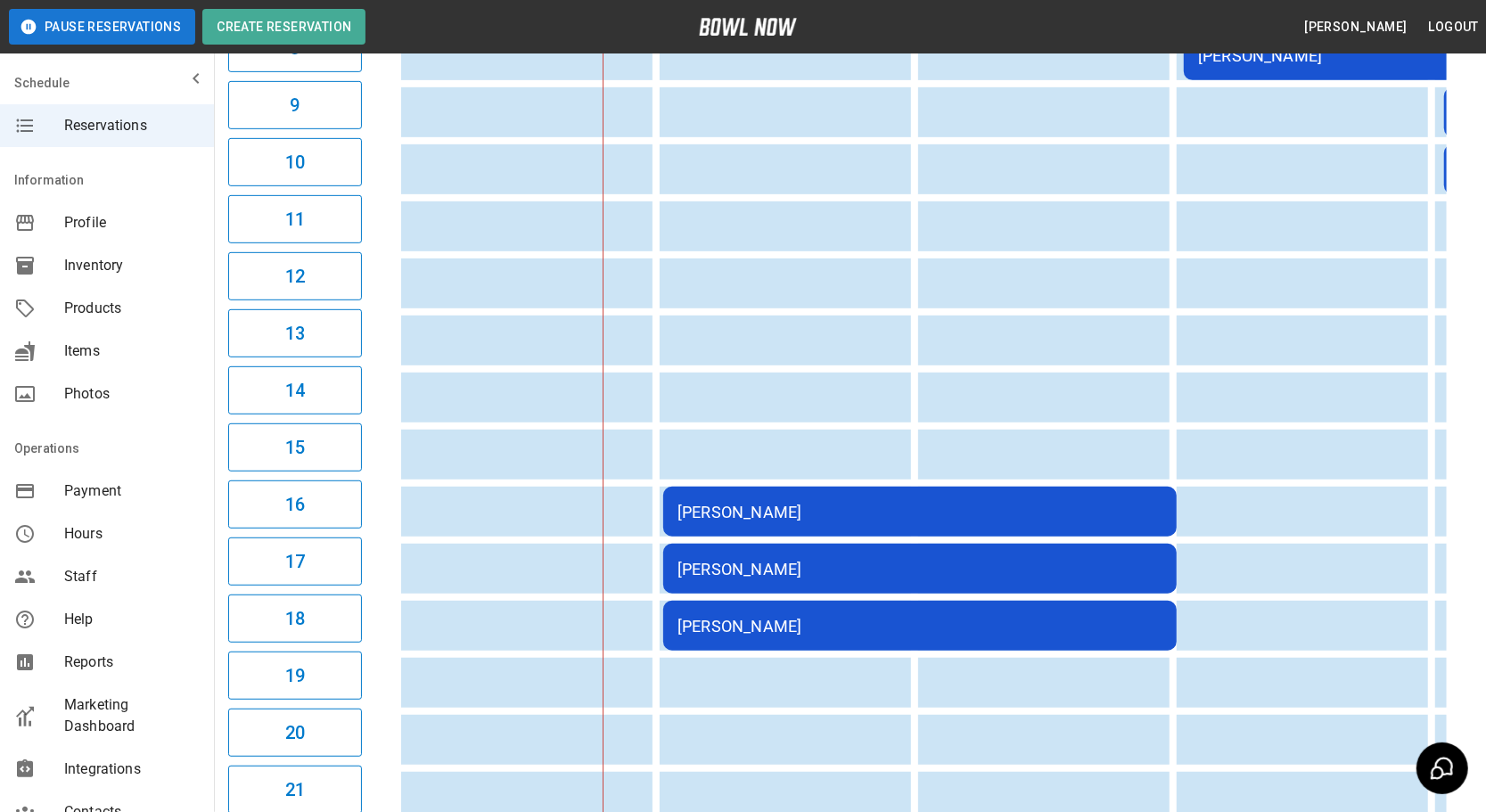
click at [777, 503] on div "[PERSON_NAME]" at bounding box center [919, 512] width 485 height 19
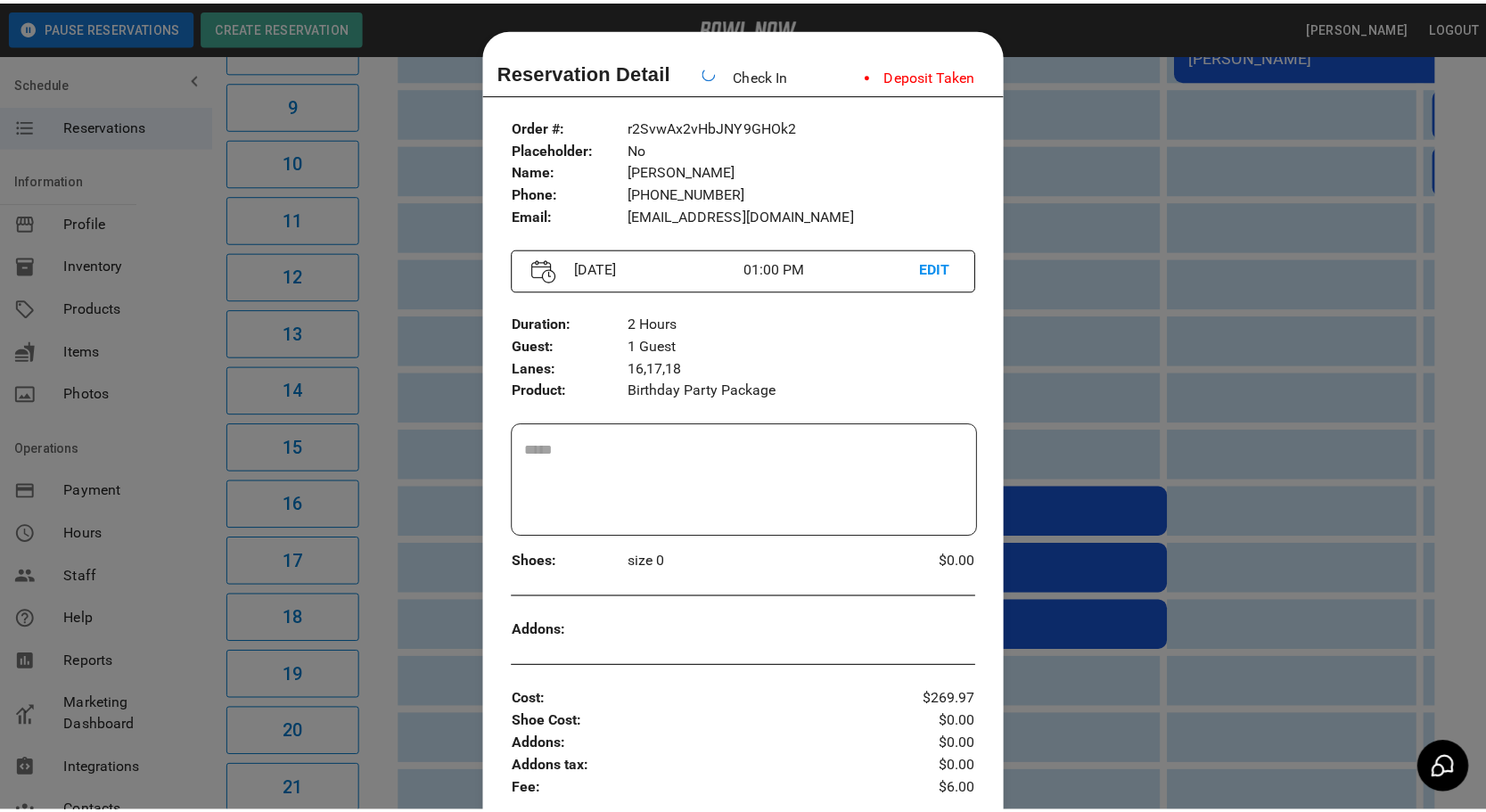
scroll to position [28, 0]
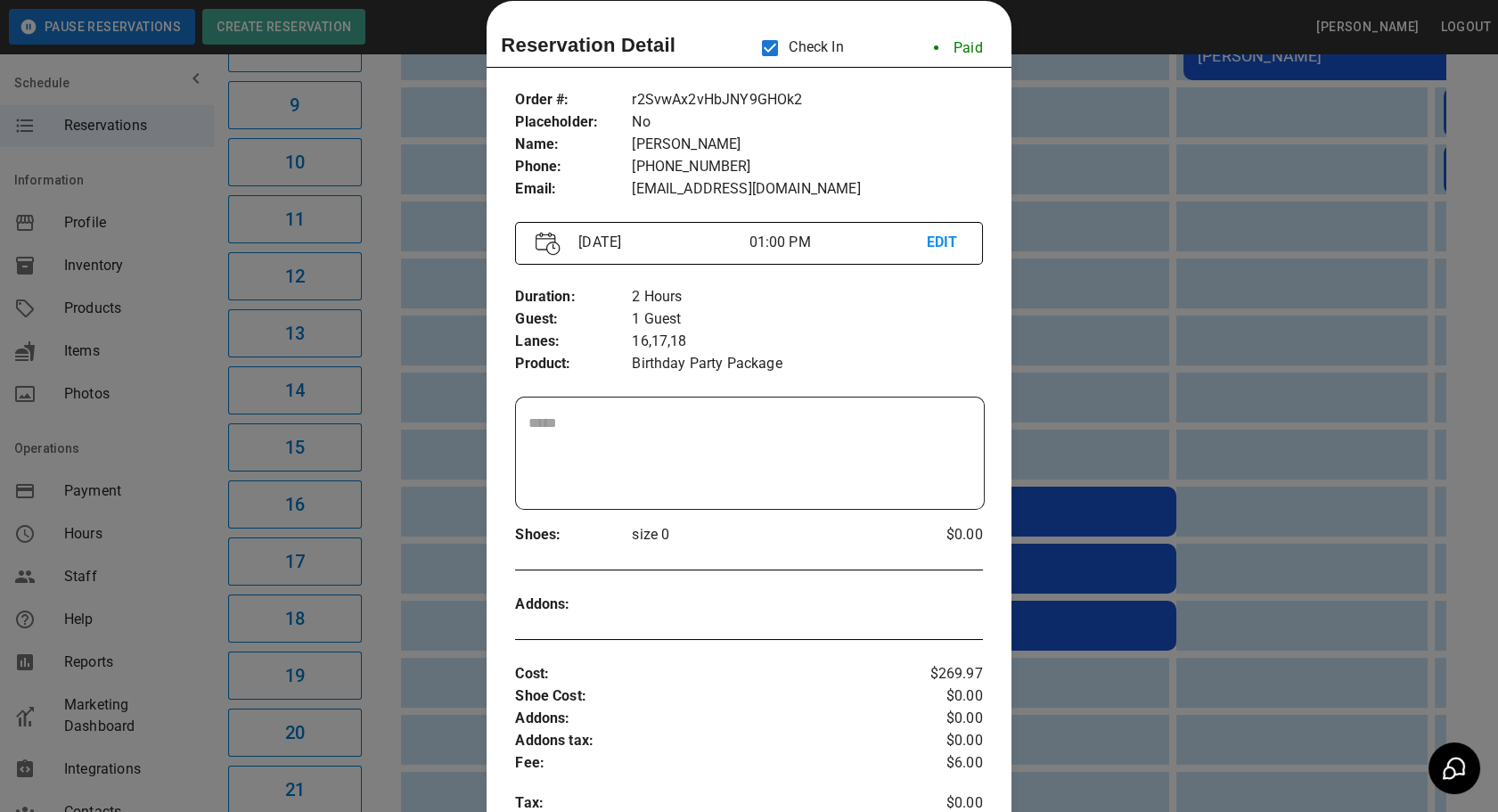
click at [1076, 337] on div at bounding box center [749, 406] width 1498 height 812
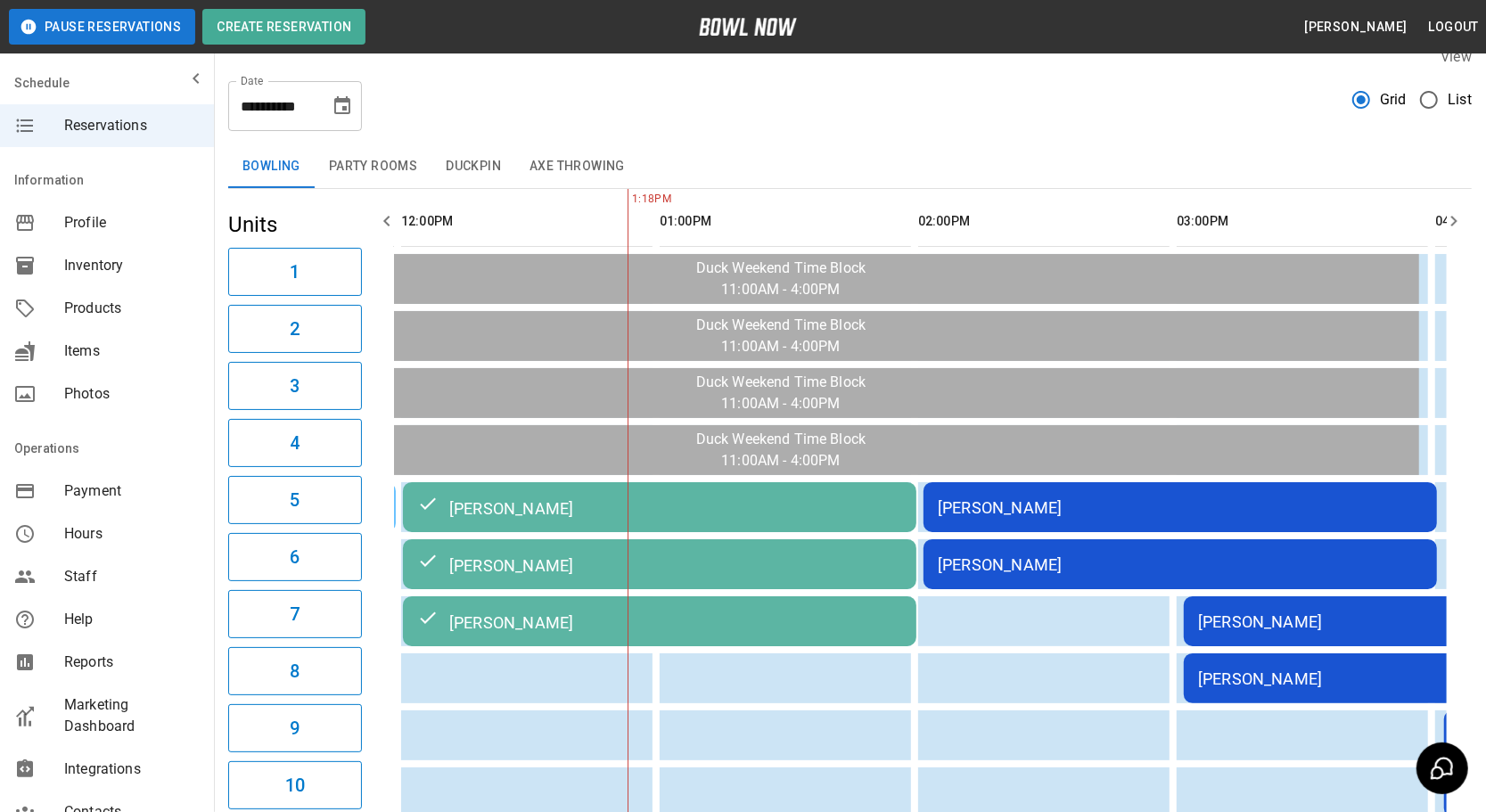
scroll to position [0, 0]
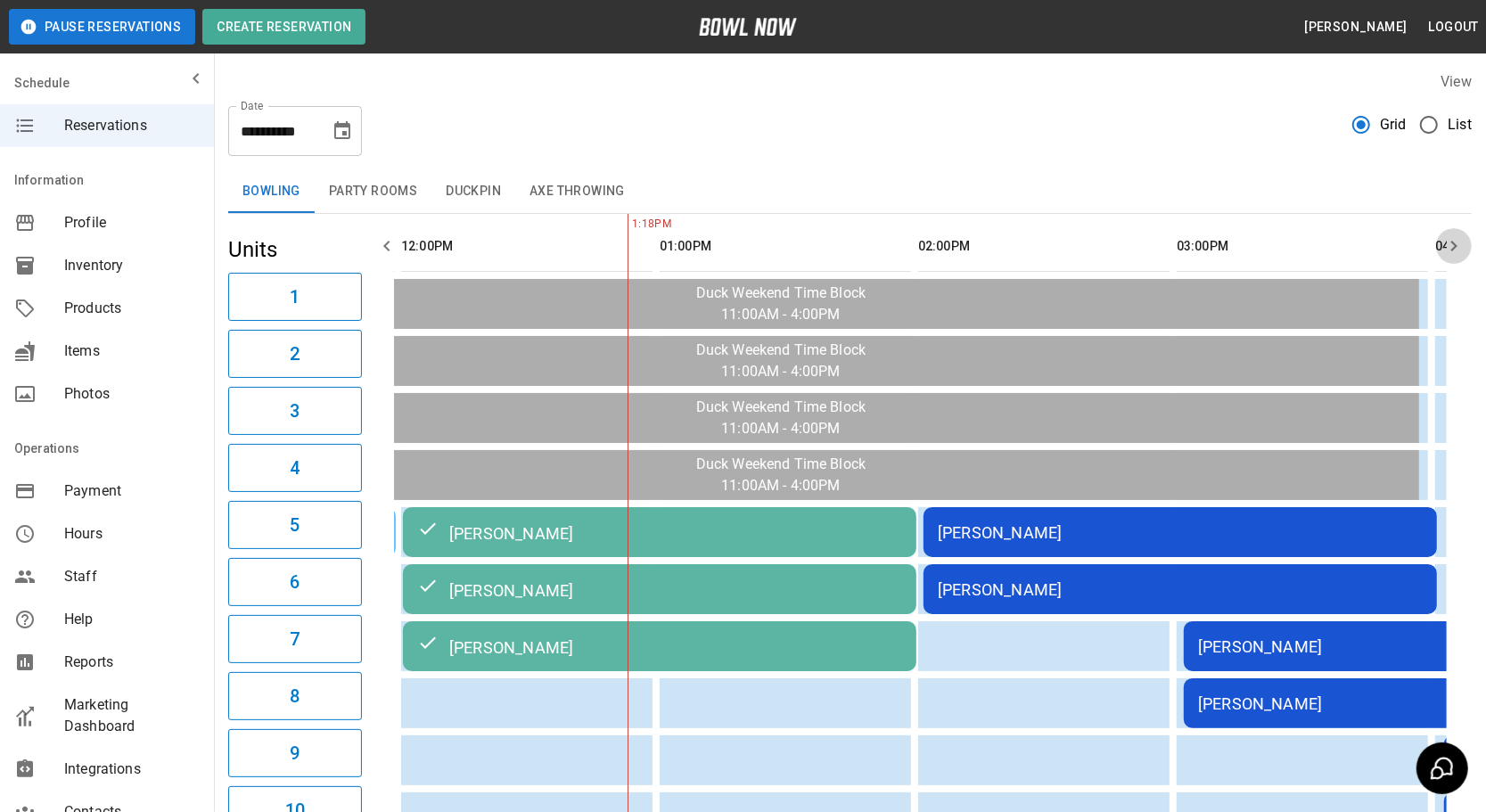
click at [1452, 244] on icon "button" at bounding box center [1454, 245] width 21 height 21
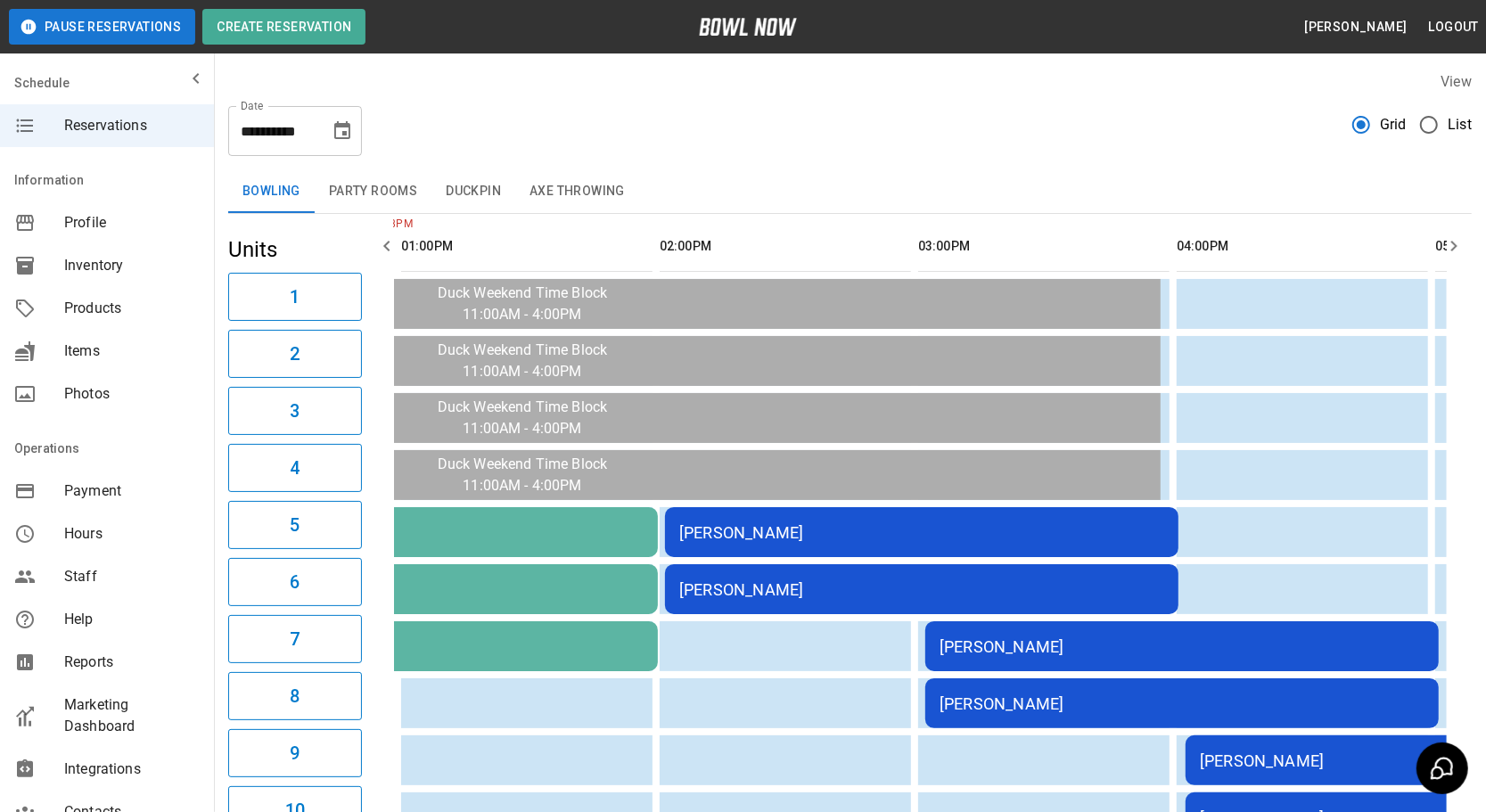
click at [1452, 244] on icon "button" at bounding box center [1454, 245] width 21 height 21
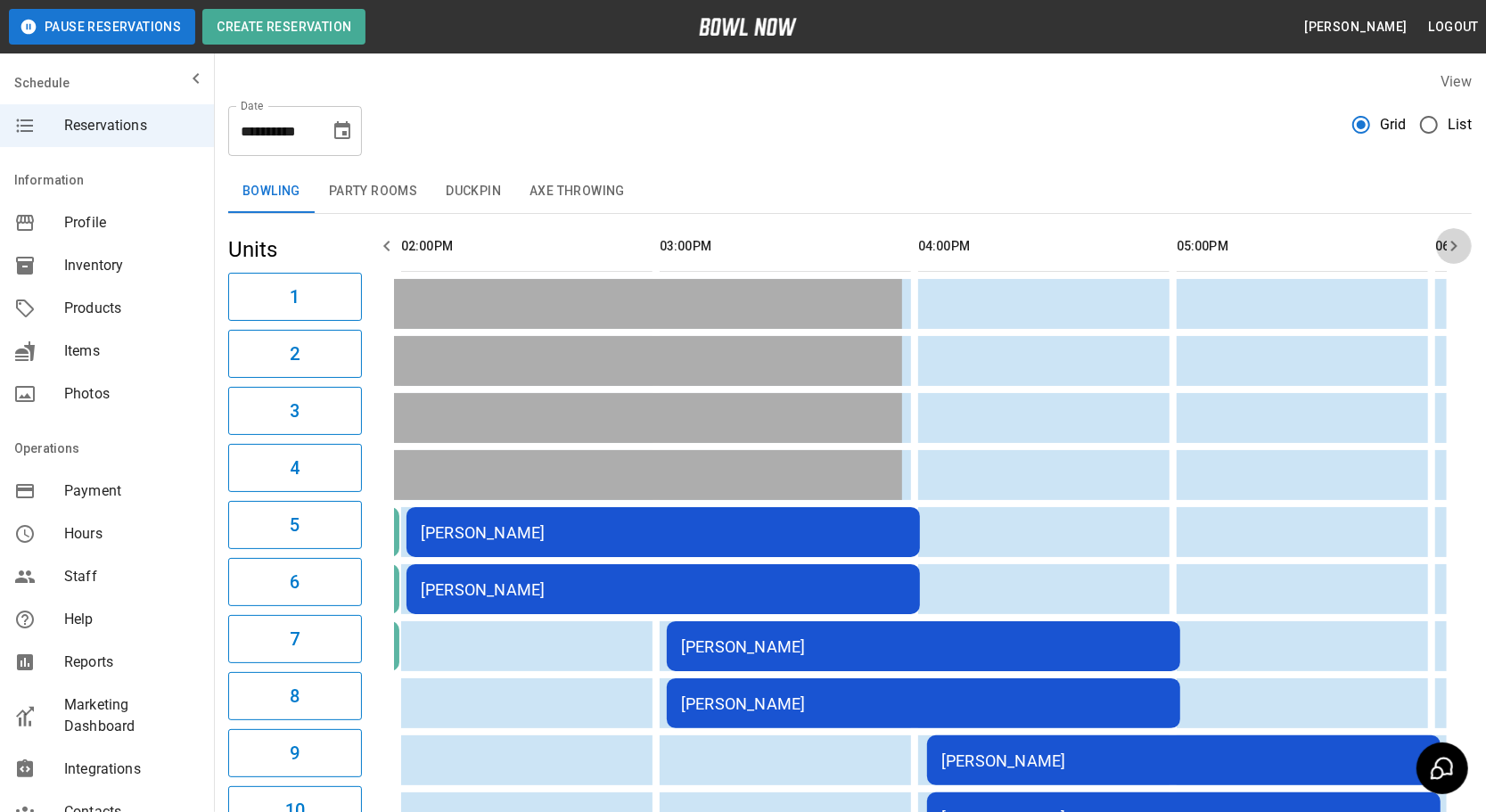
click at [1452, 244] on icon "button" at bounding box center [1454, 245] width 21 height 21
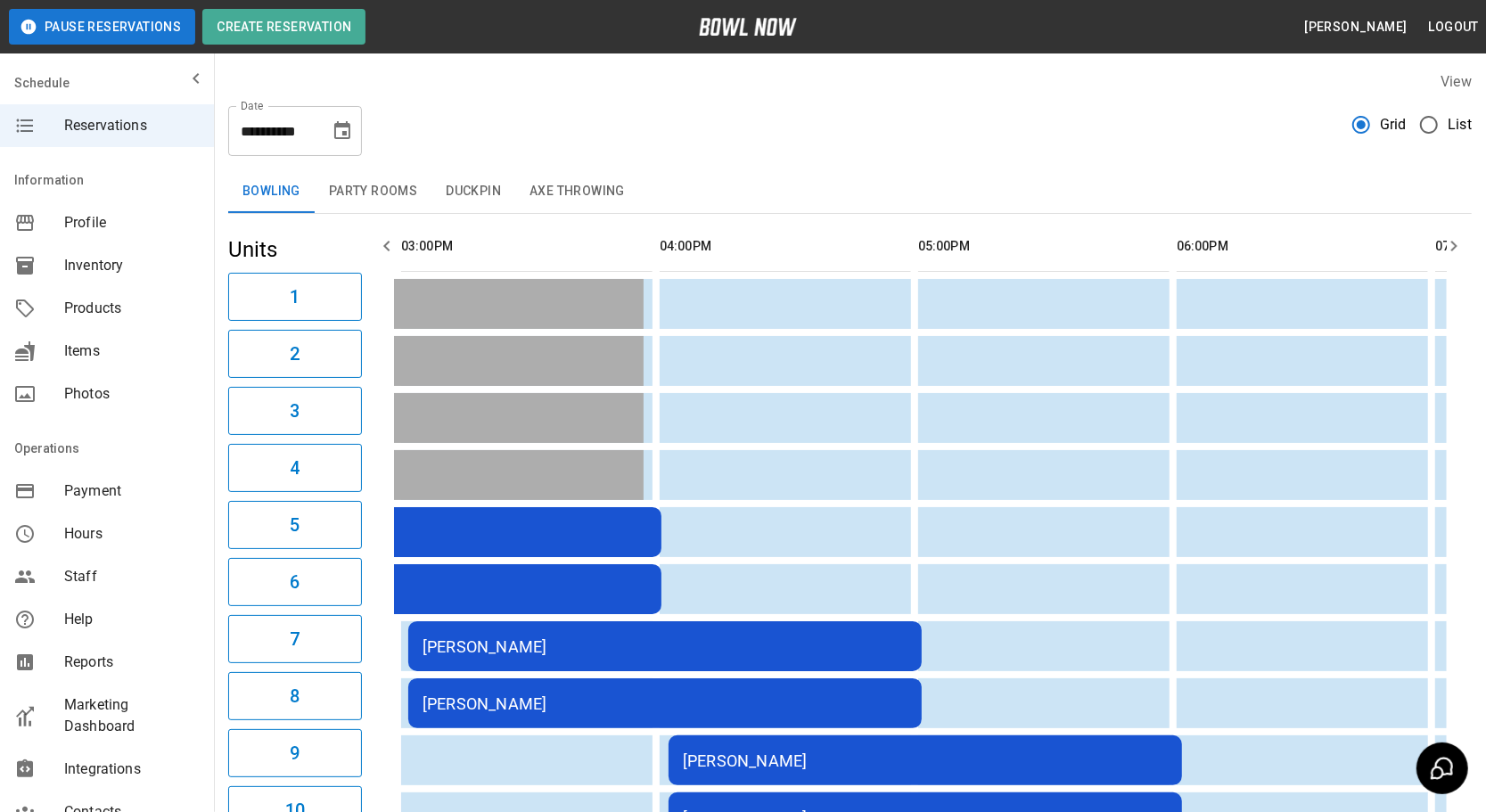
click at [1452, 244] on icon "button" at bounding box center [1454, 245] width 21 height 21
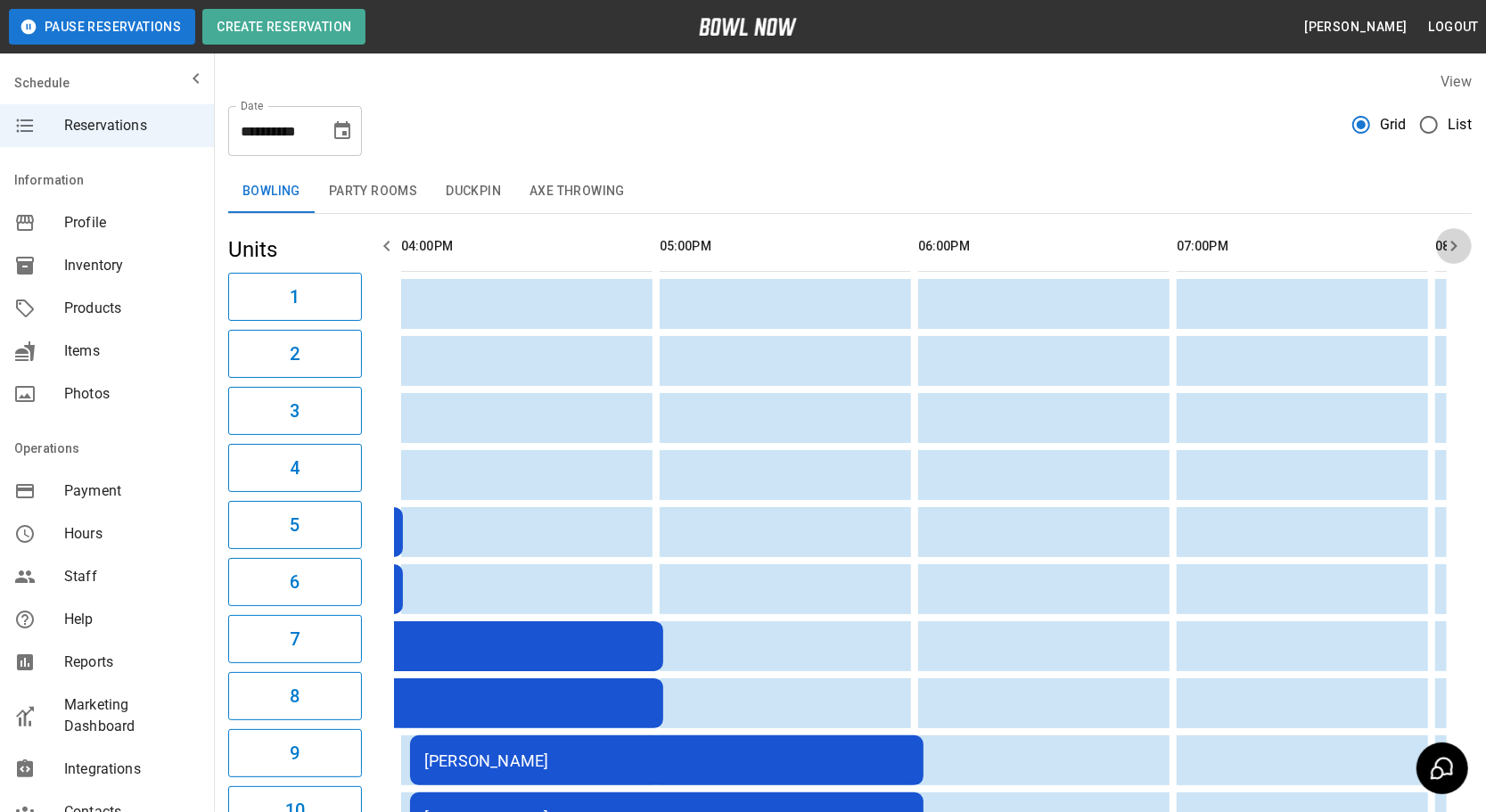
click at [1452, 244] on icon "button" at bounding box center [1454, 245] width 21 height 21
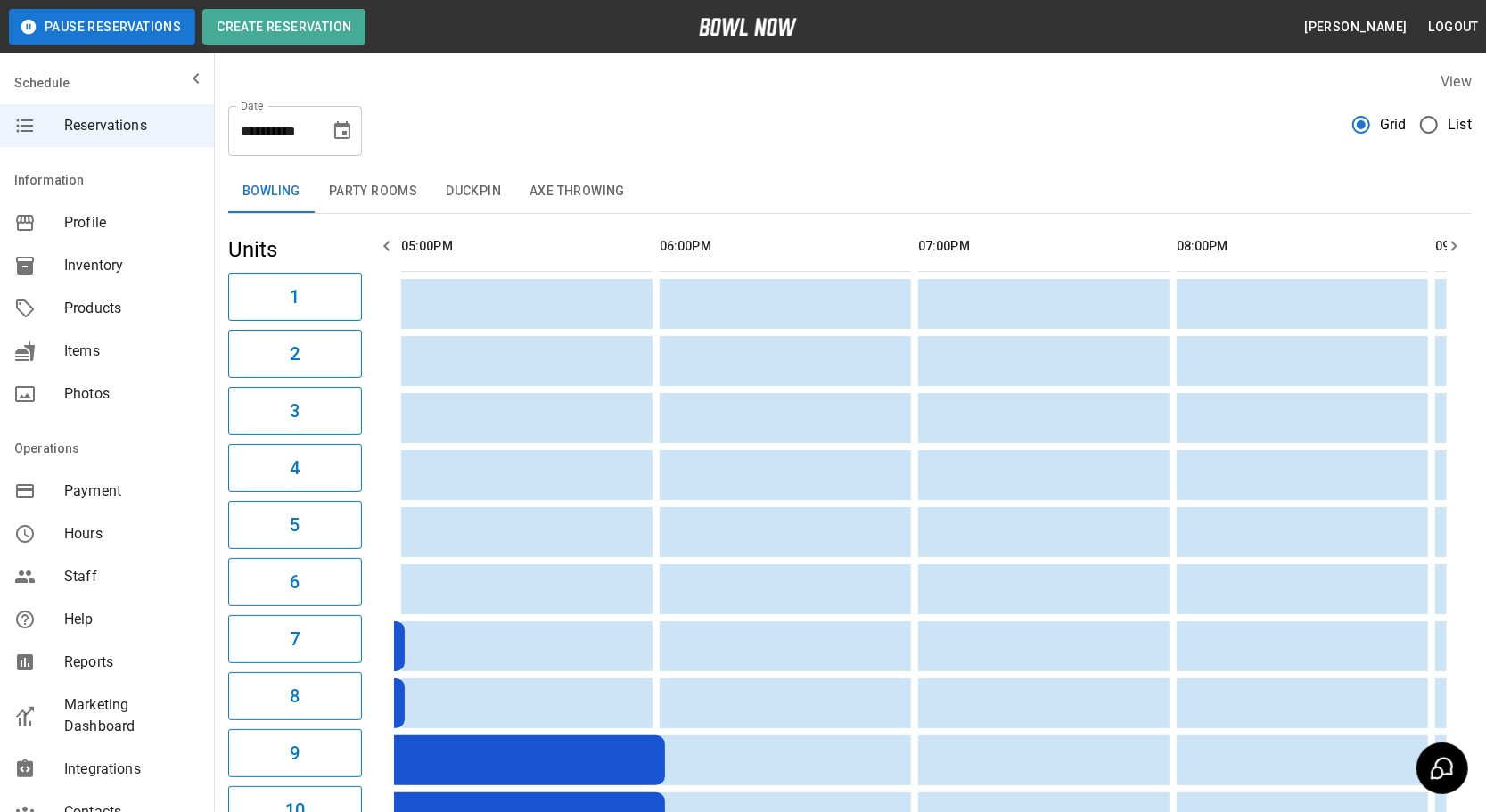
click at [1452, 244] on icon "button" at bounding box center [1454, 245] width 21 height 21
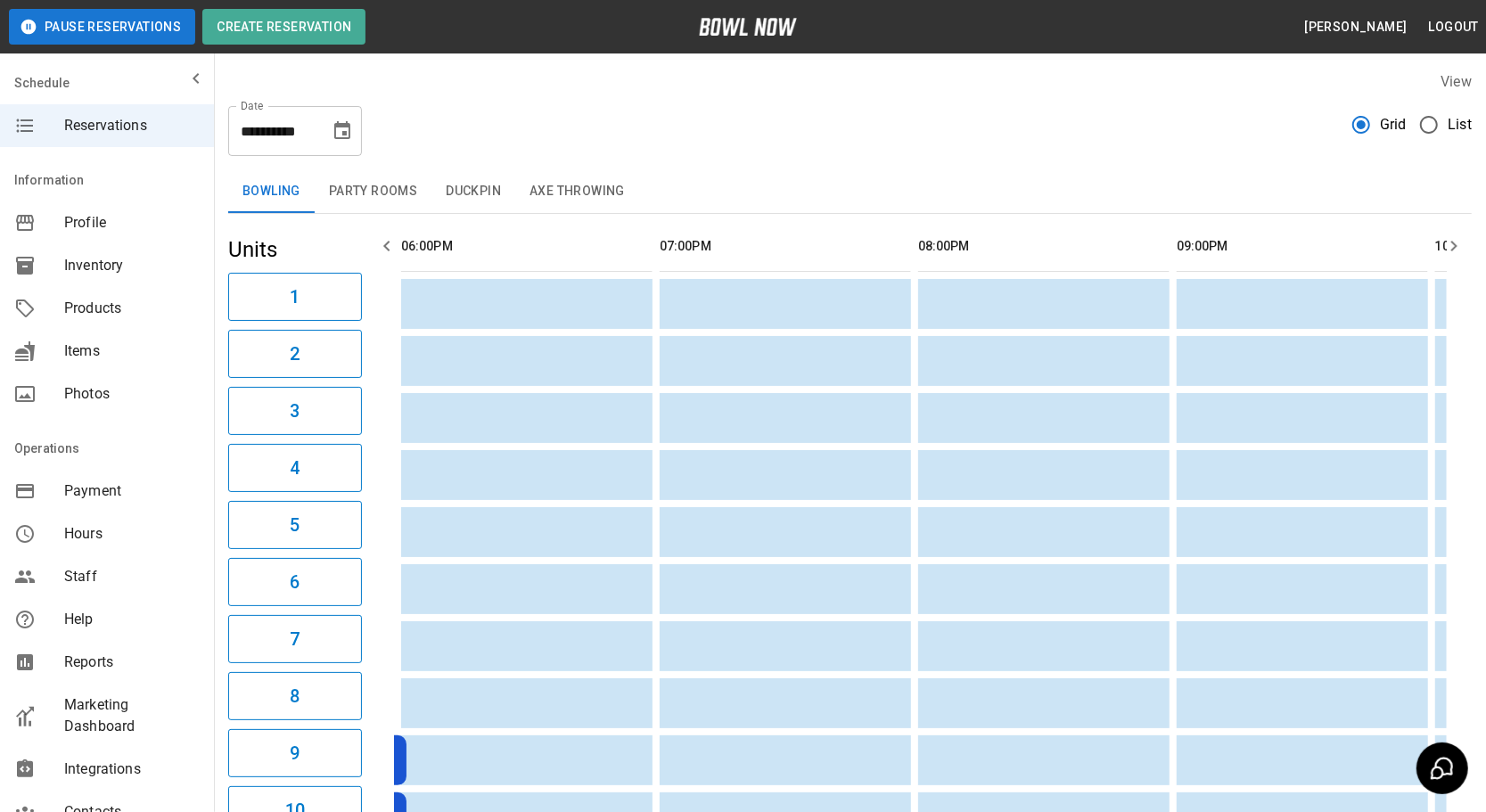
click at [1452, 244] on icon "button" at bounding box center [1454, 245] width 21 height 21
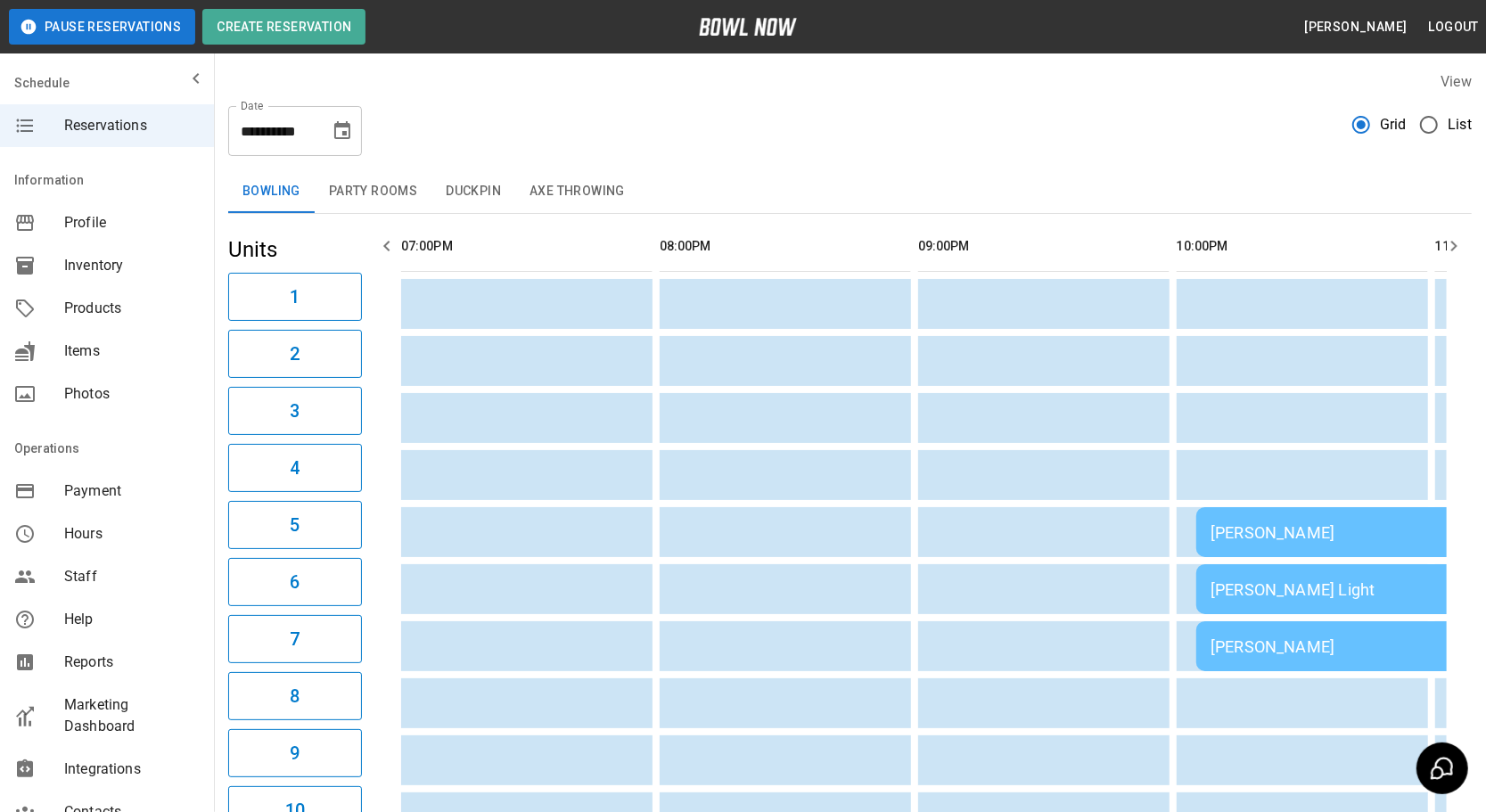
click at [1452, 244] on icon "button" at bounding box center [1454, 245] width 21 height 21
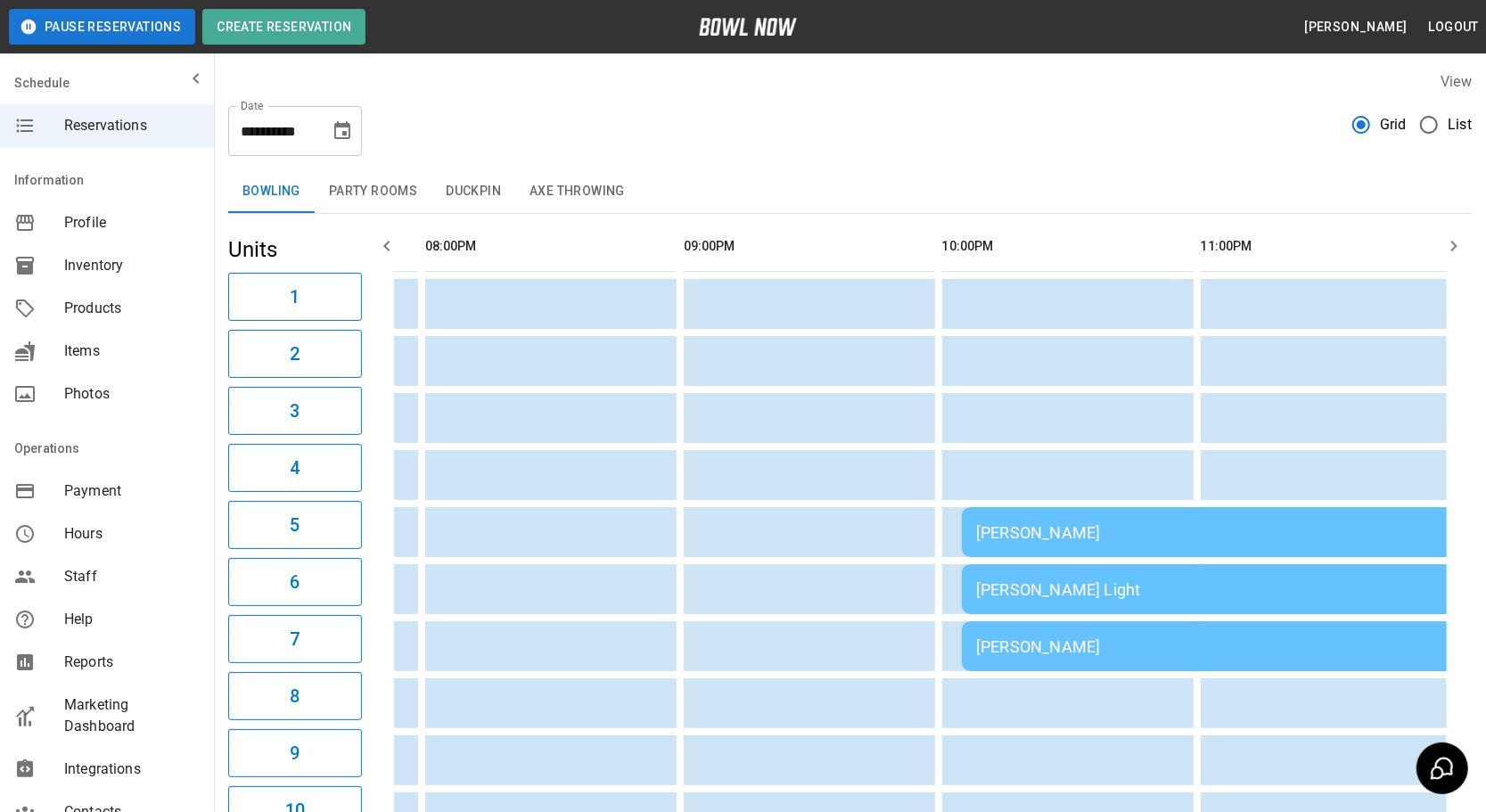
click at [1452, 244] on icon "button" at bounding box center [1454, 245] width 21 height 21
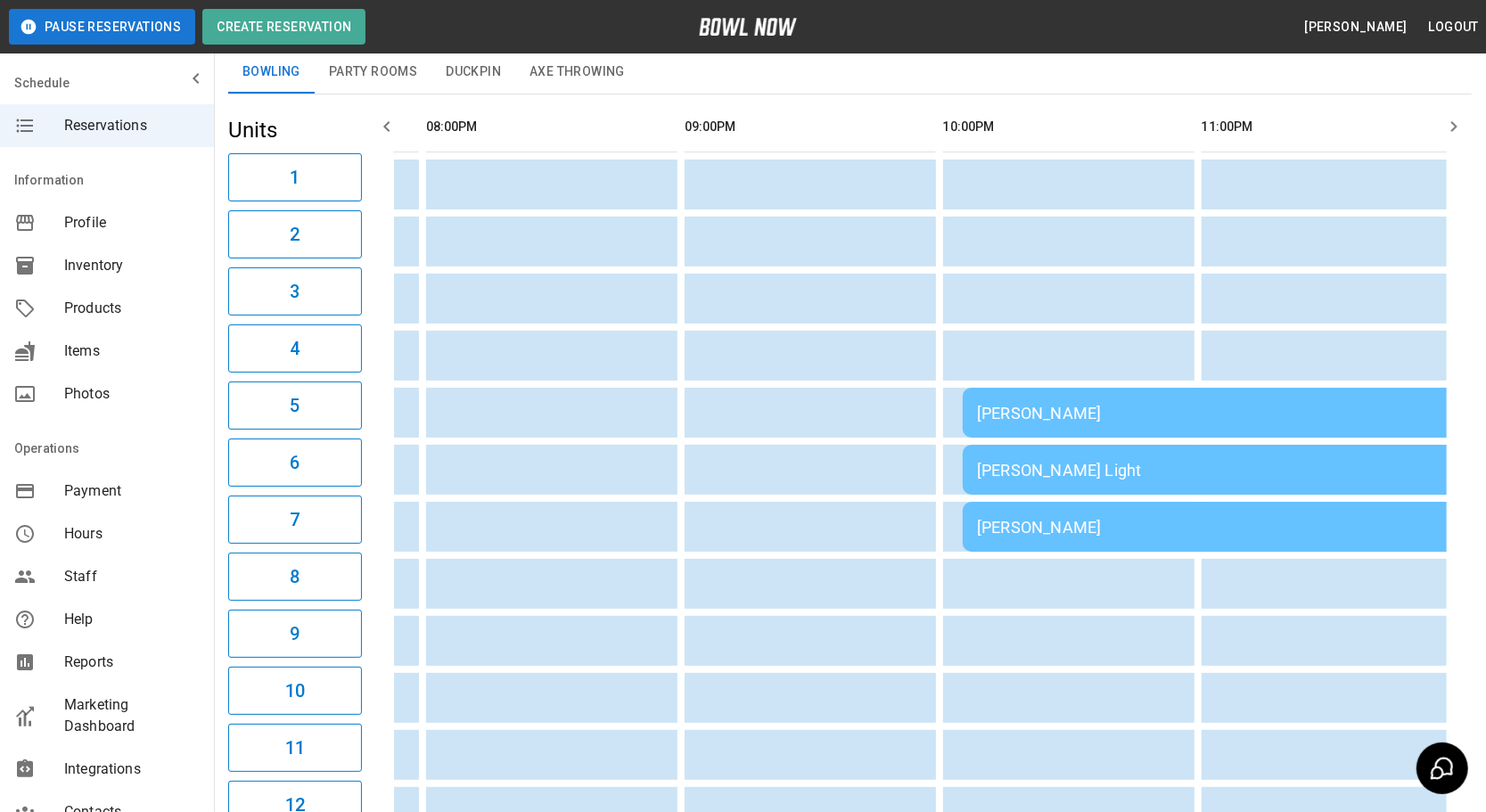
scroll to position [0, 0]
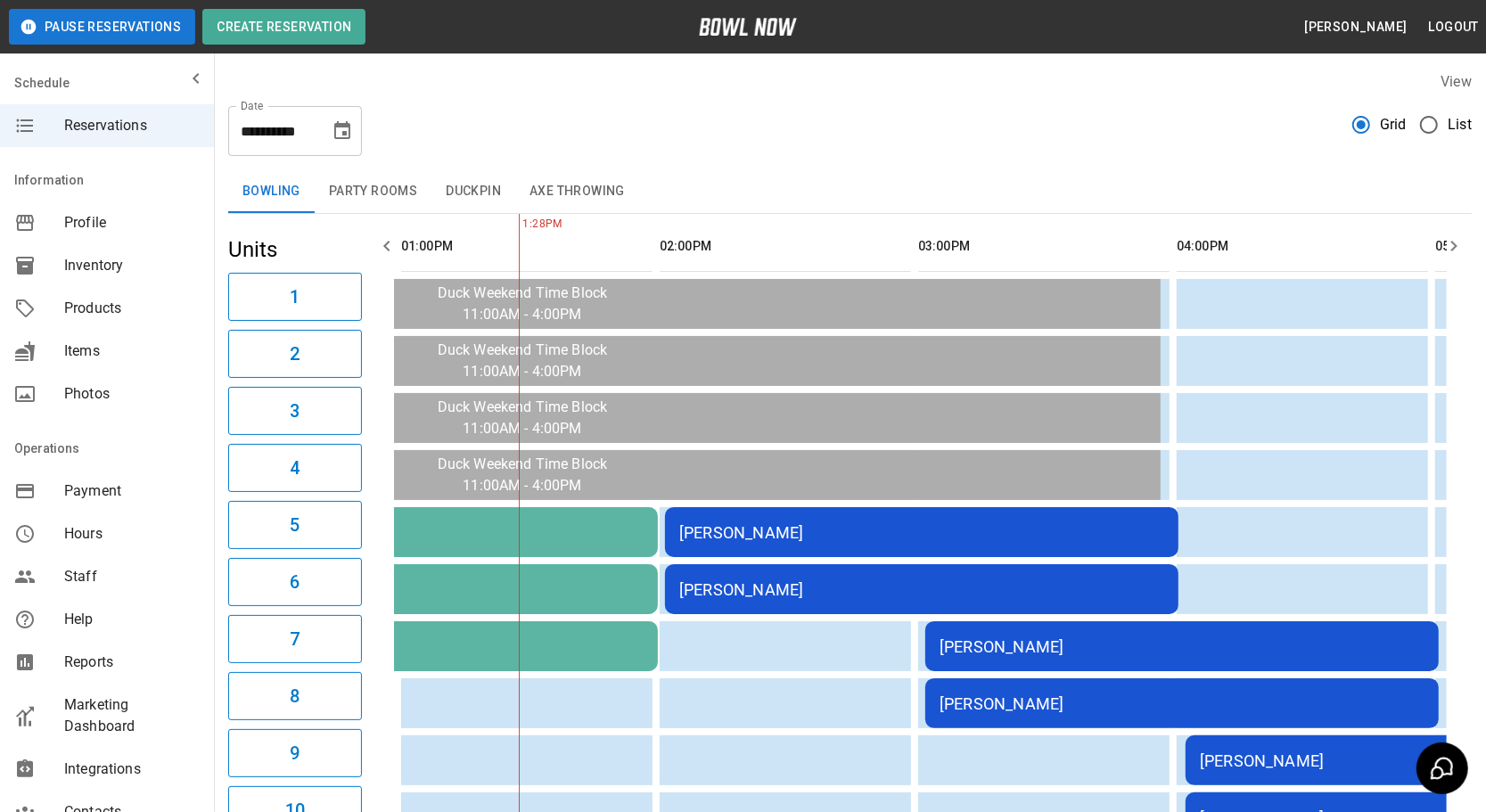
click at [1449, 247] on icon "button" at bounding box center [1454, 245] width 21 height 21
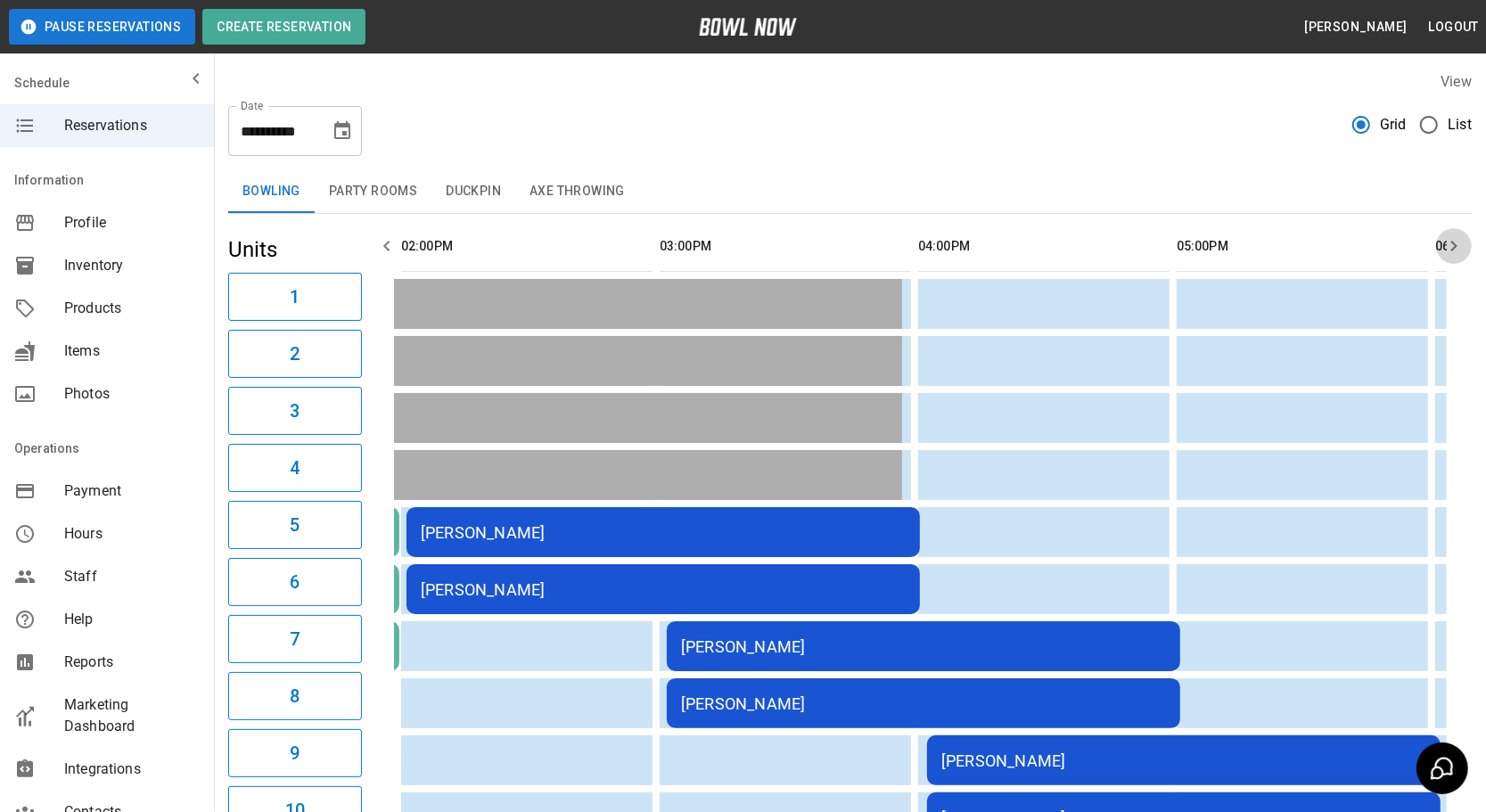
click at [1449, 247] on icon "button" at bounding box center [1454, 245] width 21 height 21
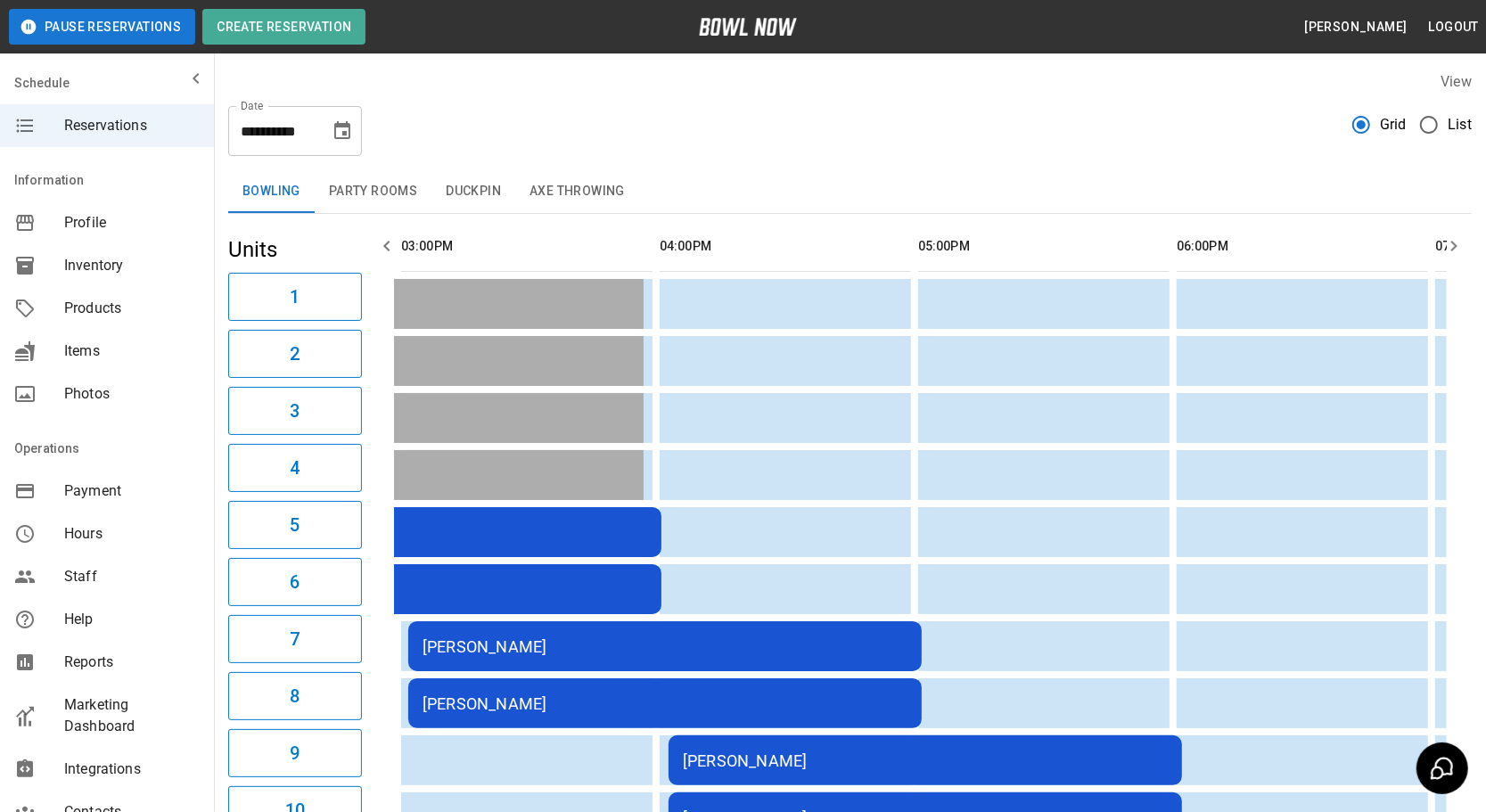
click at [1449, 247] on icon "button" at bounding box center [1454, 245] width 21 height 21
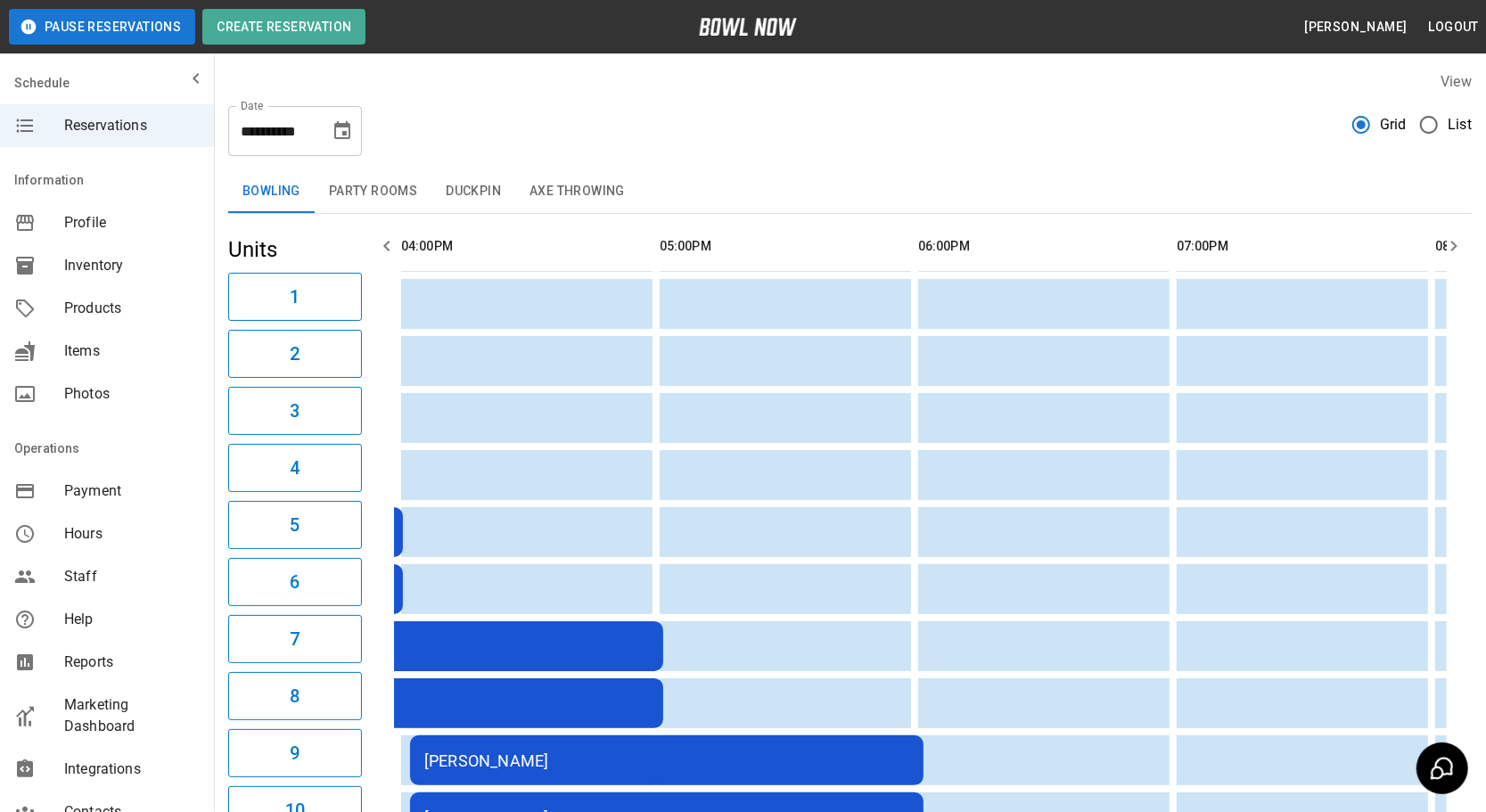
click at [1449, 247] on icon "button" at bounding box center [1454, 245] width 21 height 21
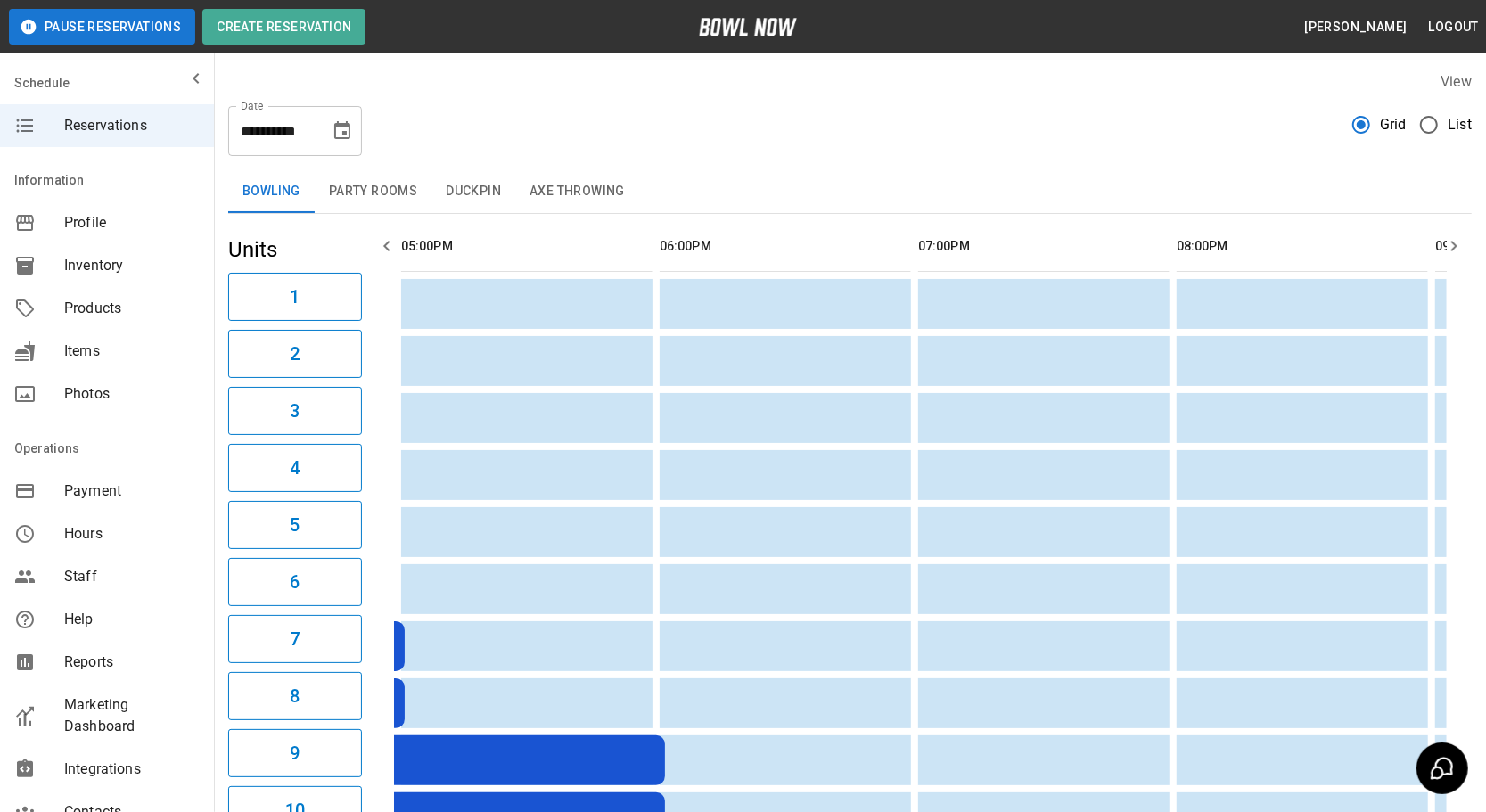
click at [1449, 246] on icon "button" at bounding box center [1454, 245] width 21 height 21
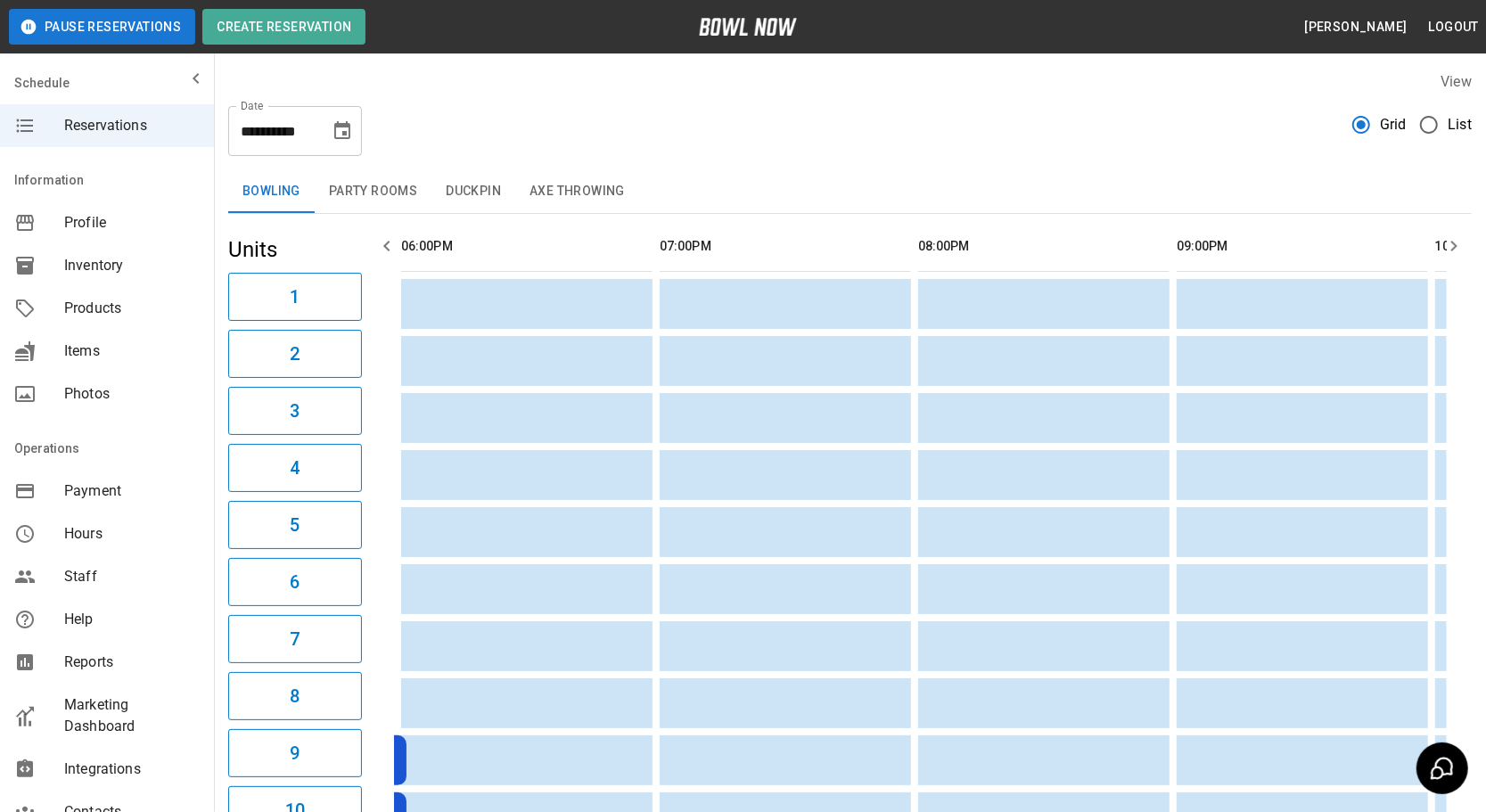
click at [1449, 246] on icon "button" at bounding box center [1454, 245] width 21 height 21
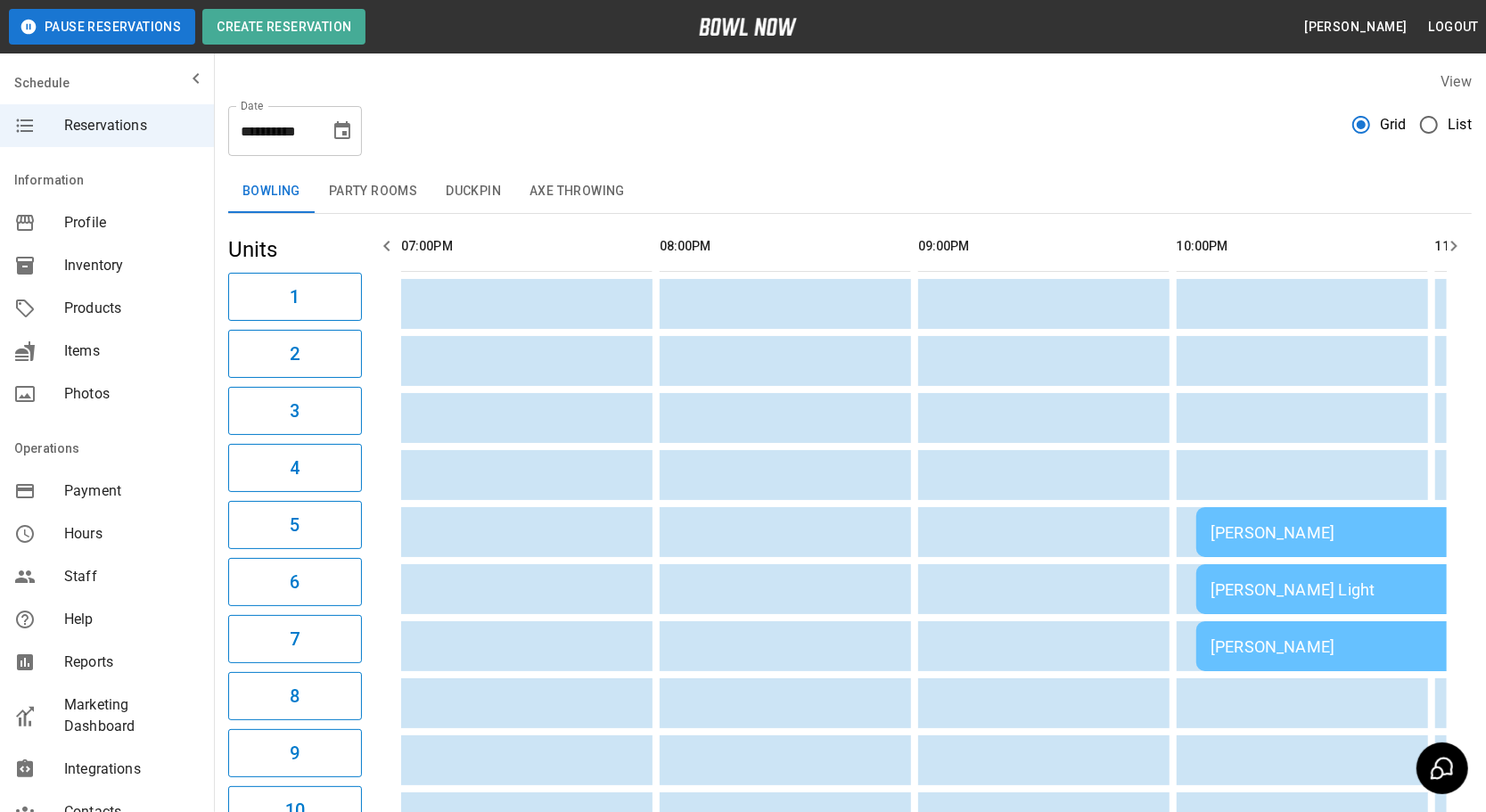
click at [1449, 246] on icon "button" at bounding box center [1454, 245] width 21 height 21
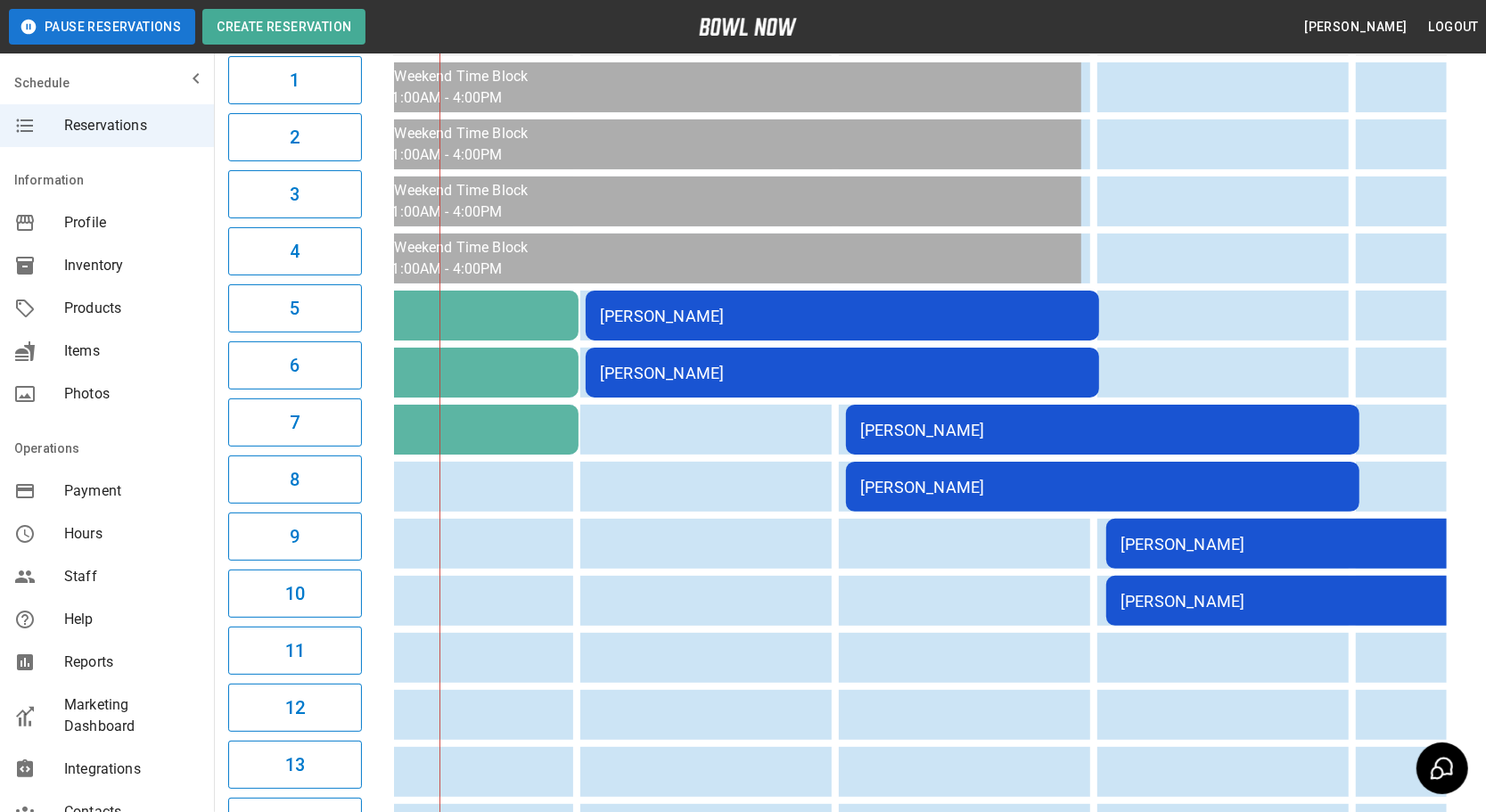
scroll to position [0, 876]
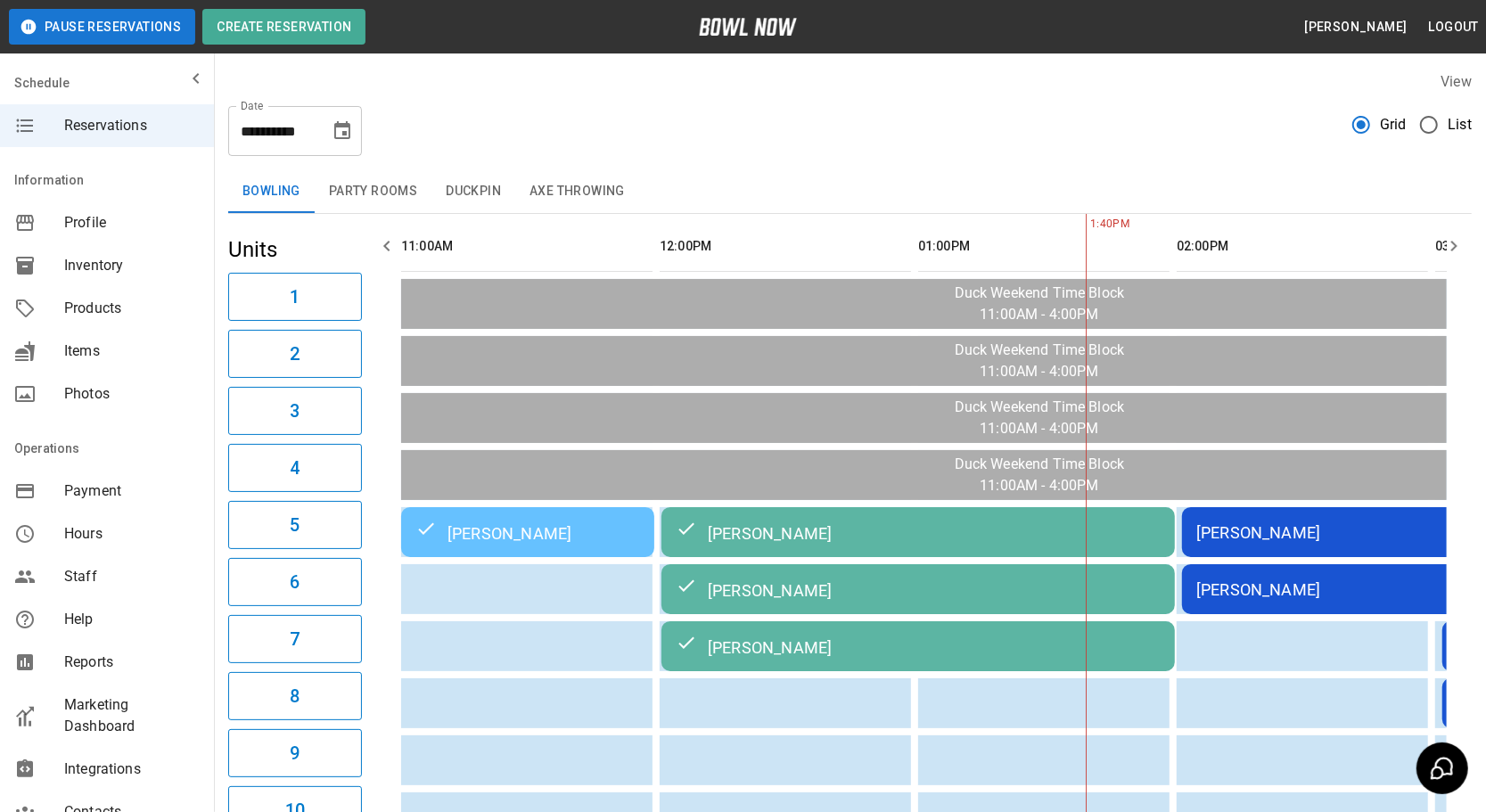
scroll to position [0, 517]
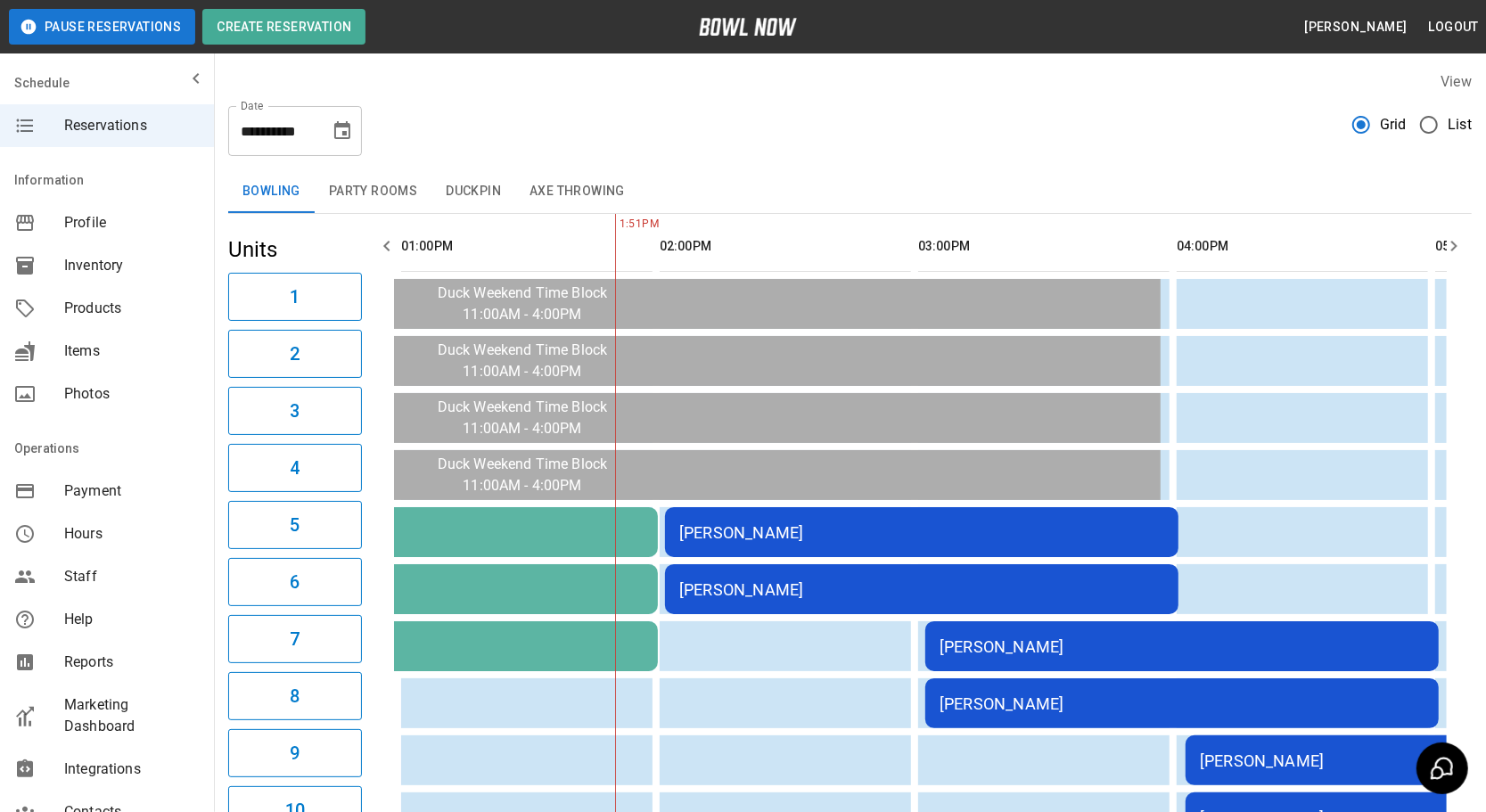
click at [748, 525] on div "[PERSON_NAME]" at bounding box center [921, 532] width 485 height 19
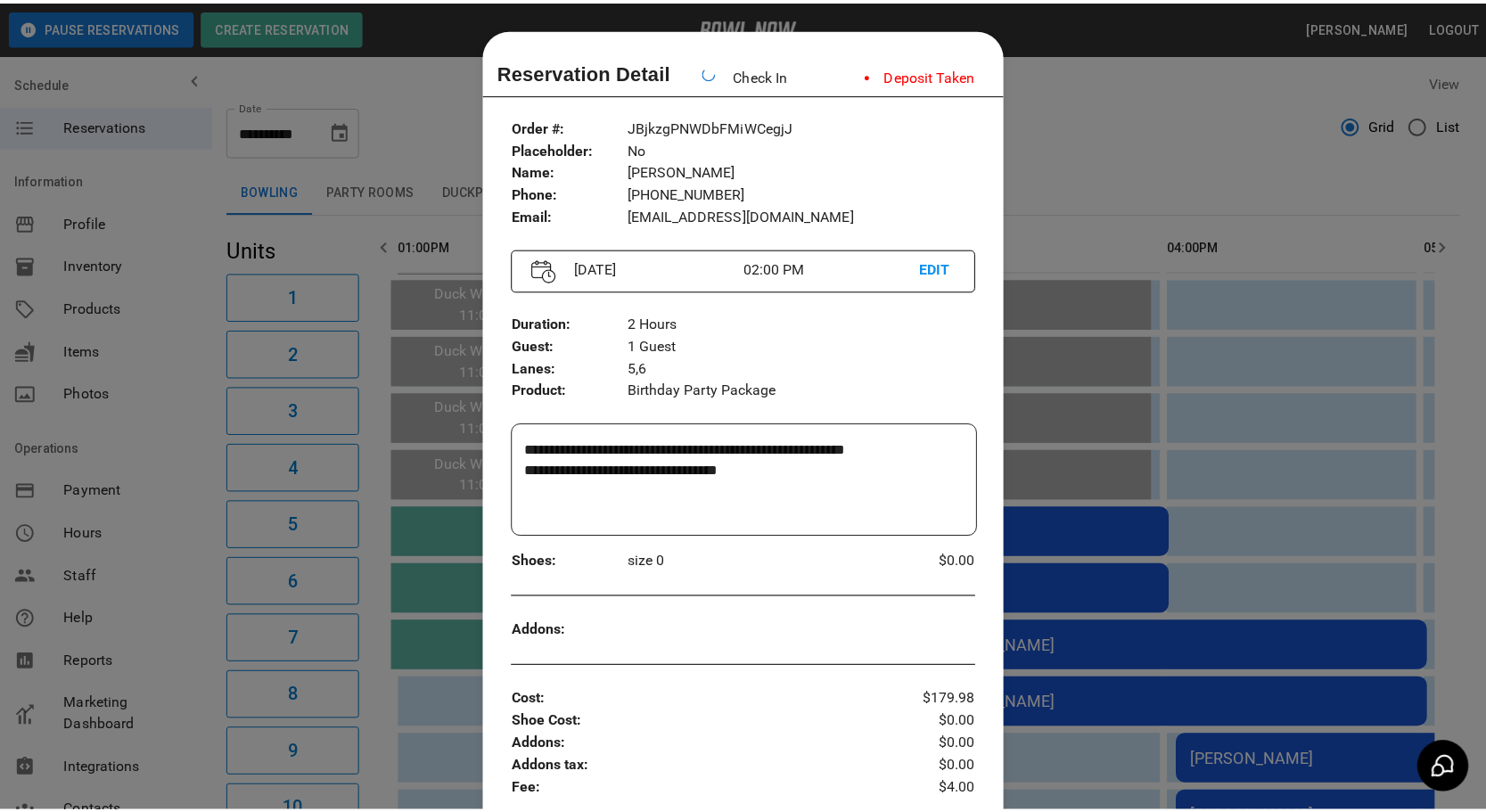
scroll to position [28, 0]
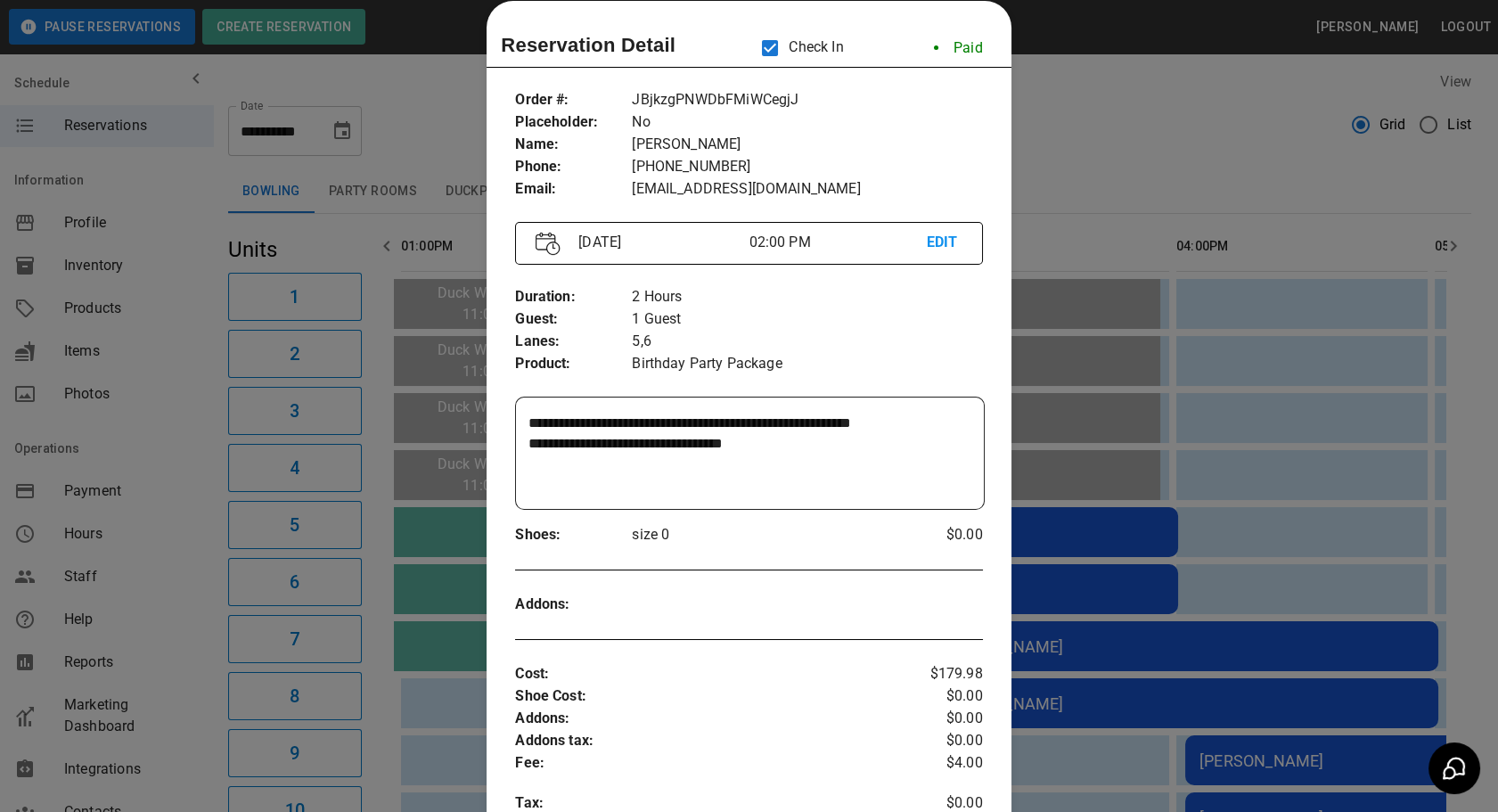
click at [1054, 126] on div at bounding box center [749, 406] width 1498 height 812
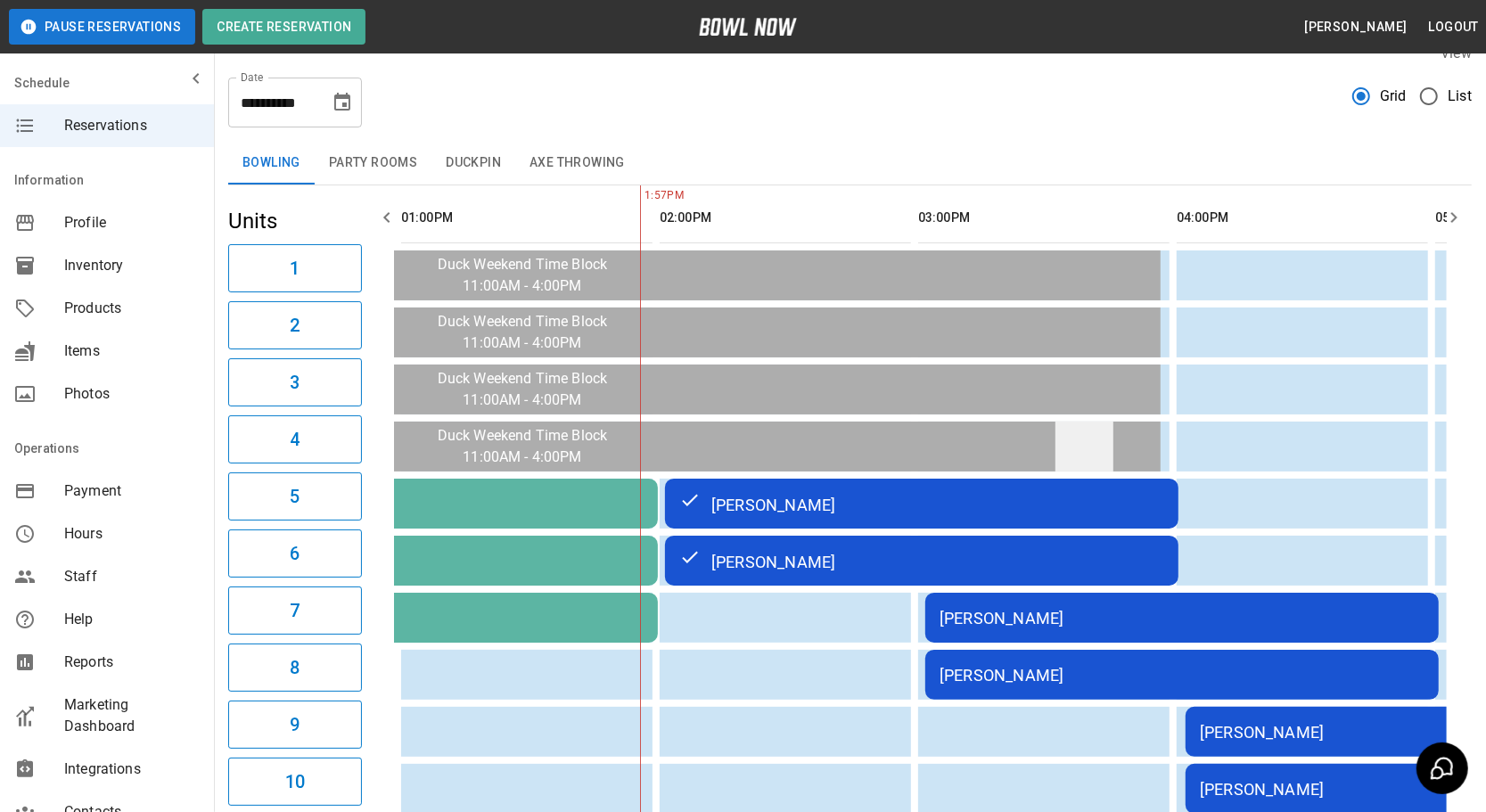
scroll to position [0, 0]
